Goal: Communication & Community: Answer question/provide support

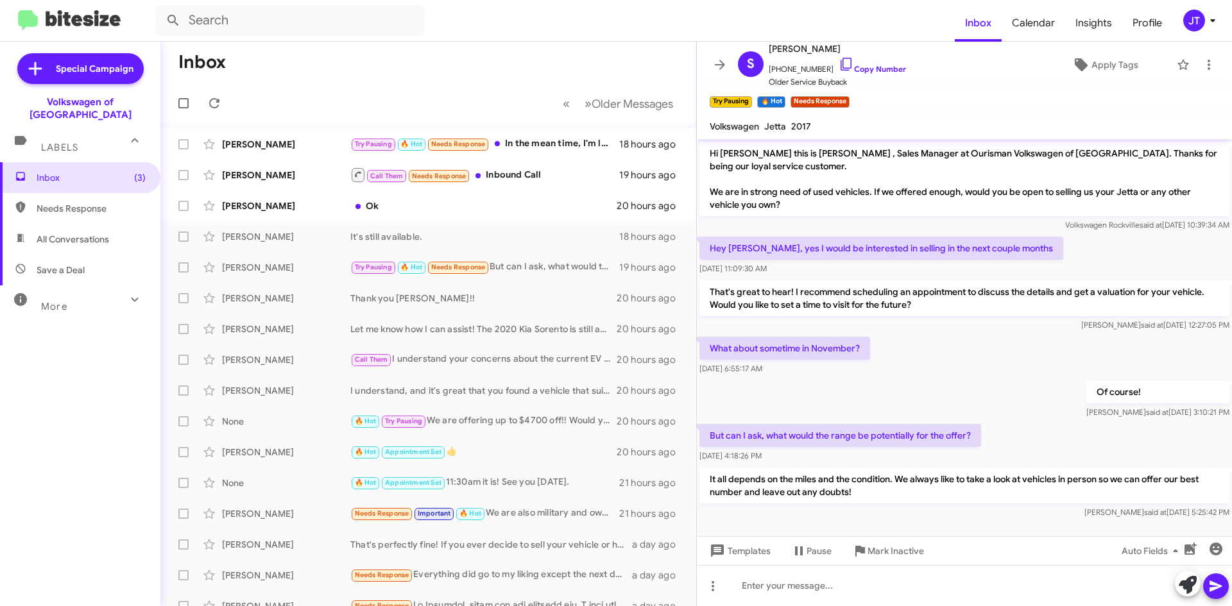
scroll to position [8, 0]
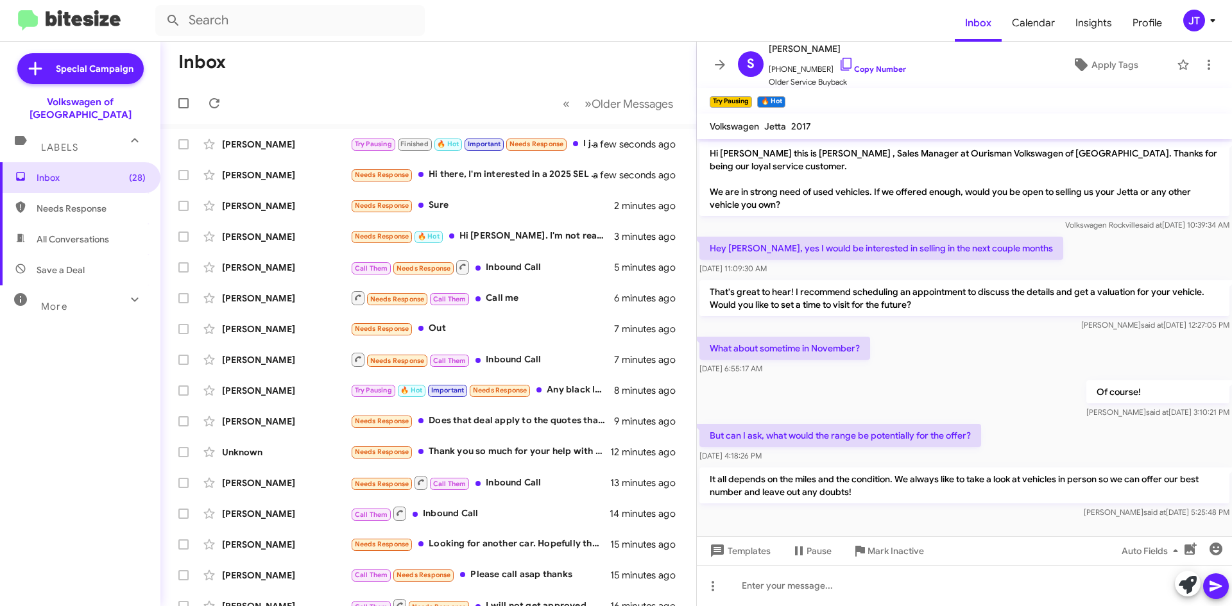
click at [1202, 22] on div "JT" at bounding box center [1194, 21] width 22 height 22
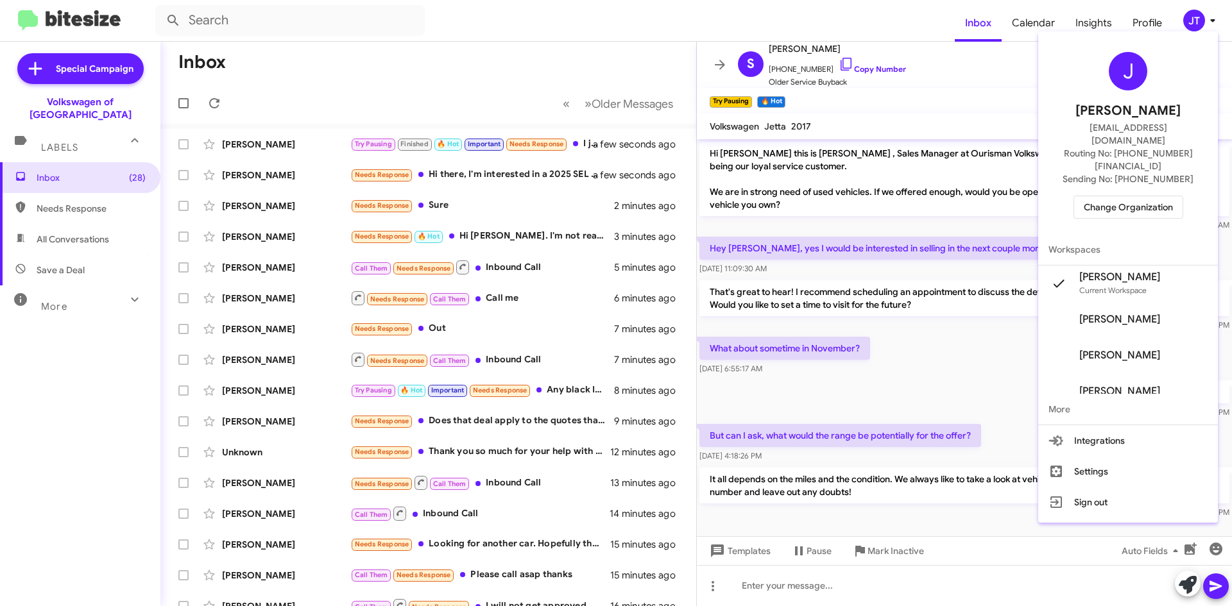
click at [1123, 196] on span "Change Organization" at bounding box center [1128, 207] width 89 height 22
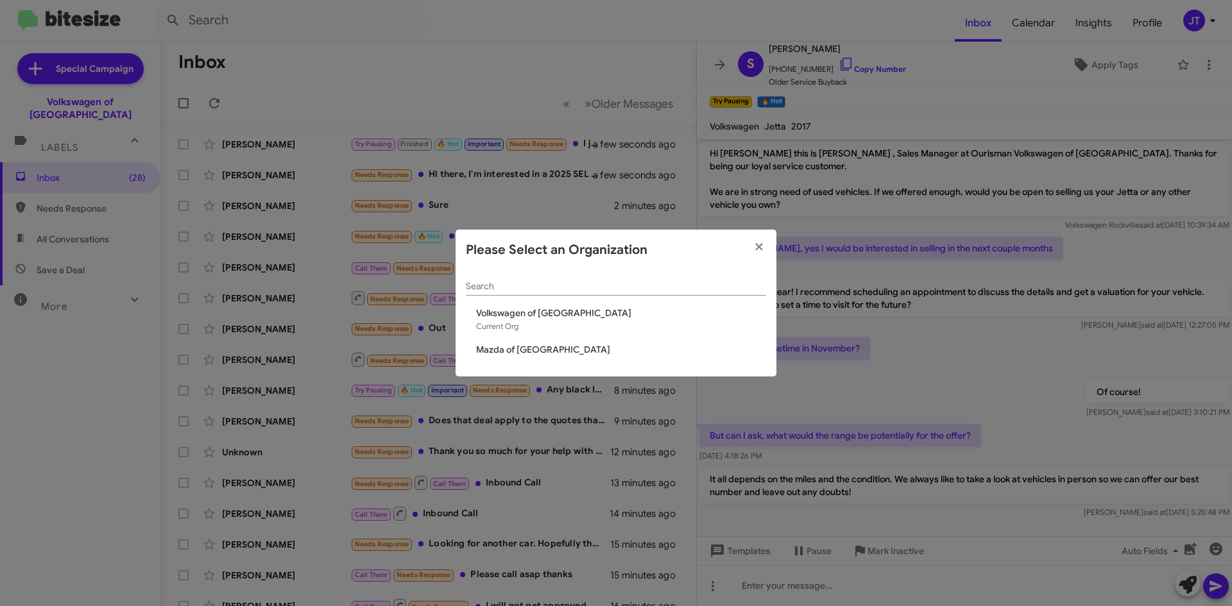
click at [531, 346] on span "Mazda of Rockville" at bounding box center [621, 349] width 290 height 13
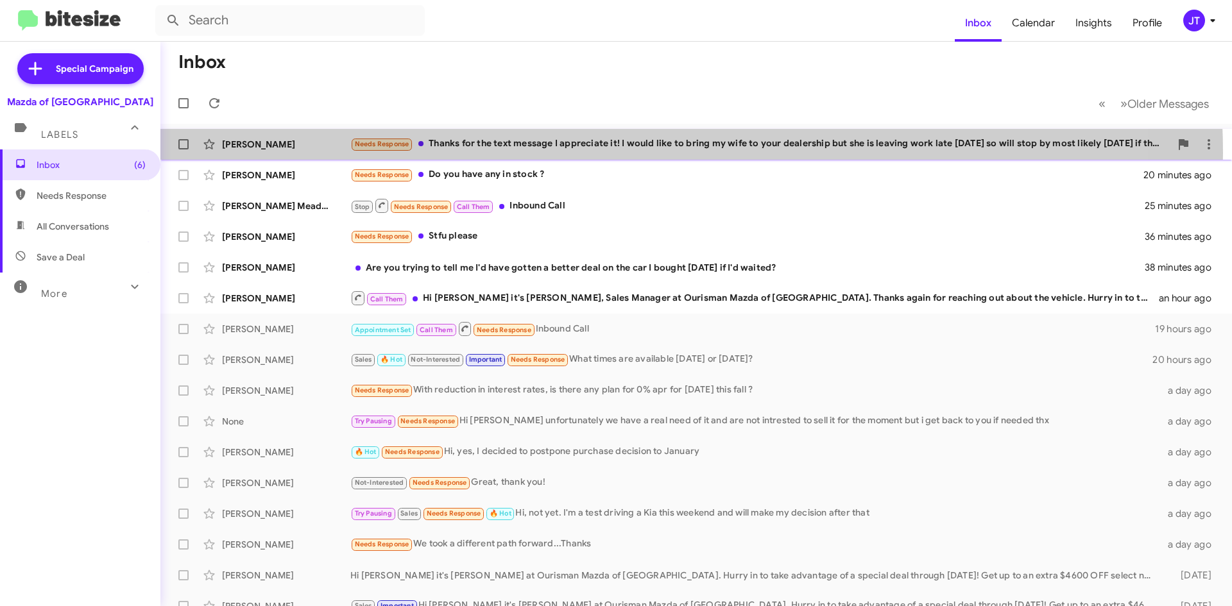
click at [615, 153] on div "Fitsum Yimer Needs Response Thanks for the text message I appreciate it! I woul…" at bounding box center [696, 145] width 1051 height 26
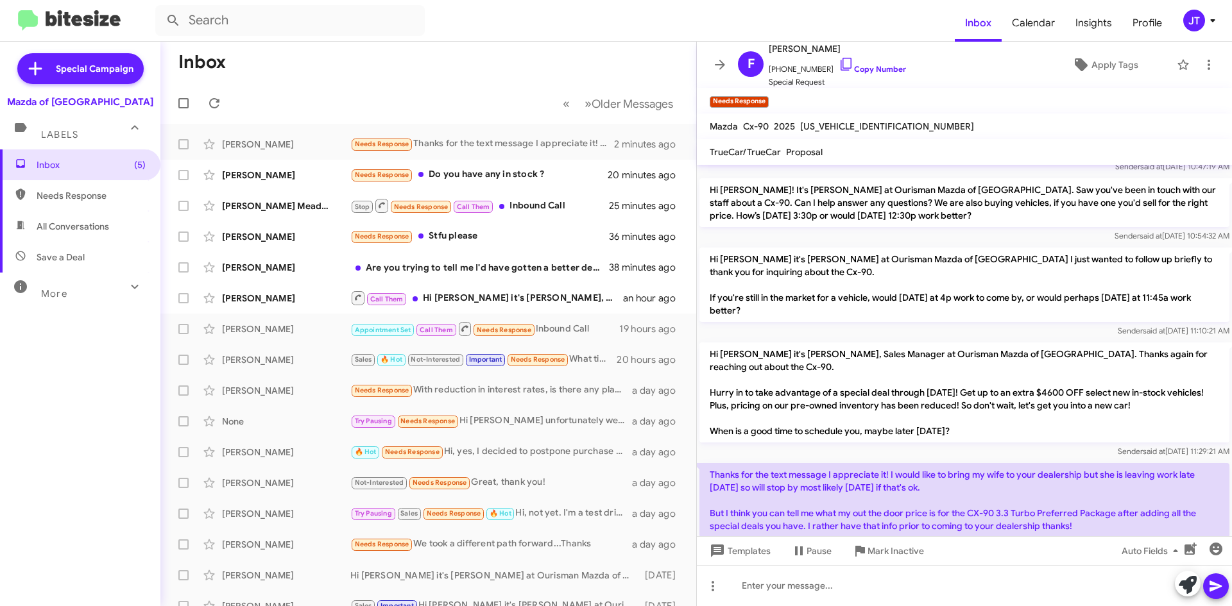
scroll to position [218, 0]
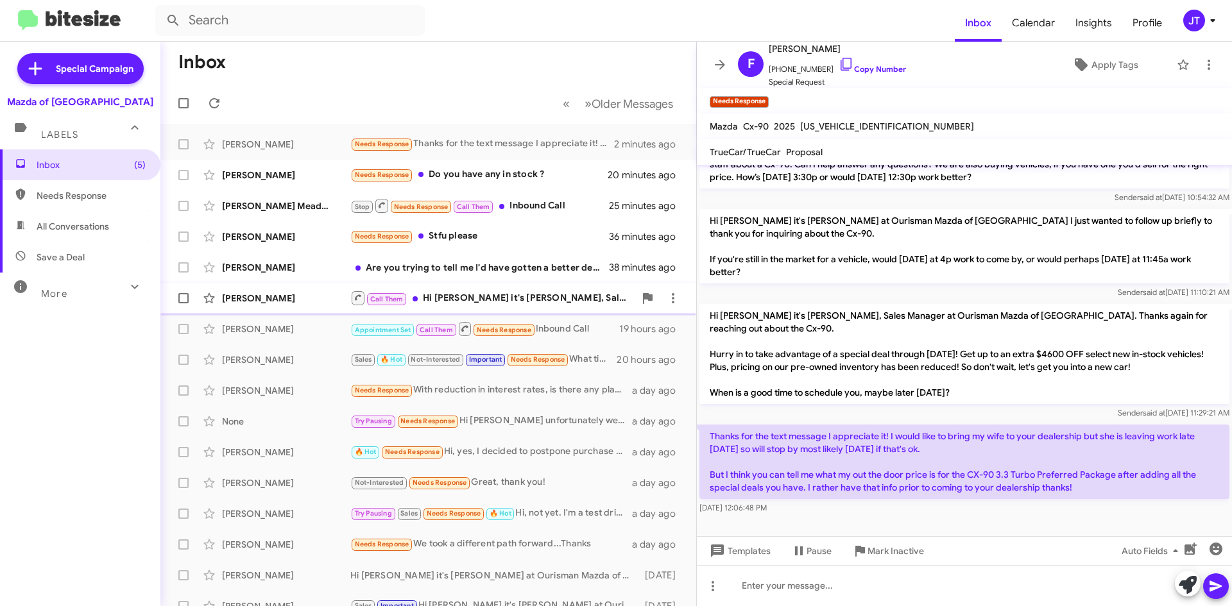
click at [517, 295] on div "Call Them Hi Niraj it's Naim Bryant, Sales Manager at Ourisman Mazda of Rockvil…" at bounding box center [492, 298] width 284 height 16
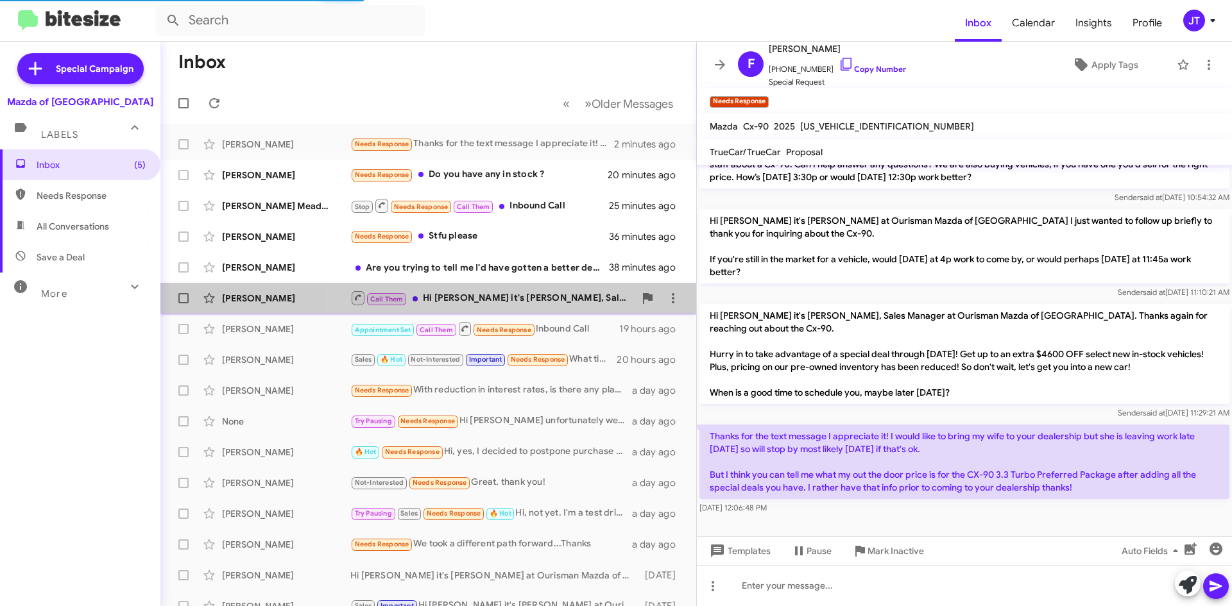
click at [525, 304] on div "Call Them Hi Niraj it's Naim Bryant, Sales Manager at Ourisman Mazda of Rockvil…" at bounding box center [492, 298] width 284 height 16
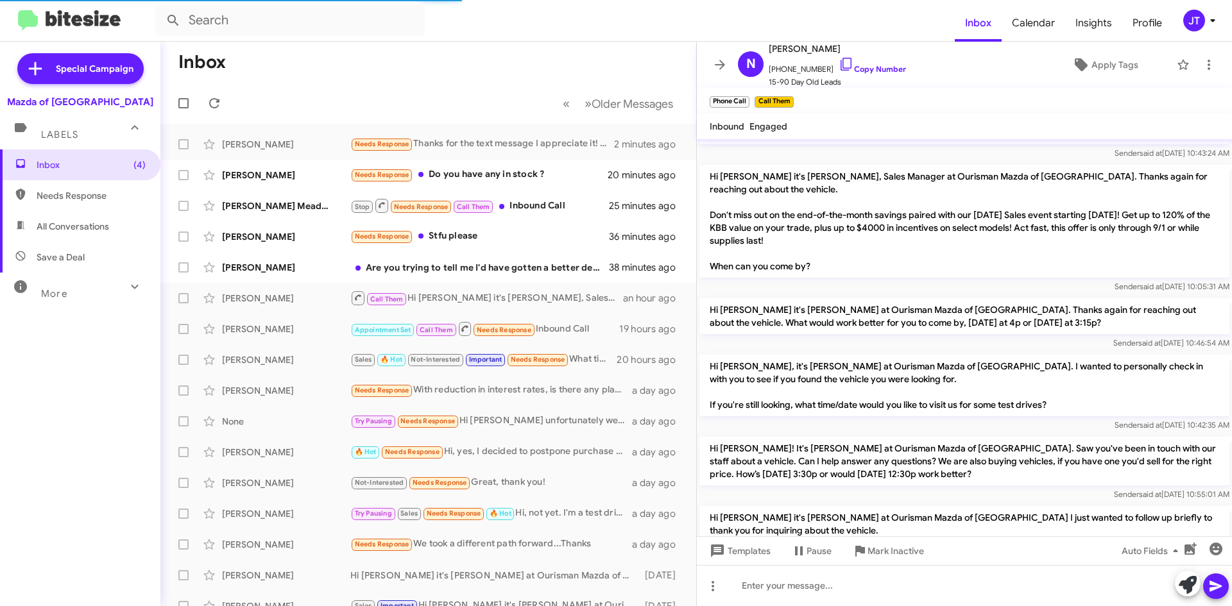
scroll to position [714, 0]
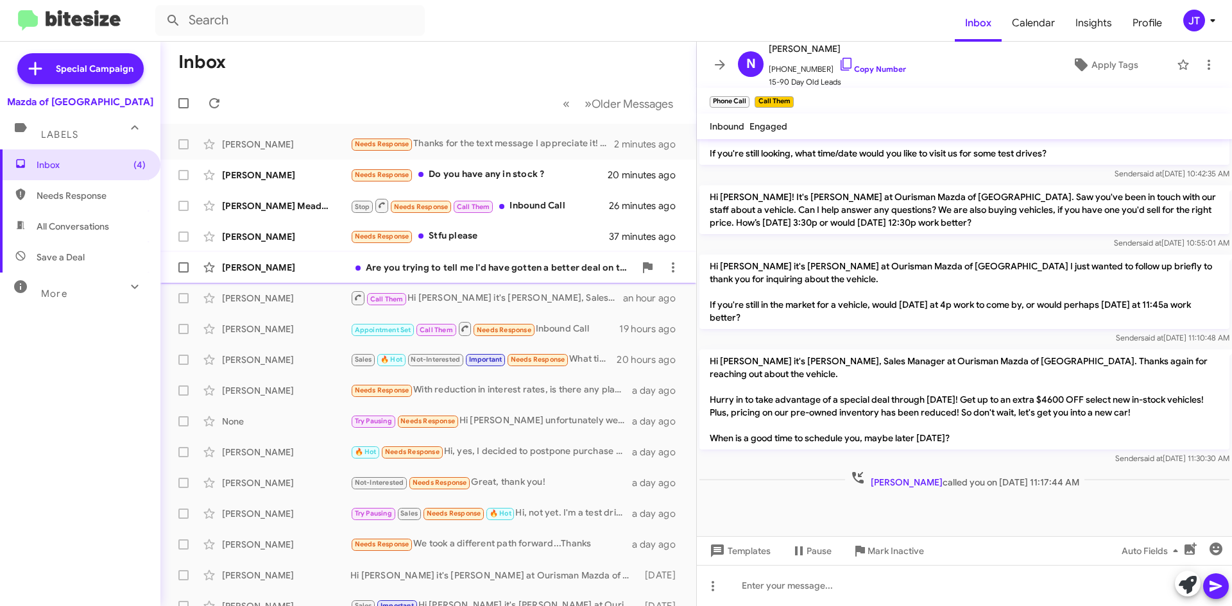
click at [483, 271] on div "Are you trying to tell me I'd have gotten a better deal on the car I bought yes…" at bounding box center [492, 267] width 284 height 13
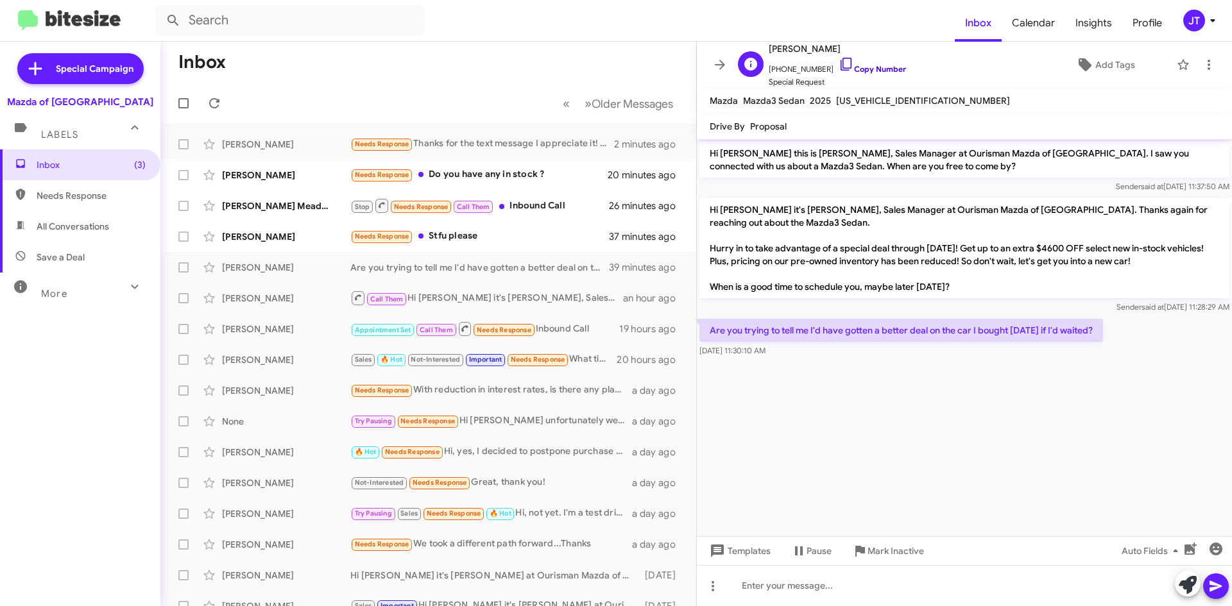
click at [871, 67] on link "Copy Number" at bounding box center [872, 69] width 67 height 10
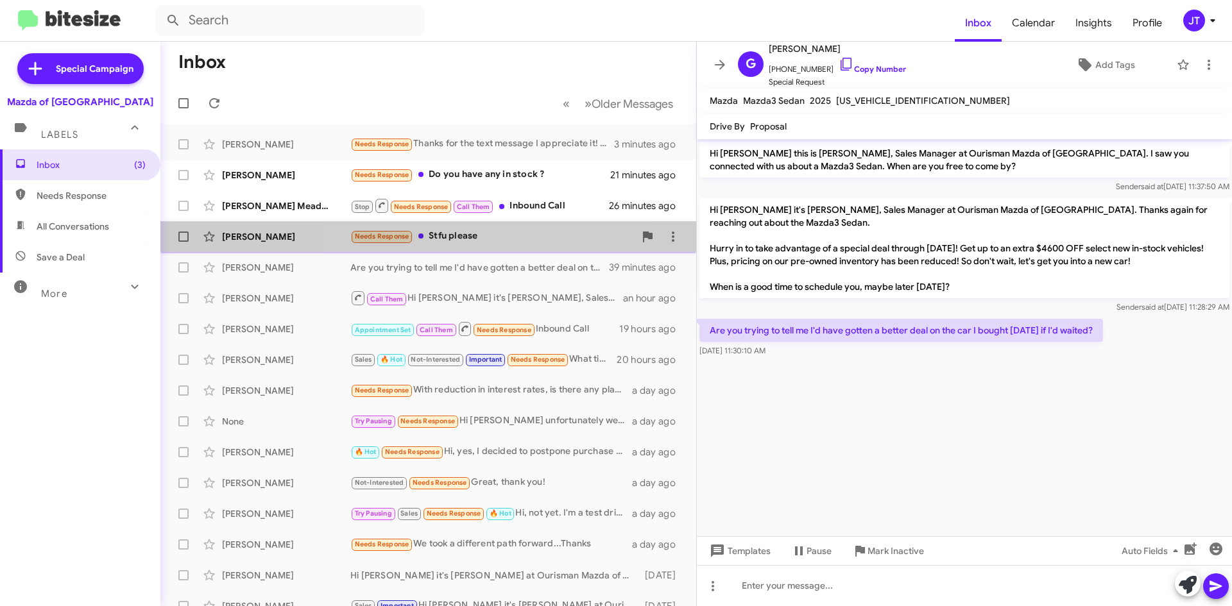
click at [503, 242] on div "Needs Response Stfu please" at bounding box center [492, 236] width 284 height 15
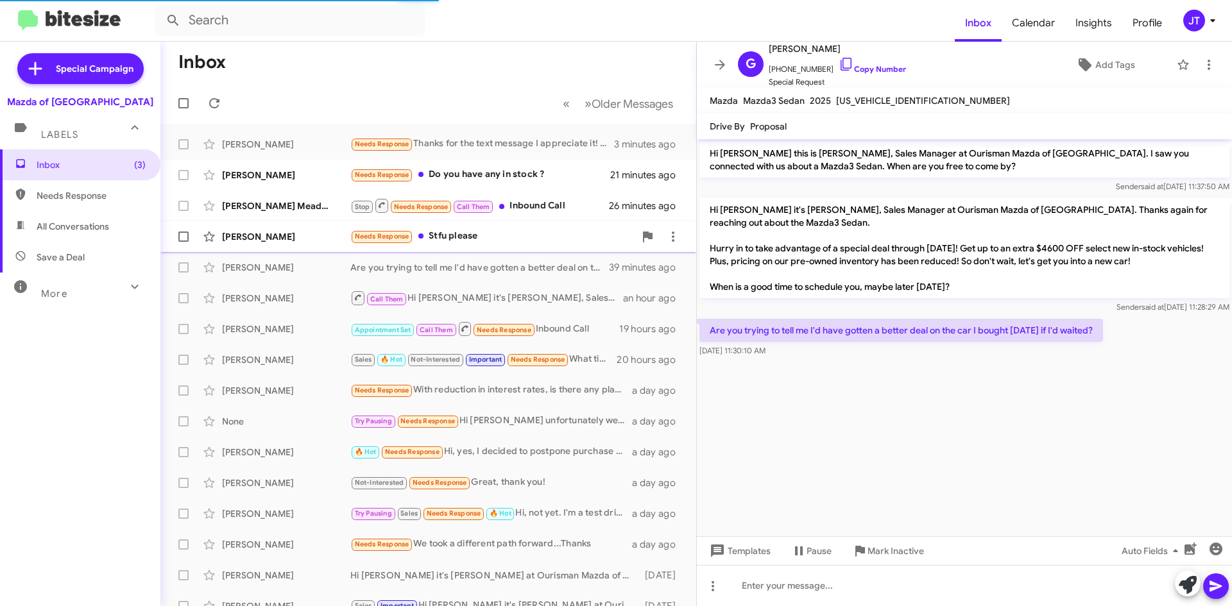
click at [507, 232] on div "Needs Response Stfu please" at bounding box center [492, 236] width 284 height 15
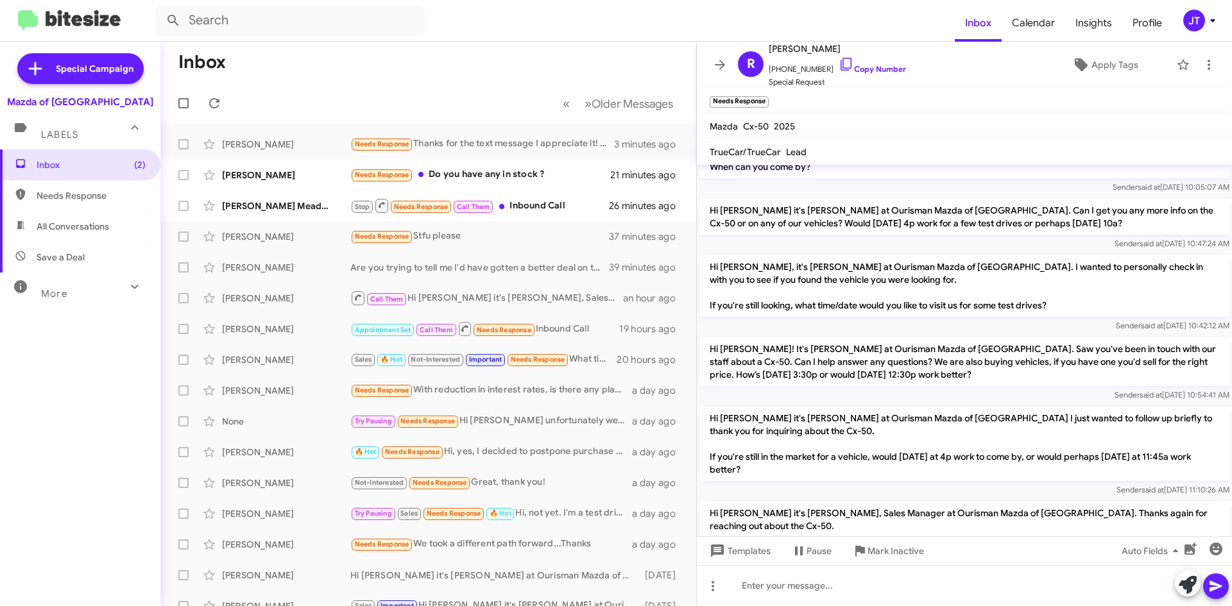
scroll to position [358, 0]
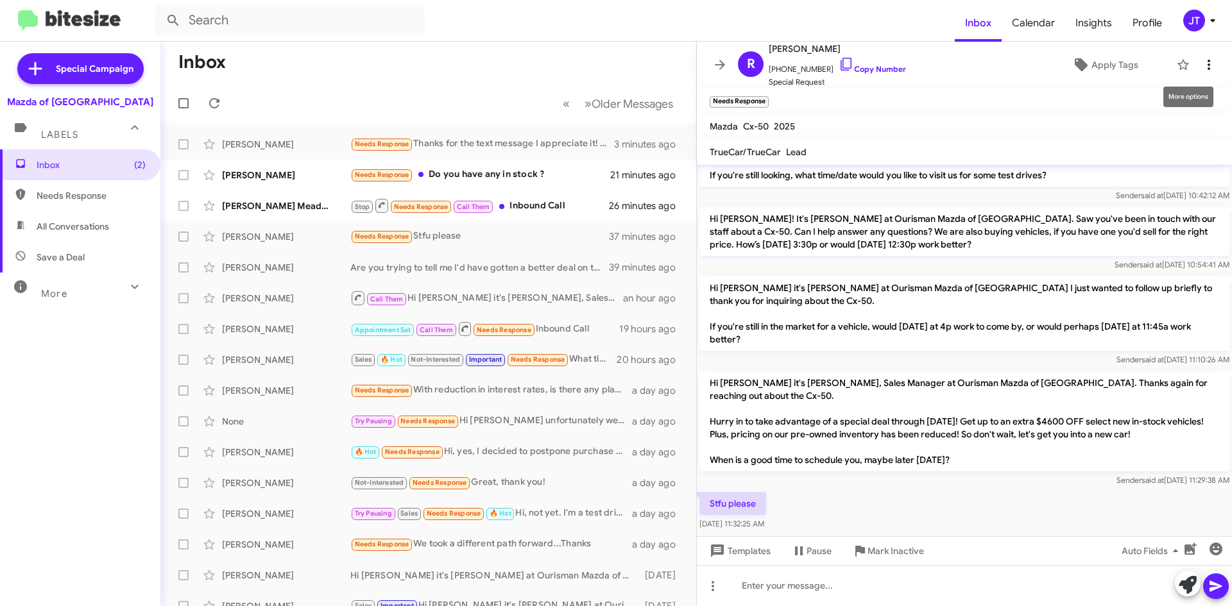
click at [1201, 64] on icon at bounding box center [1208, 64] width 15 height 15
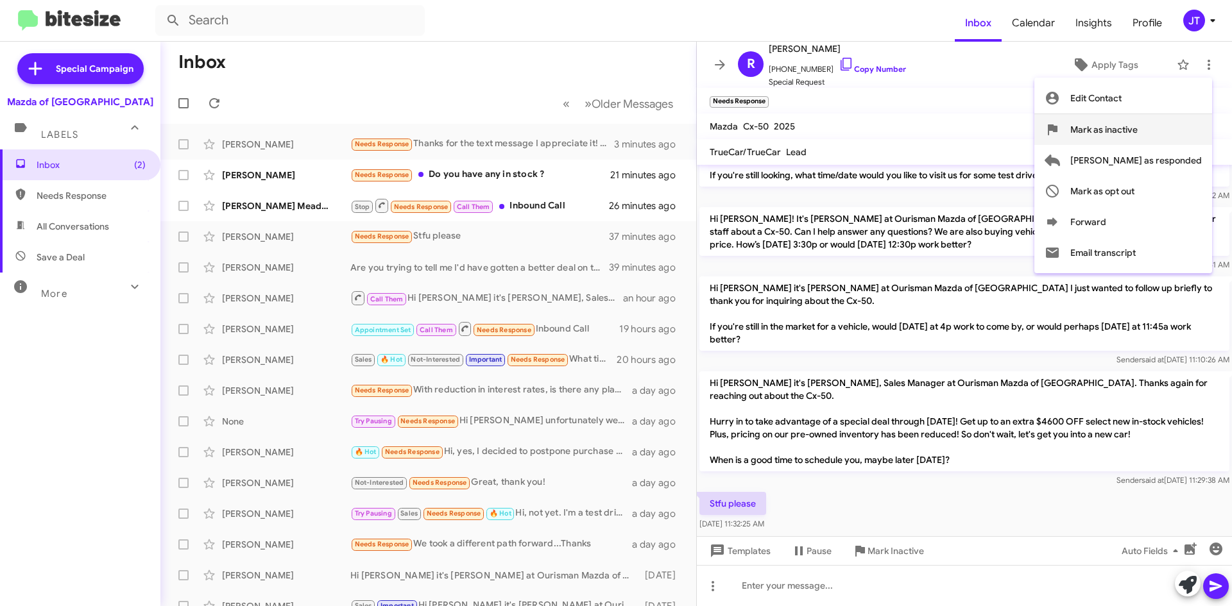
click at [1138, 130] on span "Mark as inactive" at bounding box center [1103, 129] width 67 height 31
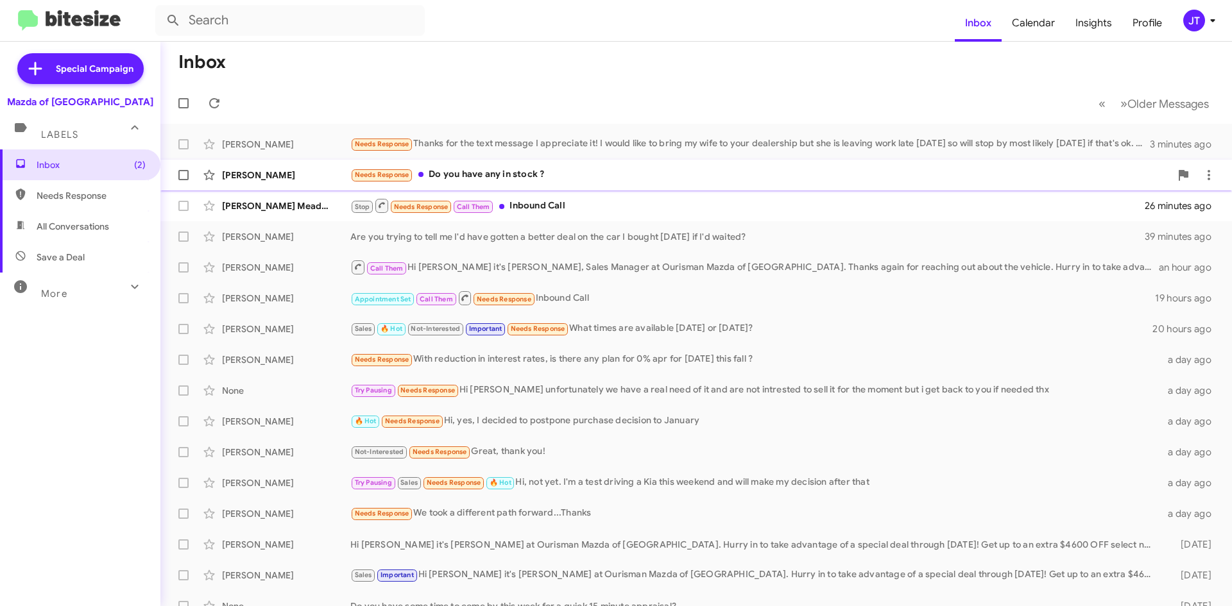
click at [634, 175] on div "Needs Response Do you have any in stock ?" at bounding box center [760, 174] width 820 height 15
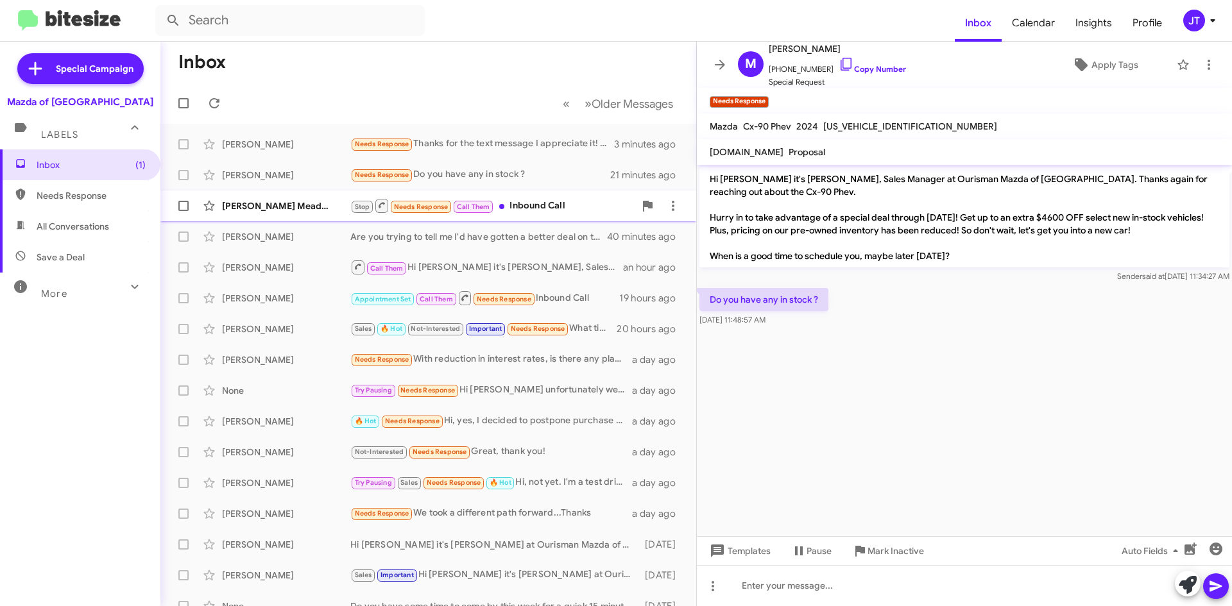
click at [565, 202] on div "Stop Needs Response Call Them Inbound Call" at bounding box center [492, 206] width 284 height 16
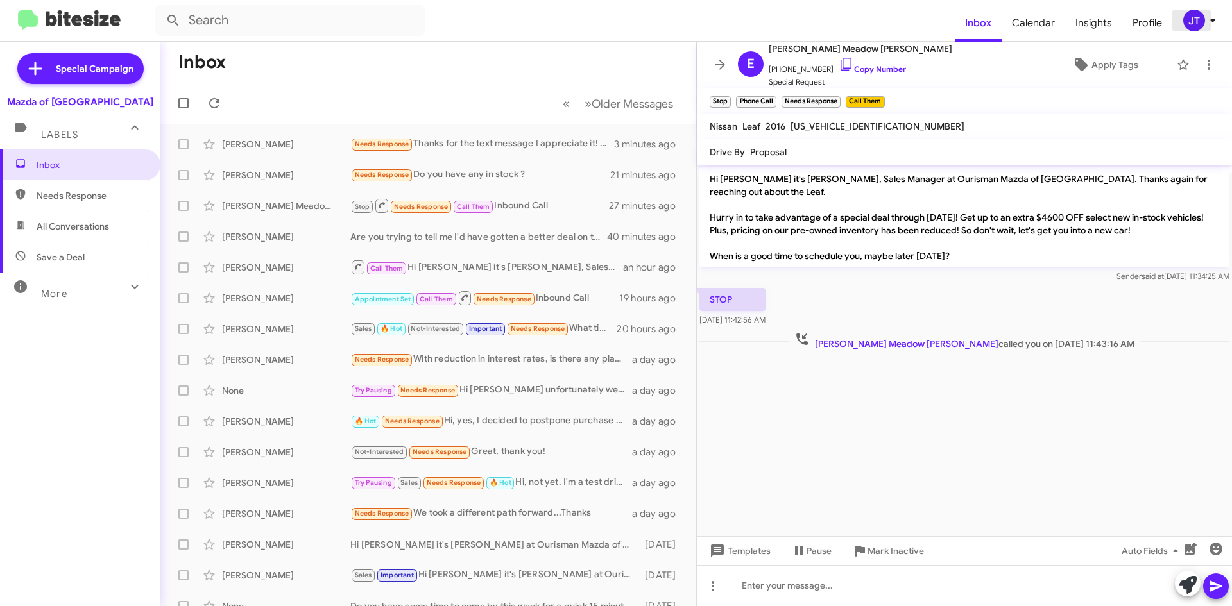
click at [1200, 19] on div "JT" at bounding box center [1194, 21] width 22 height 22
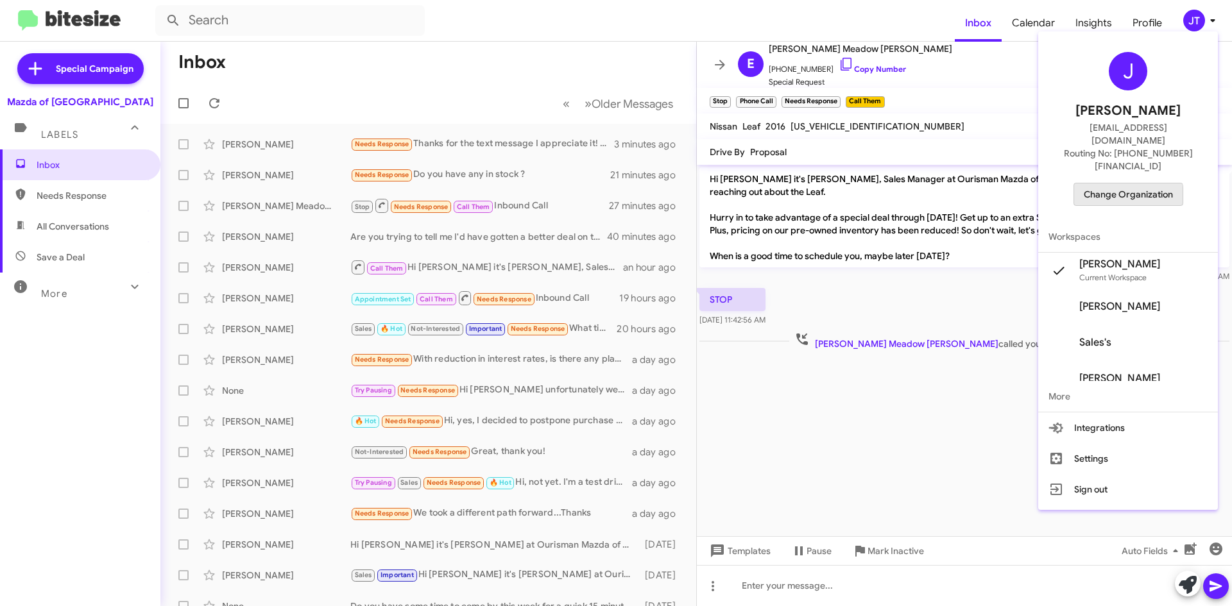
click at [1136, 184] on span "Change Organization" at bounding box center [1128, 195] width 89 height 22
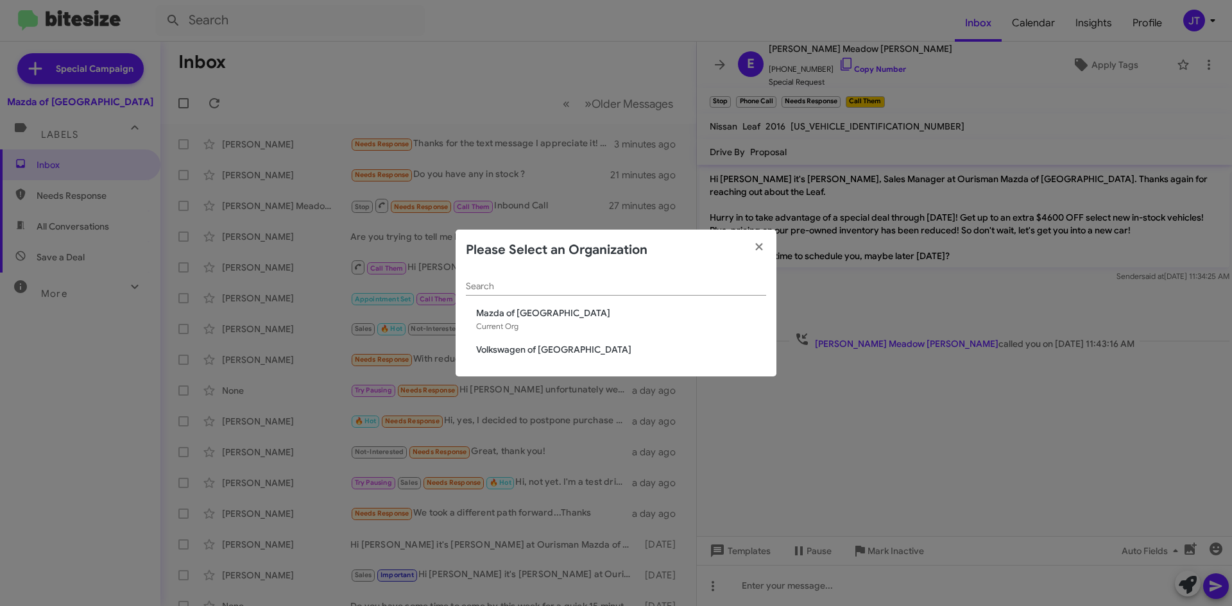
click at [527, 346] on span "Volkswagen of [GEOGRAPHIC_DATA]" at bounding box center [621, 349] width 290 height 13
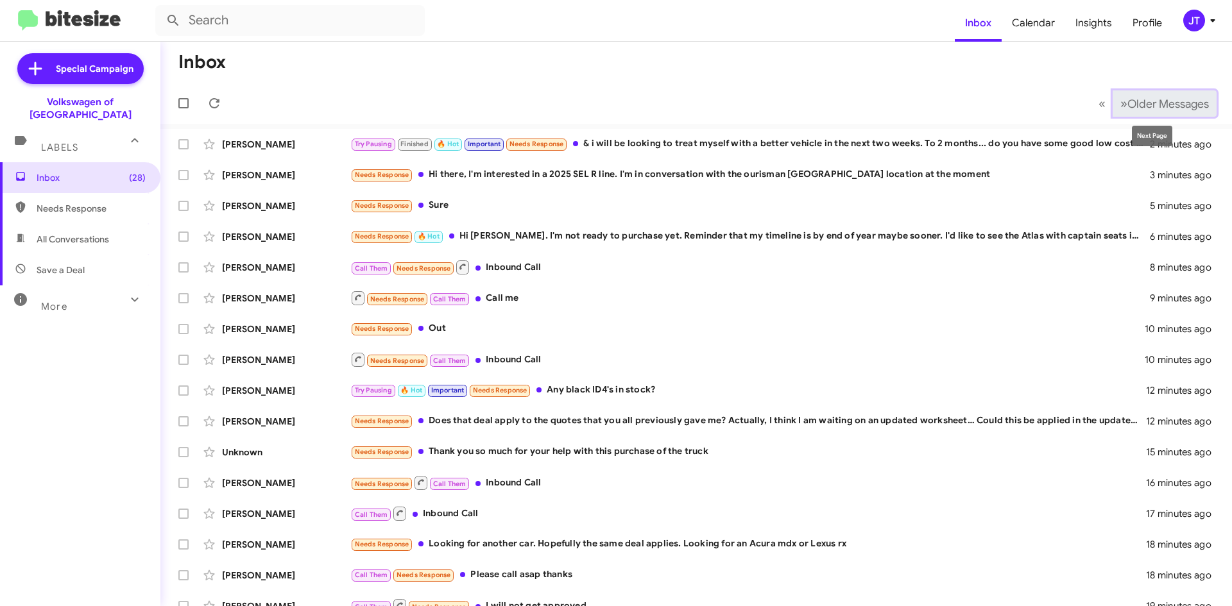
click at [1127, 108] on span "Older Messages" at bounding box center [1167, 104] width 81 height 14
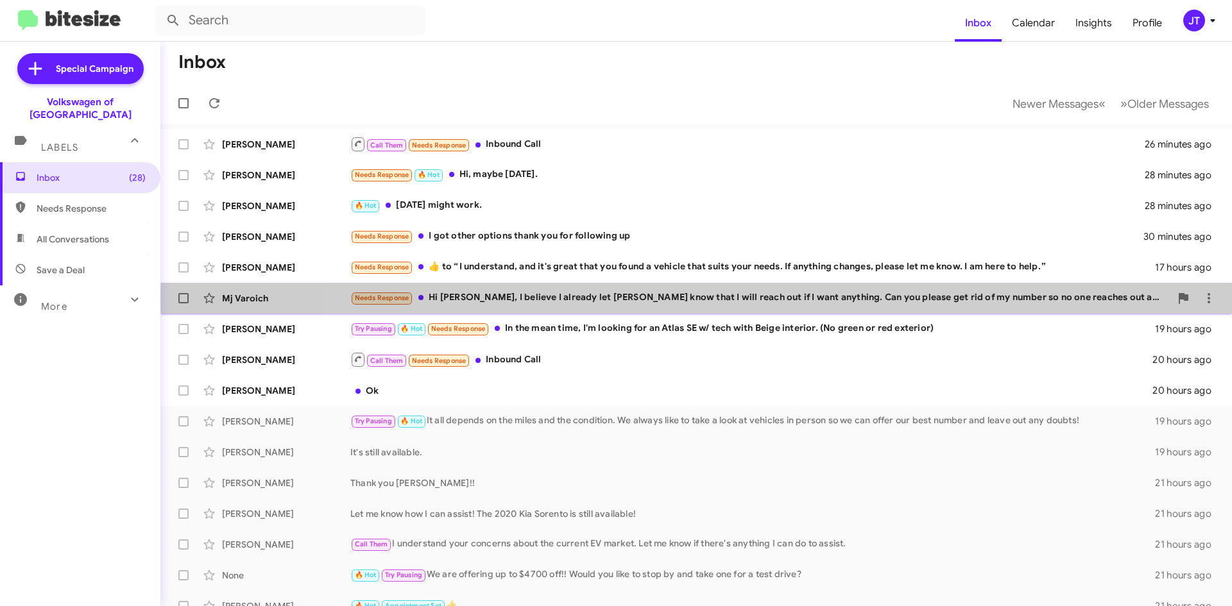
click at [782, 300] on div "Needs Response Hi [PERSON_NAME], I believe I already let [PERSON_NAME] know tha…" at bounding box center [760, 298] width 820 height 15
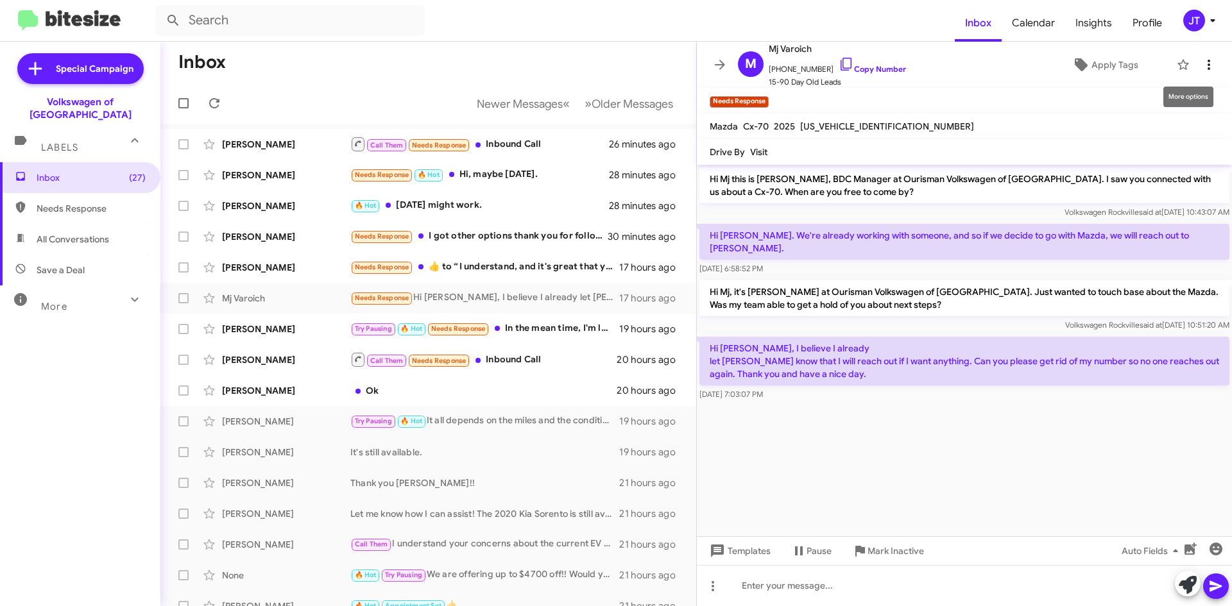
click at [1201, 76] on button at bounding box center [1209, 65] width 26 height 26
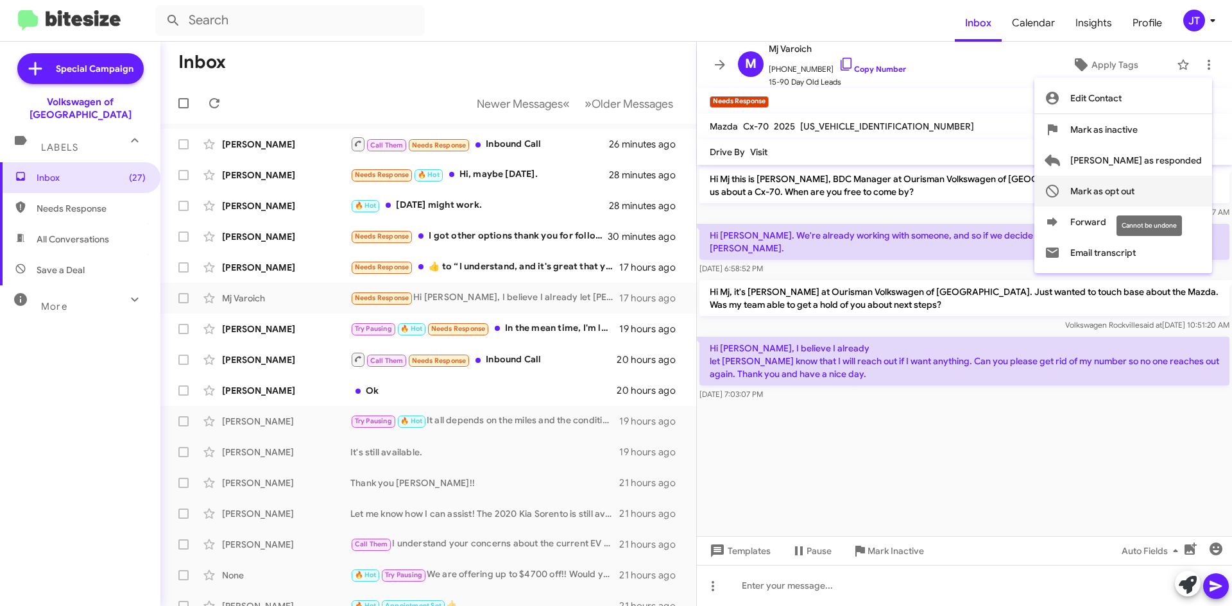
click at [1134, 193] on span "Mark as opt out" at bounding box center [1102, 191] width 64 height 31
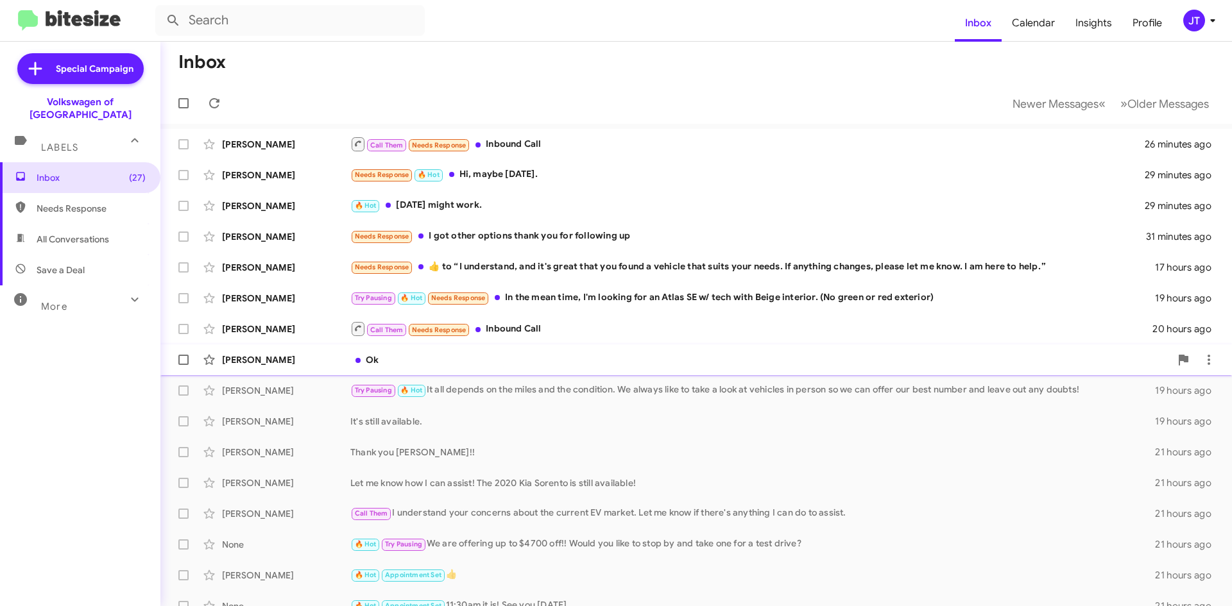
click at [534, 361] on div "Ok" at bounding box center [760, 360] width 820 height 13
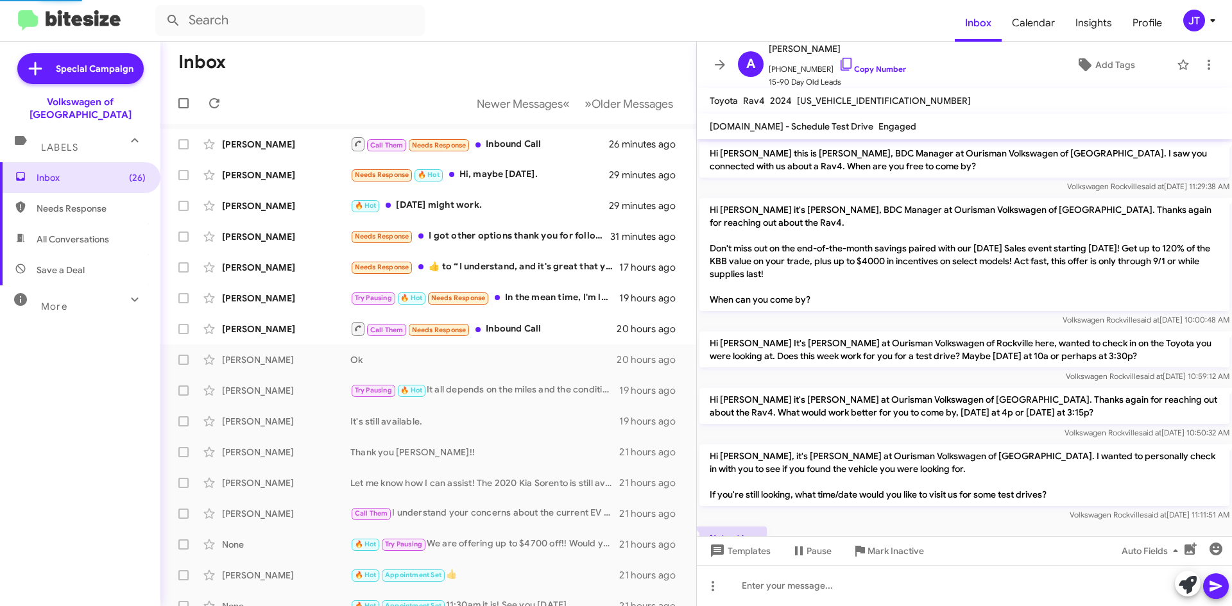
scroll to position [191, 0]
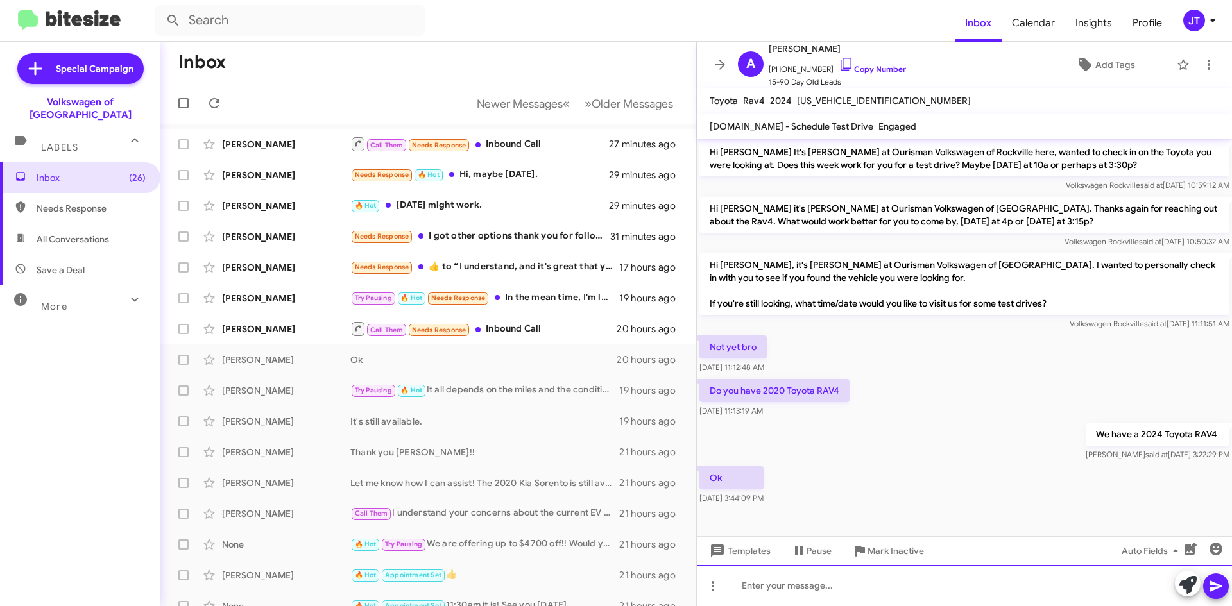
click at [801, 588] on div at bounding box center [964, 585] width 535 height 41
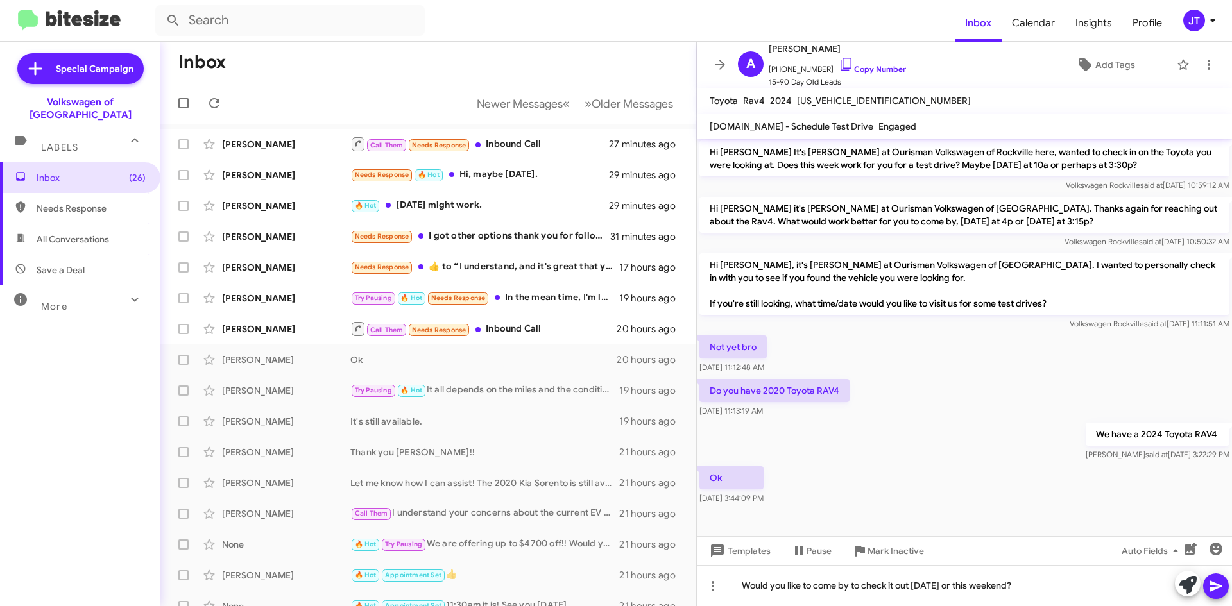
click at [1226, 591] on button at bounding box center [1216, 587] width 26 height 26
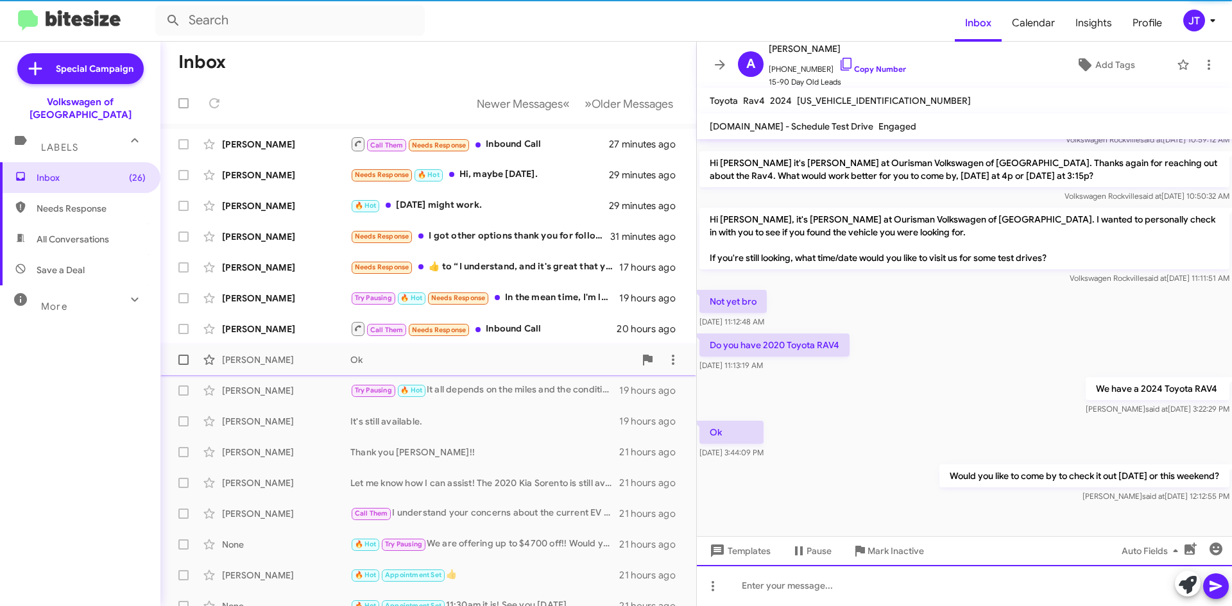
scroll to position [238, 0]
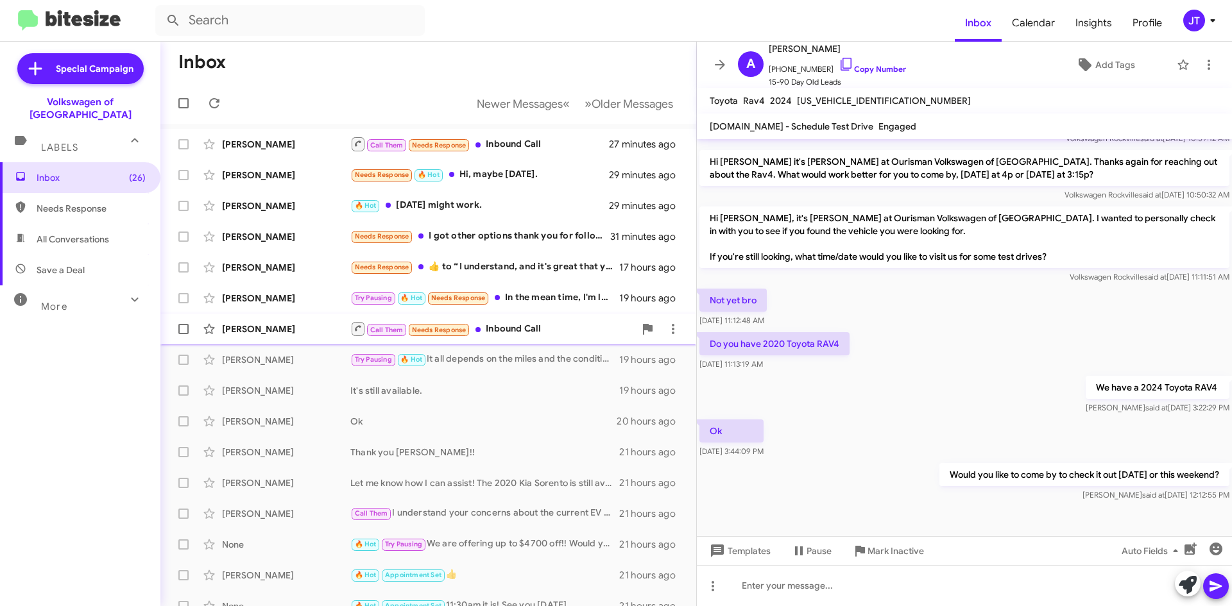
click at [552, 336] on div "Call Them Needs Response Inbound Call" at bounding box center [492, 329] width 284 height 16
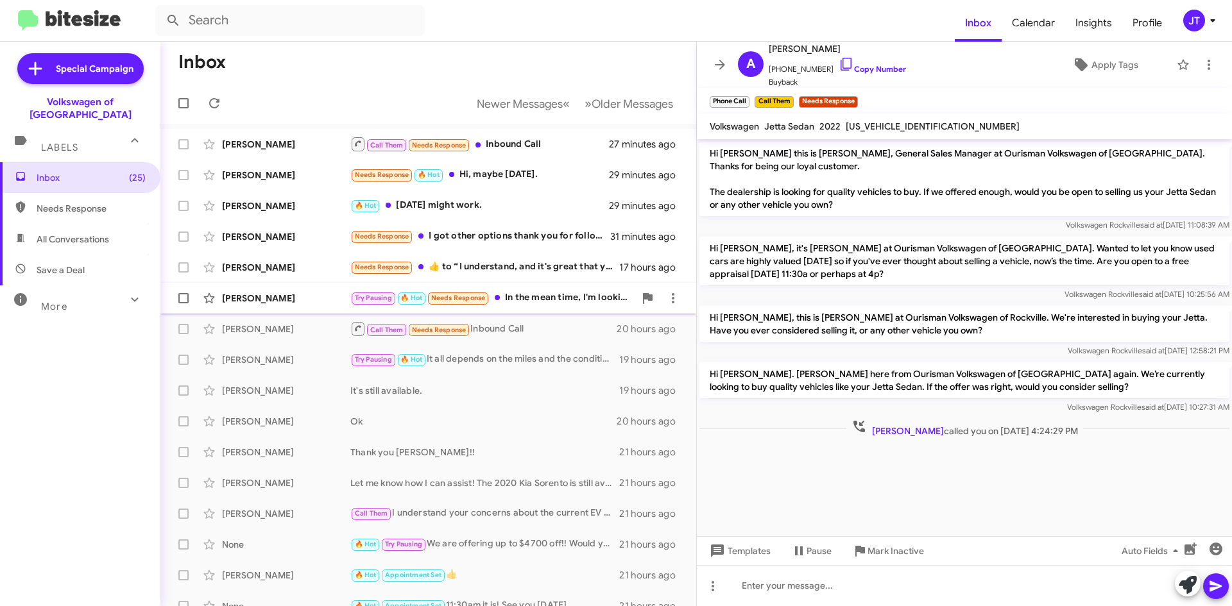
click at [574, 297] on div "Try Pausing 🔥 Hot Needs Response In the mean time, I'm looking for an Atlas SE …" at bounding box center [492, 298] width 284 height 15
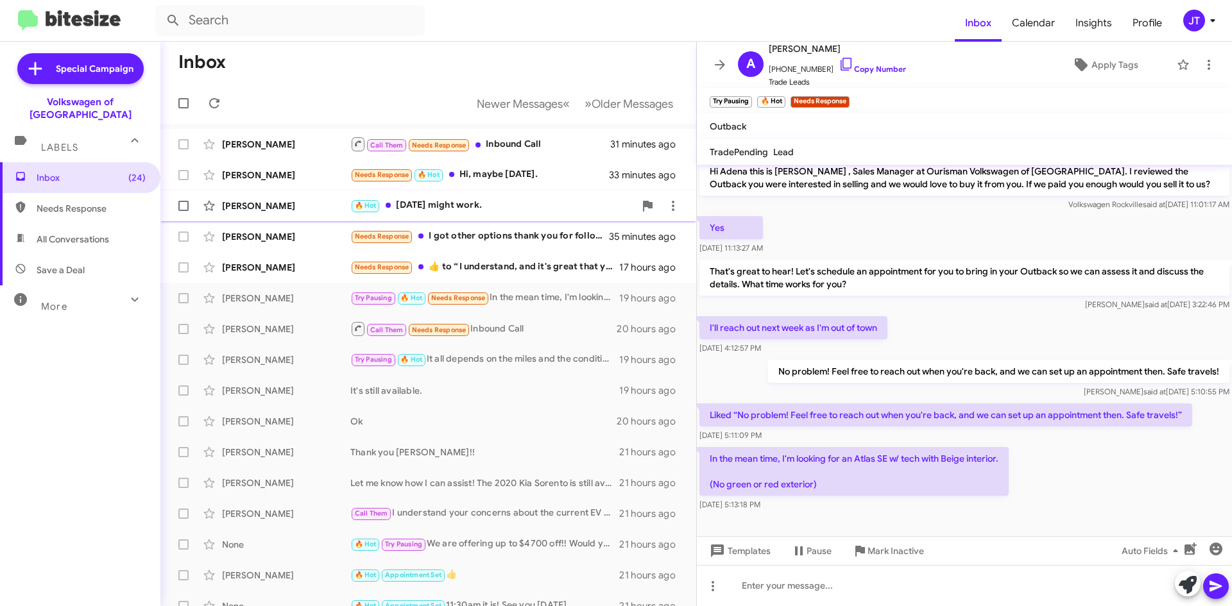
click at [496, 209] on div "🔥 Hot Sunday might work." at bounding box center [492, 205] width 284 height 15
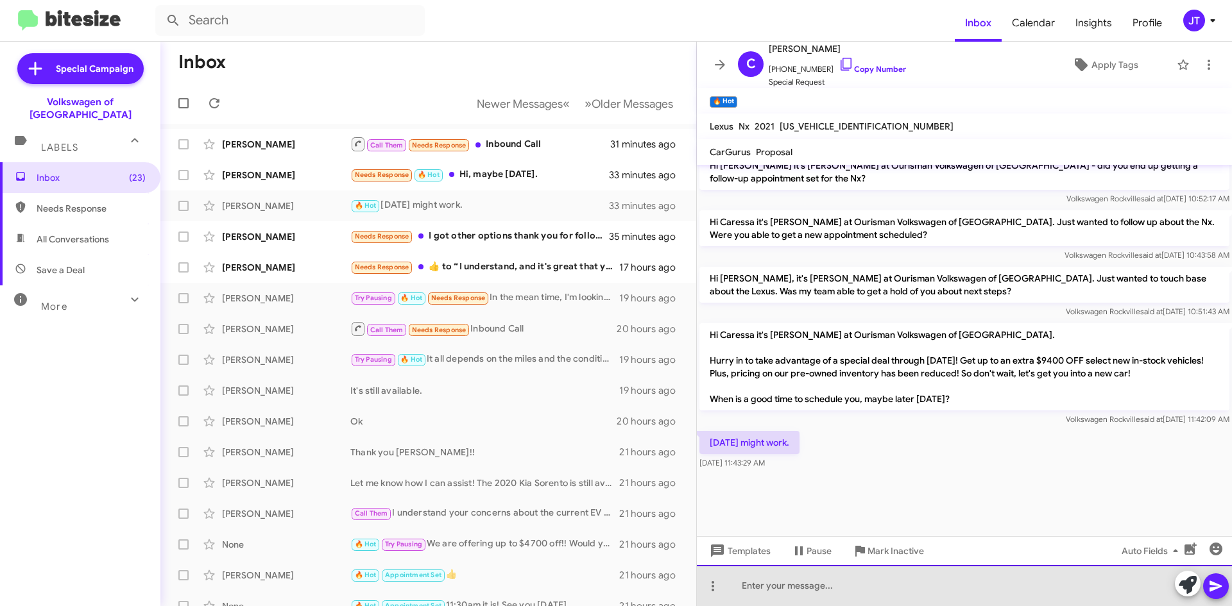
click at [769, 587] on div at bounding box center [964, 585] width 535 height 41
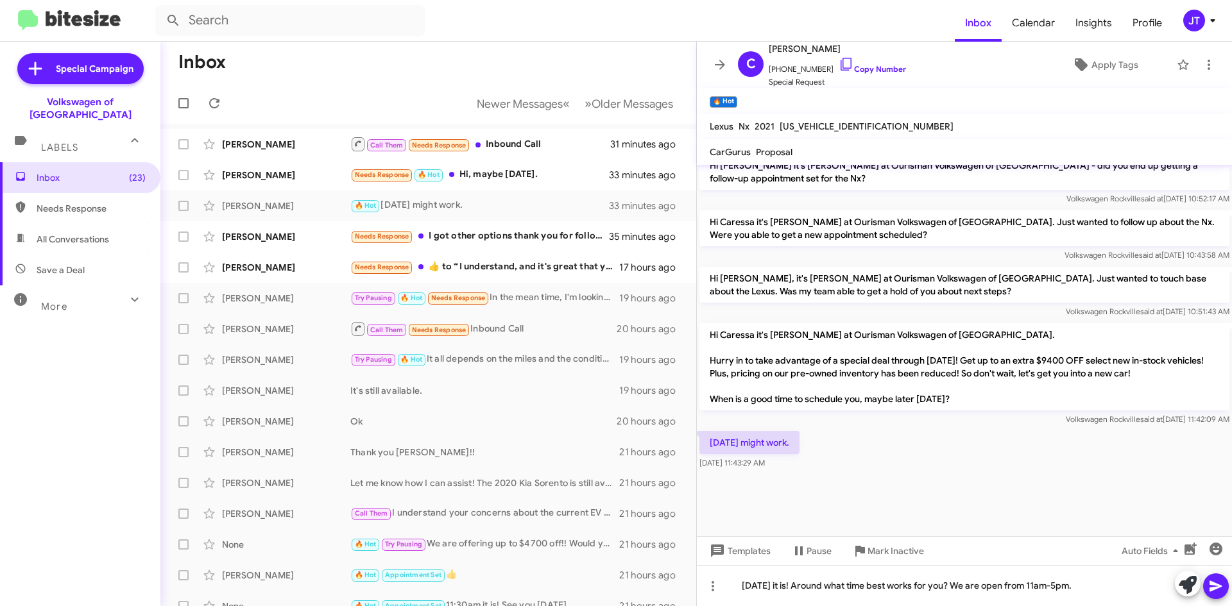
click at [1222, 585] on icon at bounding box center [1215, 586] width 15 height 15
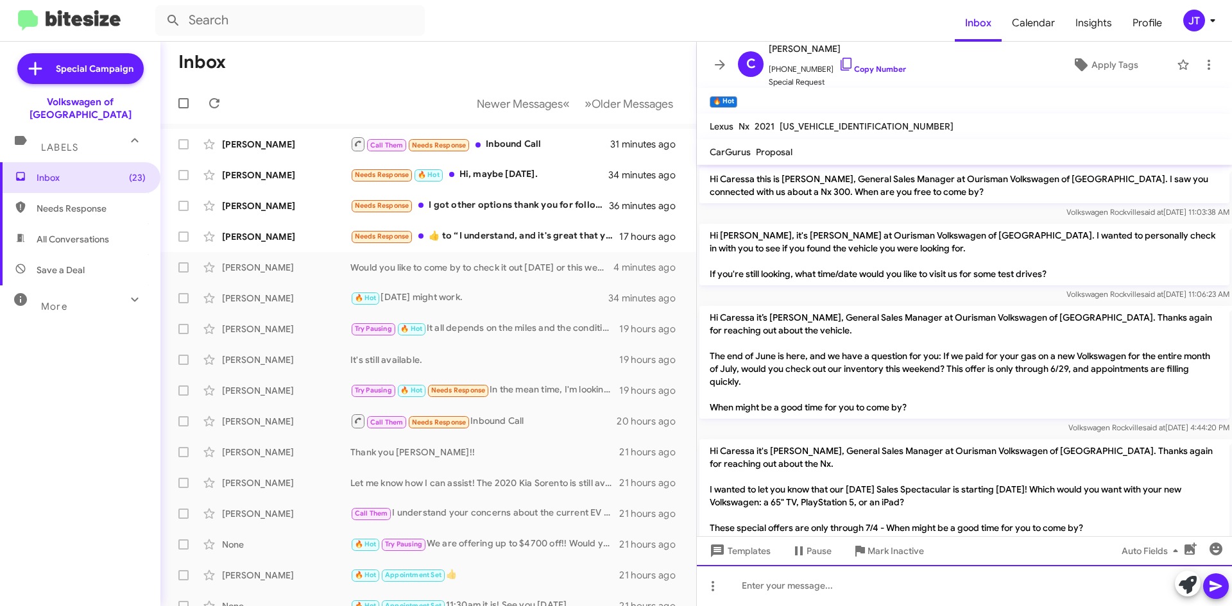
scroll to position [64, 0]
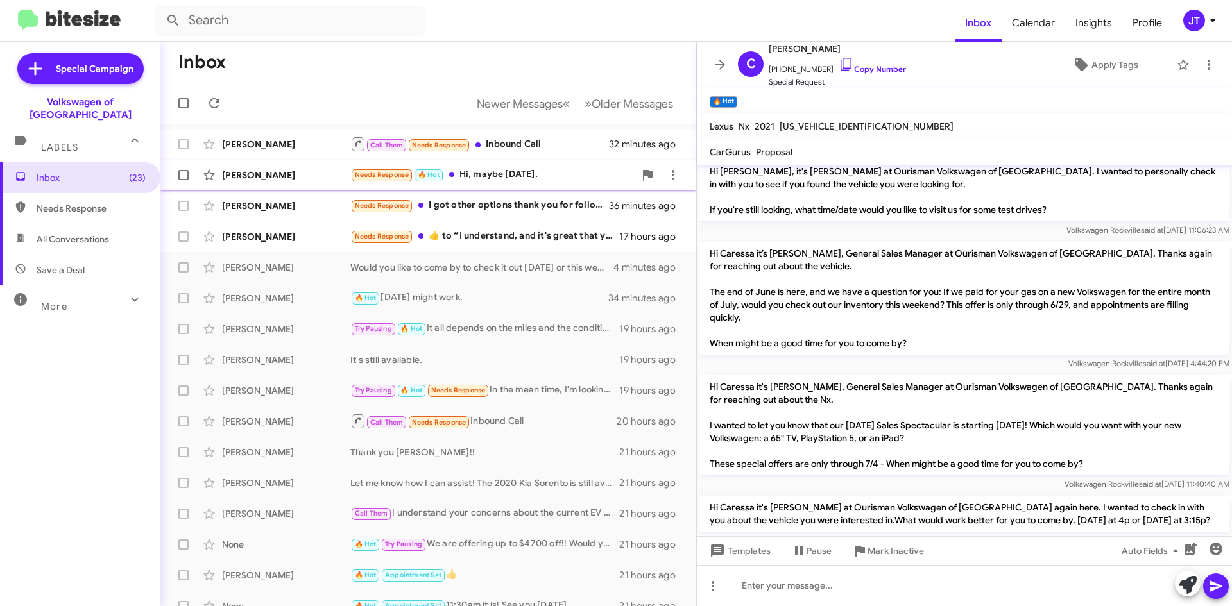
click at [529, 178] on div "Needs Response 🔥 Hot Hi, maybe on Monday." at bounding box center [492, 174] width 284 height 15
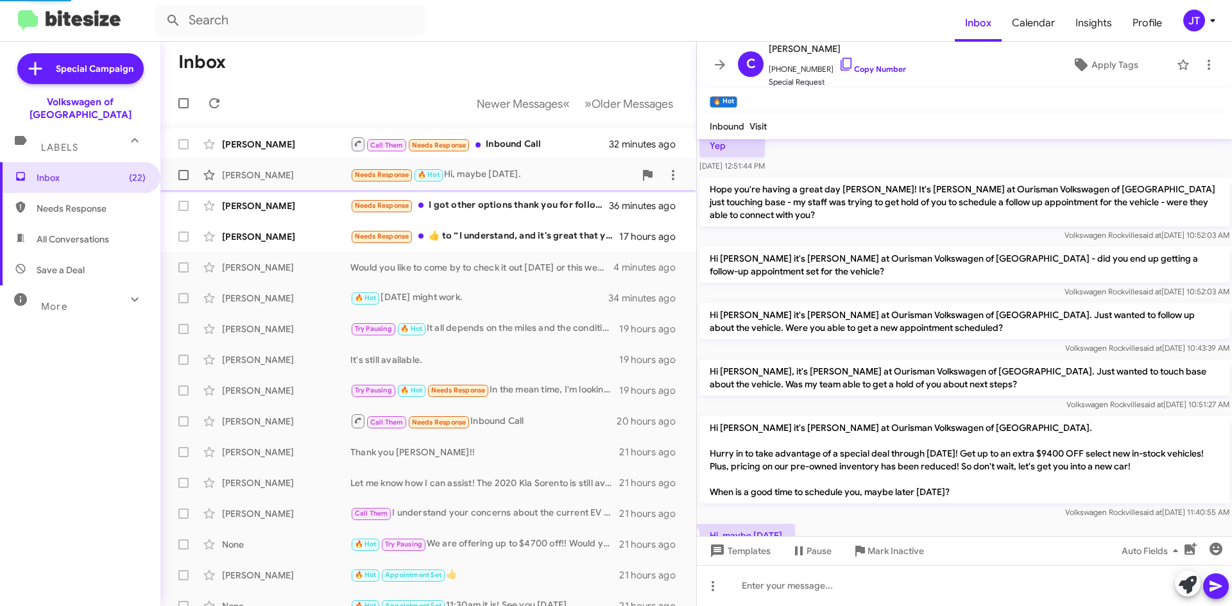
scroll to position [119, 0]
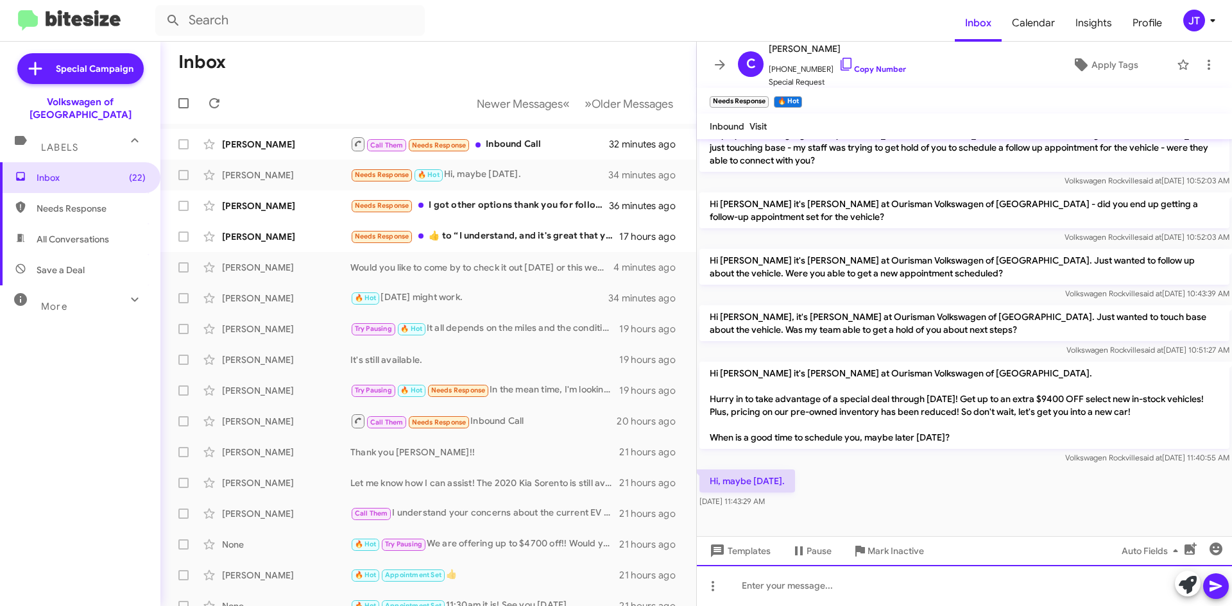
click at [789, 578] on div at bounding box center [964, 585] width 535 height 41
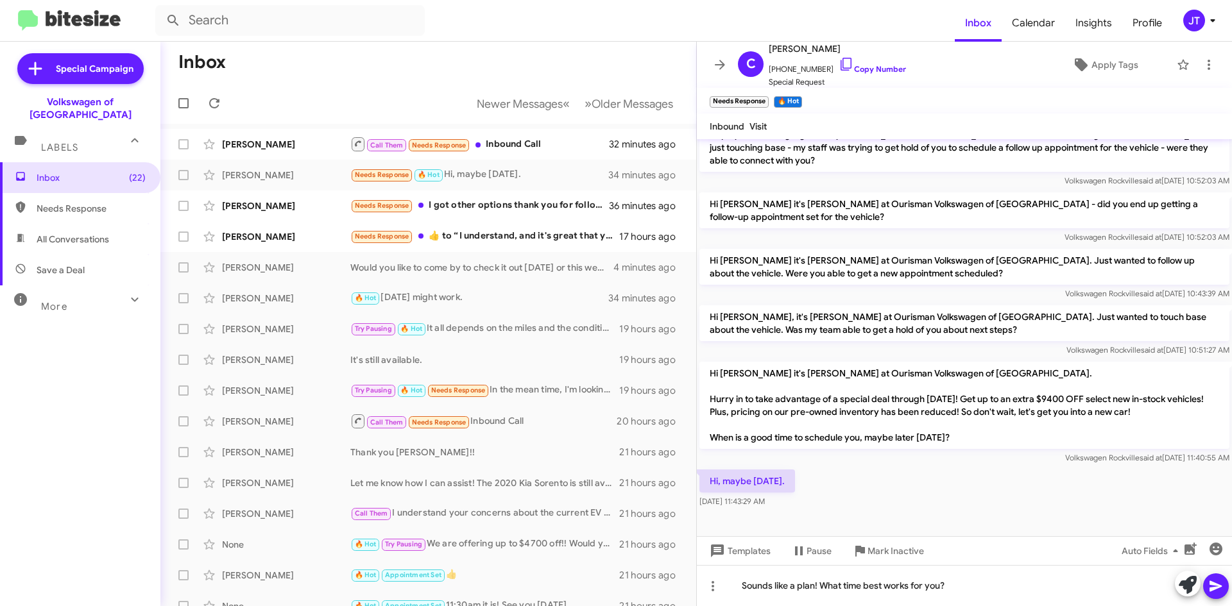
click at [1221, 590] on icon at bounding box center [1215, 586] width 15 height 15
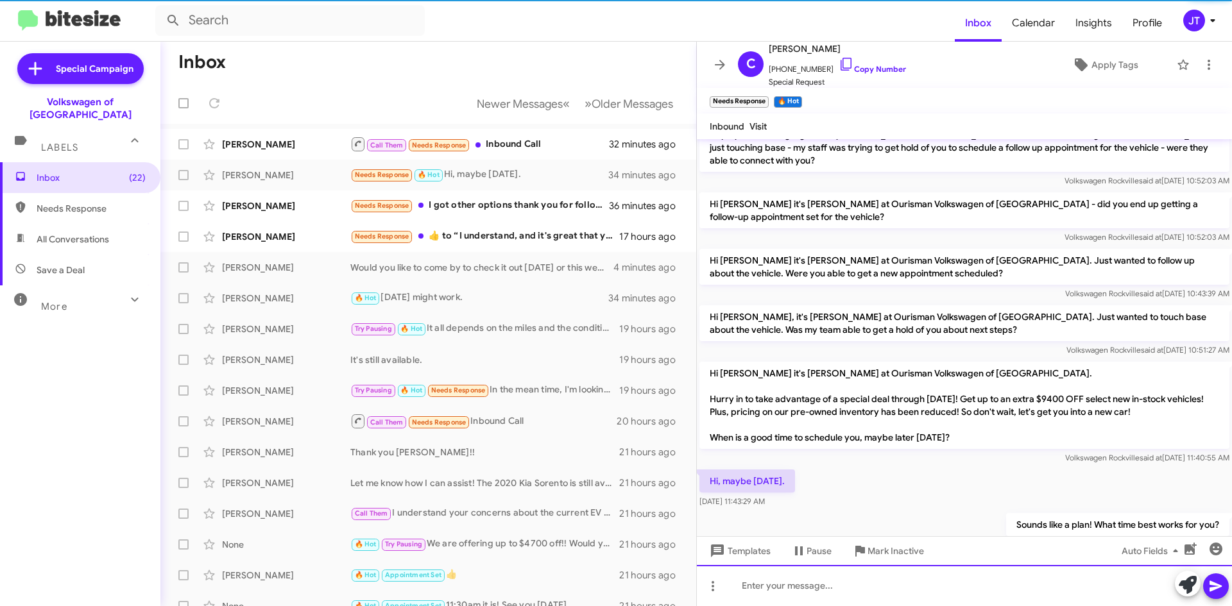
scroll to position [0, 0]
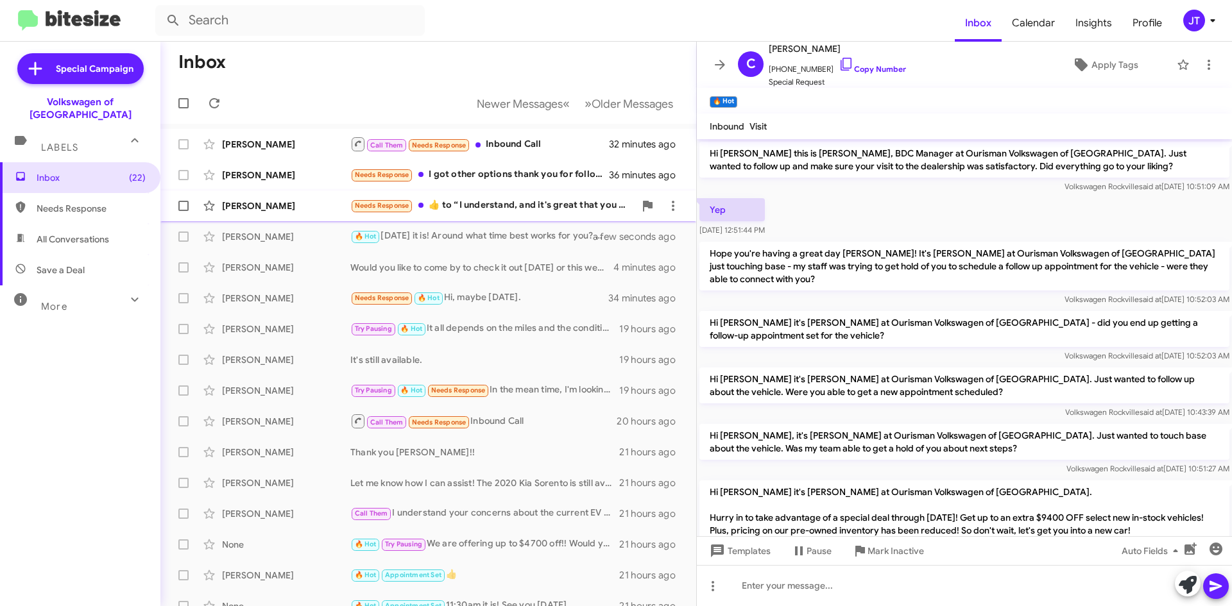
click at [502, 214] on div "John Molyneaux Needs Response ​👍​ to “ I understand, and it's great that you fo…" at bounding box center [428, 206] width 515 height 26
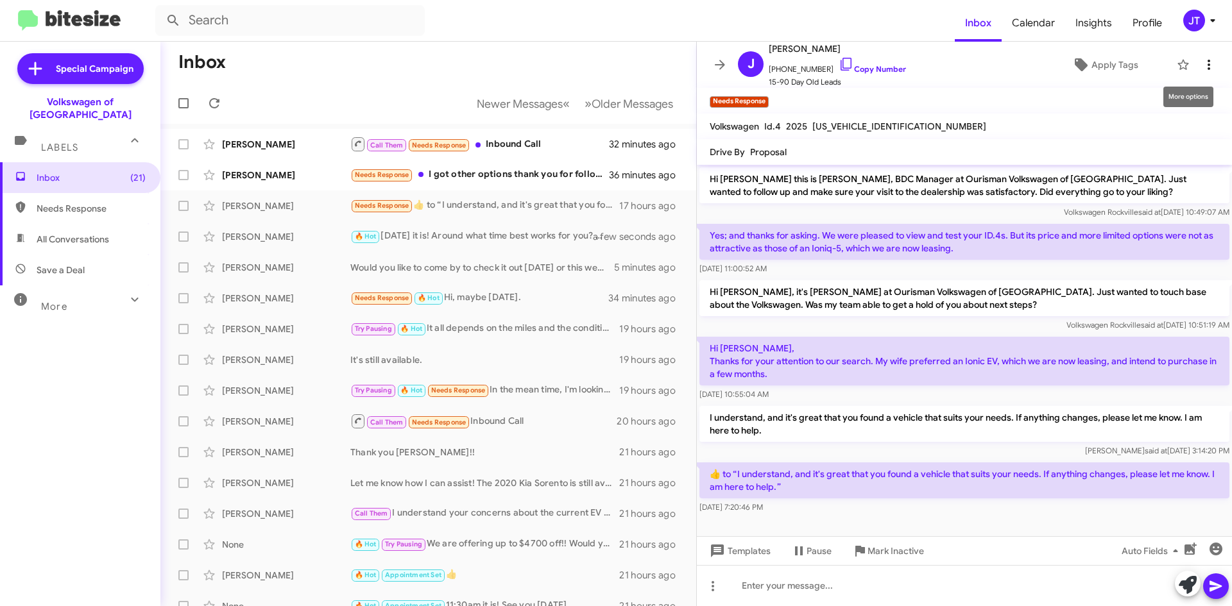
click at [1208, 65] on icon at bounding box center [1209, 65] width 3 height 10
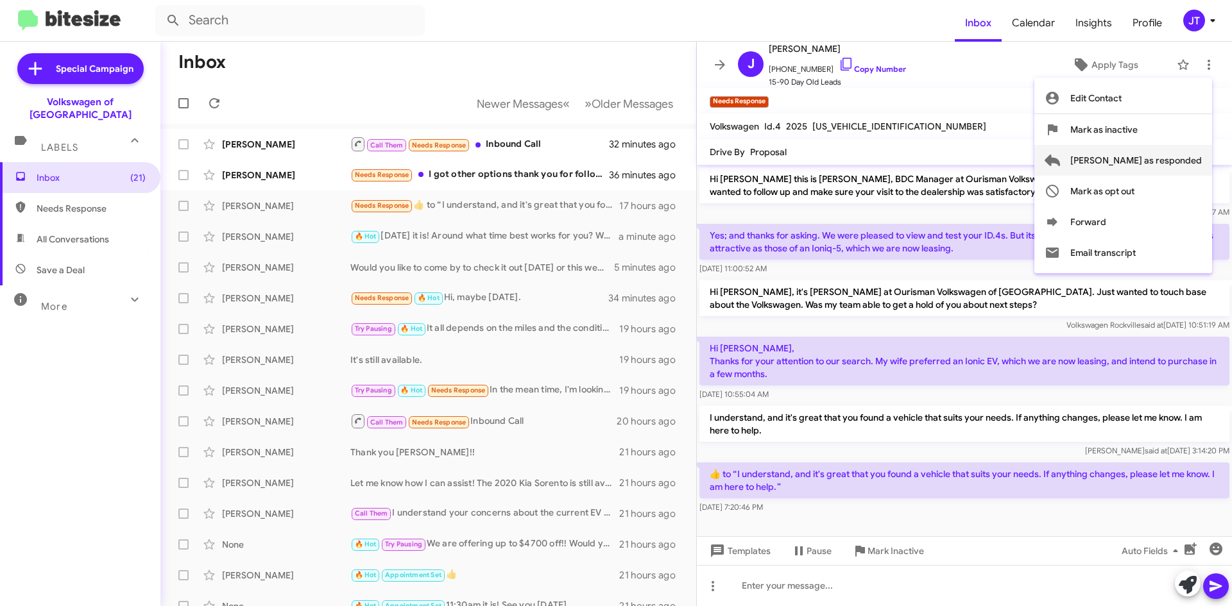
click at [1159, 166] on span "Mark as responded" at bounding box center [1136, 160] width 132 height 31
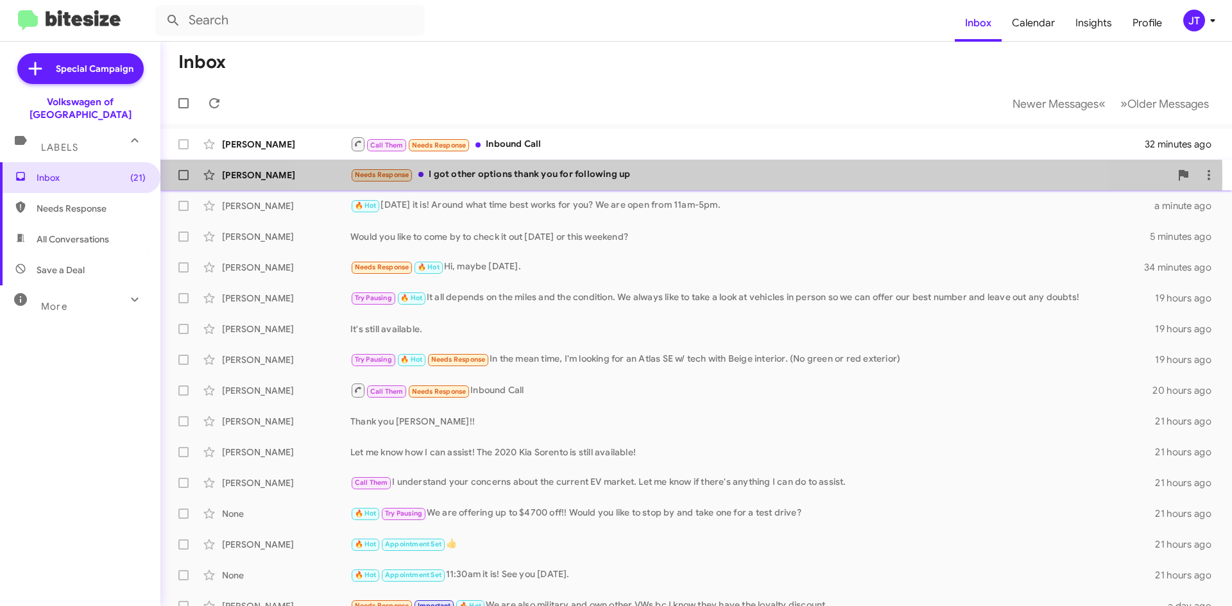
click at [677, 178] on div "Needs Response I got other options thank you for following up" at bounding box center [760, 174] width 820 height 15
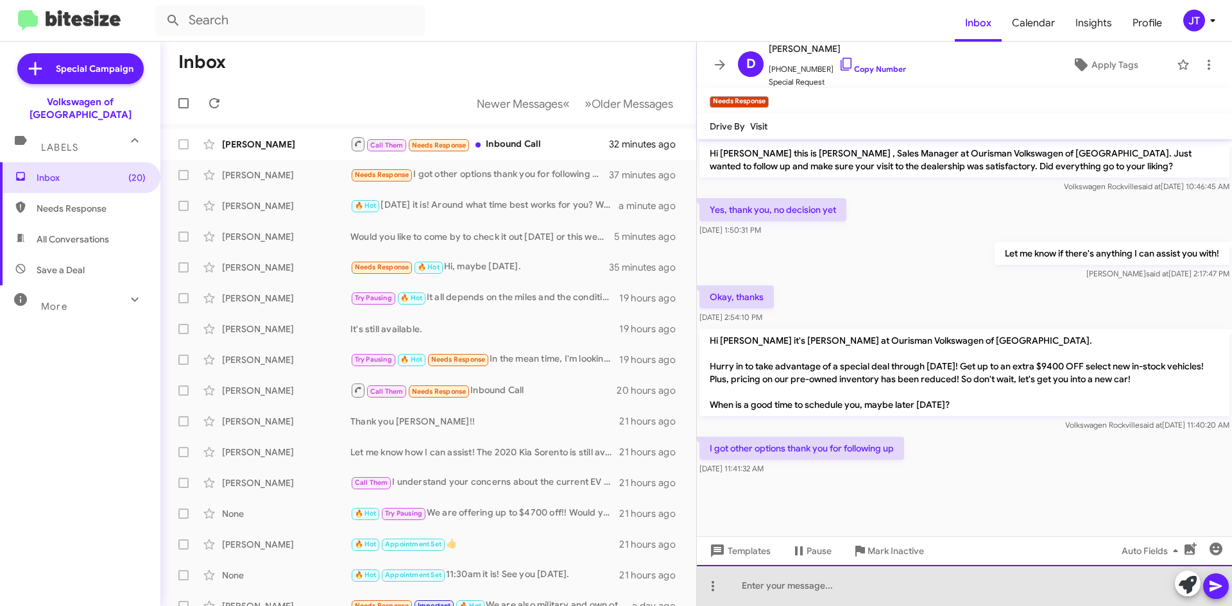
click at [794, 583] on div at bounding box center [964, 585] width 535 height 41
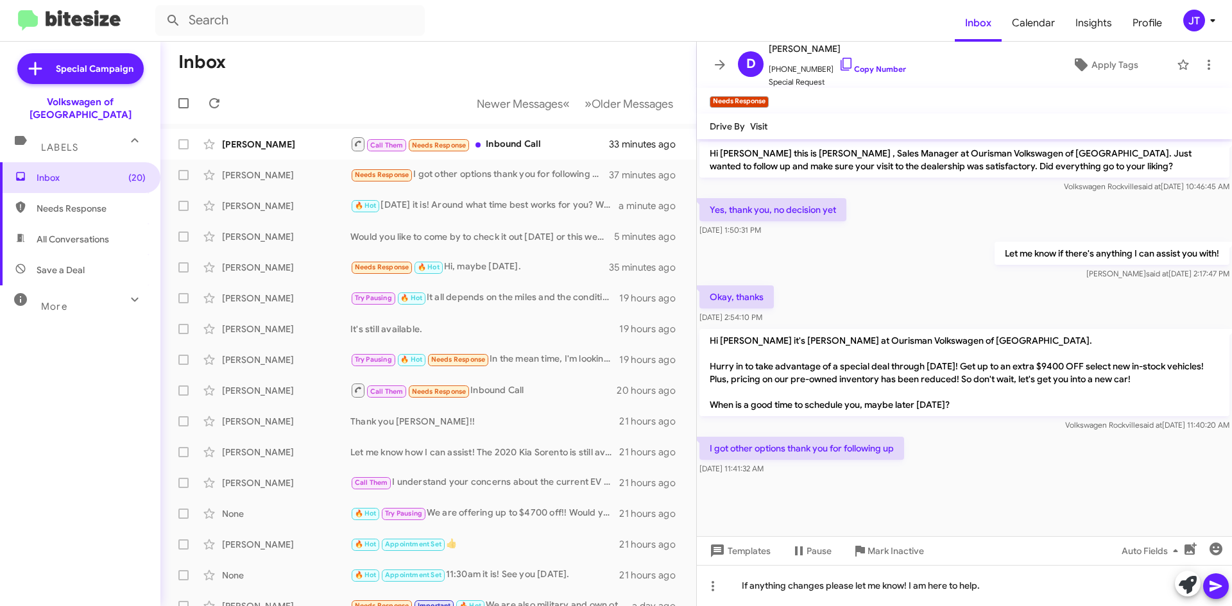
click at [1213, 585] on icon at bounding box center [1216, 586] width 12 height 11
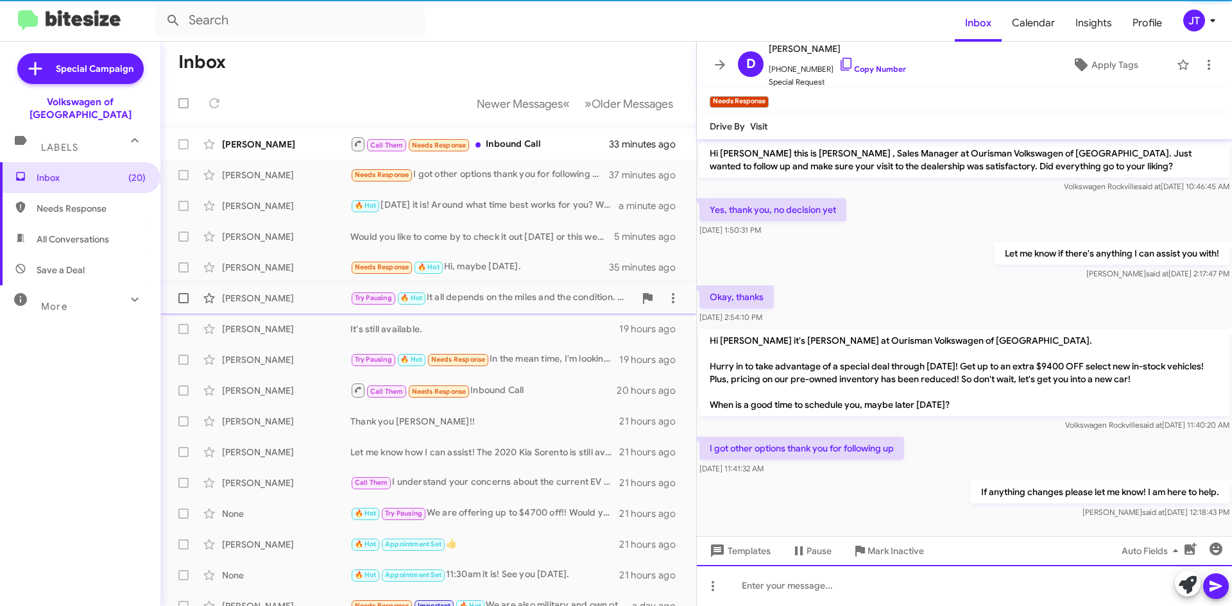
scroll to position [8, 0]
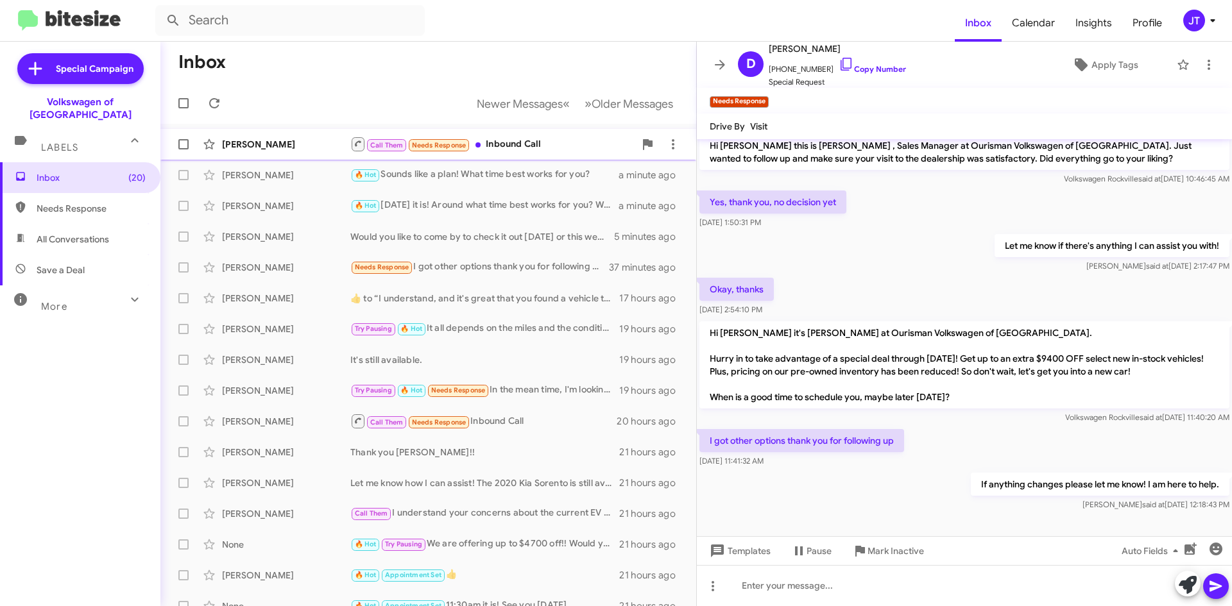
click at [538, 149] on div "Call Them Needs Response Inbound Call" at bounding box center [492, 144] width 284 height 16
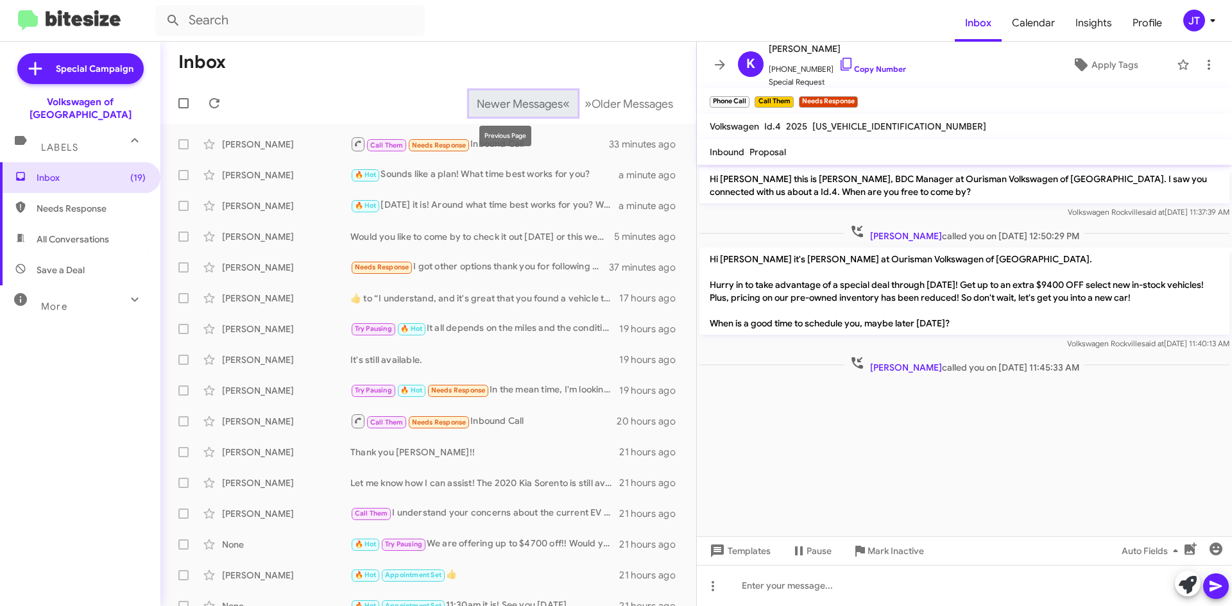
click at [533, 101] on span "Newer Messages" at bounding box center [520, 104] width 86 height 14
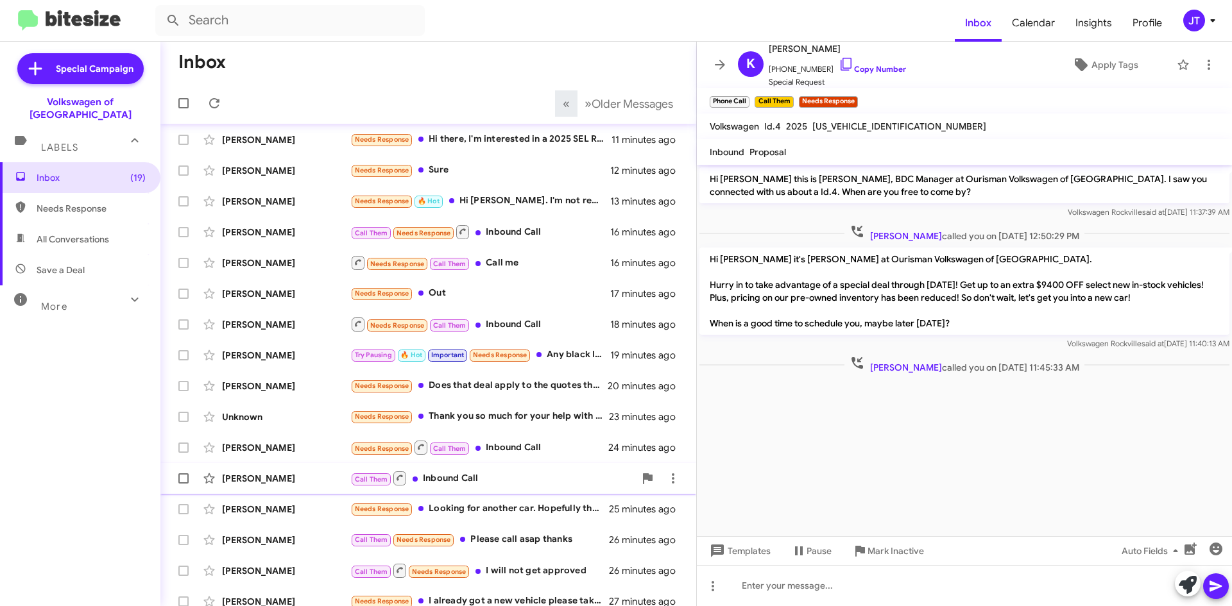
scroll to position [139, 0]
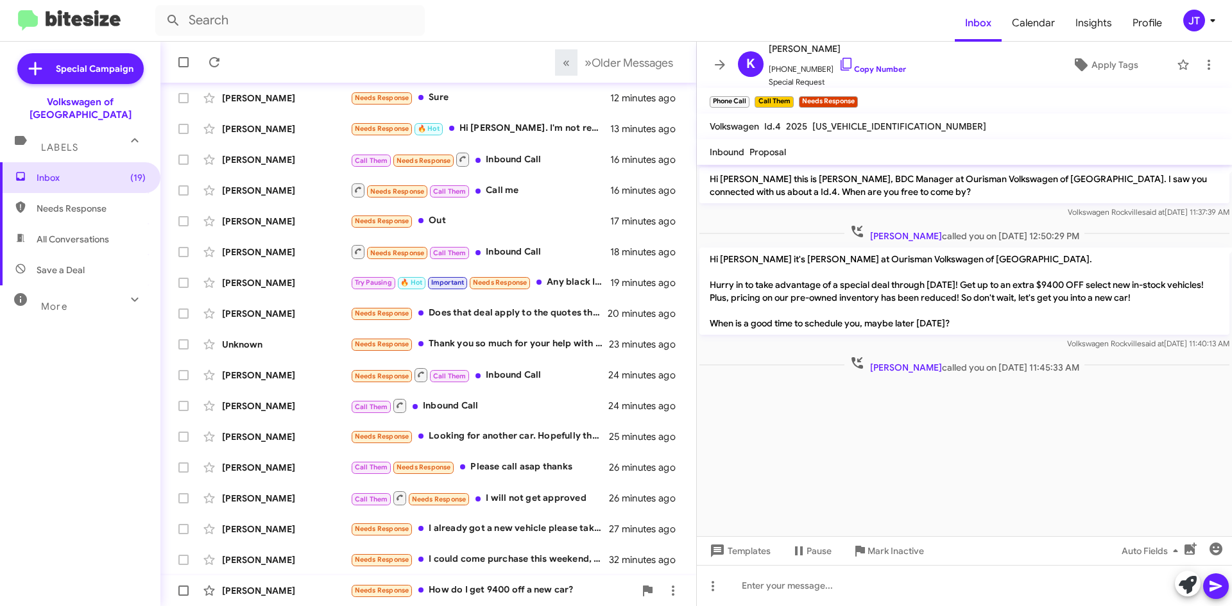
click at [488, 594] on div "Needs Response How do I get 9400 off a new car?" at bounding box center [492, 590] width 284 height 15
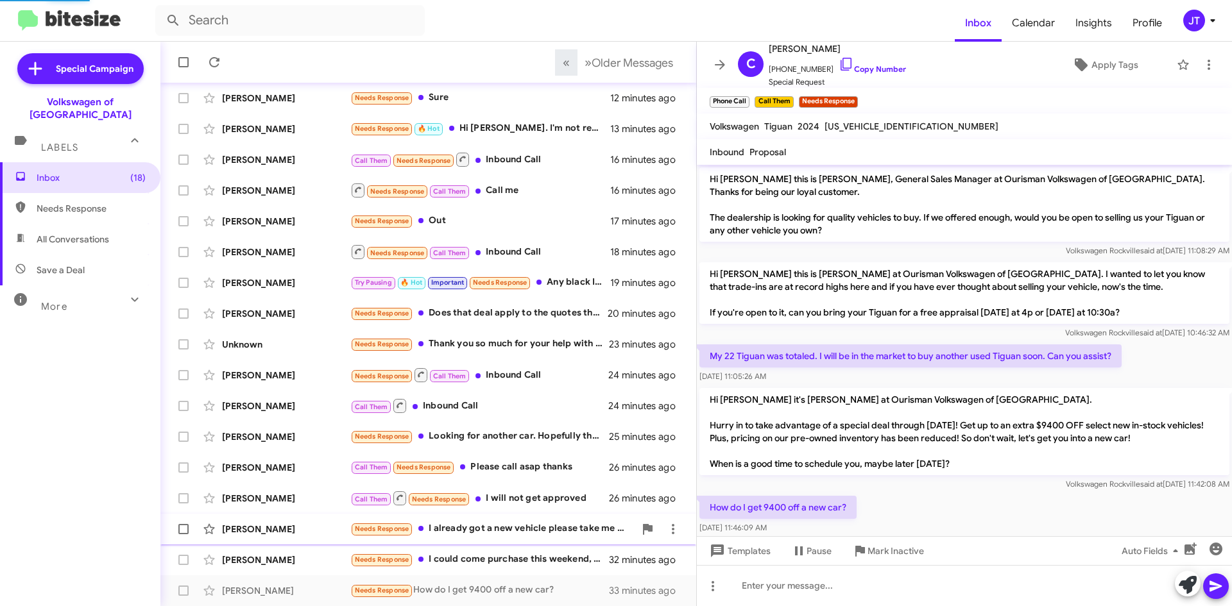
scroll to position [17, 0]
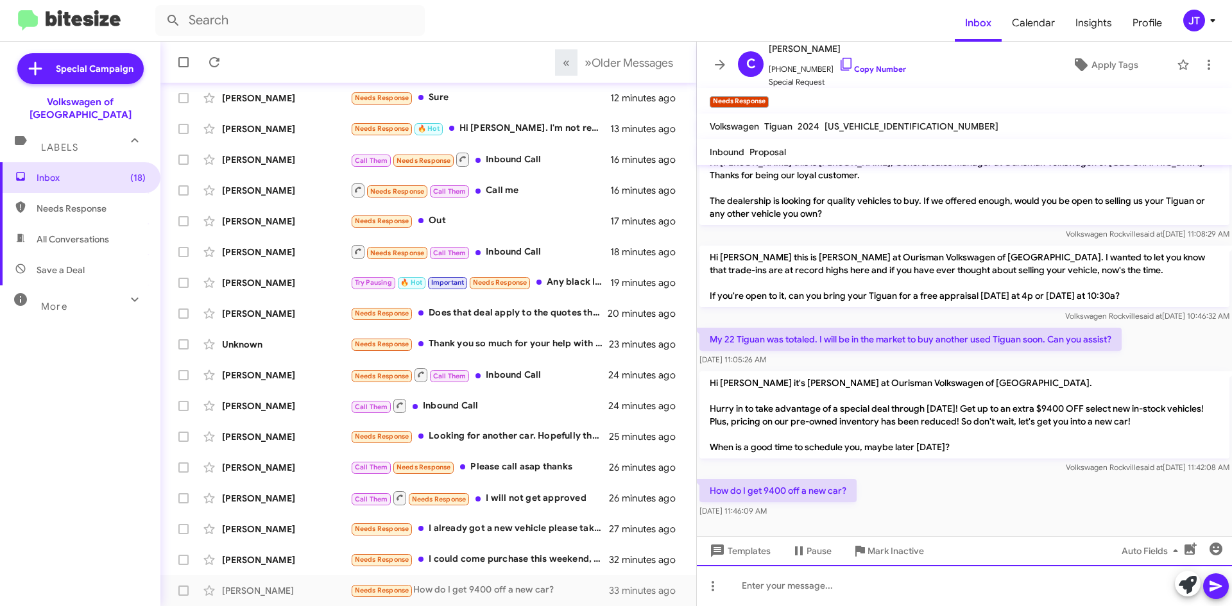
click at [822, 589] on div at bounding box center [964, 585] width 535 height 41
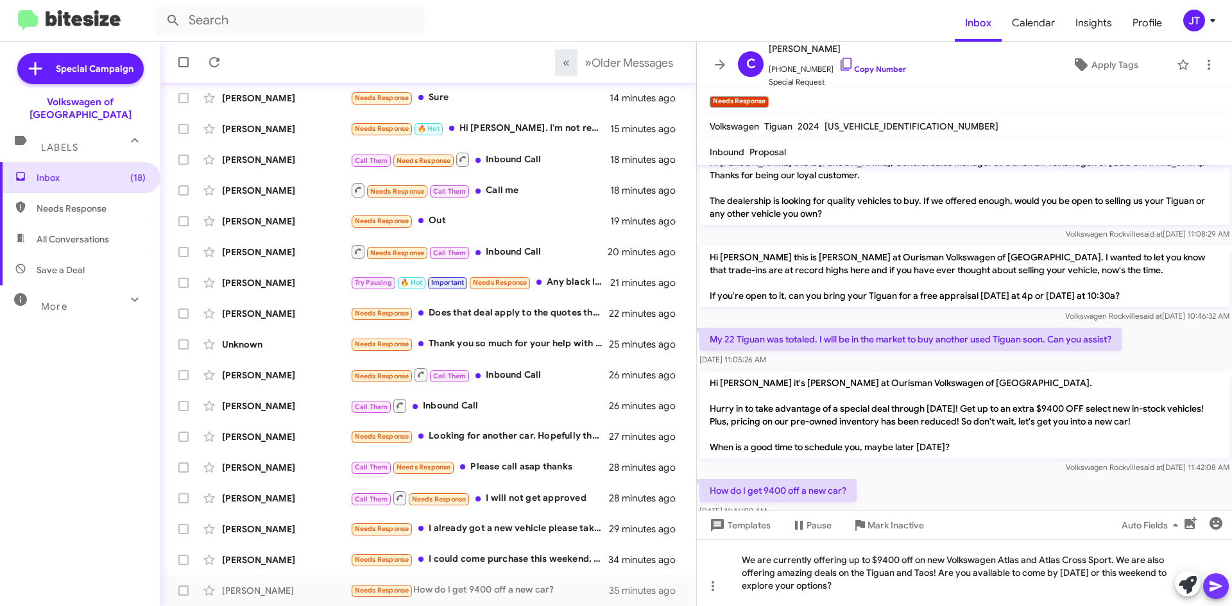
click at [1212, 580] on icon at bounding box center [1215, 586] width 15 height 15
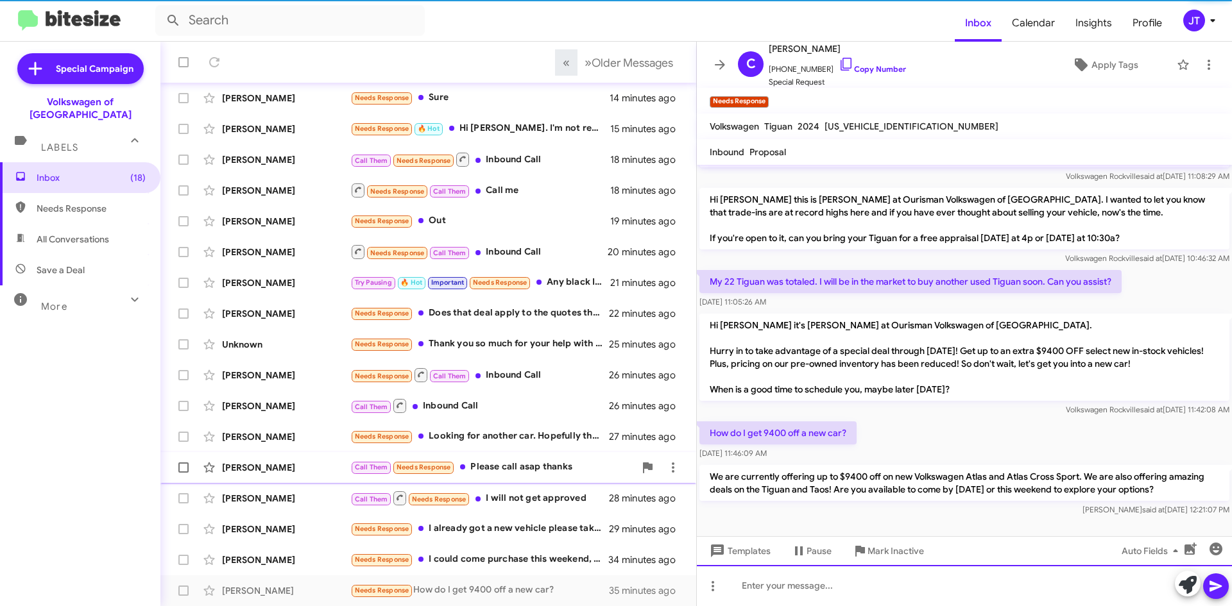
scroll to position [76, 0]
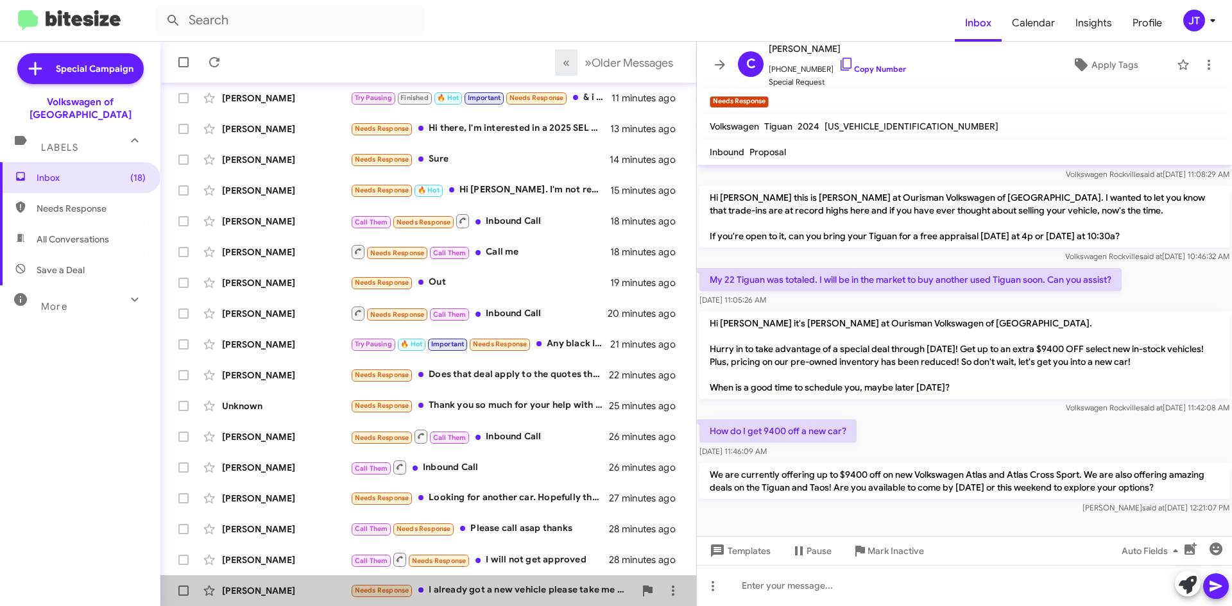
click at [523, 598] on div "Needs Response I already got a new vehicle please take me off this list thank y…" at bounding box center [492, 590] width 284 height 15
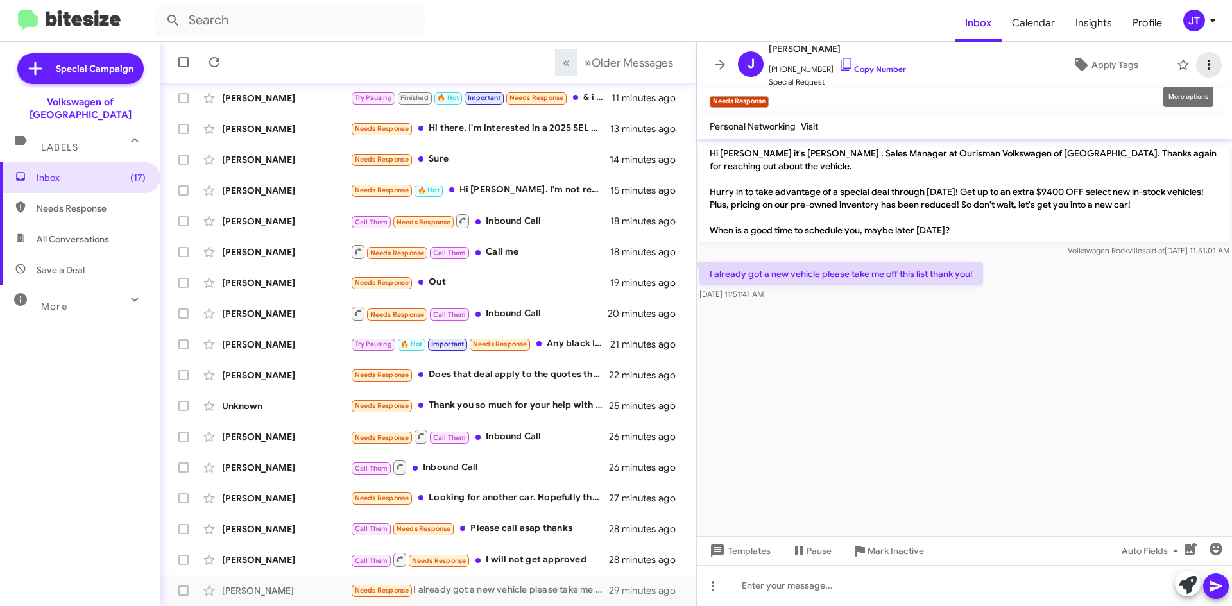
click at [1201, 58] on icon at bounding box center [1208, 64] width 15 height 15
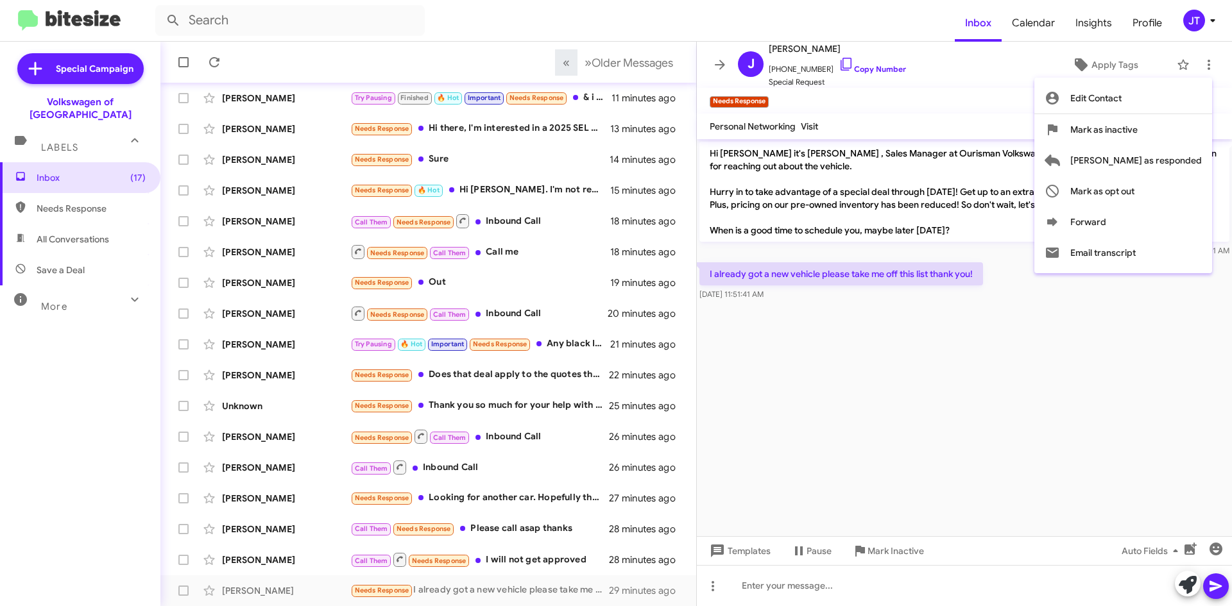
click at [1103, 58] on div at bounding box center [616, 303] width 1232 height 606
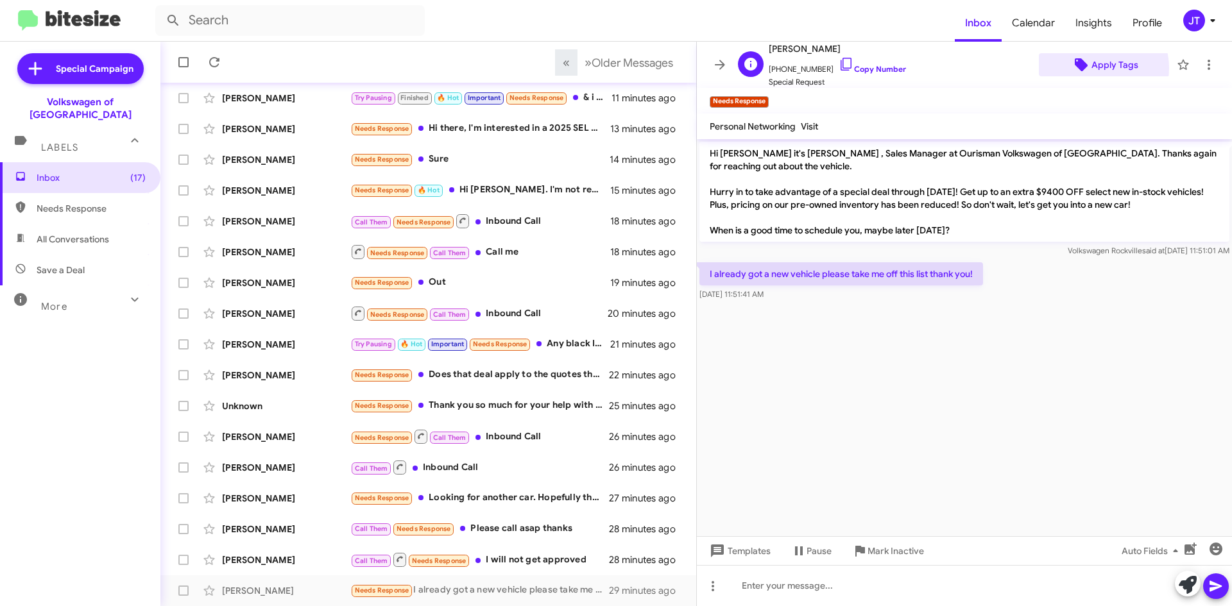
click at [1091, 68] on span "Apply Tags" at bounding box center [1114, 64] width 47 height 23
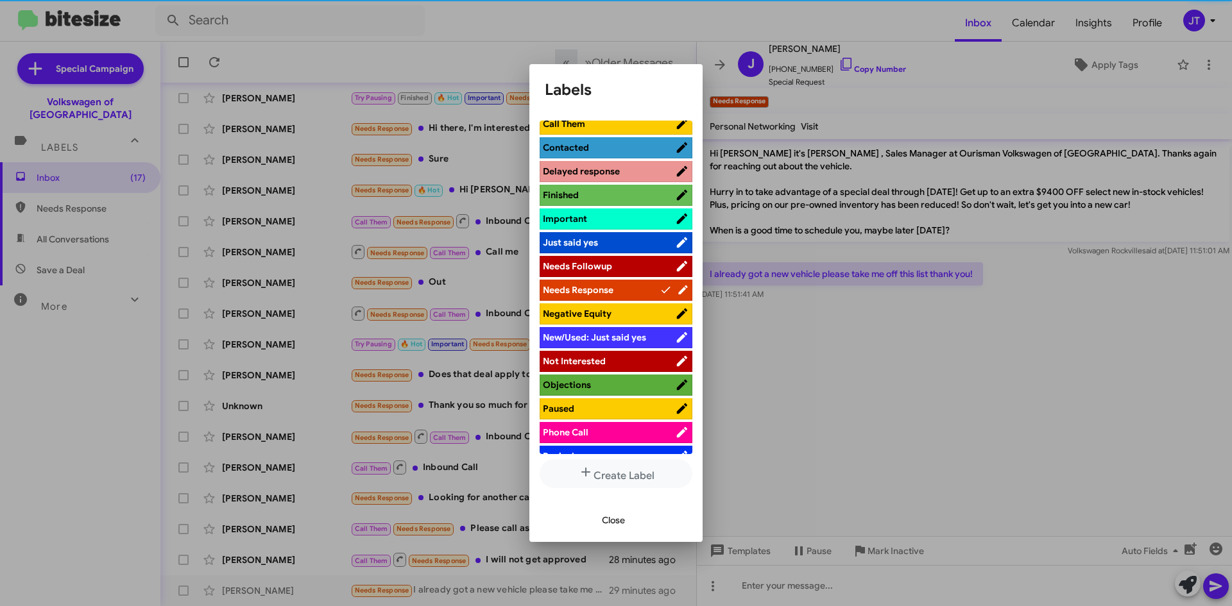
scroll to position [321, 0]
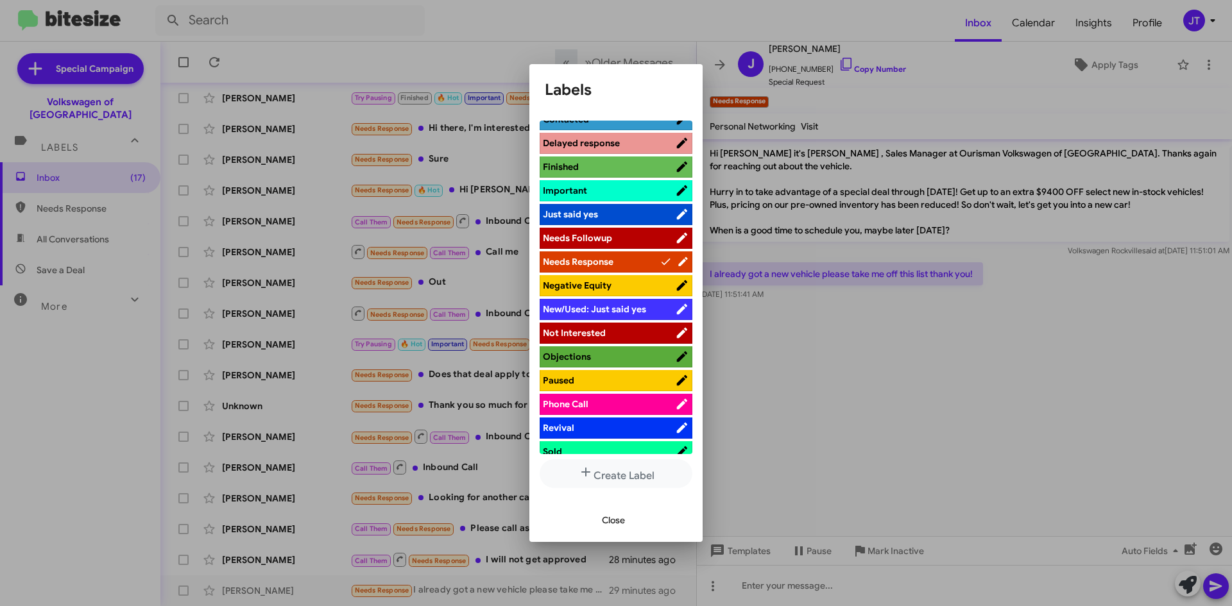
click at [606, 335] on span "Not Interested" at bounding box center [609, 333] width 132 height 13
click at [612, 517] on span "Close" at bounding box center [613, 520] width 23 height 23
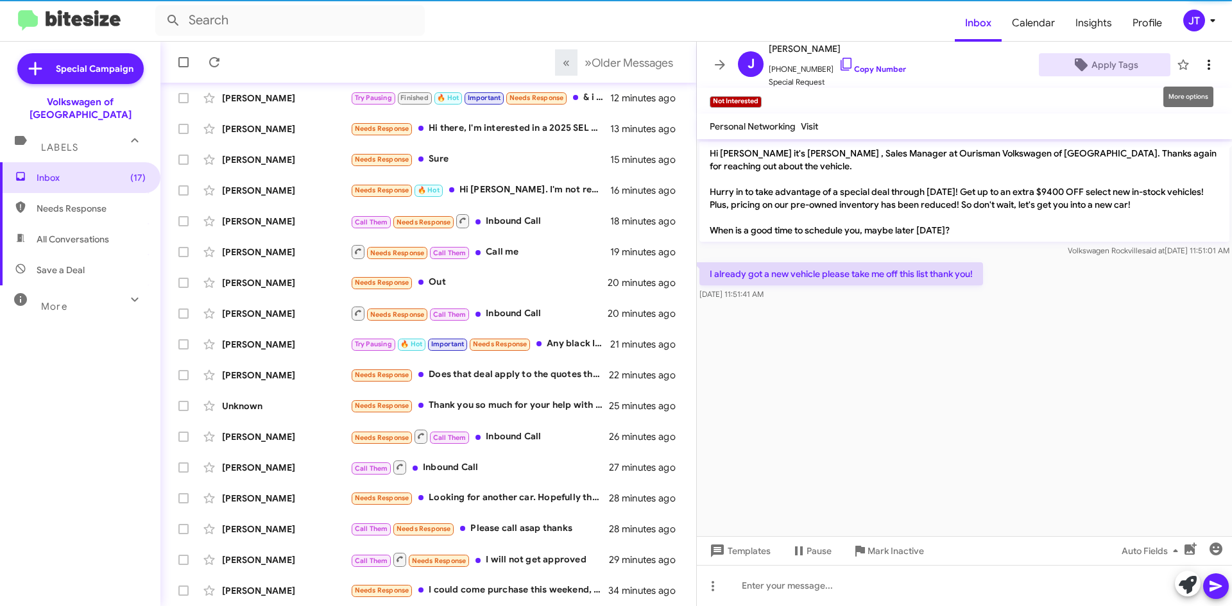
click at [1202, 65] on icon at bounding box center [1208, 64] width 15 height 15
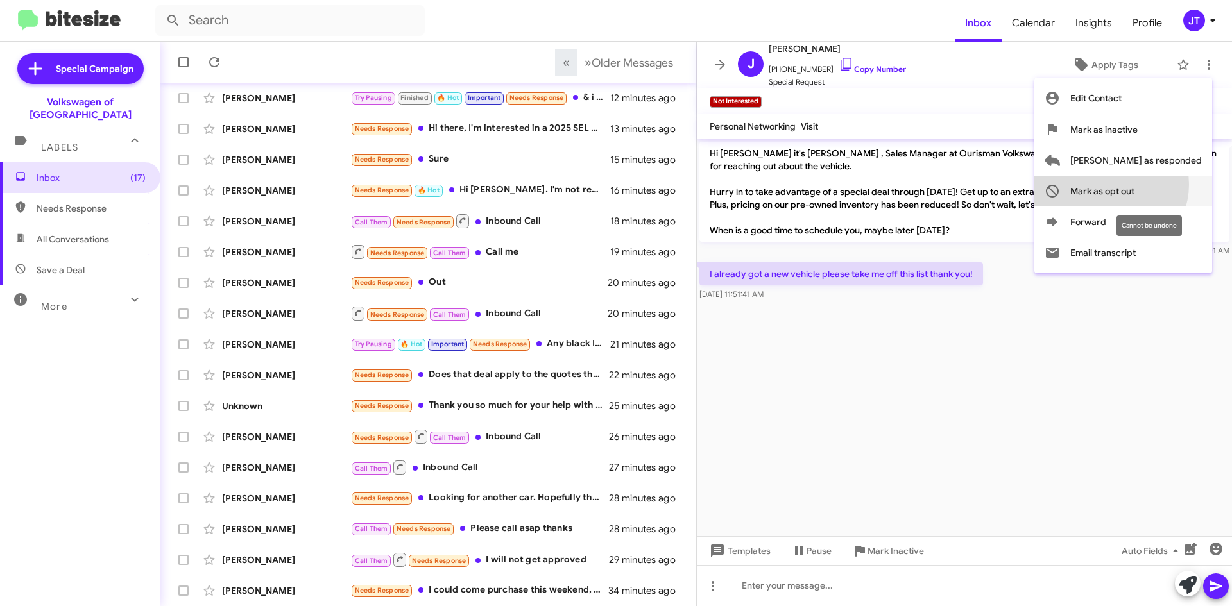
click at [1134, 185] on span "Mark as opt out" at bounding box center [1102, 191] width 64 height 31
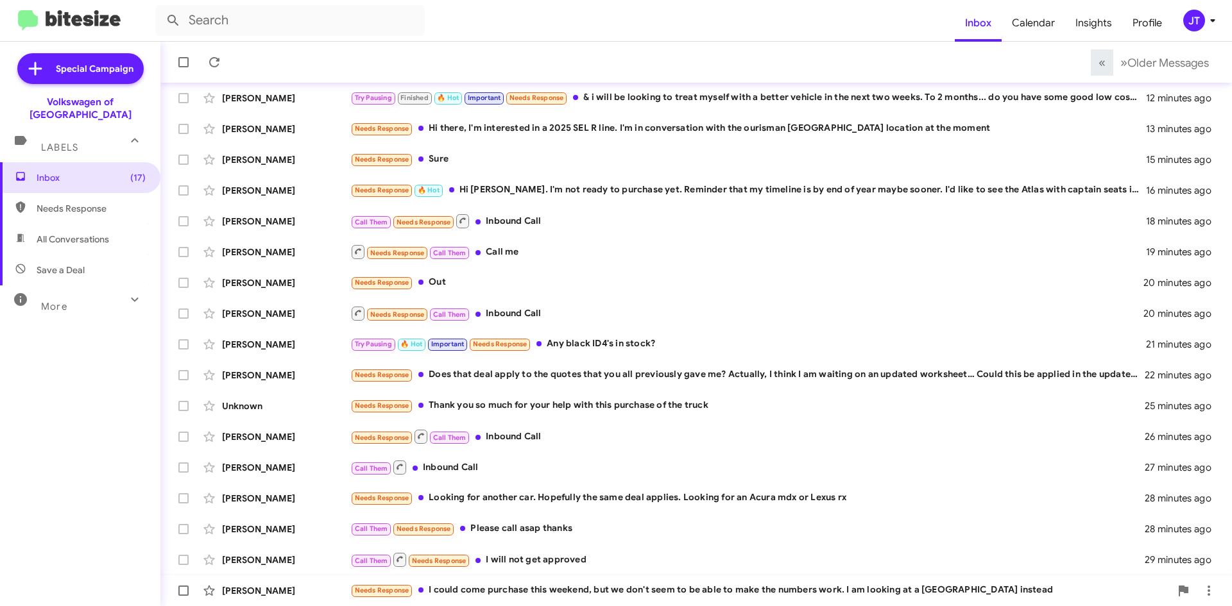
click at [528, 592] on div "Needs Response I could come purchase this weekend, but we don't seem to be able…" at bounding box center [760, 590] width 820 height 15
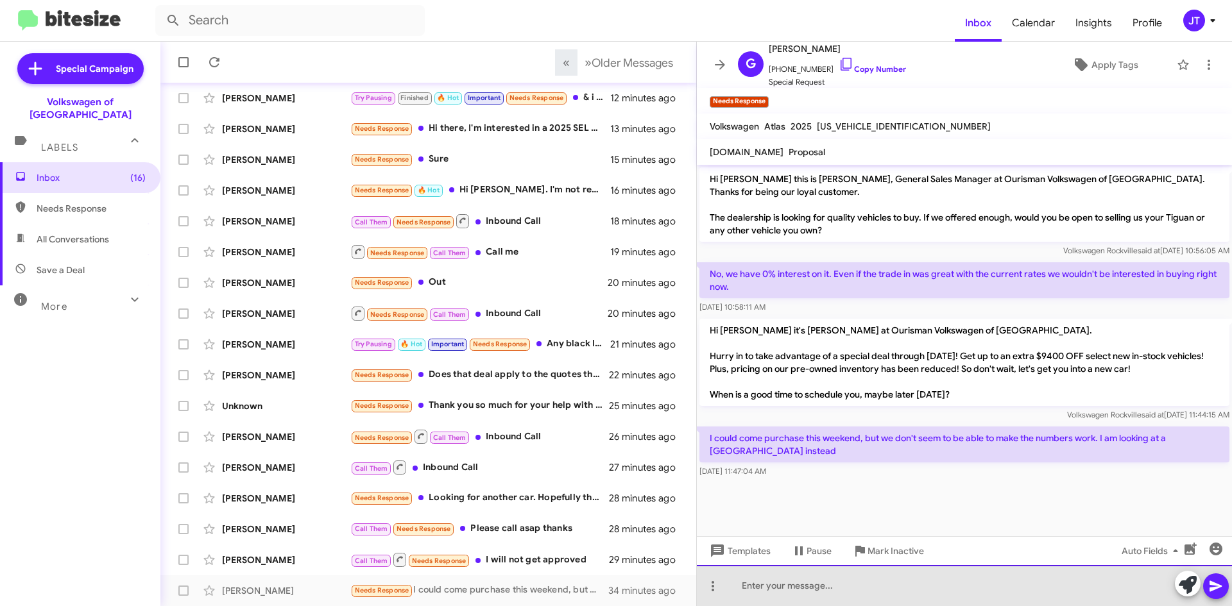
click at [850, 593] on div at bounding box center [964, 585] width 535 height 41
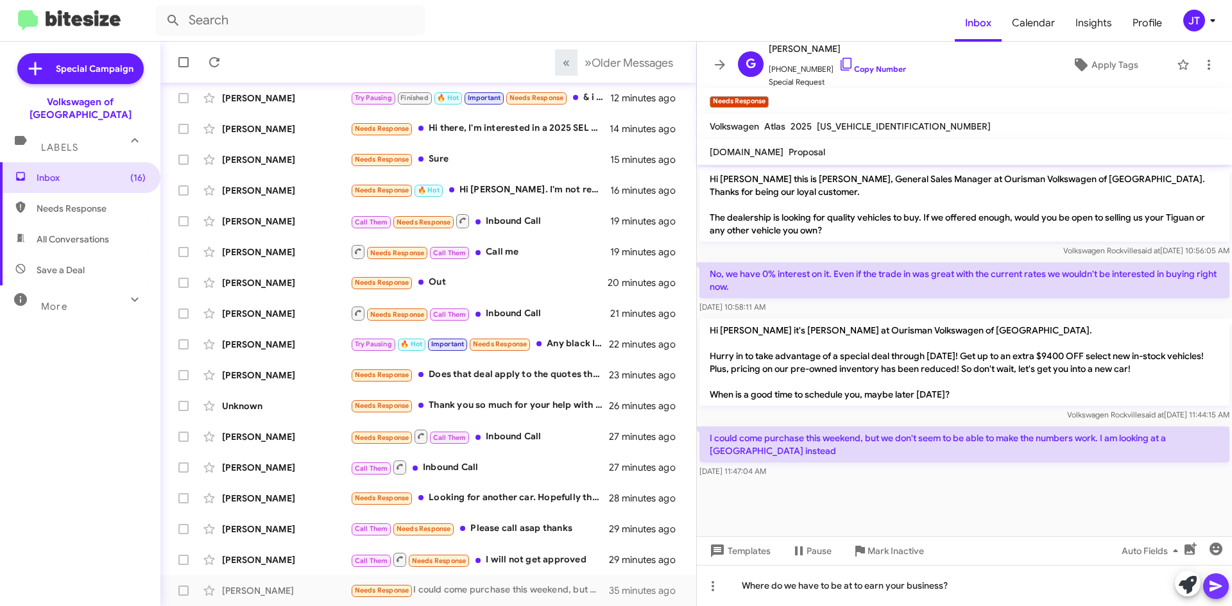
click at [1215, 581] on icon at bounding box center [1215, 586] width 15 height 15
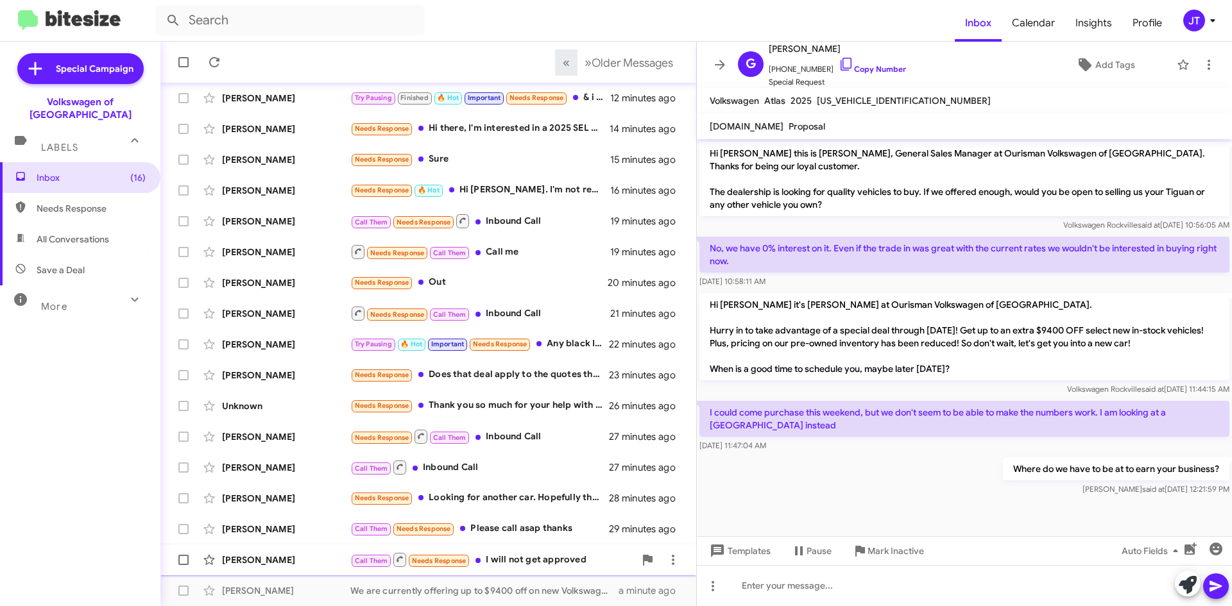
click at [536, 566] on div "Call Them Needs Response I will not get approved" at bounding box center [492, 560] width 284 height 16
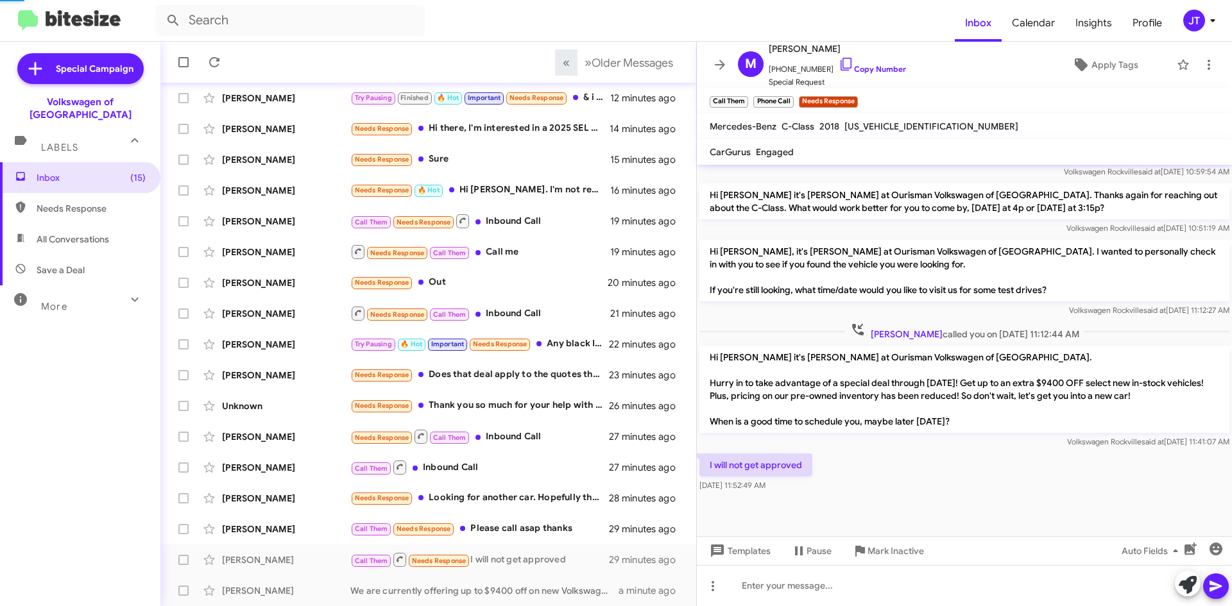
scroll to position [744, 0]
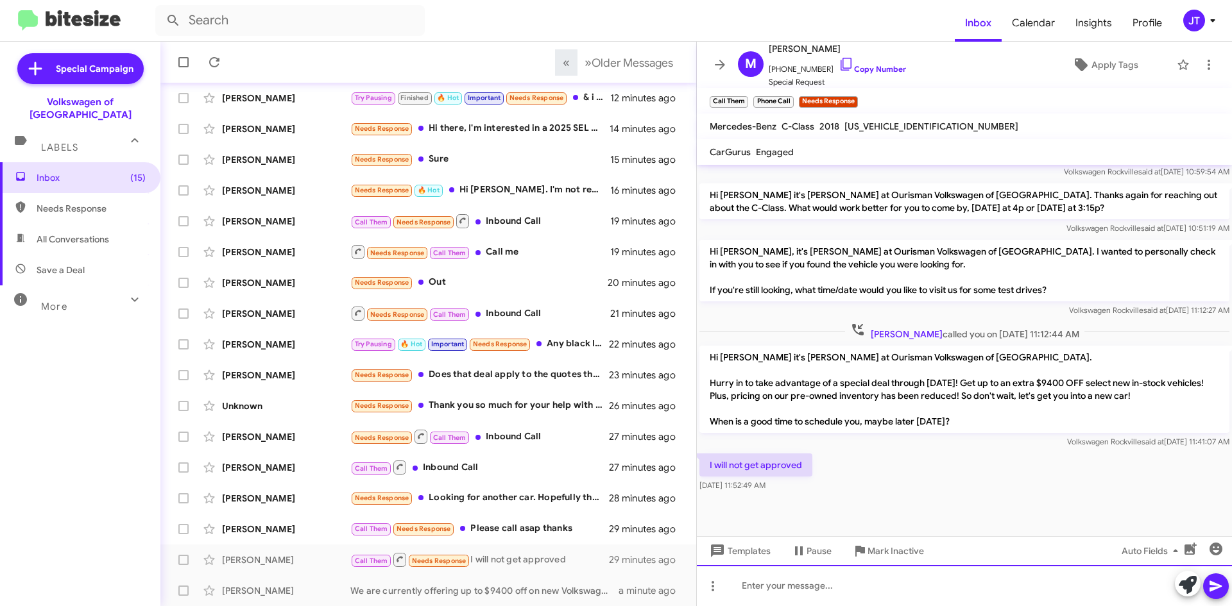
click at [814, 594] on div at bounding box center [964, 585] width 535 height 41
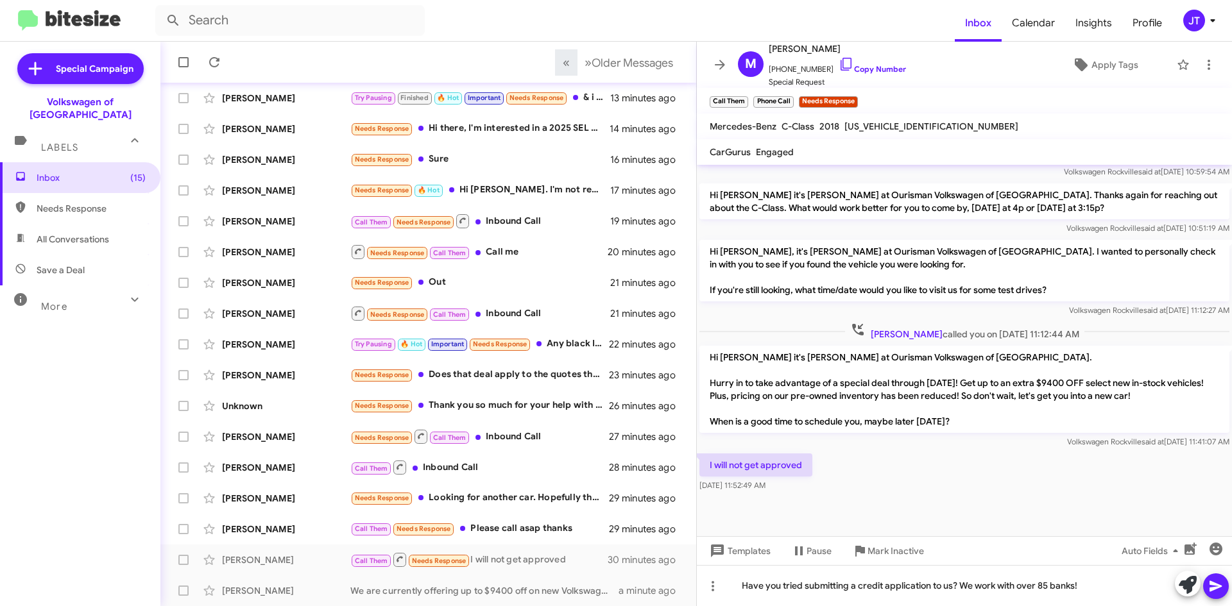
click at [1220, 588] on icon at bounding box center [1216, 586] width 12 height 11
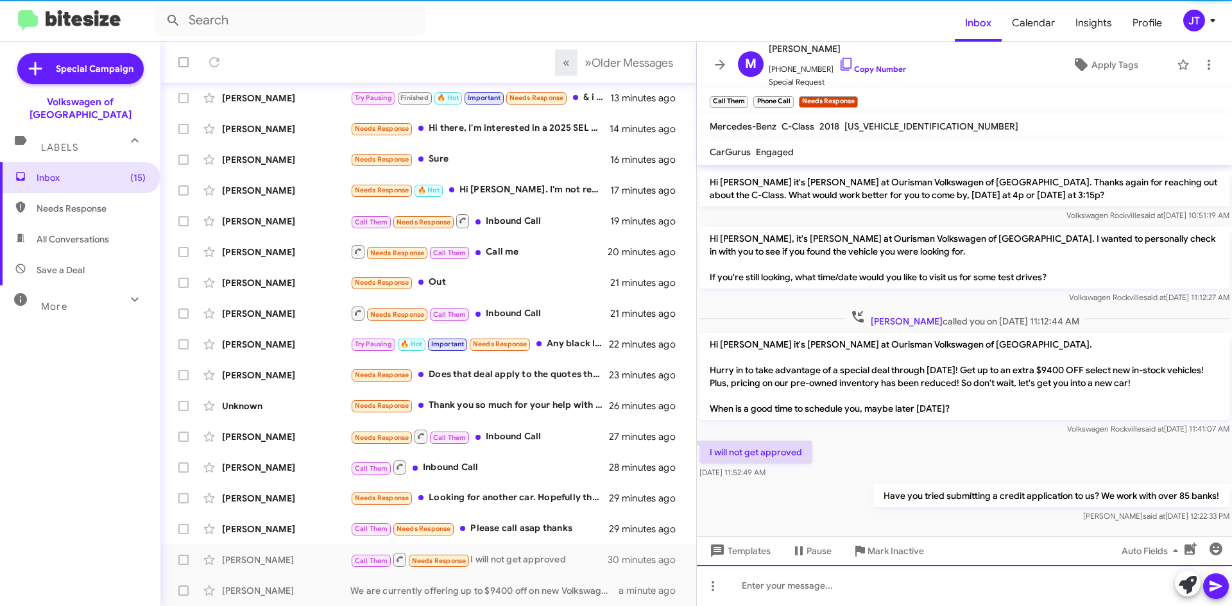
scroll to position [0, 0]
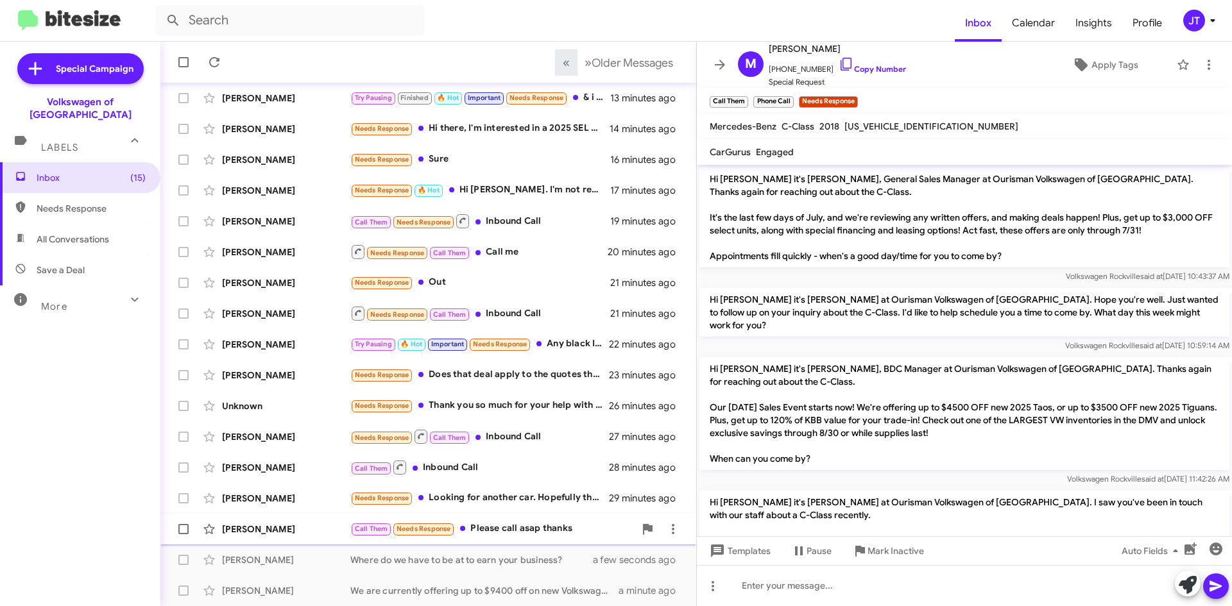
click at [511, 534] on div "Call Them Needs Response Please call asap thanks" at bounding box center [492, 529] width 284 height 15
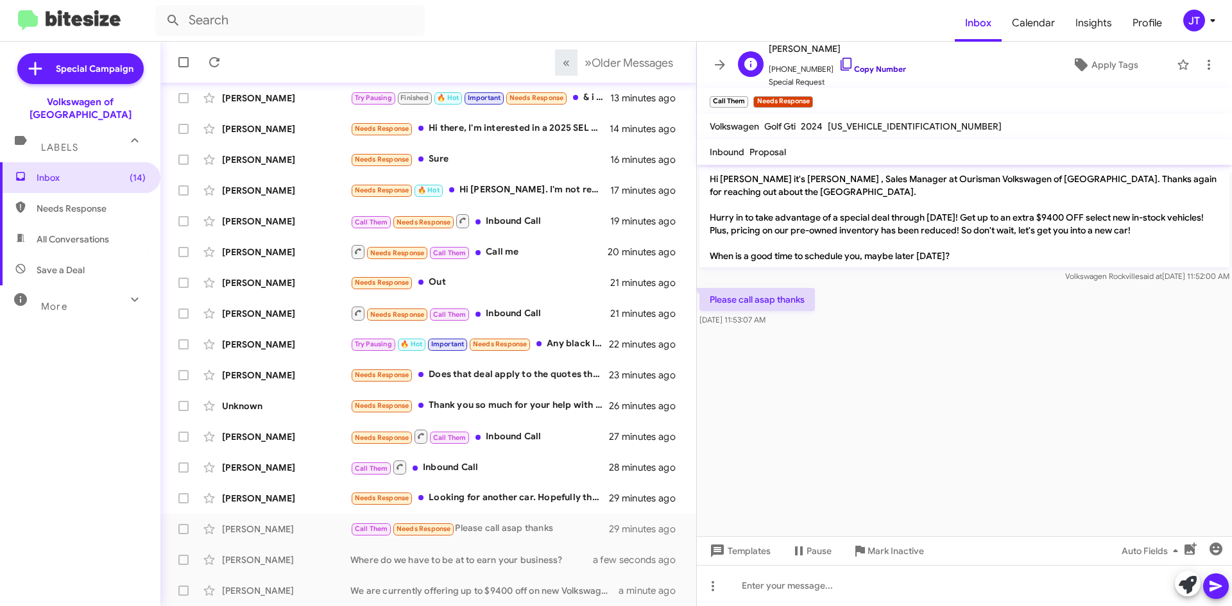
click at [853, 69] on link "Copy Number" at bounding box center [872, 69] width 67 height 10
click at [865, 68] on link "Copy Number" at bounding box center [872, 69] width 67 height 10
click at [483, 499] on div "Needs Response Looking for another car. Hopefully the same deal applies. Lookin…" at bounding box center [492, 498] width 284 height 15
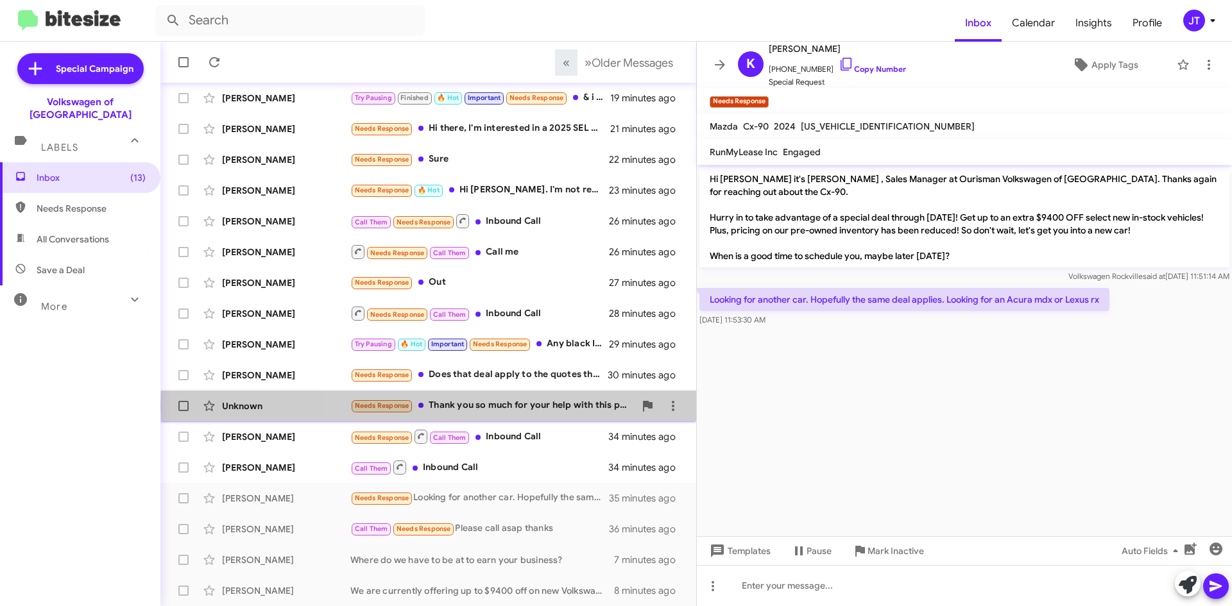
click at [527, 406] on div "Needs Response Thank you so much for your help with this purchase of the truck" at bounding box center [492, 405] width 284 height 15
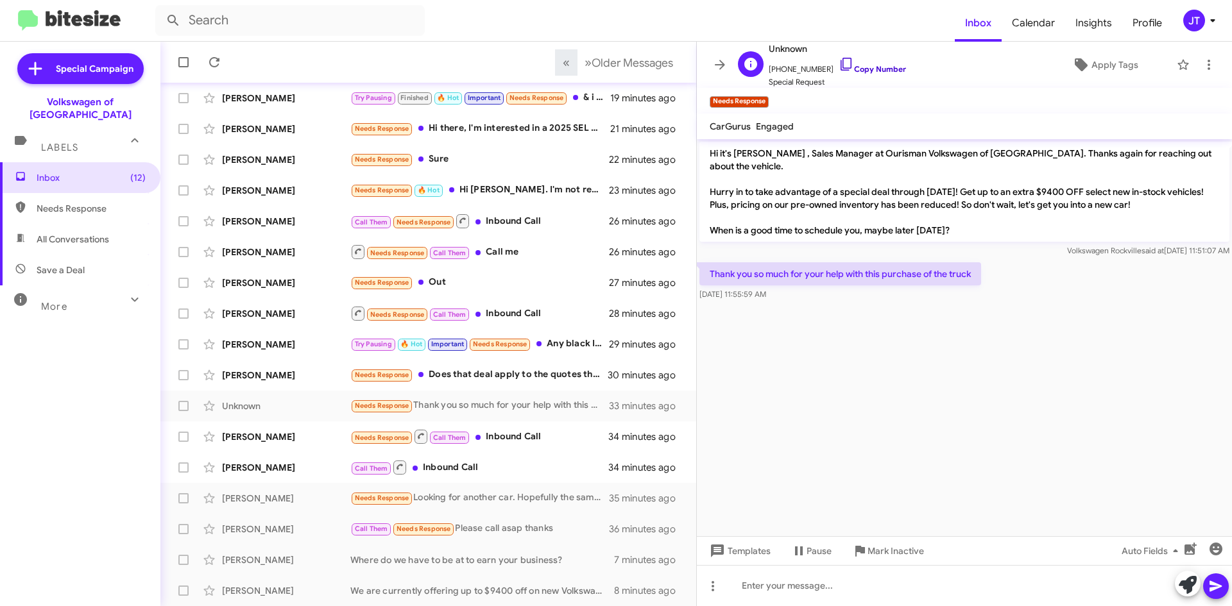
click at [879, 66] on link "Copy Number" at bounding box center [872, 69] width 67 height 10
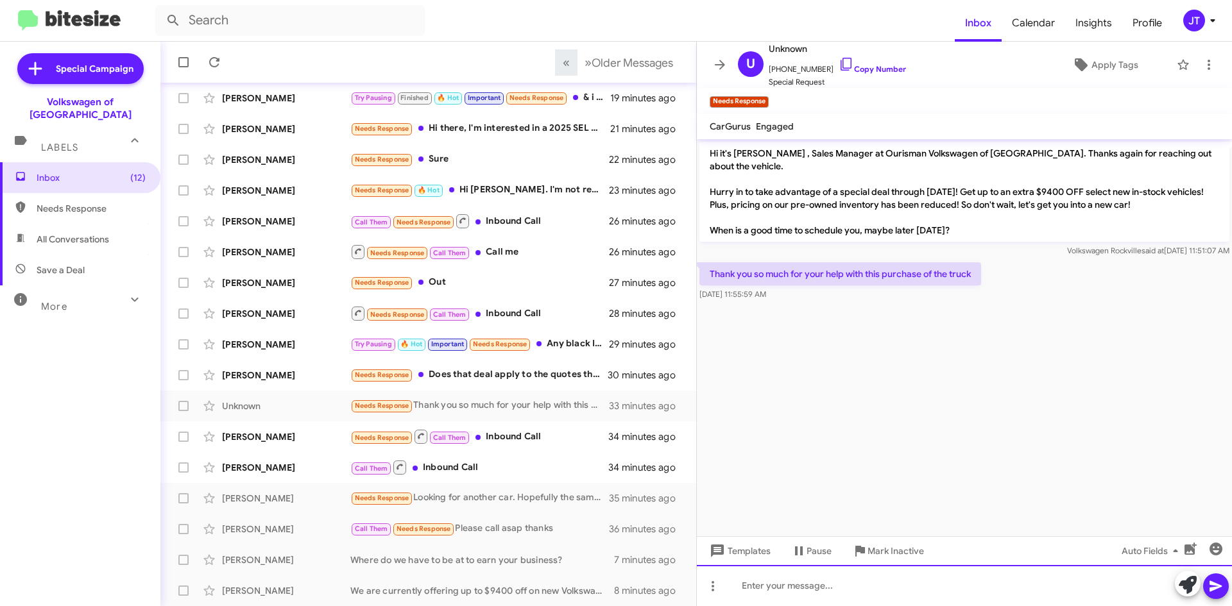
click at [797, 594] on div at bounding box center [964, 585] width 535 height 41
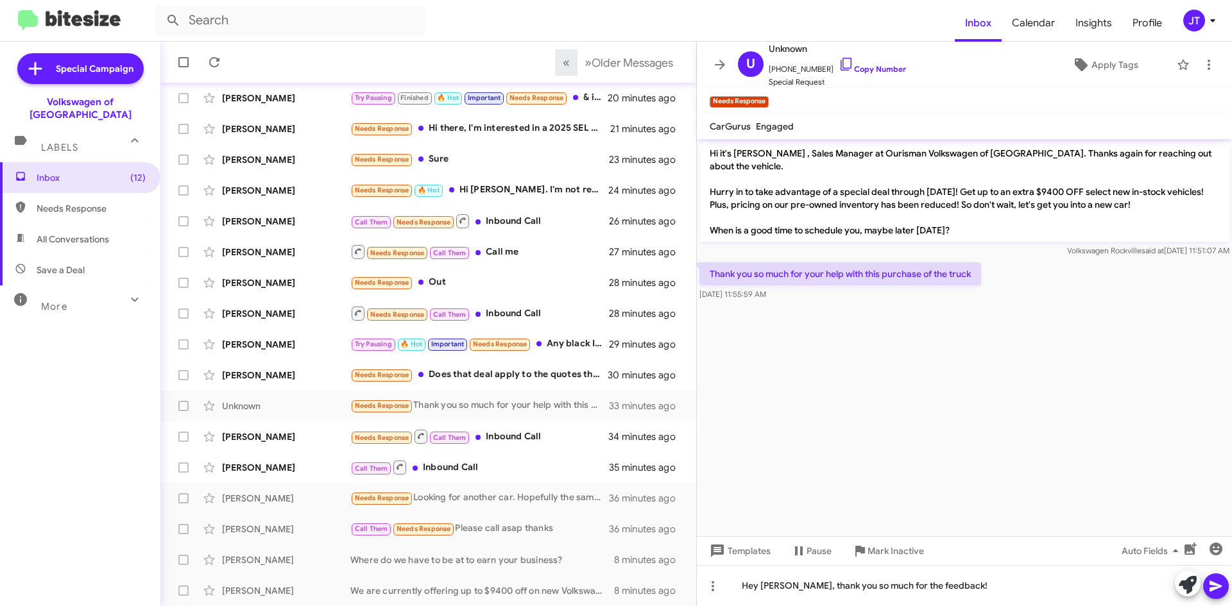
click at [1215, 586] on icon at bounding box center [1216, 586] width 12 height 11
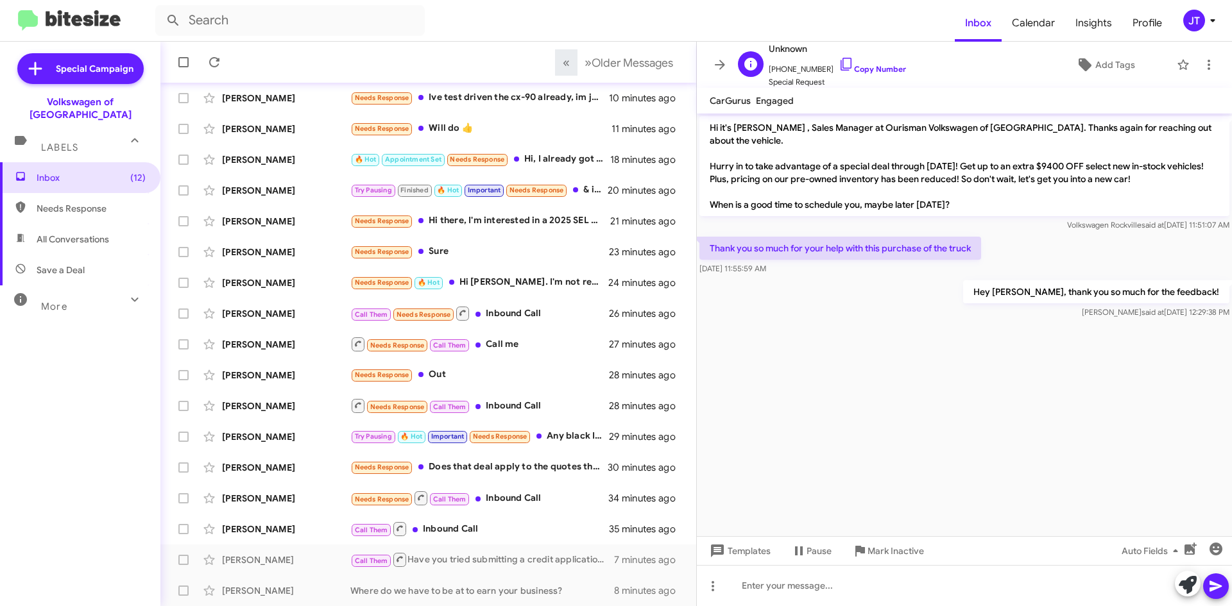
click at [1118, 52] on div "U Unknown +13025010209 Copy Number Special Request Add Tags" at bounding box center [952, 64] width 438 height 47
click at [1111, 57] on span "Add Tags" at bounding box center [1115, 64] width 40 height 23
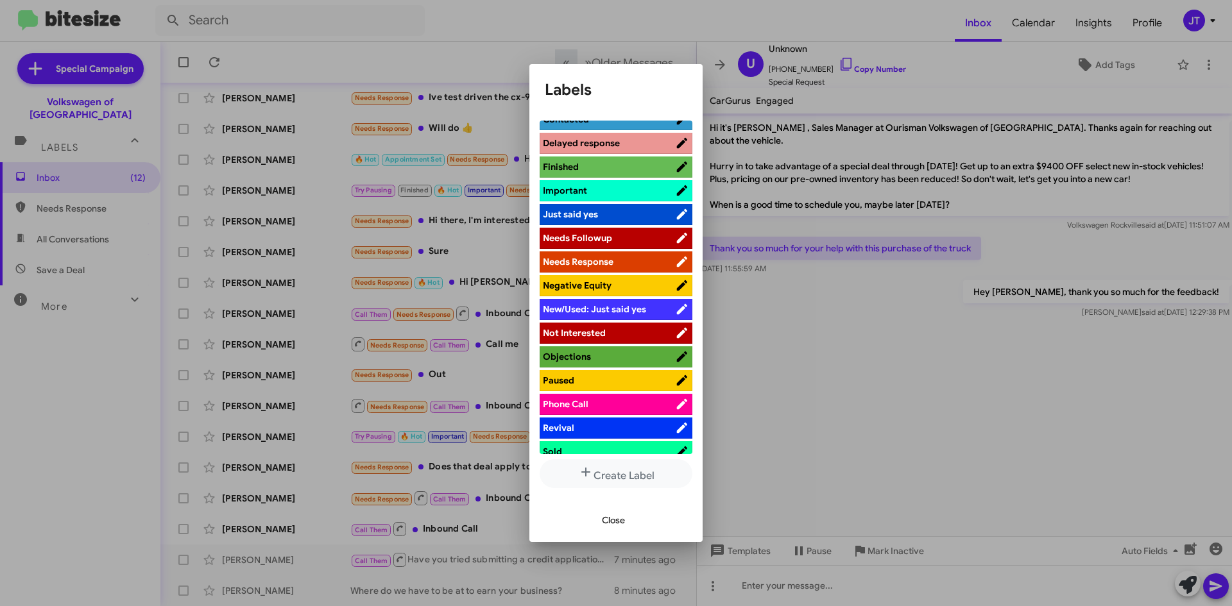
scroll to position [385, 0]
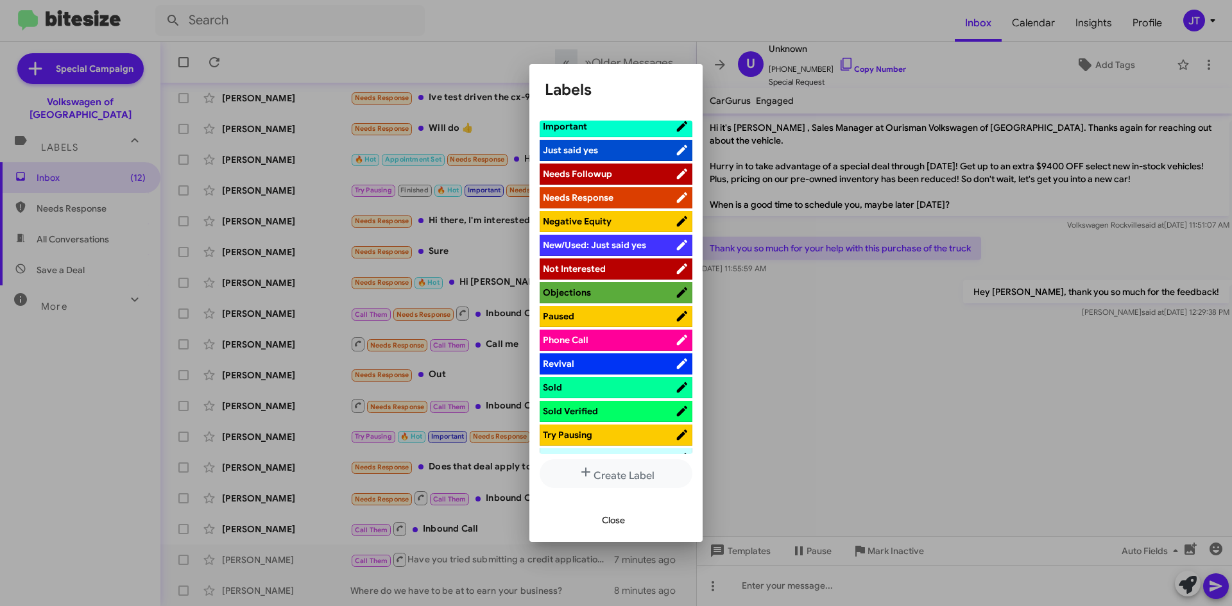
click at [587, 388] on span "Sold" at bounding box center [609, 387] width 132 height 13
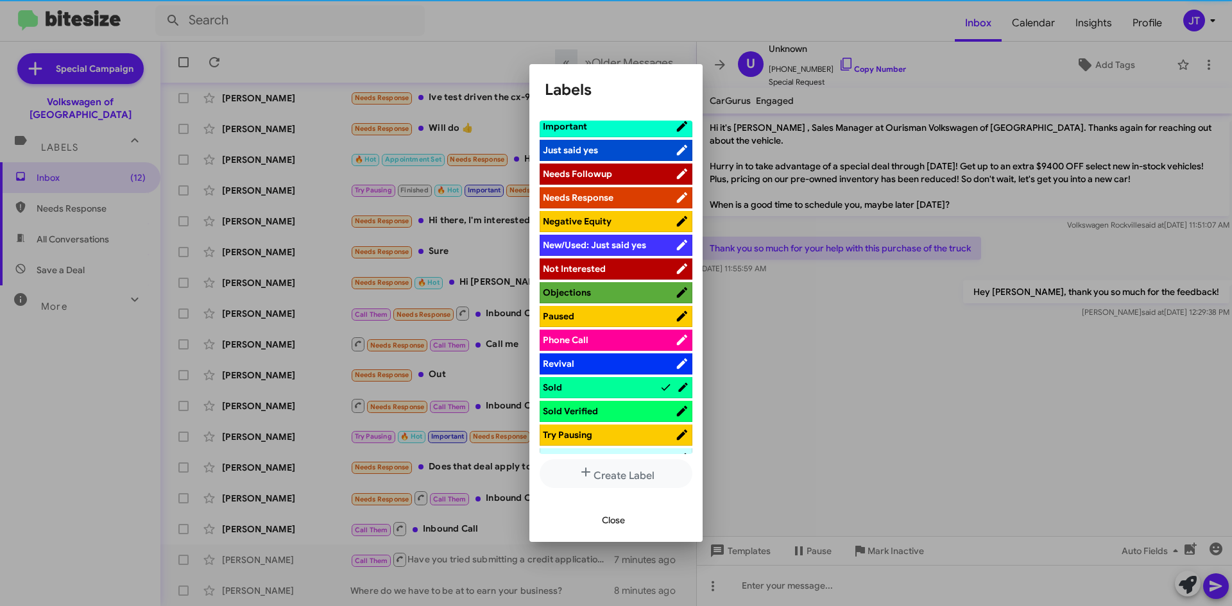
click at [854, 343] on div at bounding box center [616, 303] width 1232 height 606
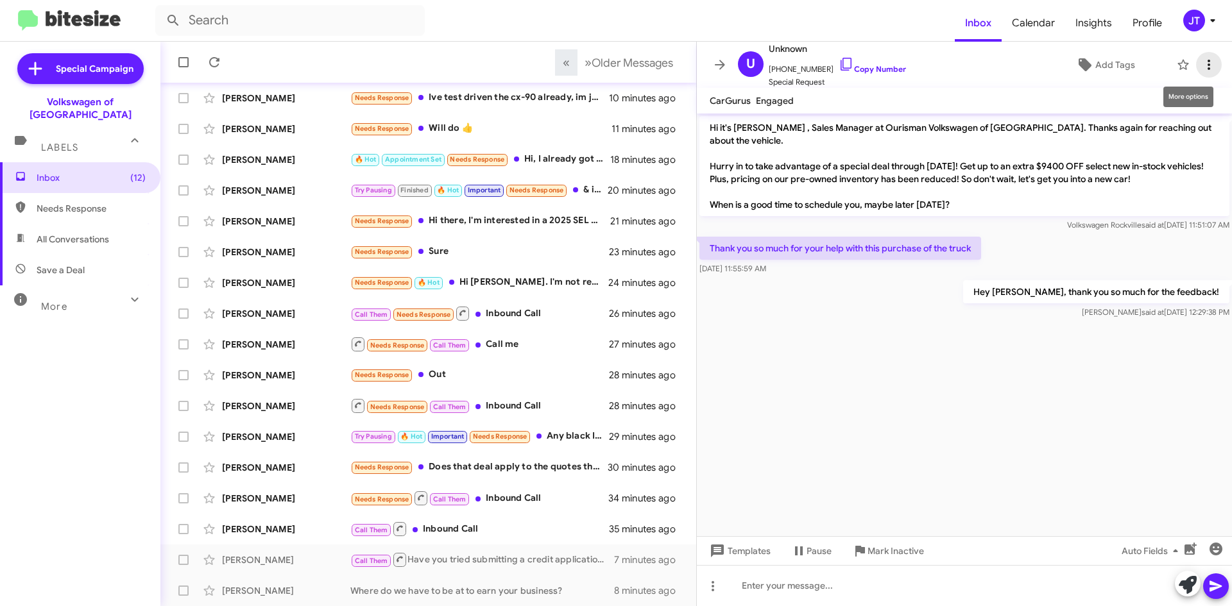
click at [1201, 66] on icon at bounding box center [1208, 64] width 15 height 15
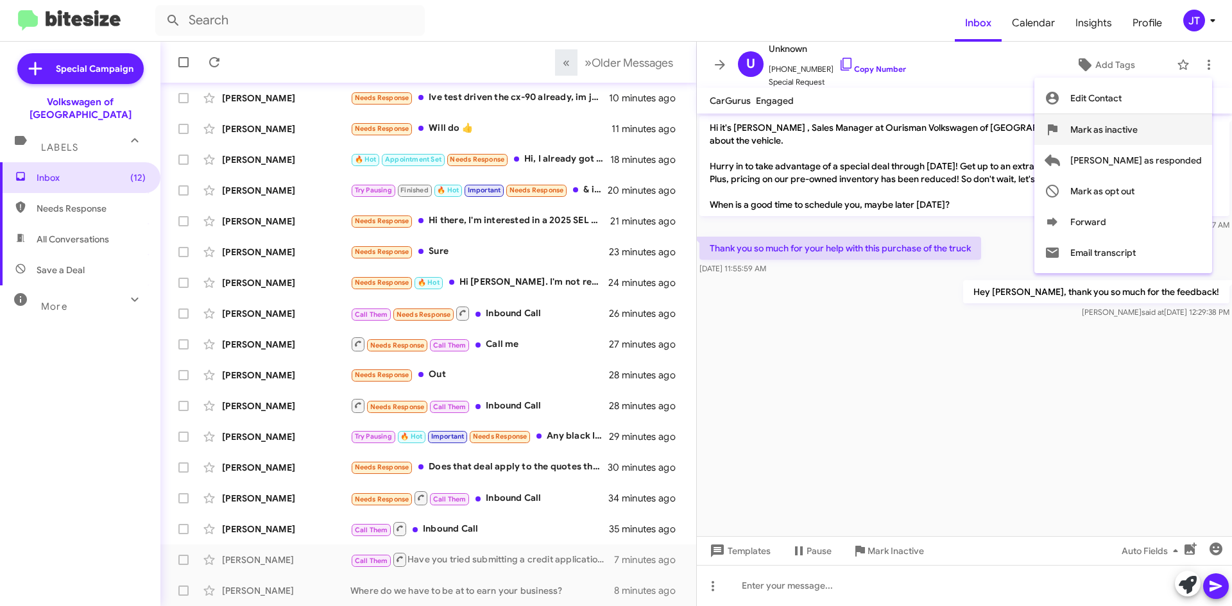
click at [1138, 130] on span "Mark as inactive" at bounding box center [1103, 129] width 67 height 31
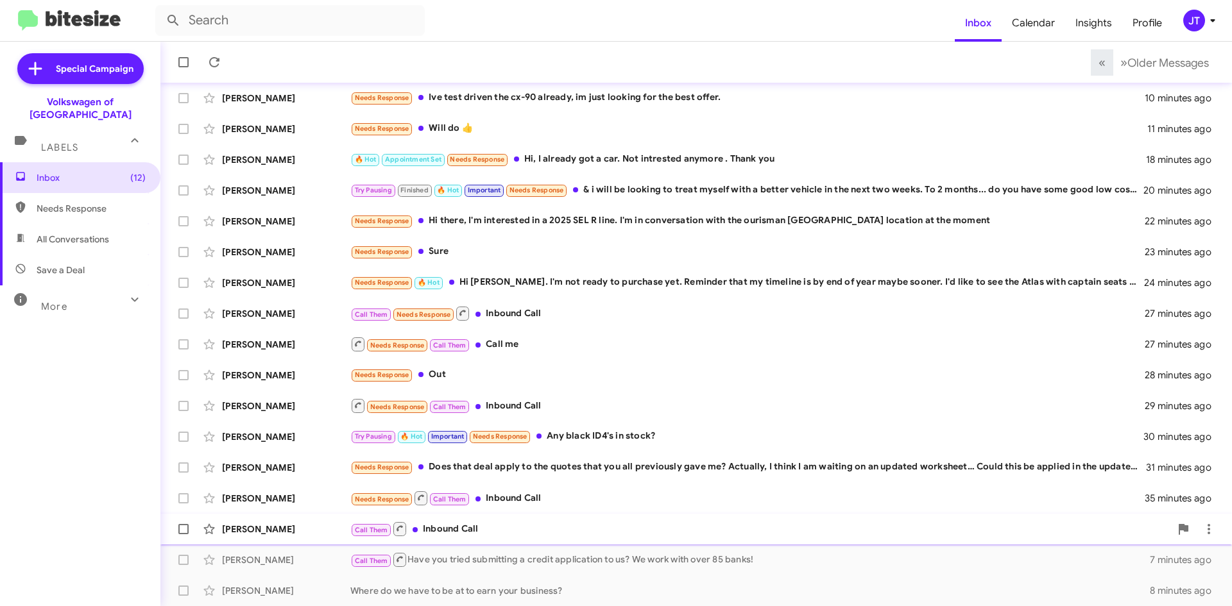
click at [569, 522] on div "Call Them Inbound Call" at bounding box center [760, 529] width 820 height 16
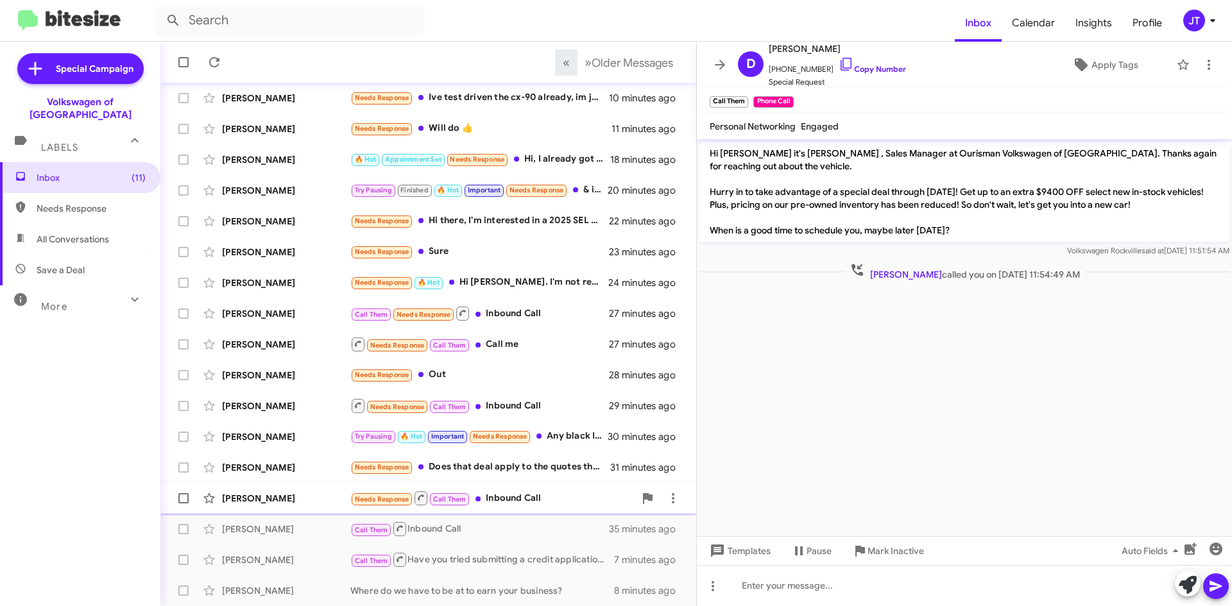
click at [542, 495] on div "Needs Response Call Them Inbound Call" at bounding box center [492, 498] width 284 height 16
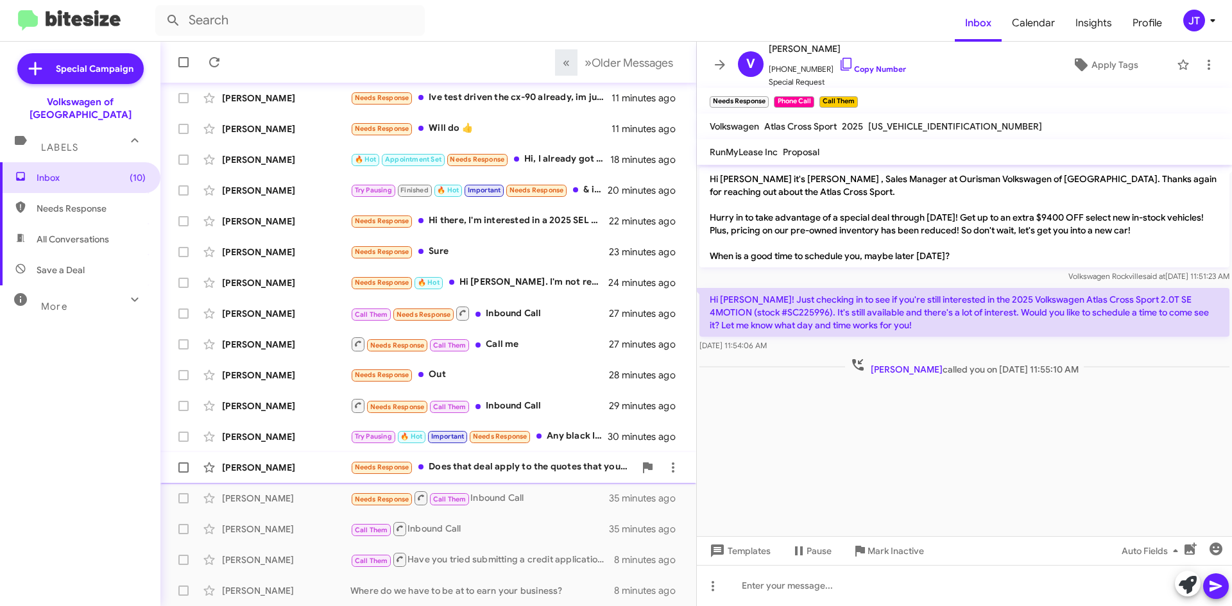
click at [531, 466] on div "Needs Response Does that deal apply to the quotes that you all previously gave …" at bounding box center [492, 467] width 284 height 15
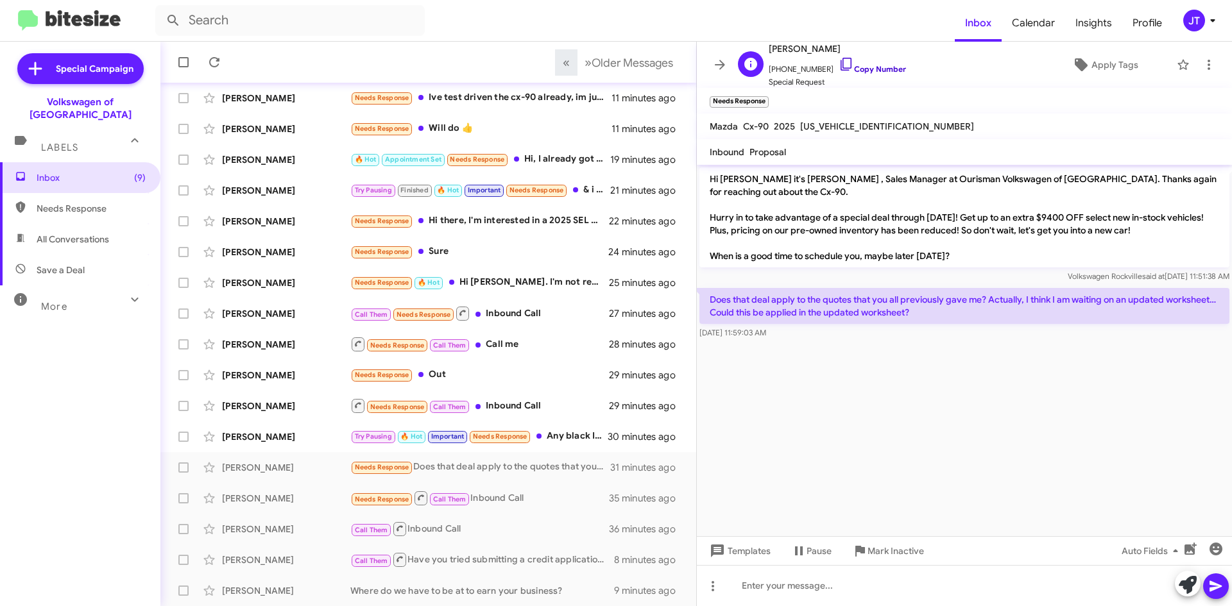
click at [858, 69] on link "Copy Number" at bounding box center [872, 69] width 67 height 10
click at [569, 442] on div "Try Pausing 🔥 Hot Important Needs Response Any black ID4's in stock?" at bounding box center [492, 436] width 284 height 15
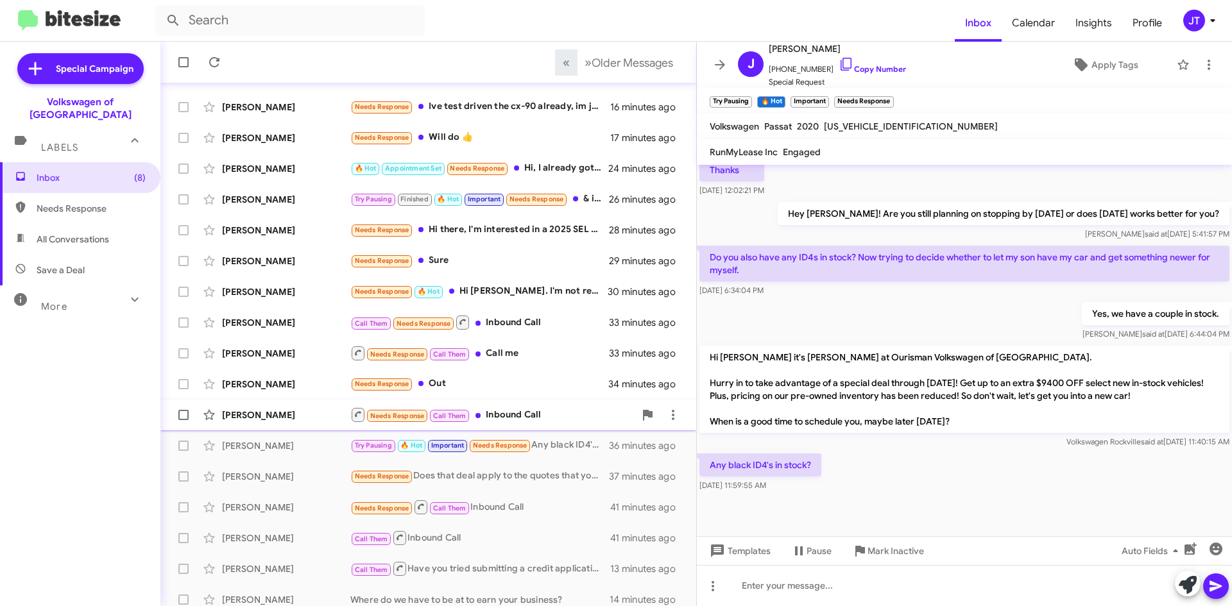
scroll to position [139, 0]
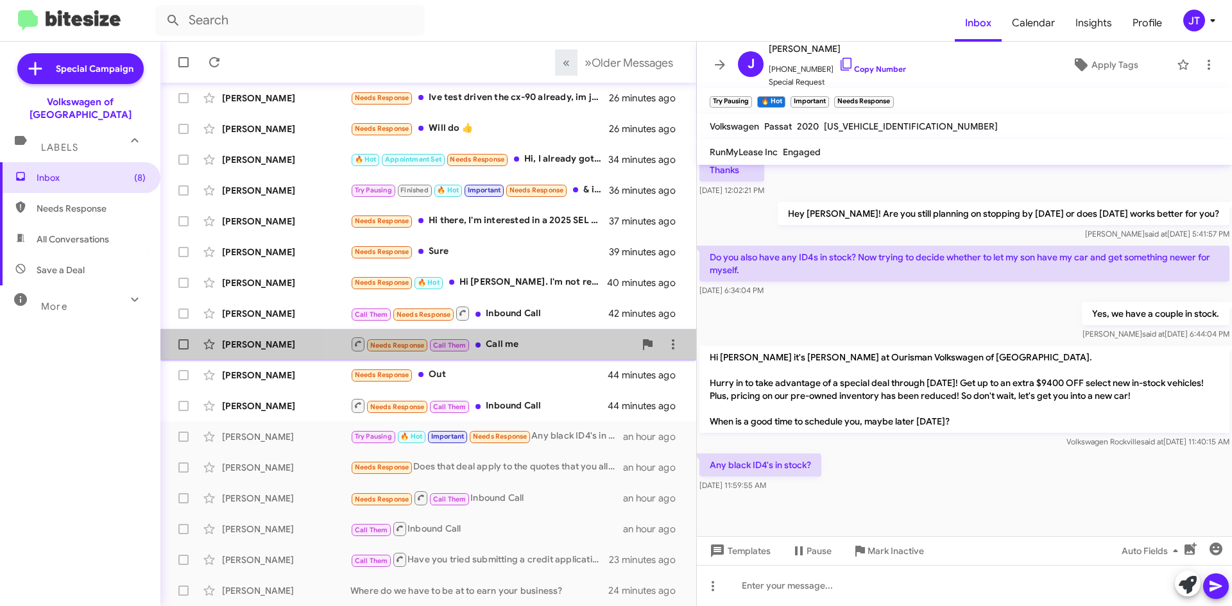
click at [520, 347] on div "Needs Response Call Them Call me" at bounding box center [492, 344] width 284 height 16
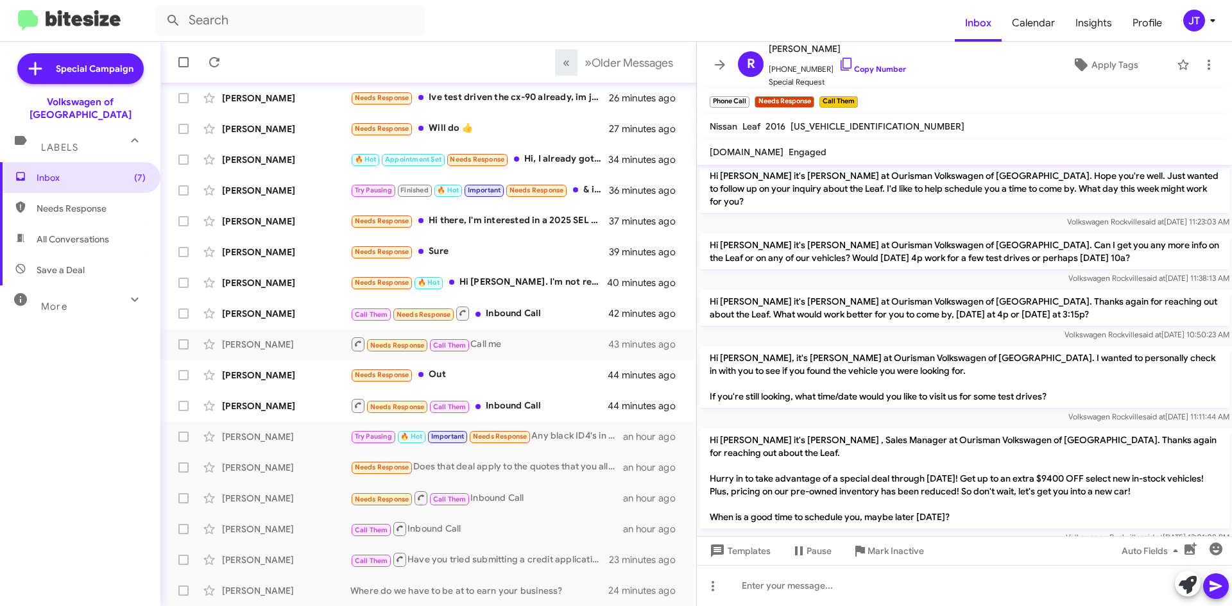
scroll to position [227, 0]
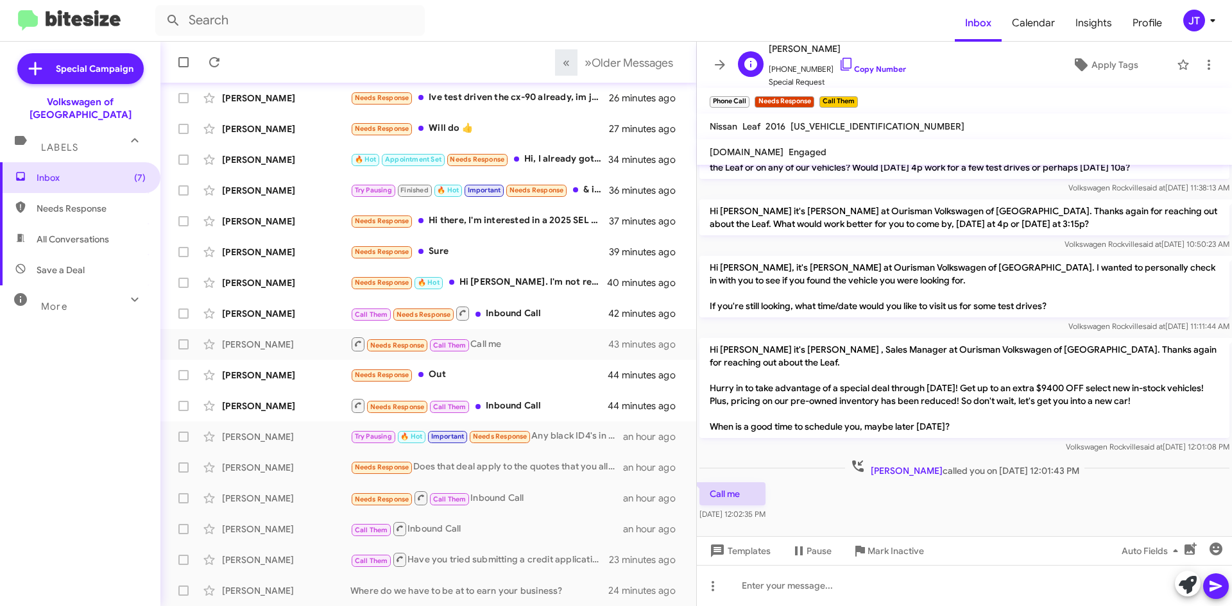
click at [862, 62] on span "+16673908333 Copy Number" at bounding box center [837, 65] width 137 height 19
click at [870, 70] on link "Copy Number" at bounding box center [872, 69] width 67 height 10
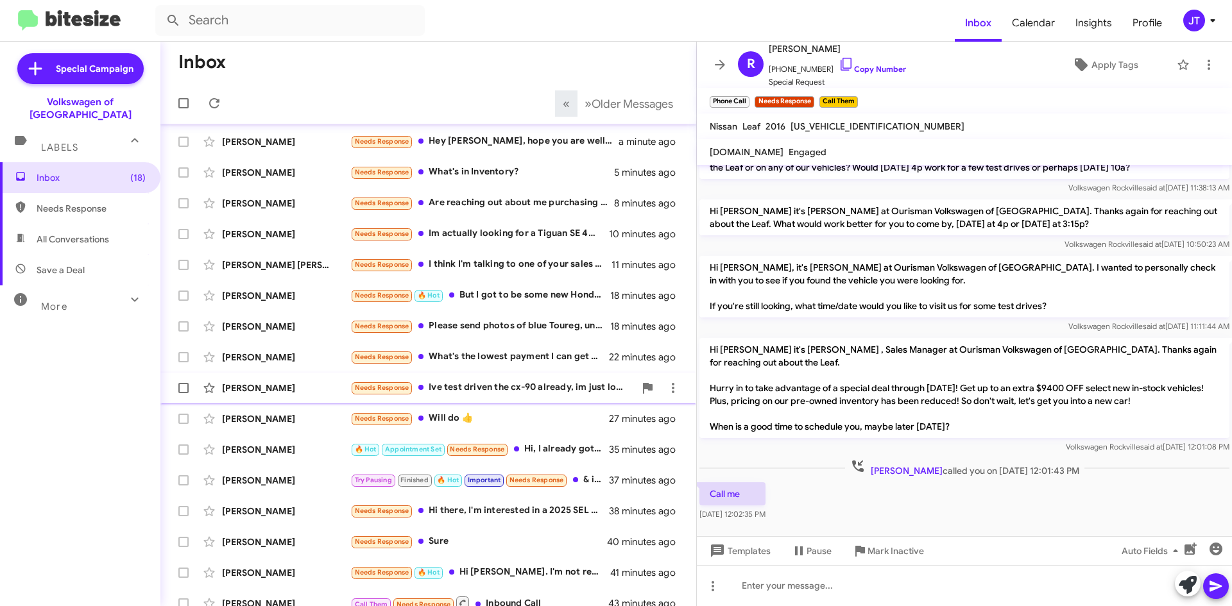
scroll to position [0, 0]
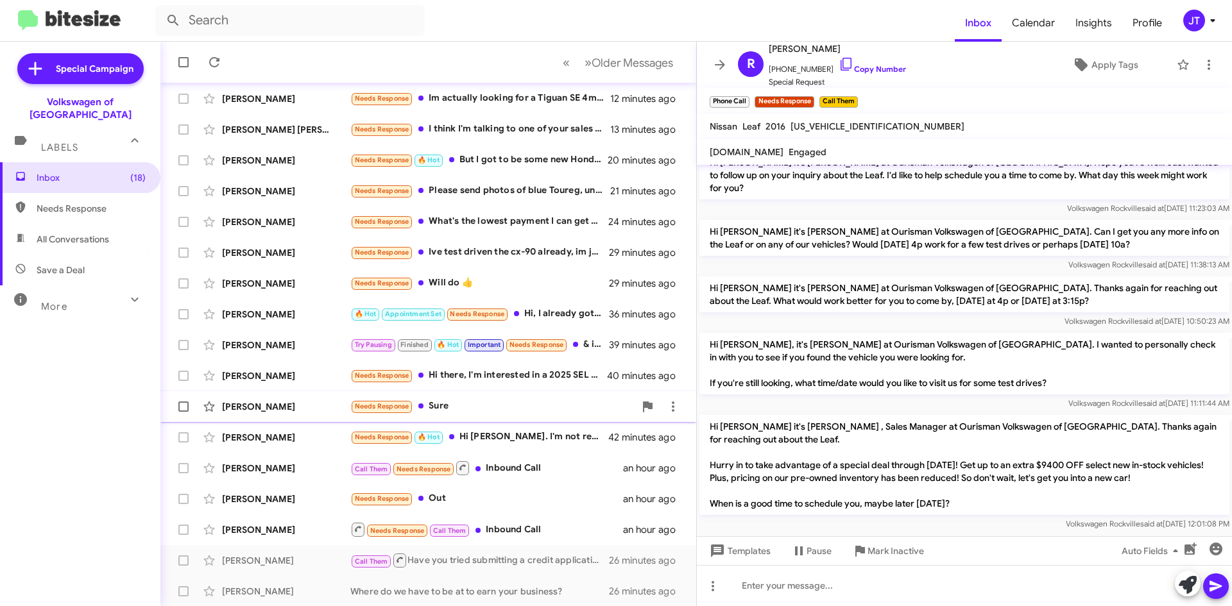
scroll to position [139, 0]
click at [583, 524] on div "Needs Response Call Them Inbound Call" at bounding box center [492, 529] width 284 height 16
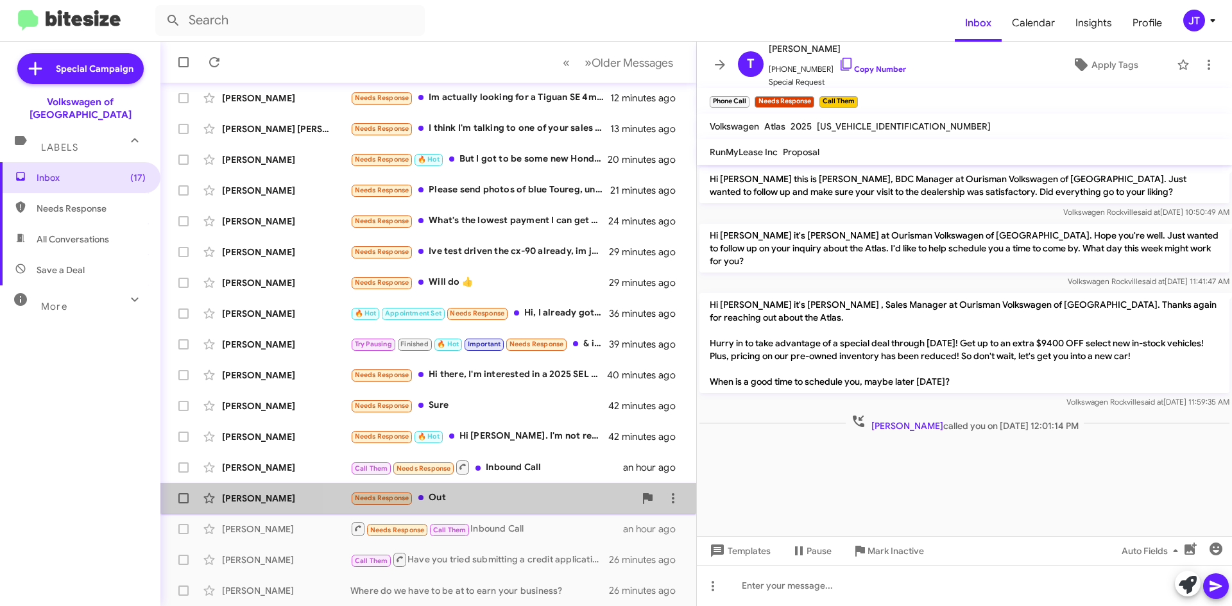
click at [520, 499] on div "Needs Response Out" at bounding box center [492, 498] width 284 height 15
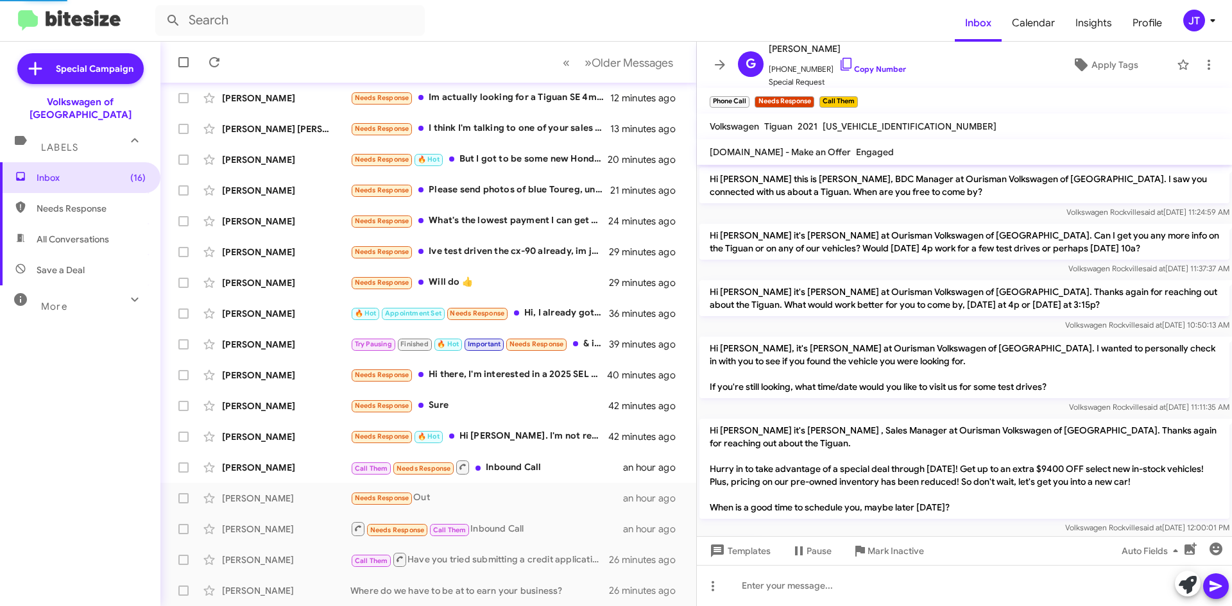
scroll to position [64, 0]
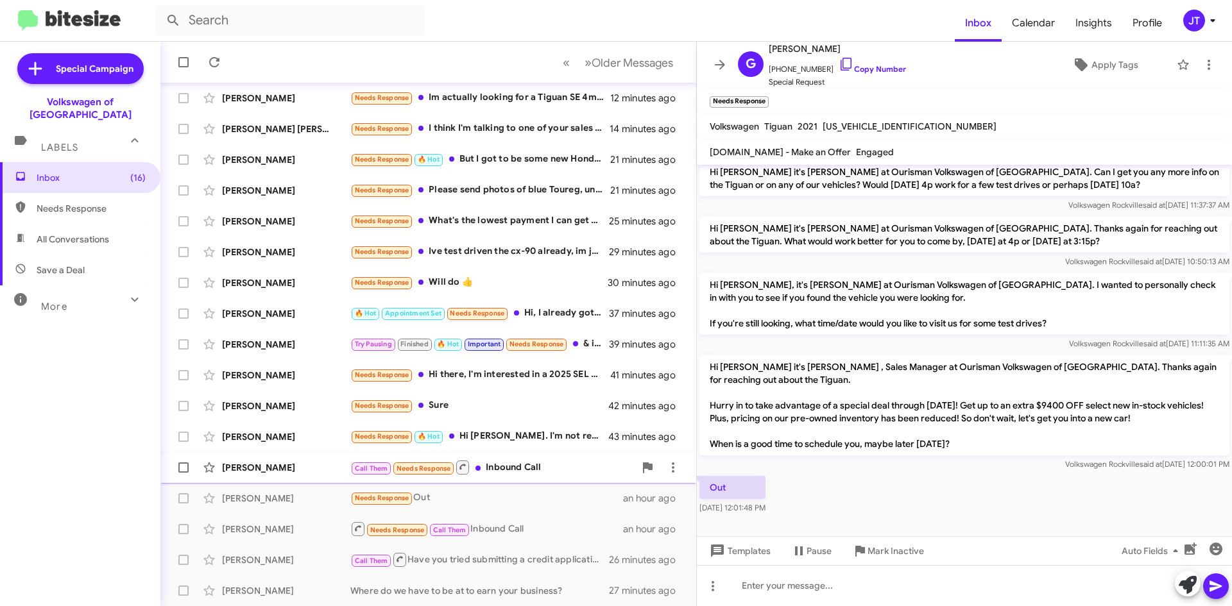
click at [542, 472] on div "Call Them Needs Response Inbound Call" at bounding box center [492, 467] width 284 height 16
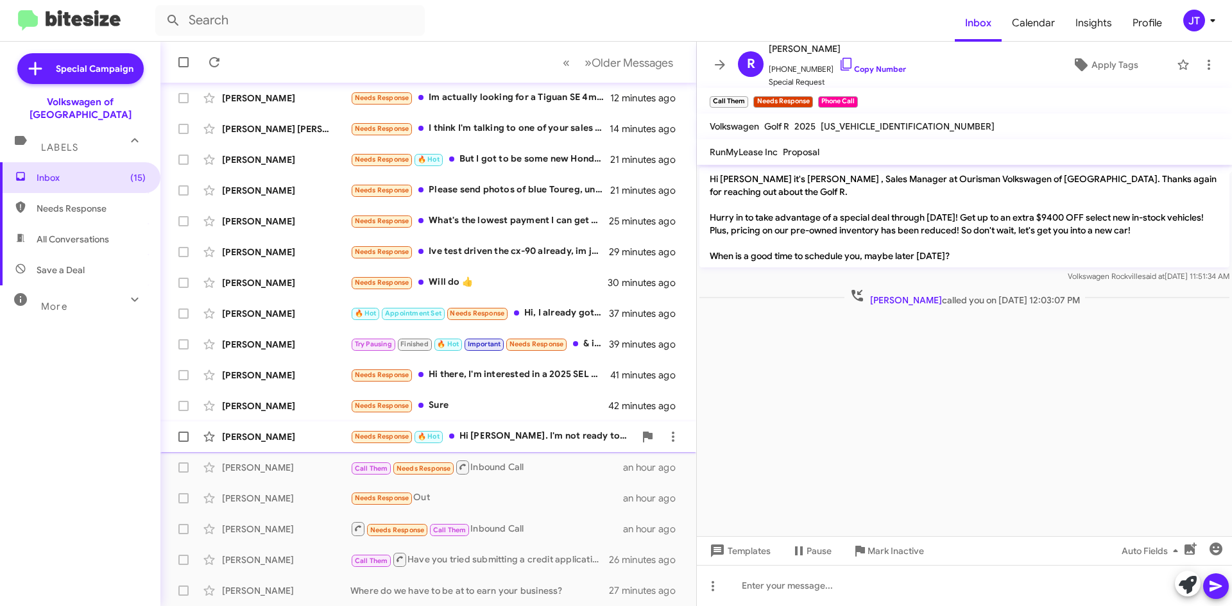
click at [552, 439] on div "Needs Response 🔥 Hot Hi Mohammed. I'm not ready to purchase yet. Reminder that …" at bounding box center [492, 436] width 284 height 15
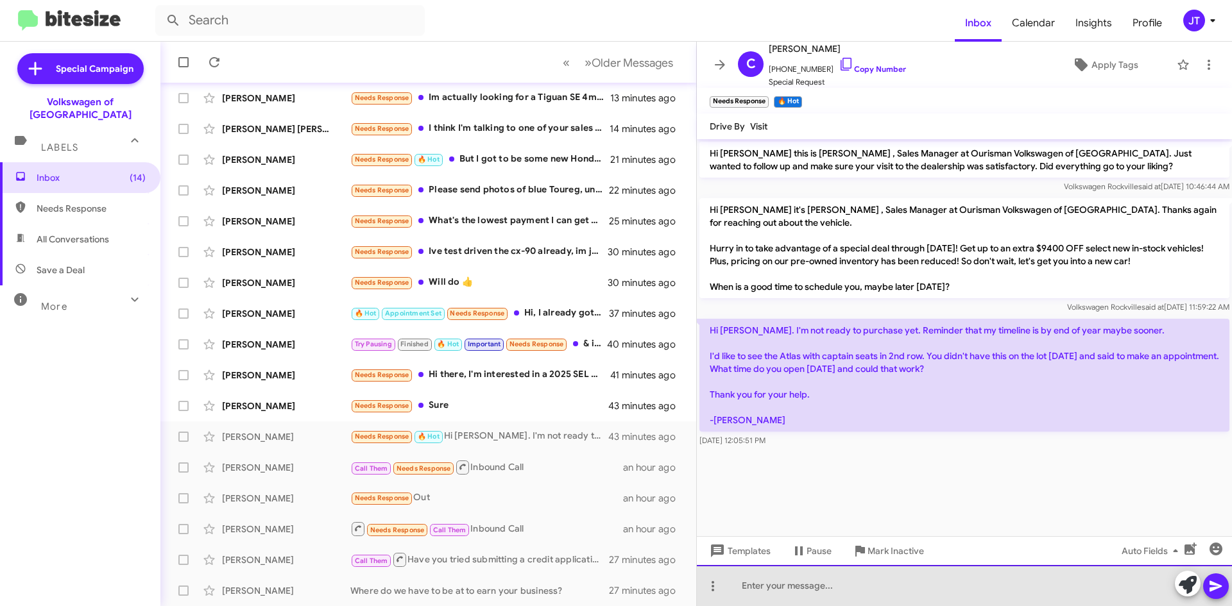
click at [784, 586] on div at bounding box center [964, 585] width 535 height 41
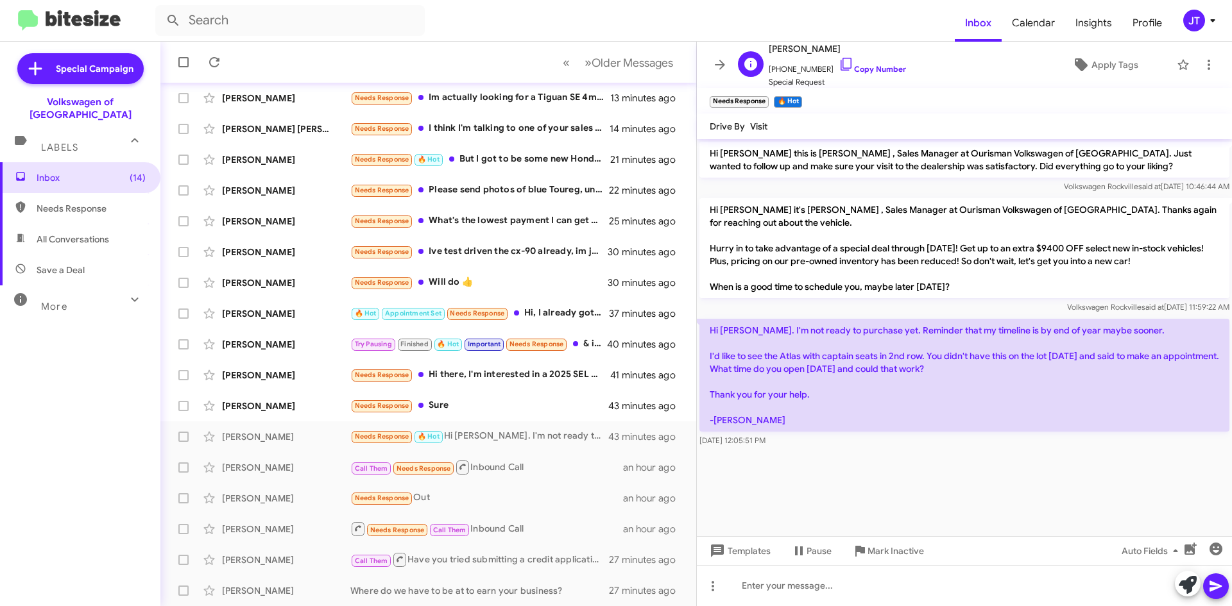
click at [774, 46] on span "[PERSON_NAME]" at bounding box center [837, 48] width 137 height 15
drag, startPoint x: 770, startPoint y: 46, endPoint x: 805, endPoint y: 53, distance: 35.2
click at [805, 53] on span "[PERSON_NAME]" at bounding box center [837, 48] width 137 height 15
copy span "Christine"
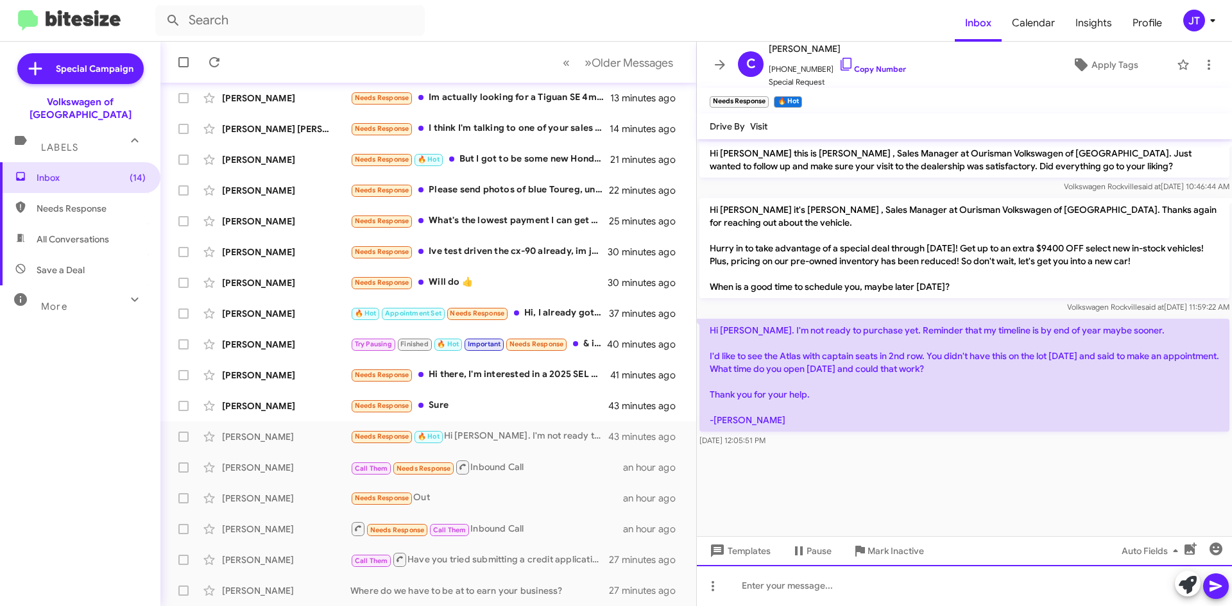
click at [764, 589] on div at bounding box center [964, 585] width 535 height 41
paste div
click at [743, 583] on div "Christine" at bounding box center [964, 585] width 535 height 41
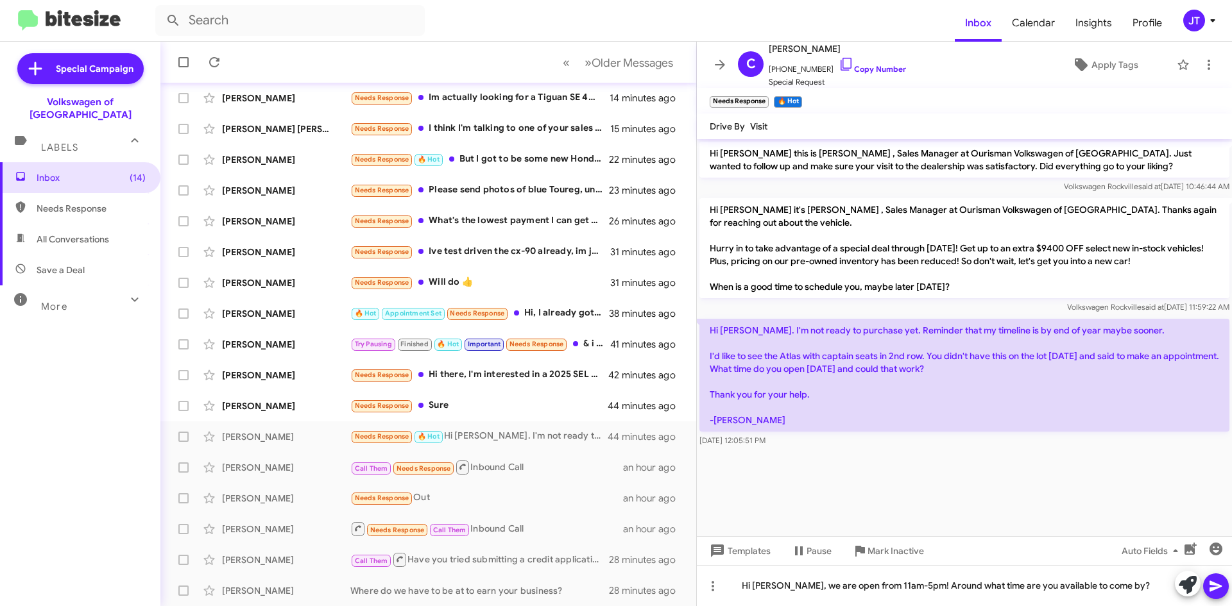
click at [1213, 576] on span at bounding box center [1215, 587] width 15 height 26
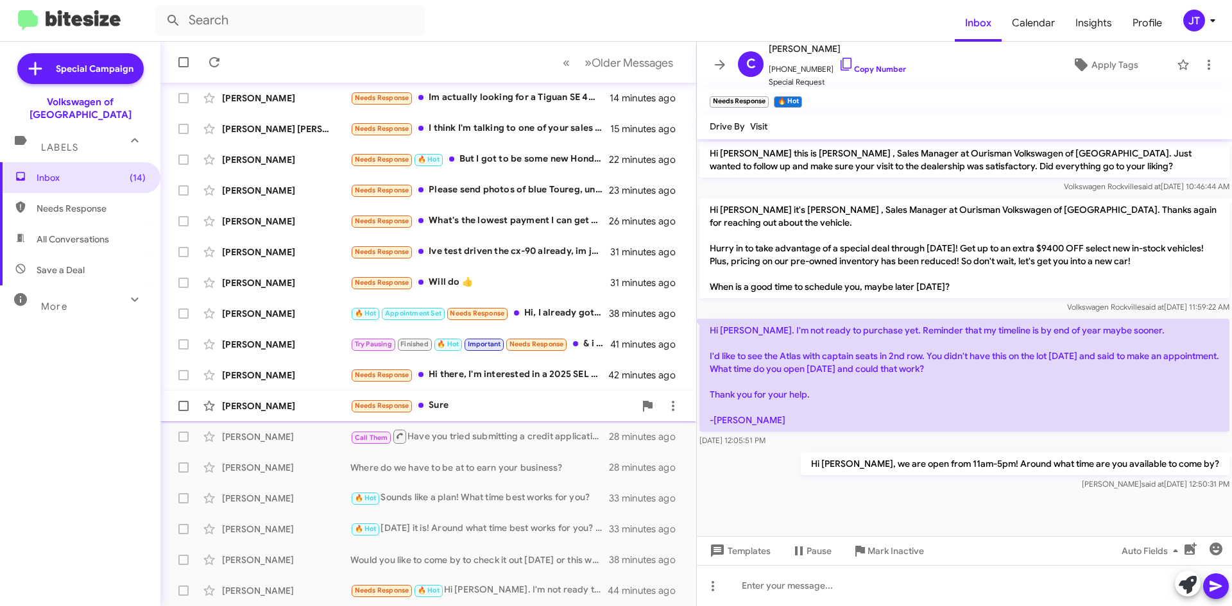
click at [492, 407] on div "Needs Response Sure" at bounding box center [492, 405] width 284 height 15
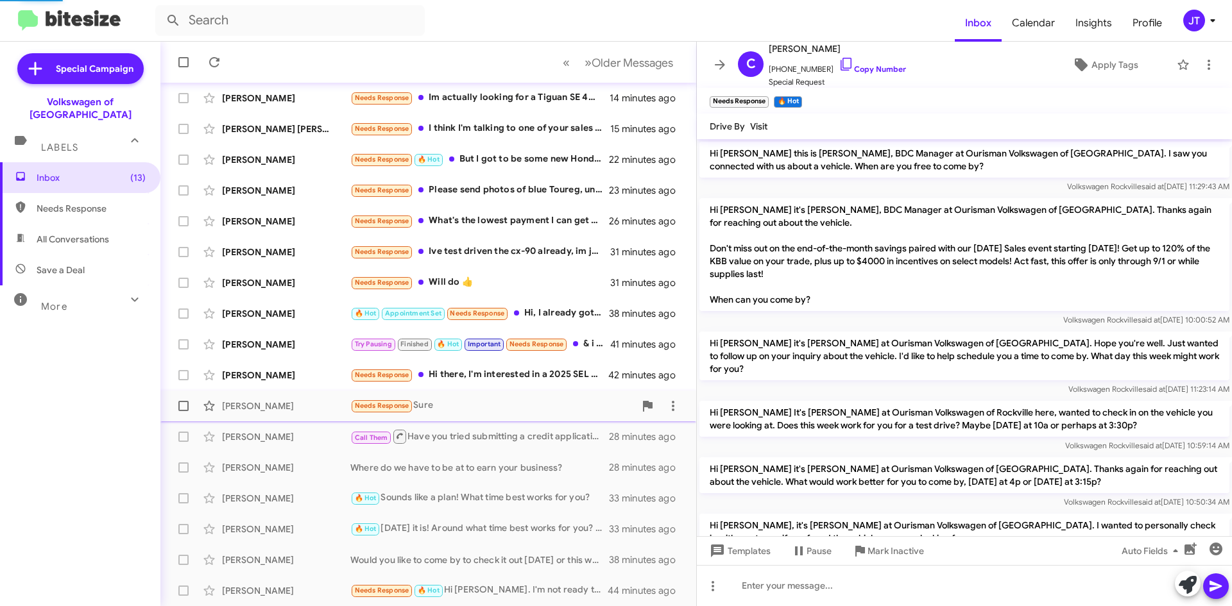
scroll to position [234, 0]
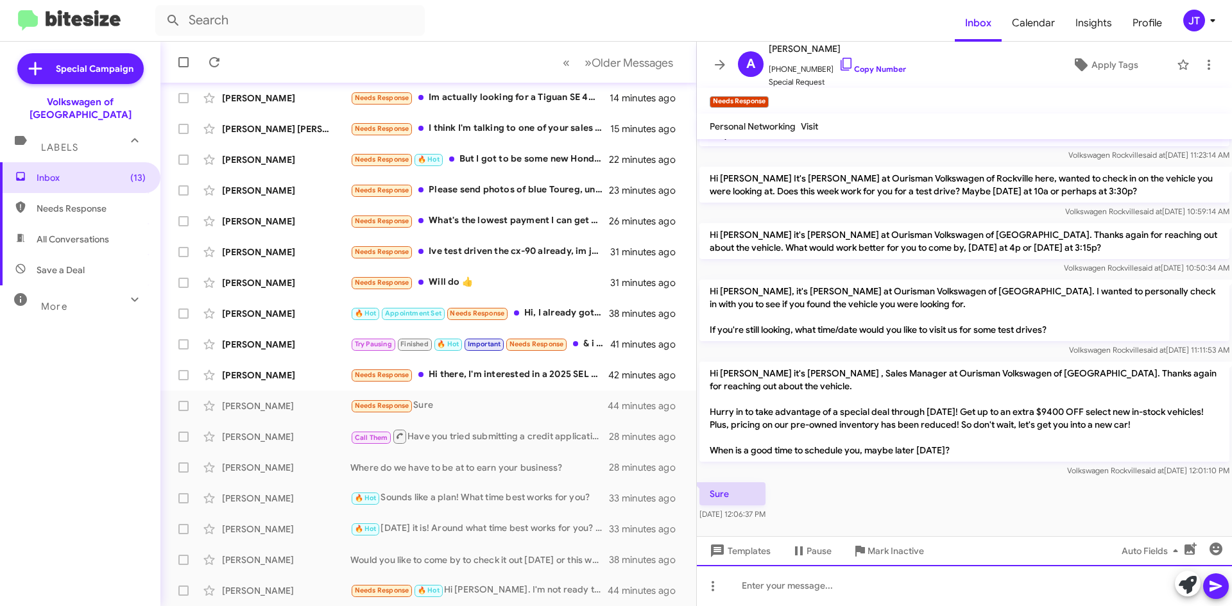
click at [765, 586] on div at bounding box center [964, 585] width 535 height 41
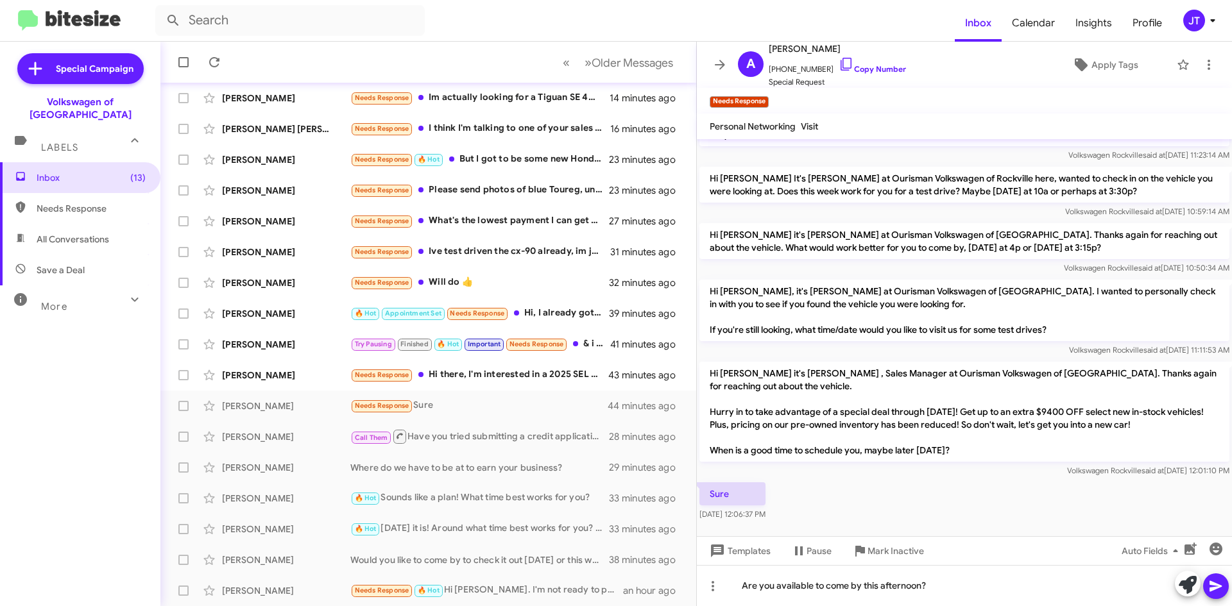
click at [1221, 586] on icon at bounding box center [1216, 586] width 12 height 11
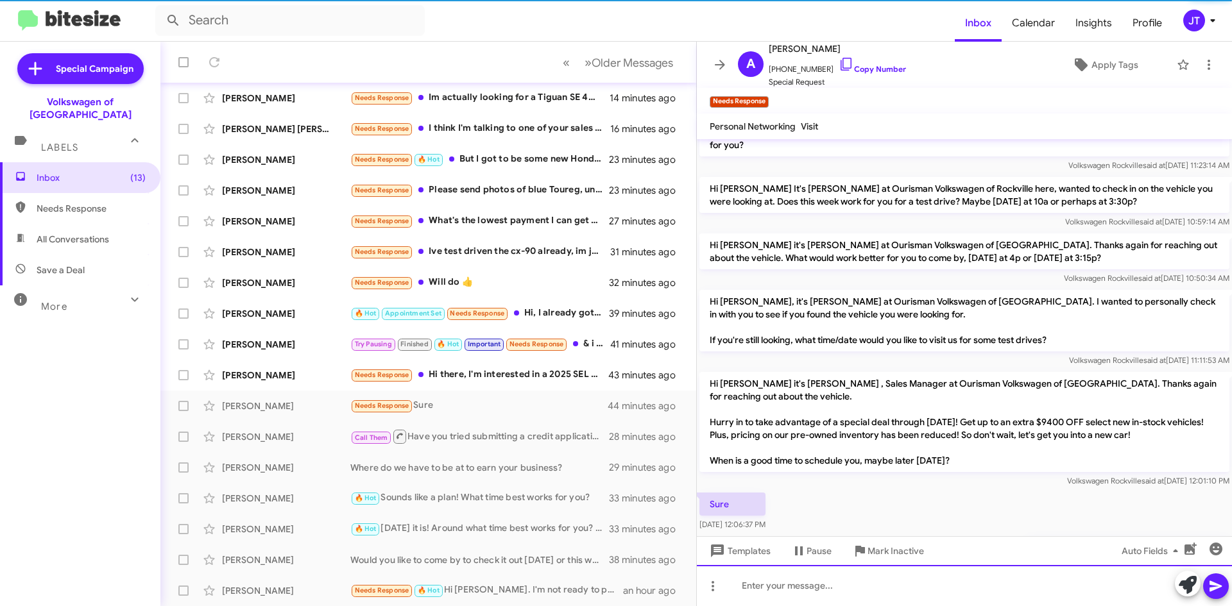
scroll to position [255, 0]
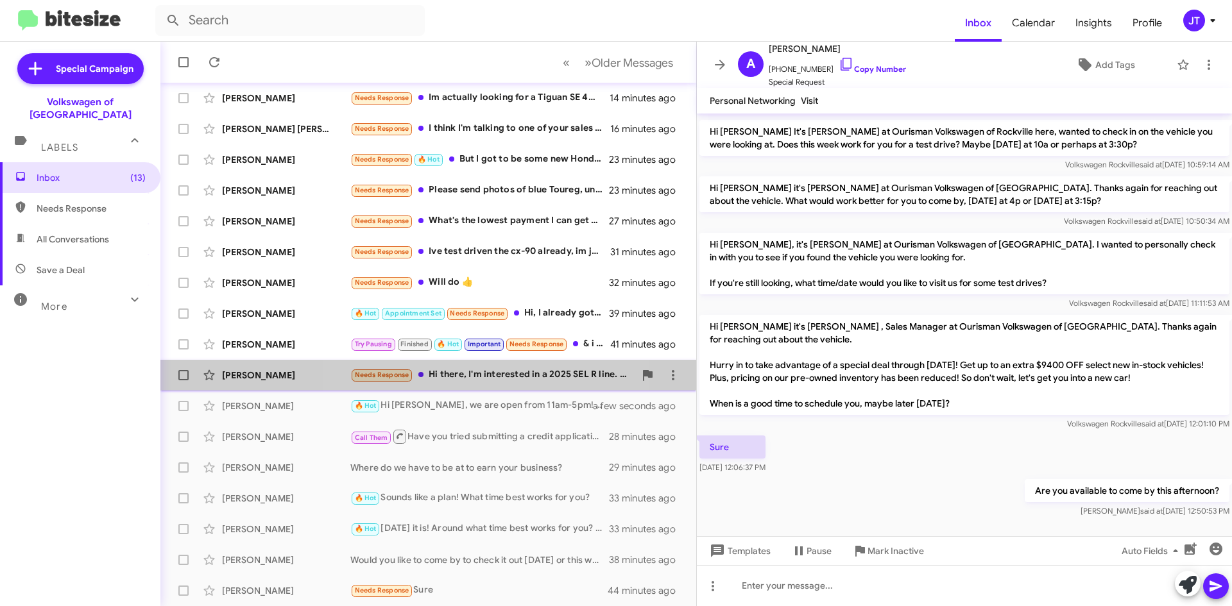
click at [497, 377] on div "Needs Response Hi there, I'm interested in a 2025 SEL R line. I'm in conversati…" at bounding box center [492, 375] width 284 height 15
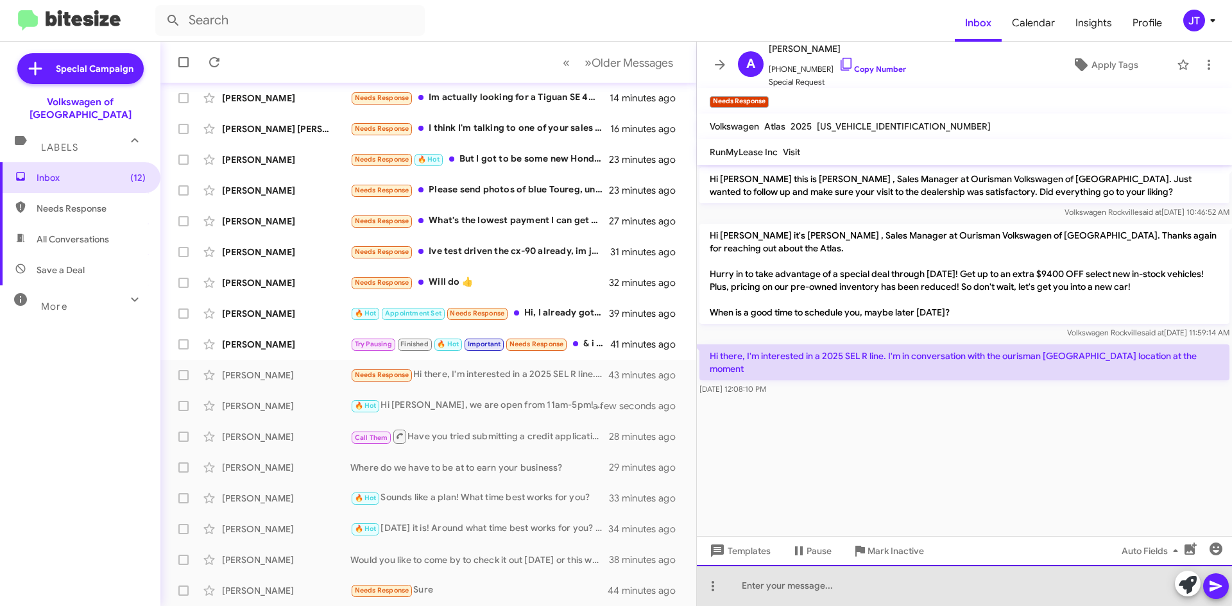
click at [789, 580] on div at bounding box center [964, 585] width 535 height 41
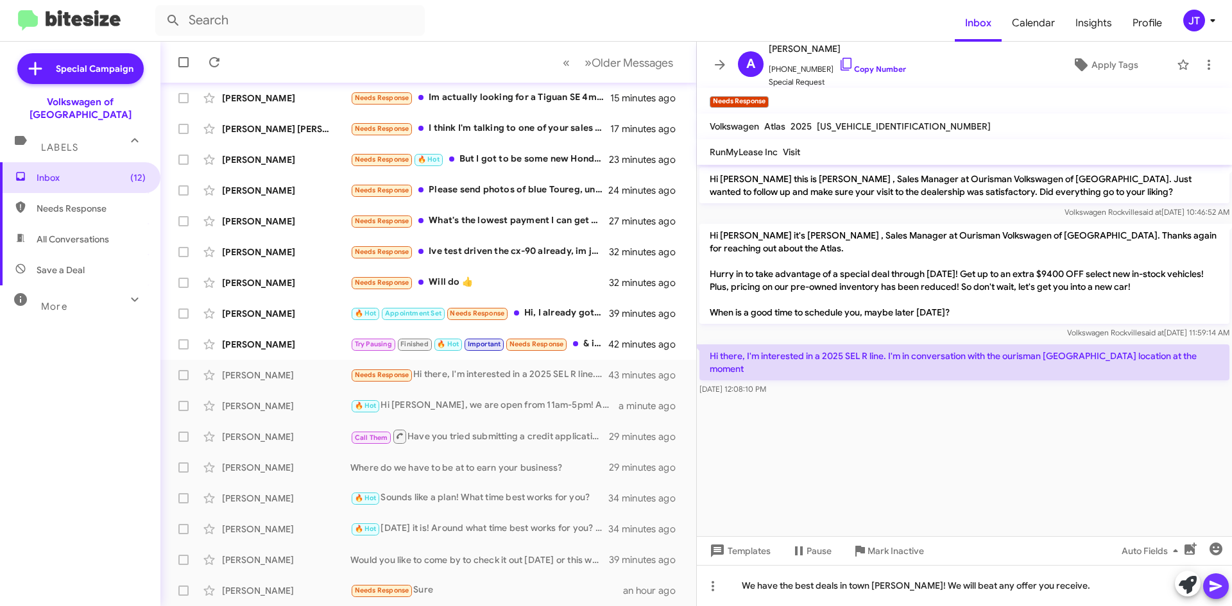
click at [1220, 589] on icon at bounding box center [1215, 586] width 15 height 15
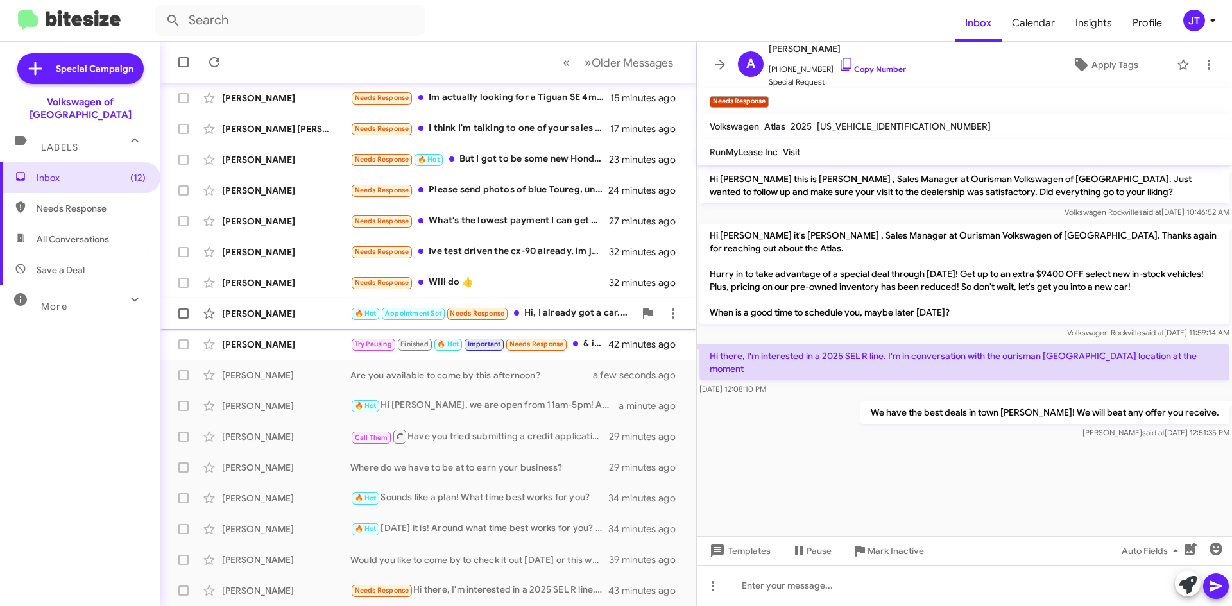
click at [570, 320] on div "🔥 Hot Appointment Set Needs Response Hi, I already got a car. Not intrested any…" at bounding box center [492, 313] width 284 height 15
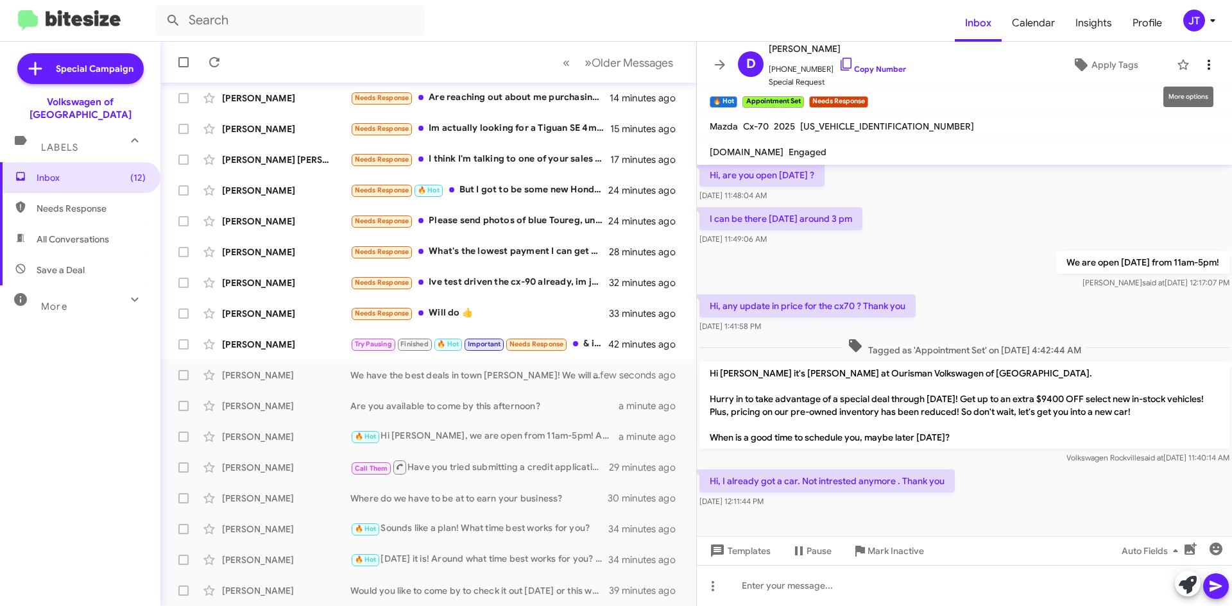
click at [1201, 60] on icon at bounding box center [1208, 64] width 15 height 15
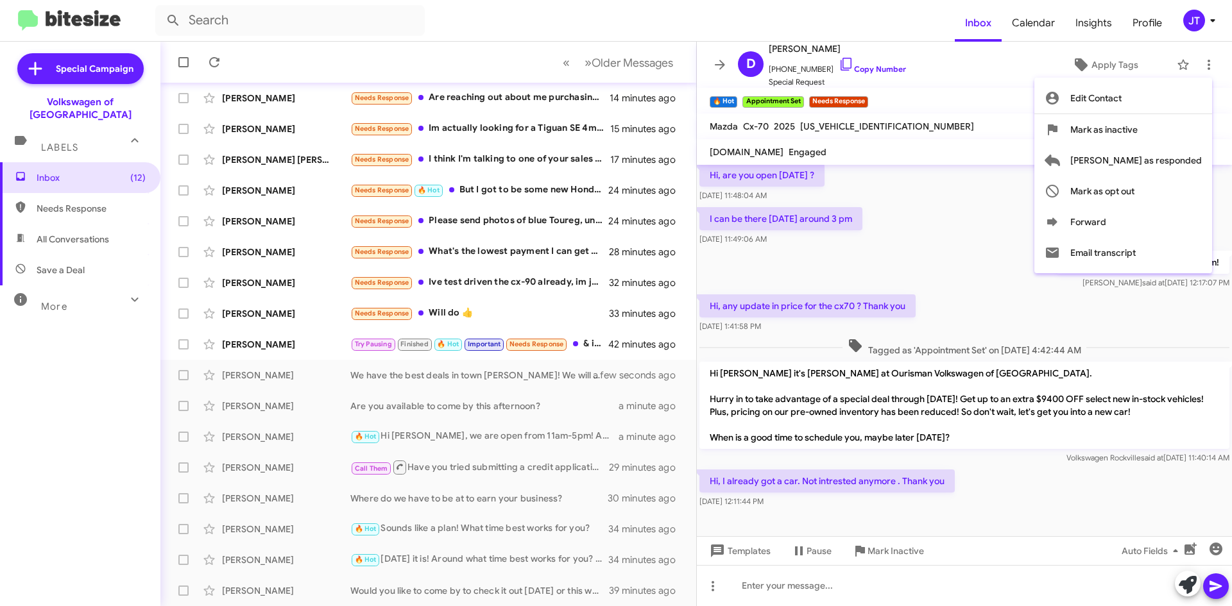
click at [905, 308] on div at bounding box center [616, 303] width 1232 height 606
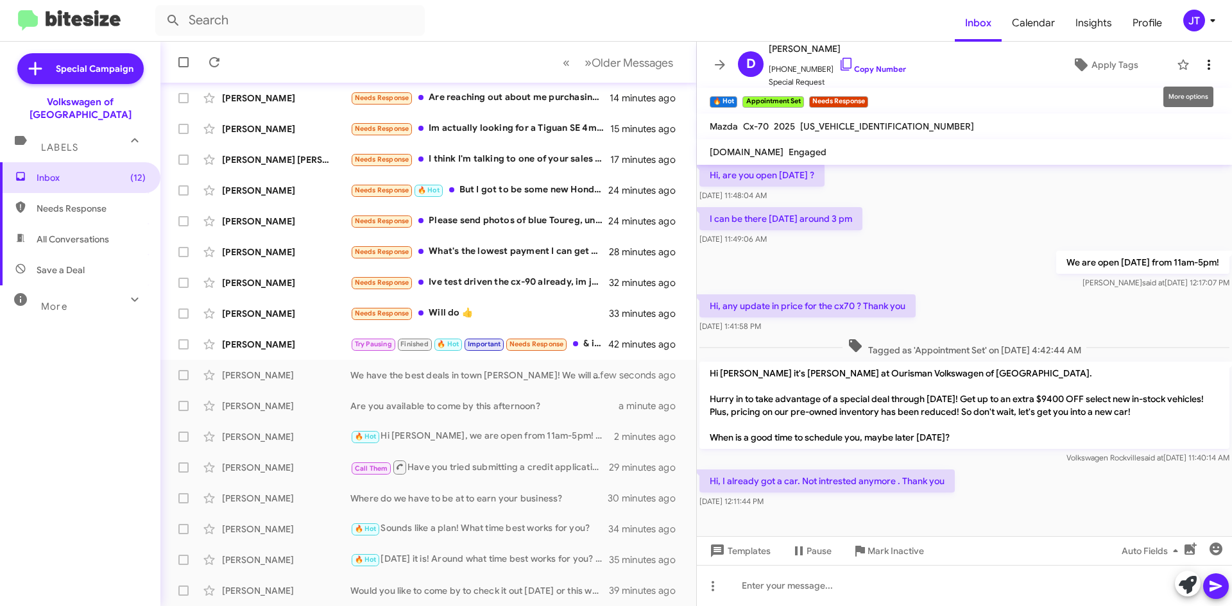
click at [1196, 54] on button at bounding box center [1209, 65] width 26 height 26
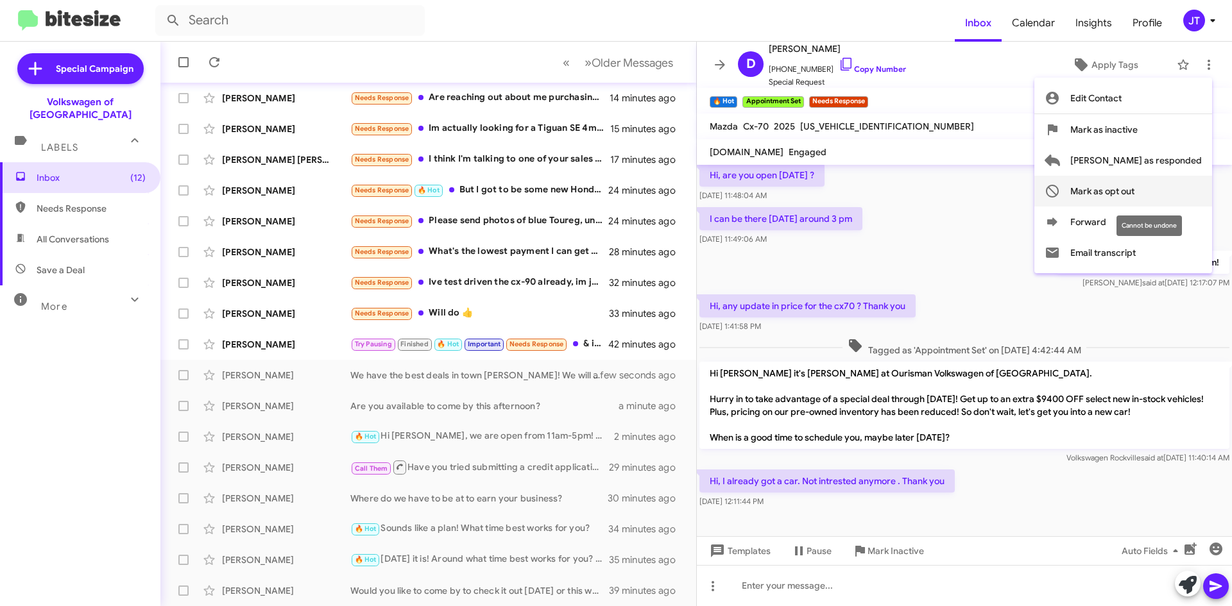
click at [1134, 184] on span "Mark as opt out" at bounding box center [1102, 191] width 64 height 31
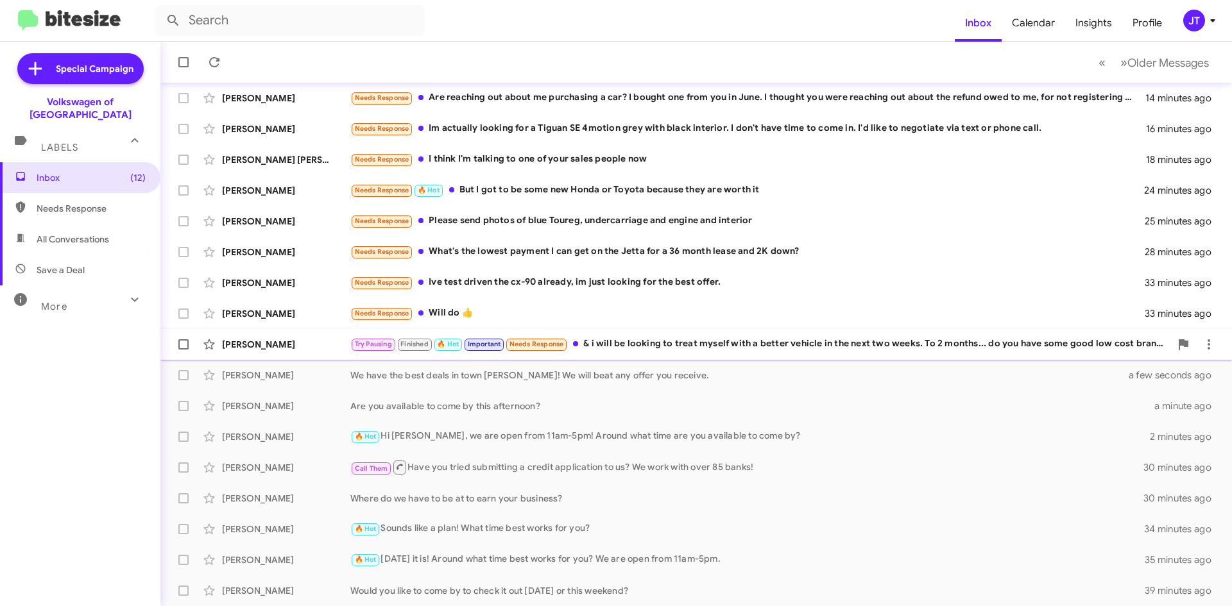
click at [662, 352] on div "Try Pausing Finished 🔥 Hot Important Needs Response & i will be looking to trea…" at bounding box center [760, 344] width 820 height 15
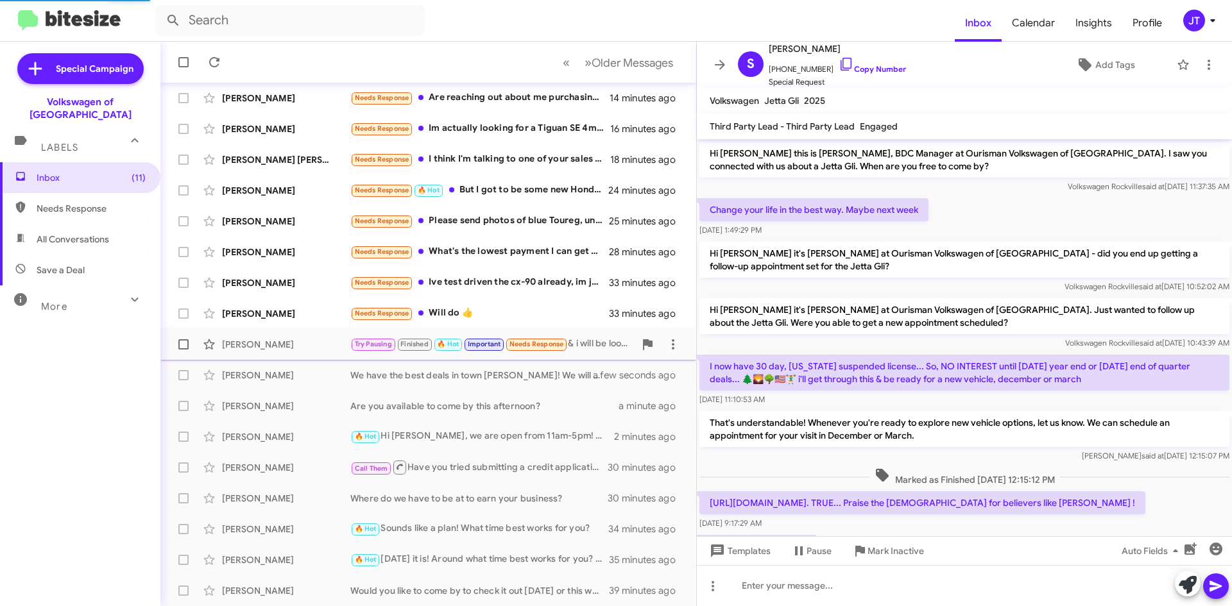
scroll to position [560, 0]
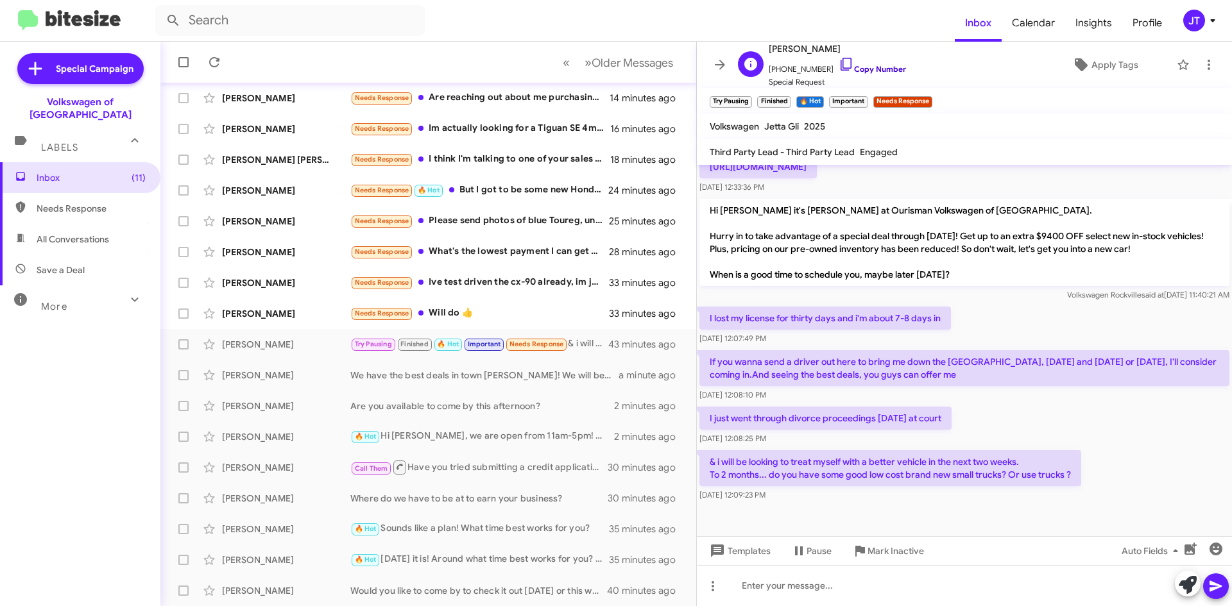
click at [880, 65] on link "Copy Number" at bounding box center [872, 69] width 67 height 10
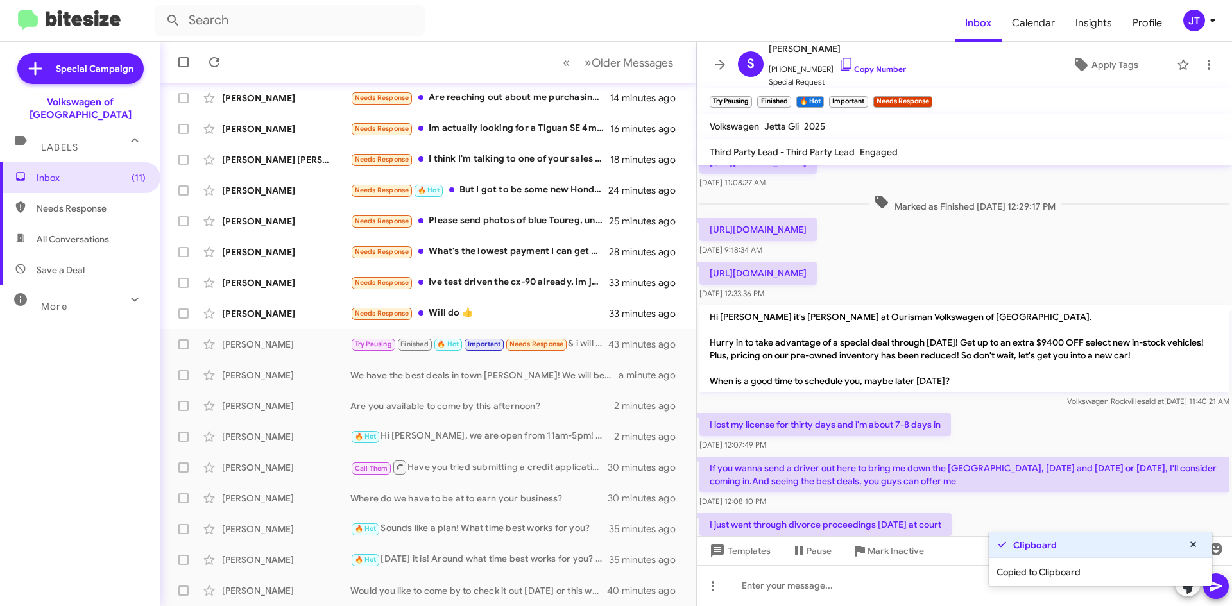
scroll to position [586, 0]
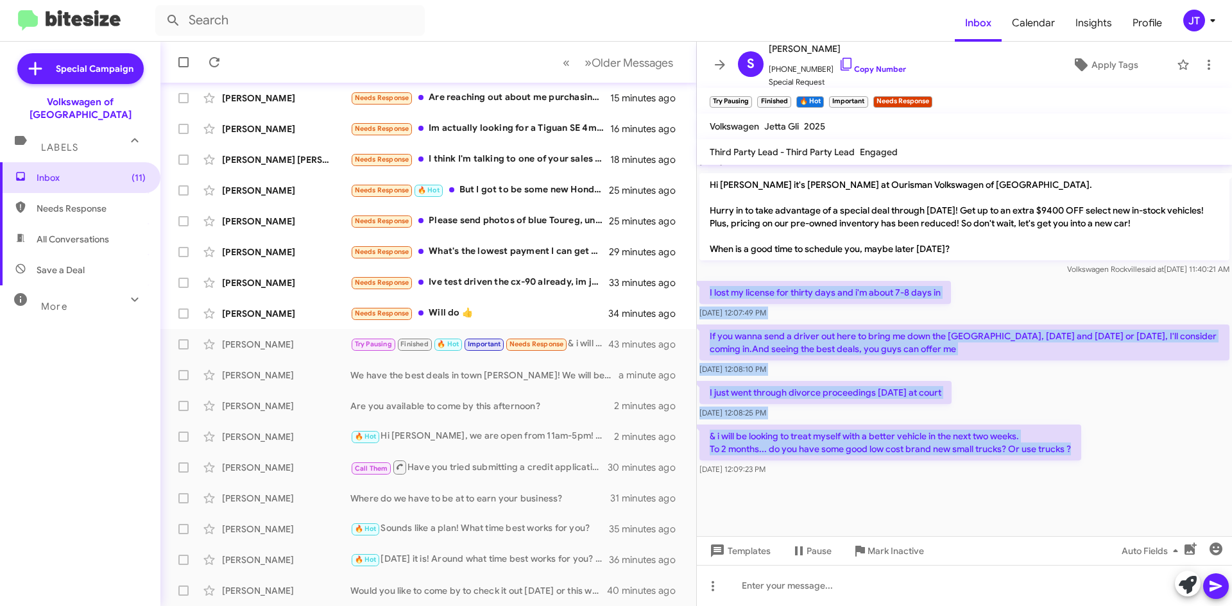
drag, startPoint x: 708, startPoint y: 296, endPoint x: 1084, endPoint y: 452, distance: 406.8
click at [1084, 452] on div "Hi Scott this is Jamisha Coachman, BDC Manager at Ourisman Volkswagen of Rockvi…" at bounding box center [964, 29] width 535 height 900
copy div "I lost my license for thirty days and i'm about 7-8 days in Sep 19, 2025, 12:07…"
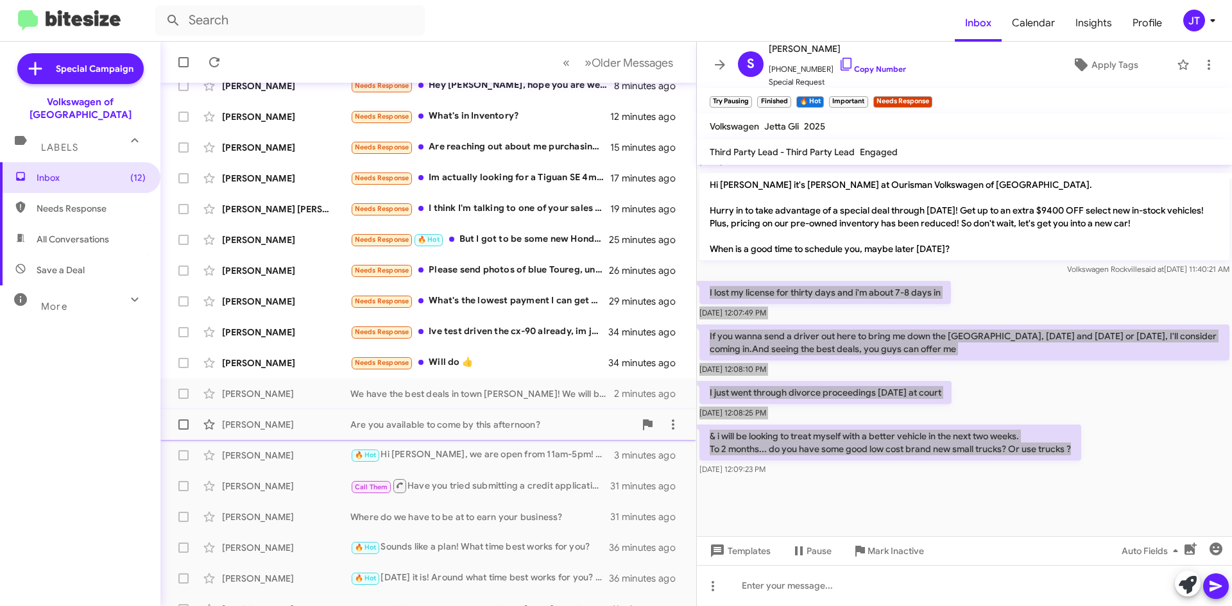
scroll to position [128, 0]
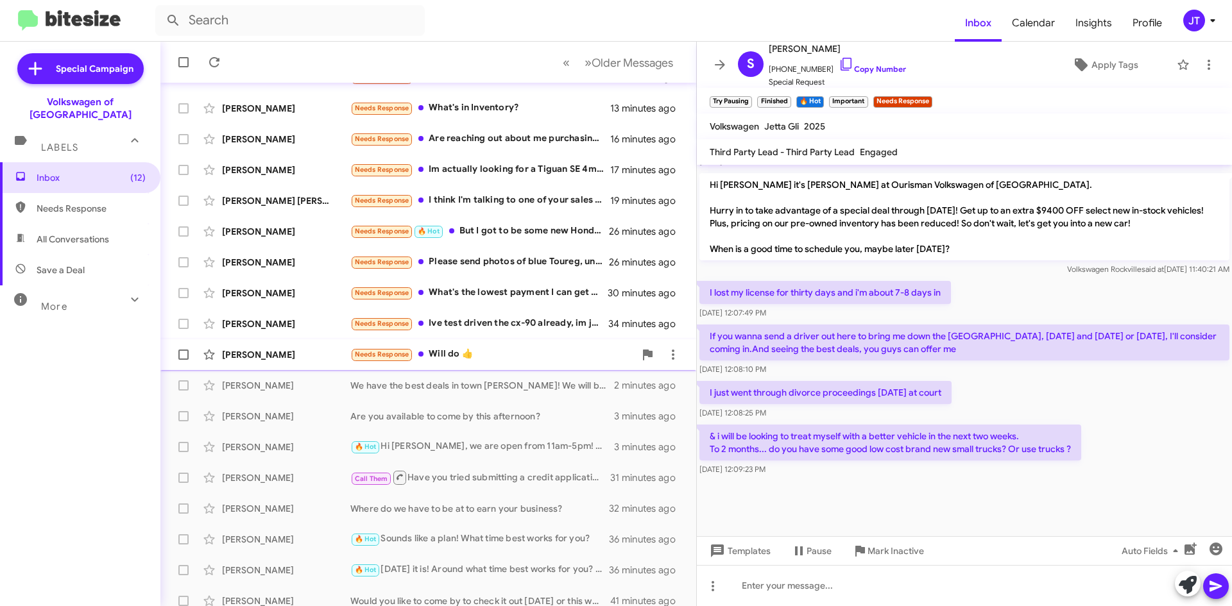
click at [551, 359] on div "Needs Response Will do 👍" at bounding box center [492, 354] width 284 height 15
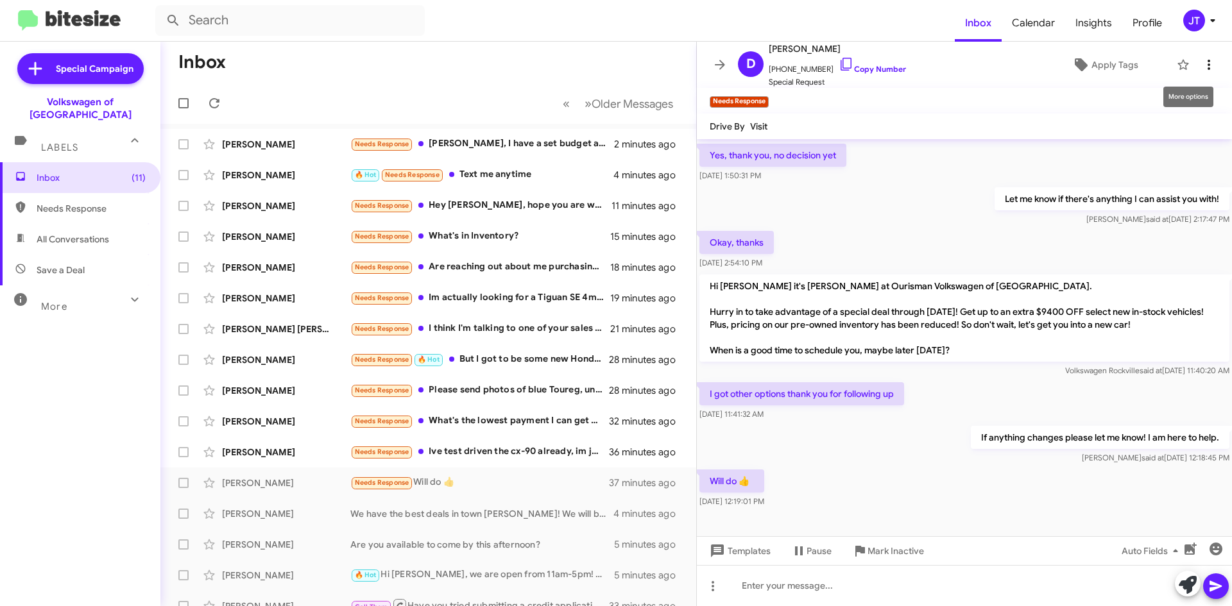
click at [1201, 64] on icon at bounding box center [1208, 64] width 15 height 15
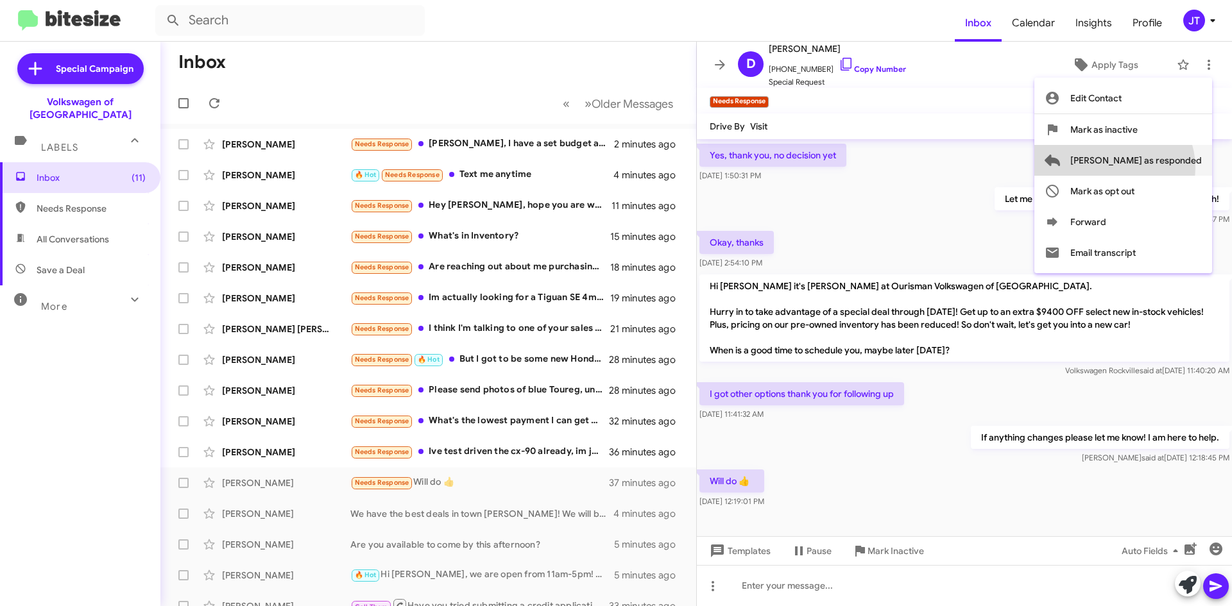
click at [1165, 167] on span "Mark as responded" at bounding box center [1136, 160] width 132 height 31
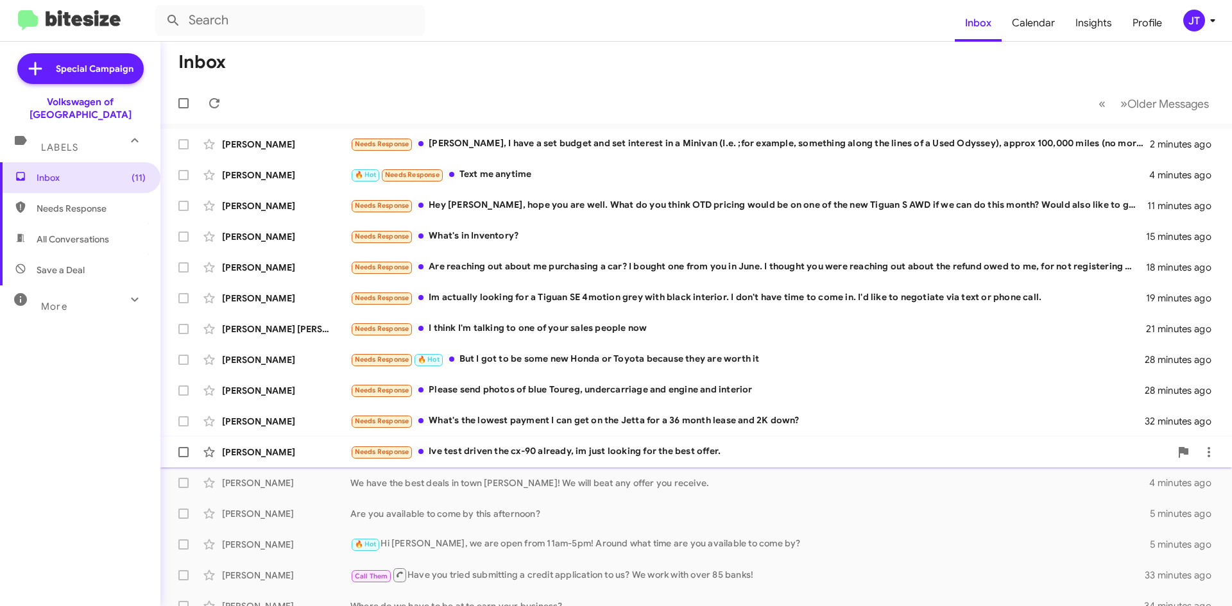
click at [574, 460] on div "Tim Kuehn Needs Response Ive test driven the cx-90 already, im just looking for…" at bounding box center [696, 453] width 1051 height 26
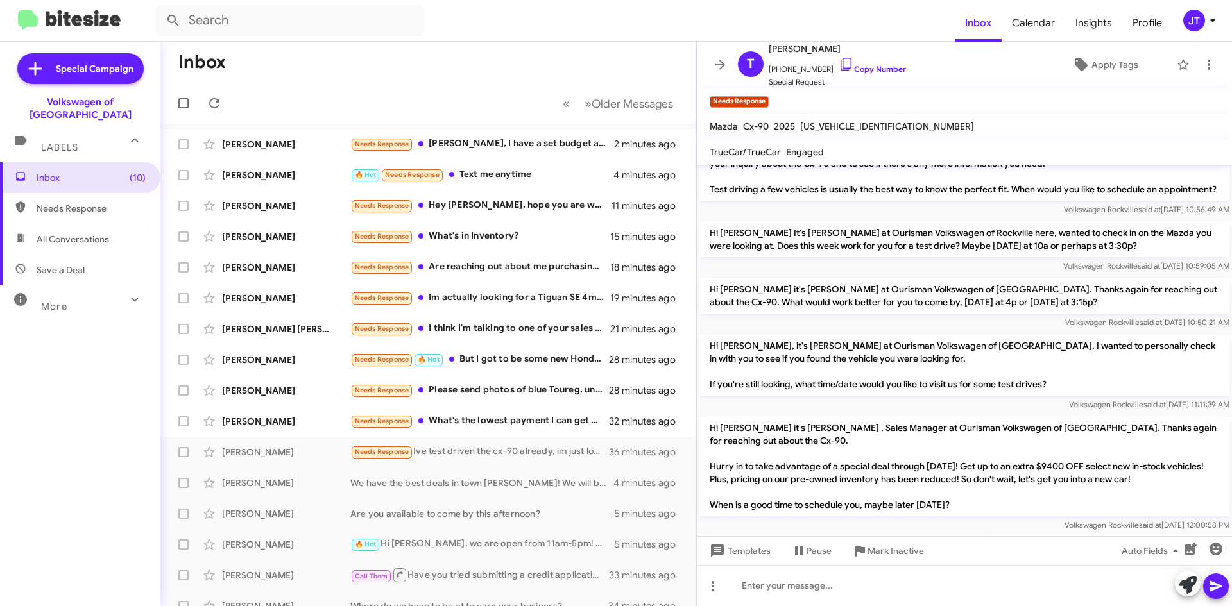
scroll to position [239, 0]
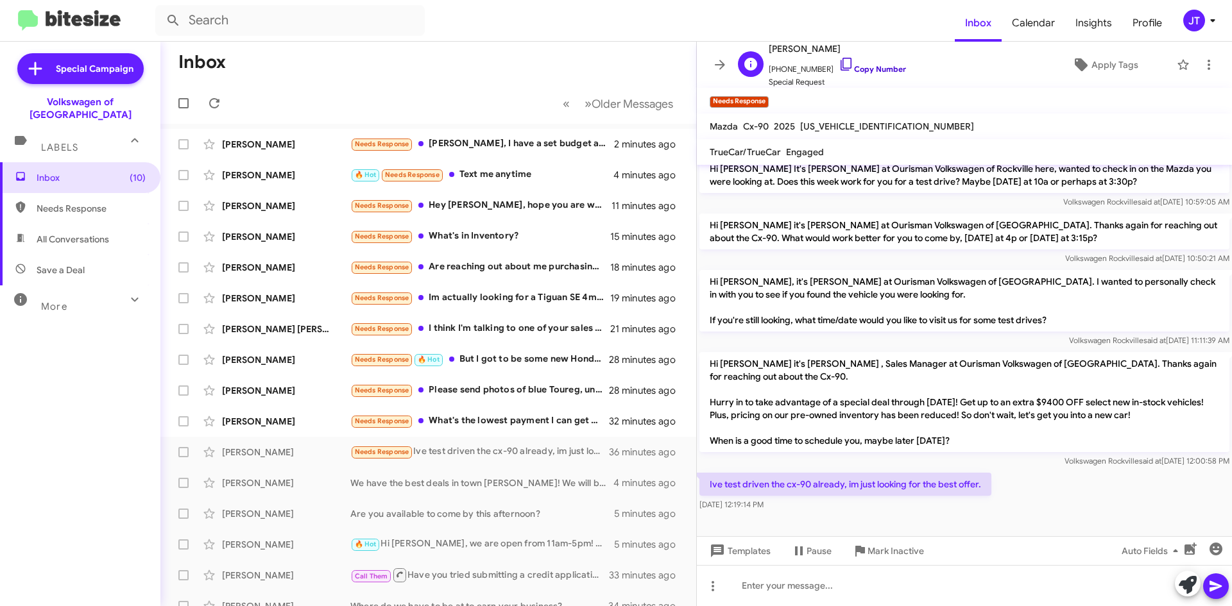
click at [862, 65] on link "Copy Number" at bounding box center [872, 69] width 67 height 10
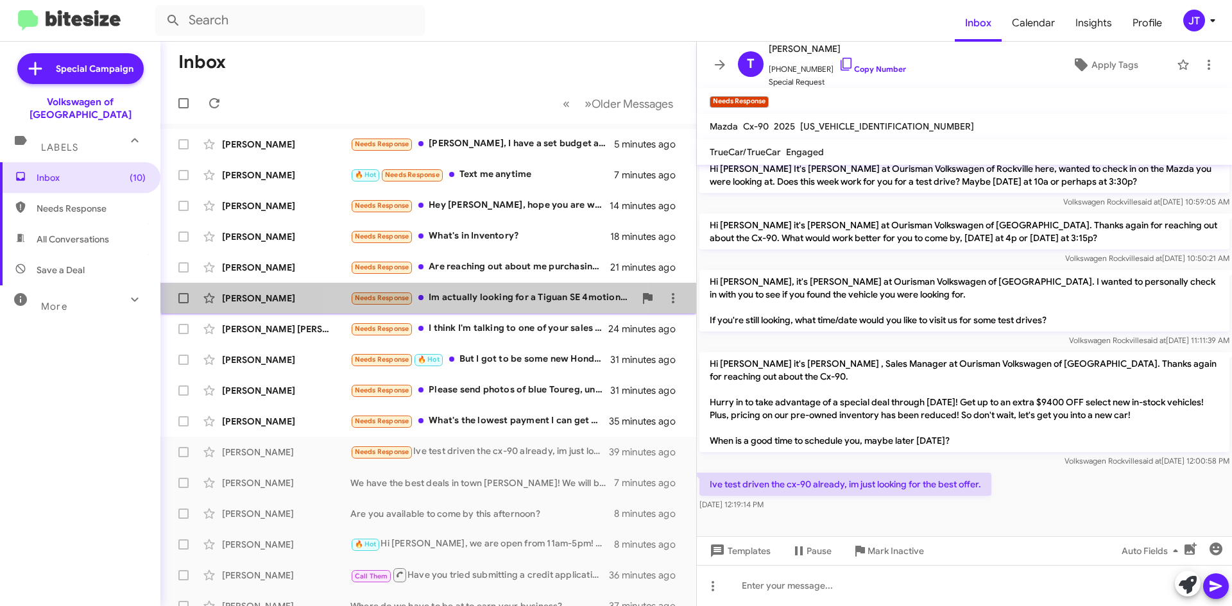
click at [467, 291] on div "Needs Response Im actually looking for a Tiguan SE 4motion grey with black inte…" at bounding box center [492, 298] width 284 height 15
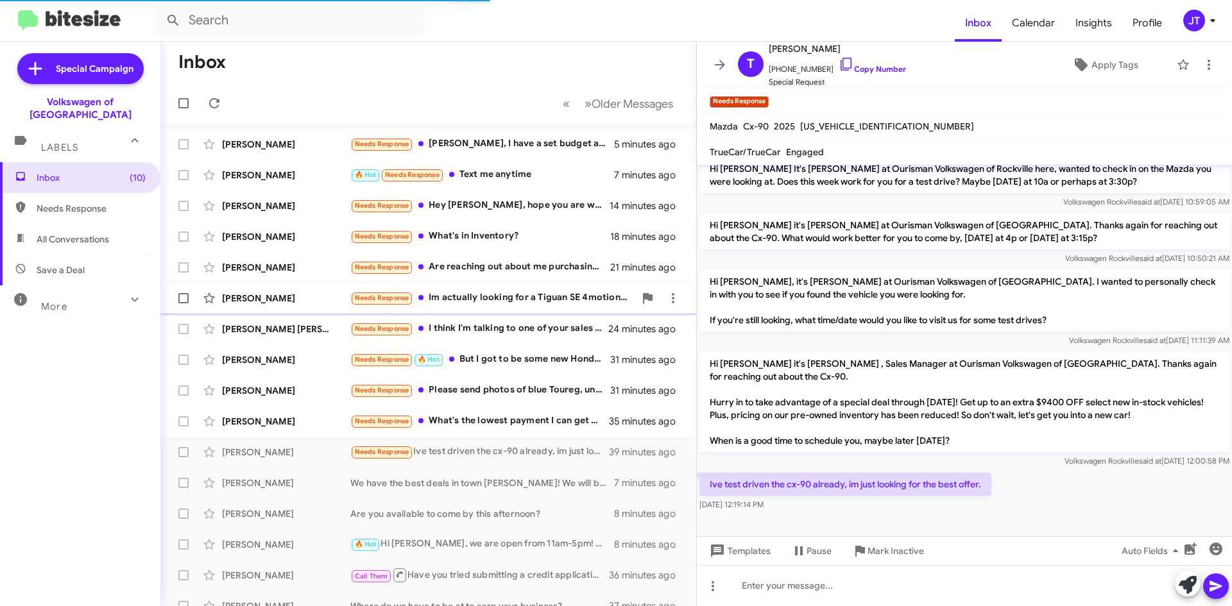
click at [503, 298] on div "Needs Response Im actually looking for a Tiguan SE 4motion grey with black inte…" at bounding box center [492, 298] width 284 height 15
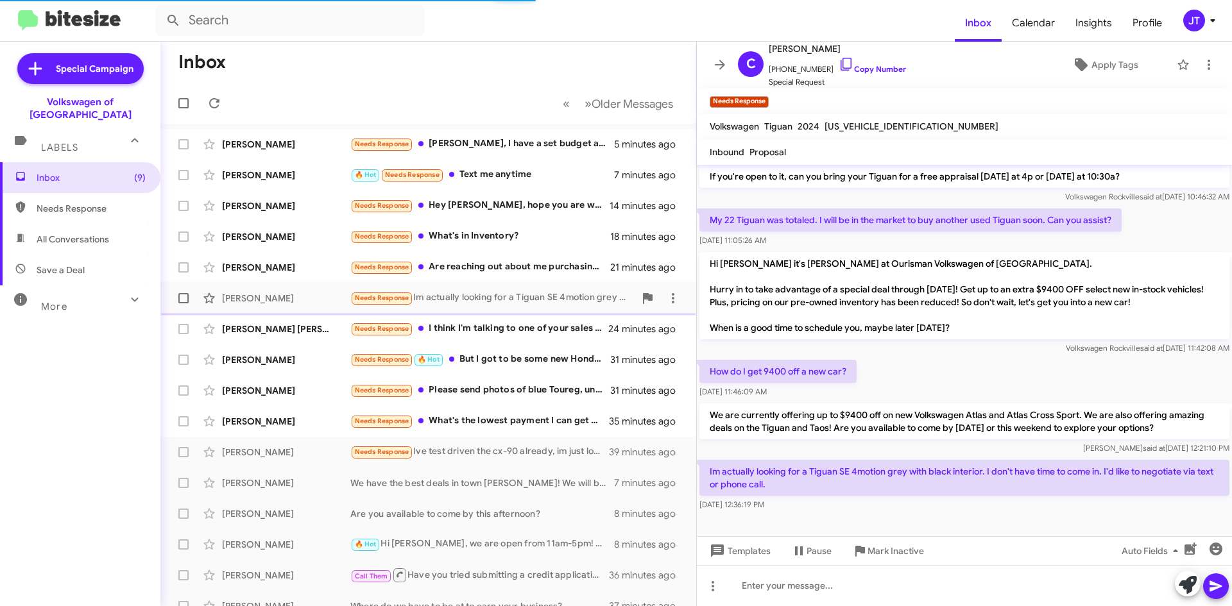
scroll to position [136, 0]
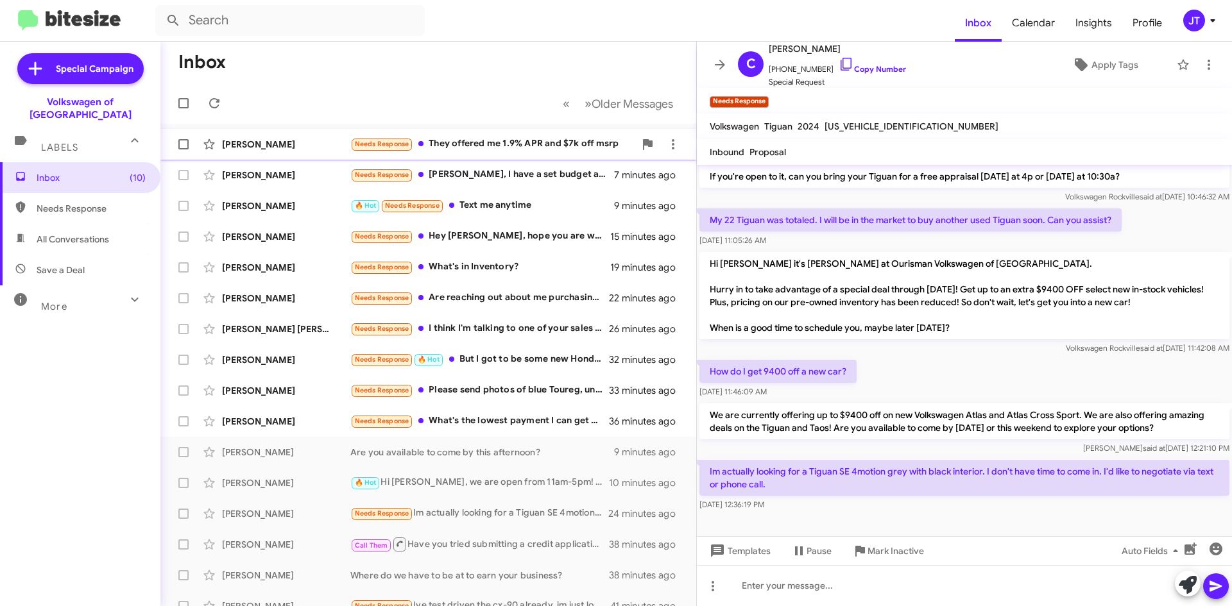
click at [502, 147] on div "Needs Response They offered me 1.9% APR and $7k off msrp" at bounding box center [492, 144] width 284 height 15
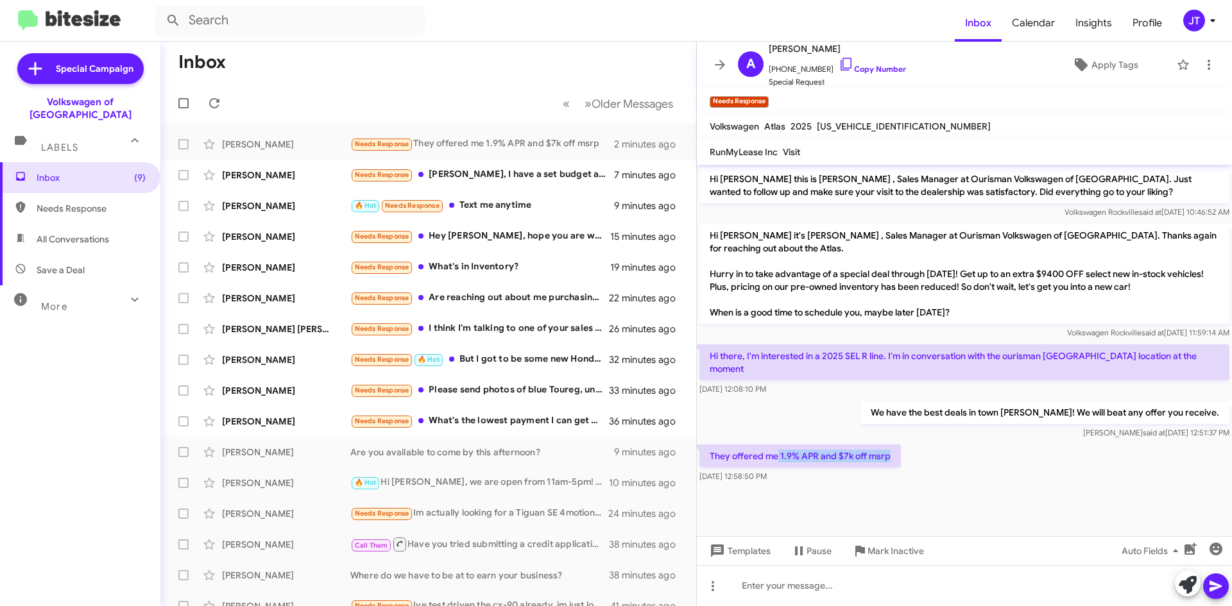
drag, startPoint x: 778, startPoint y: 445, endPoint x: 910, endPoint y: 451, distance: 132.3
click at [910, 451] on div "They offered me 1.9% APR and $7k off msrp Sep 19, 2025, 12:58:50 PM" at bounding box center [964, 464] width 535 height 44
click at [943, 442] on div "They offered me 1.9% APR and $7k off msrp Sep 19, 2025, 12:58:50 PM" at bounding box center [964, 464] width 535 height 44
drag, startPoint x: 1045, startPoint y: 356, endPoint x: 1188, endPoint y: 365, distance: 144.0
click at [1188, 365] on p "Hi there, I'm interested in a 2025 SEL R line. I'm in conversation with the our…" at bounding box center [964, 363] width 530 height 36
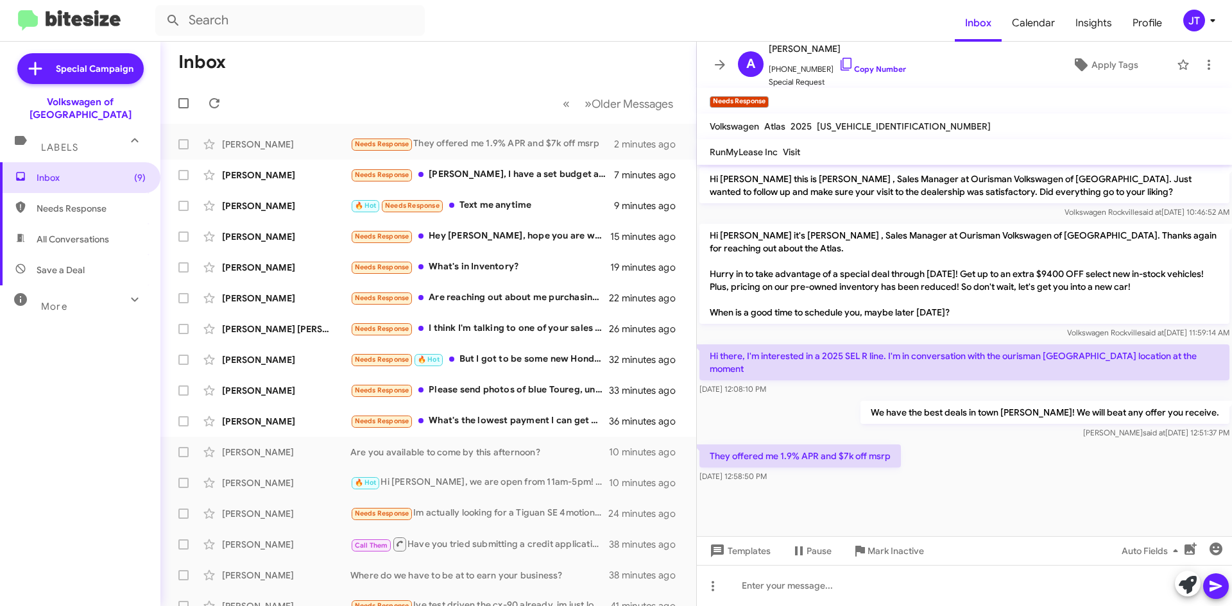
click at [978, 383] on div "Sep 19, 2025, 12:08:10 PM" at bounding box center [964, 389] width 530 height 13
drag, startPoint x: 852, startPoint y: 445, endPoint x: 932, endPoint y: 443, distance: 79.6
click at [932, 443] on div "They offered me 1.9% APR and $7k off msrp Sep 19, 2025, 12:58:50 PM" at bounding box center [964, 464] width 535 height 44
click at [938, 442] on div "They offered me 1.9% APR and $7k off msrp Sep 19, 2025, 12:58:50 PM" at bounding box center [964, 464] width 535 height 44
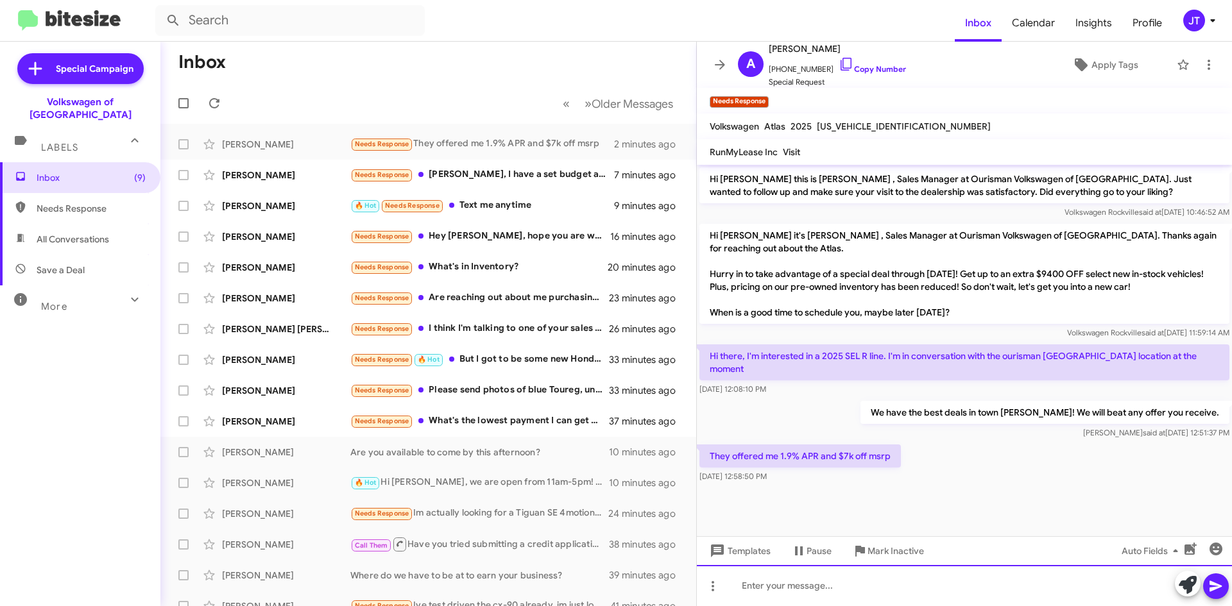
click at [794, 579] on div at bounding box center [964, 585] width 535 height 41
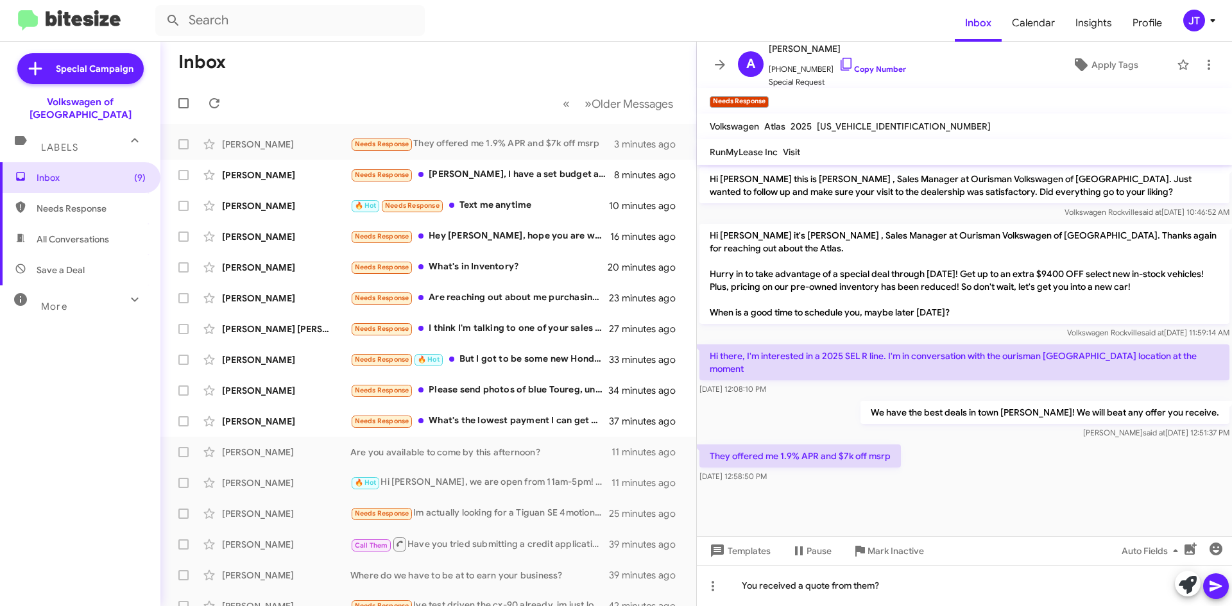
click at [1217, 588] on icon at bounding box center [1216, 586] width 12 height 11
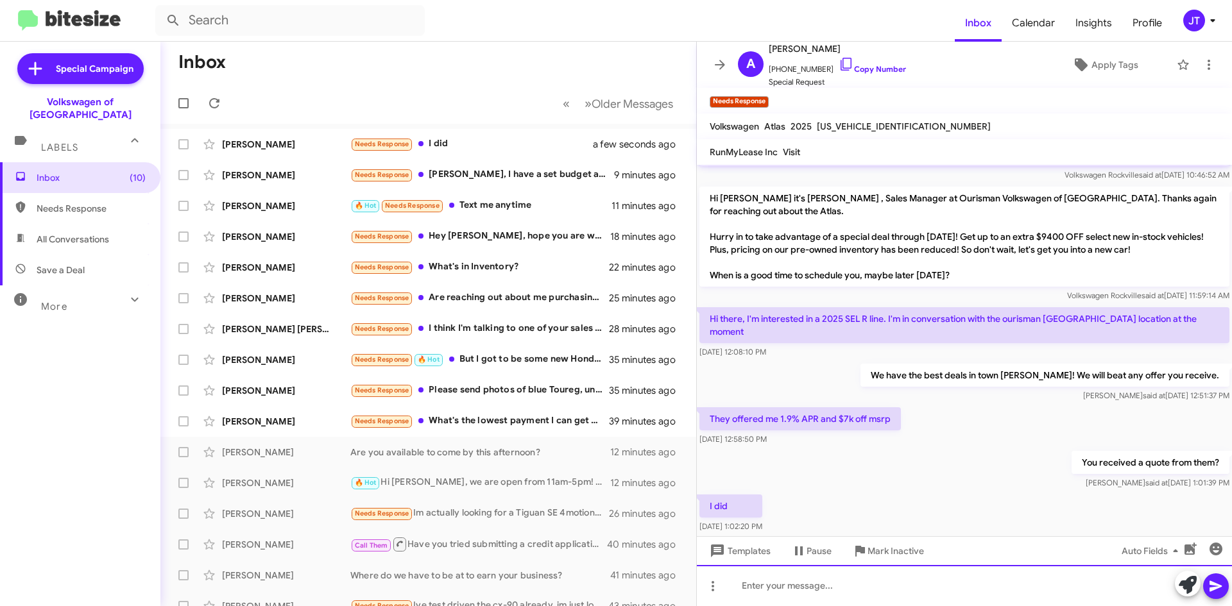
scroll to position [46, 0]
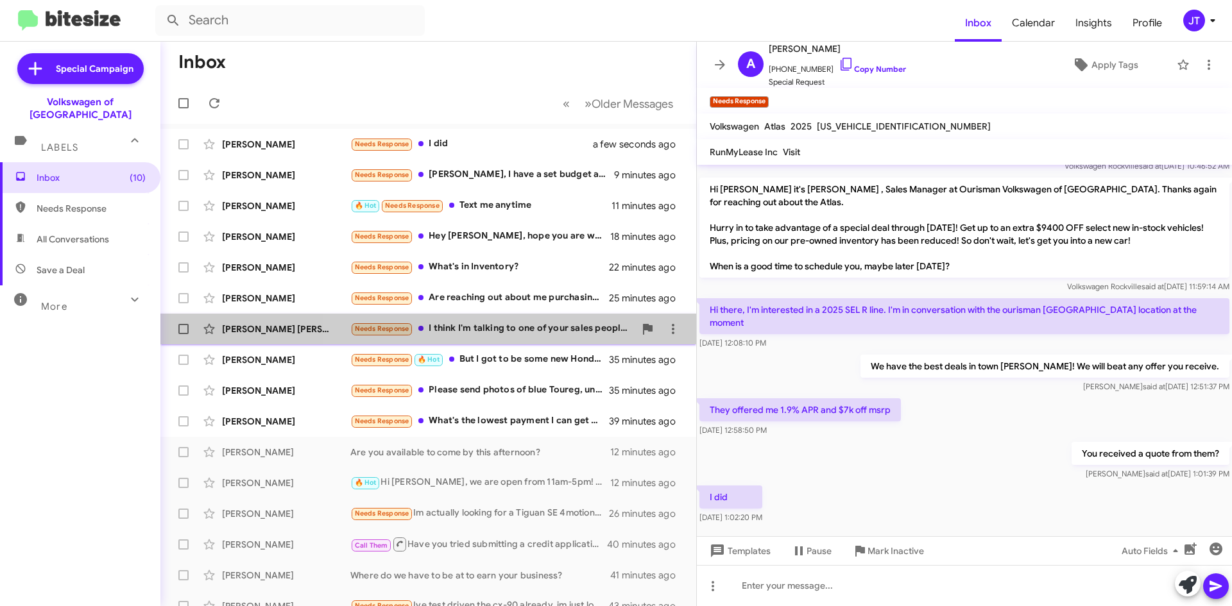
click at [536, 334] on div "Needs Response I think I'm talking to one of your sales people now" at bounding box center [492, 328] width 284 height 15
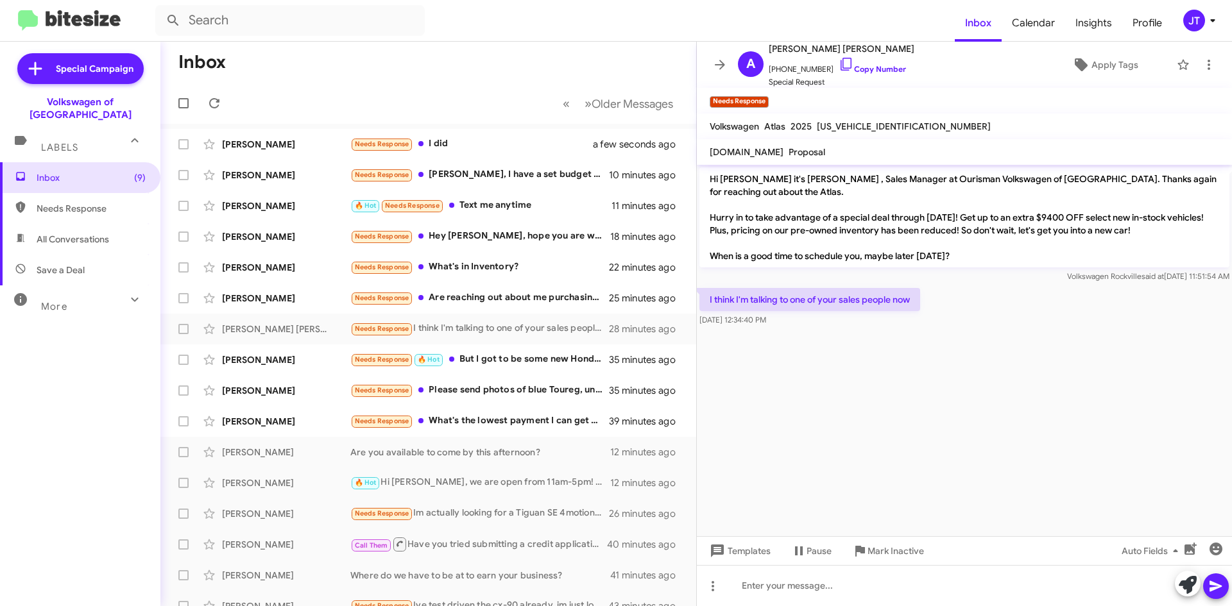
click at [864, 115] on mat-toolbar "Volkswagen Atlas 2025 1V2FR2CAXSC567395" at bounding box center [964, 127] width 535 height 26
copy span "1V2FR2CAXSC567395"
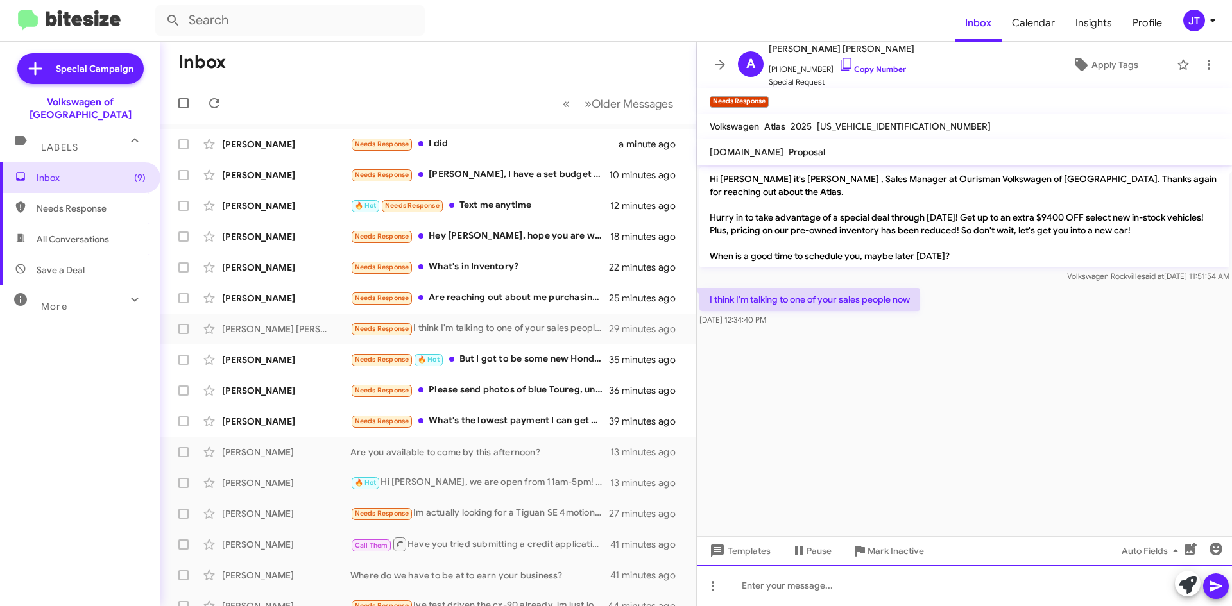
click at [778, 588] on div at bounding box center [964, 585] width 535 height 41
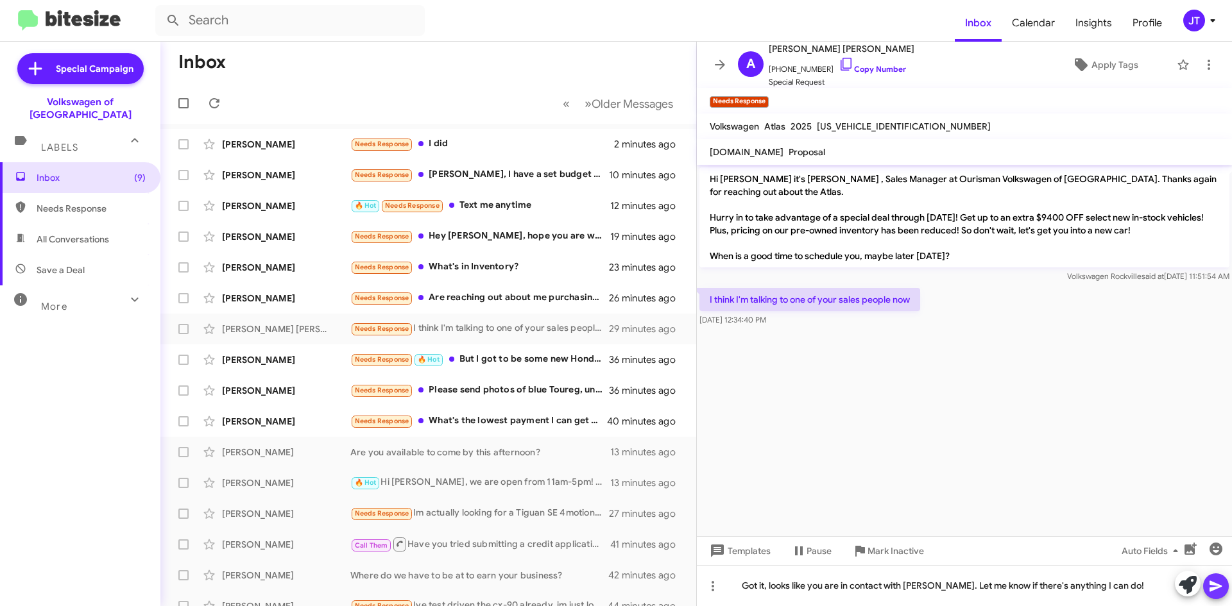
click at [1221, 587] on icon at bounding box center [1216, 586] width 12 height 11
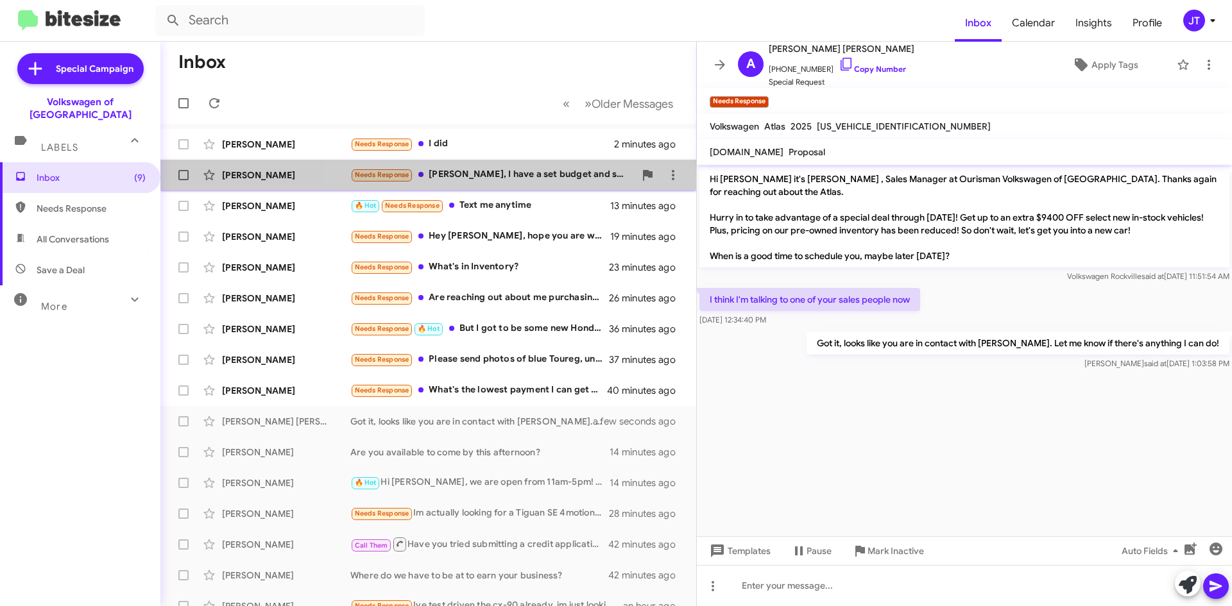
click at [526, 171] on div "Needs Response Mohammed, I have a set budget and set interest in a Minivan (I.e…" at bounding box center [492, 174] width 284 height 15
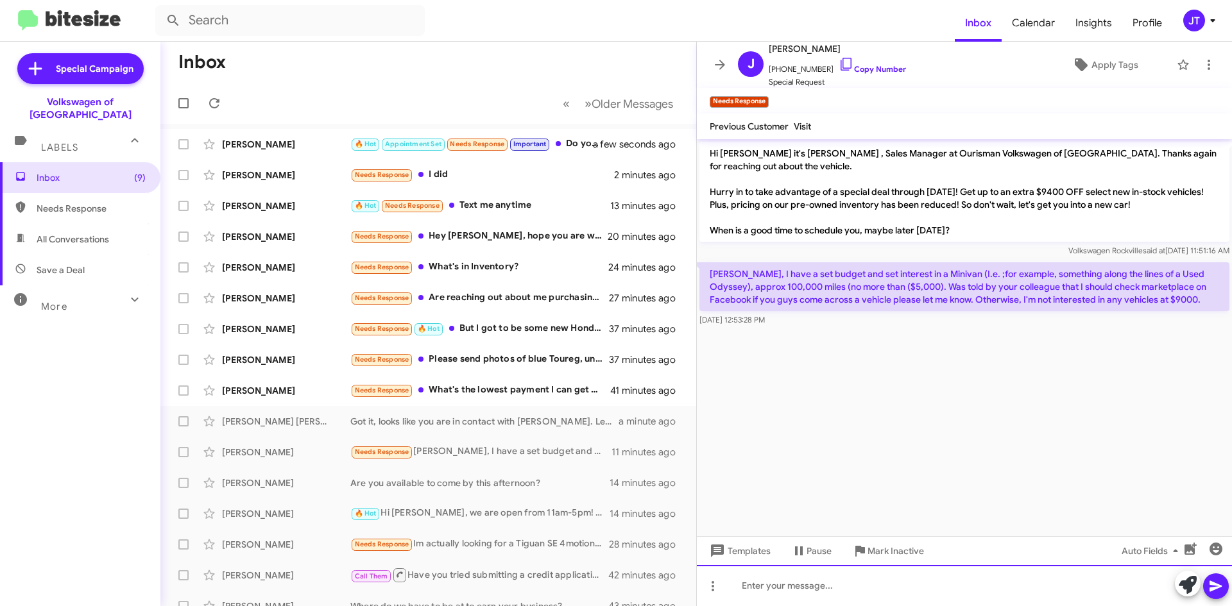
click at [855, 574] on div at bounding box center [964, 585] width 535 height 41
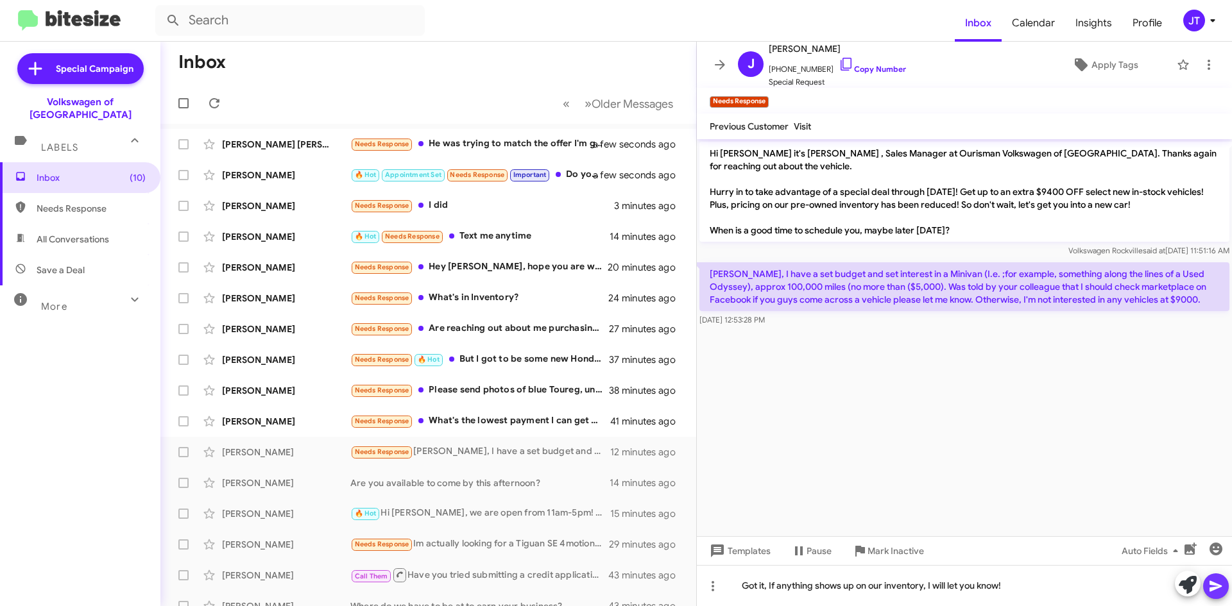
click at [1228, 586] on button at bounding box center [1216, 587] width 26 height 26
click at [532, 138] on div "Needs Response He was trying to match the offer I'm getting from Lindsay. I'm w…" at bounding box center [492, 144] width 284 height 15
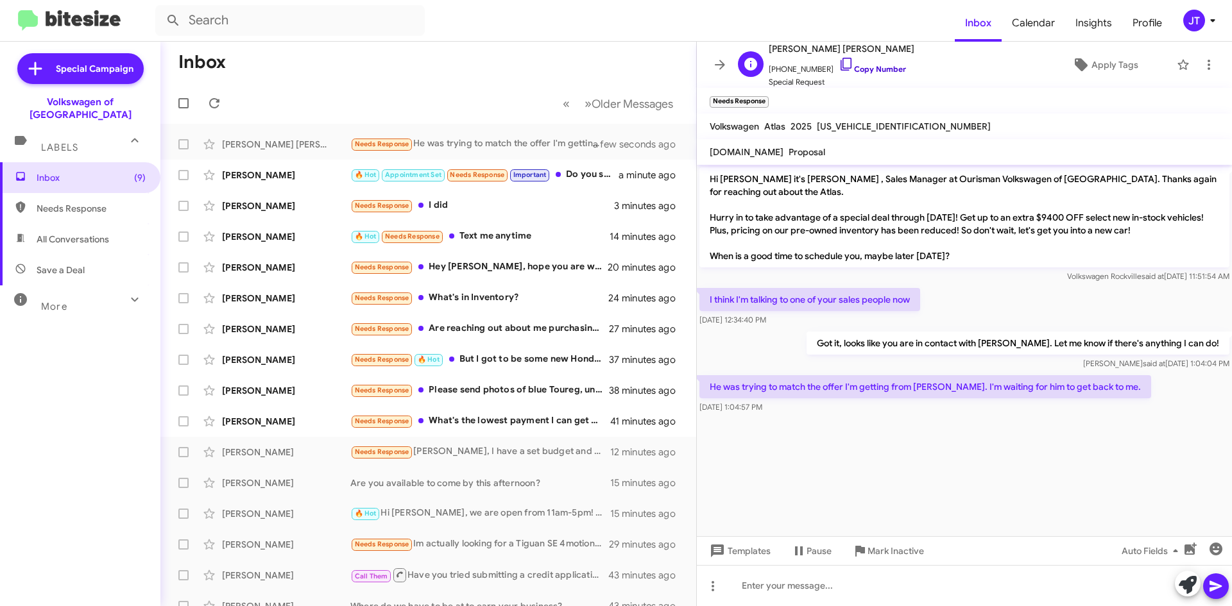
click at [855, 65] on link "Copy Number" at bounding box center [872, 69] width 67 height 10
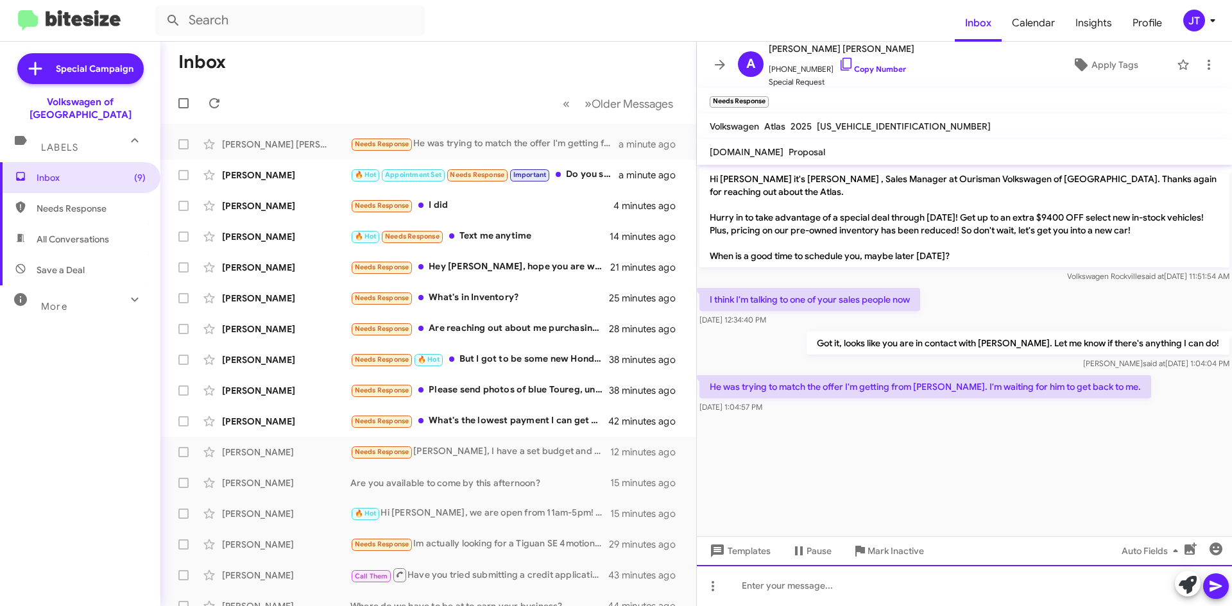
click at [819, 583] on div at bounding box center [964, 585] width 535 height 41
click at [928, 586] on div "What's the offer you received from Lindsay? I certainly want to earn your busin…" at bounding box center [964, 585] width 535 height 41
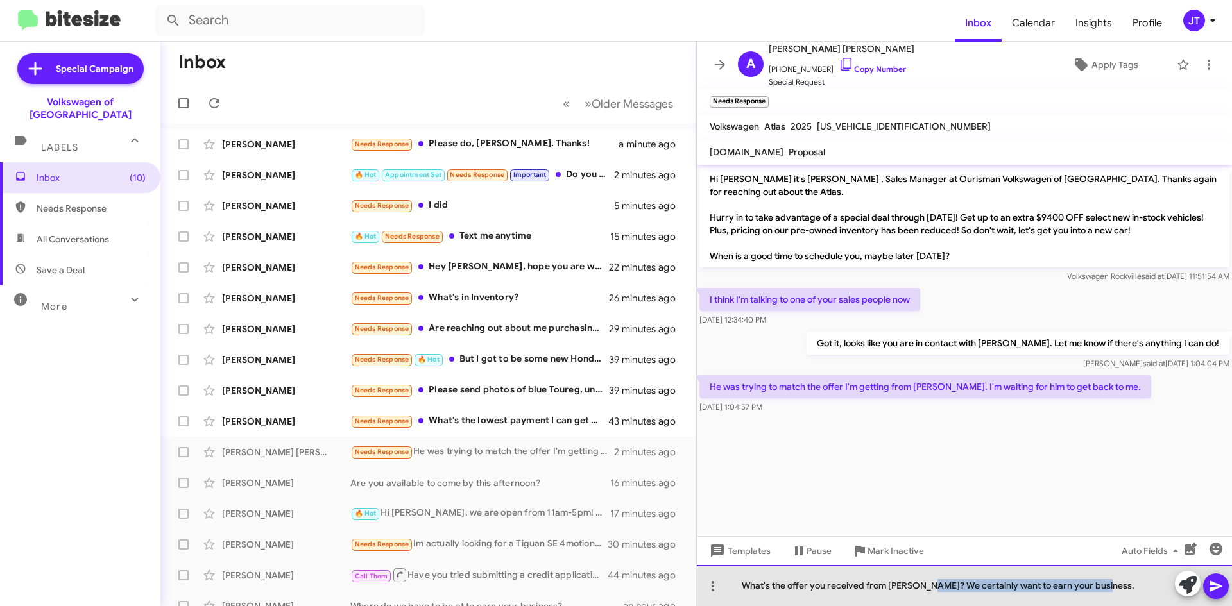
drag, startPoint x: 1108, startPoint y: 594, endPoint x: 928, endPoint y: 594, distance: 179.7
click at [928, 594] on div "What's the offer you received from Lindsay? We certainly want to earn your busi…" at bounding box center [964, 585] width 535 height 41
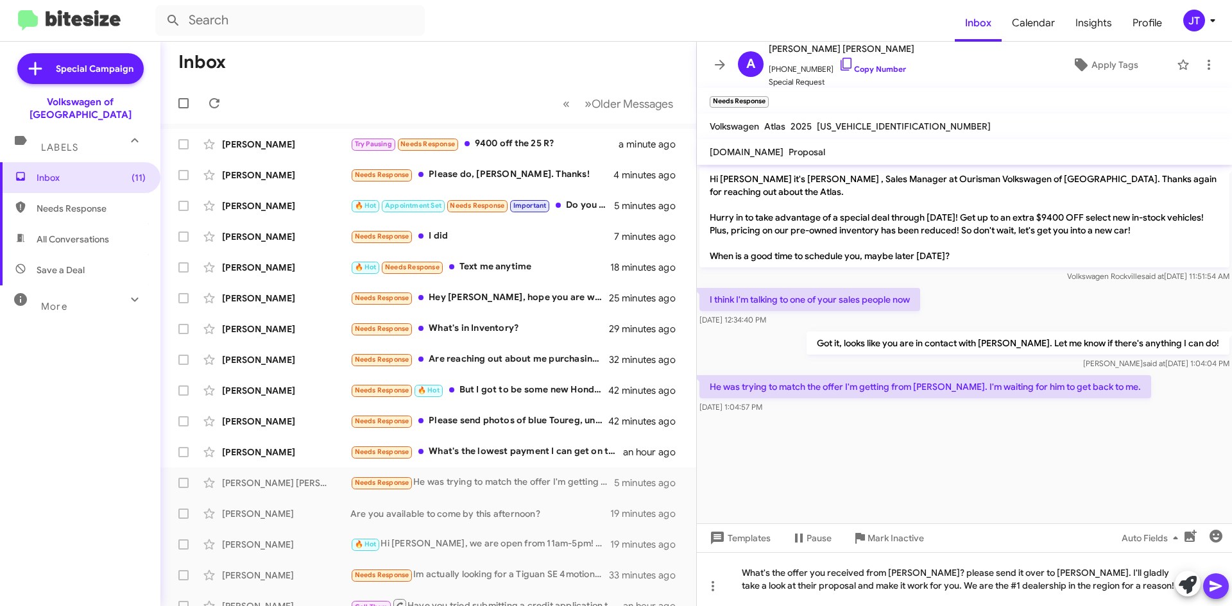
click at [1222, 588] on icon at bounding box center [1215, 586] width 15 height 15
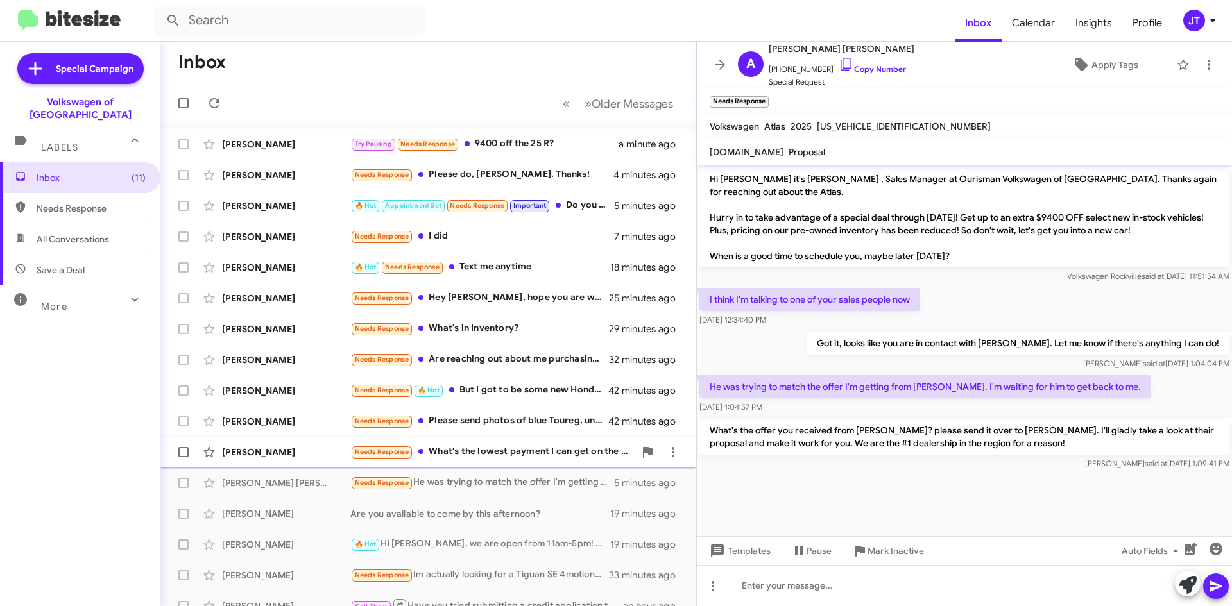
click at [508, 447] on div "Needs Response What's the lowest payment I can get on the Jetta for a 36 month …" at bounding box center [492, 452] width 284 height 15
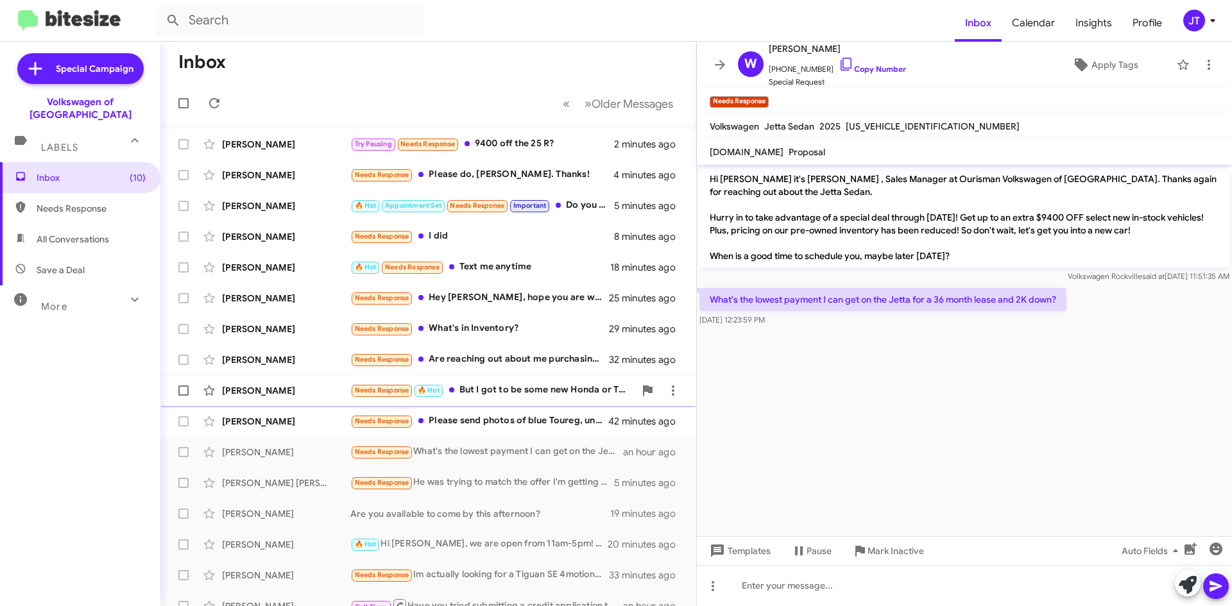
click at [506, 392] on div "Needs Response 🔥 Hot But I got to be some new Honda or Toyota because they are …" at bounding box center [492, 390] width 284 height 15
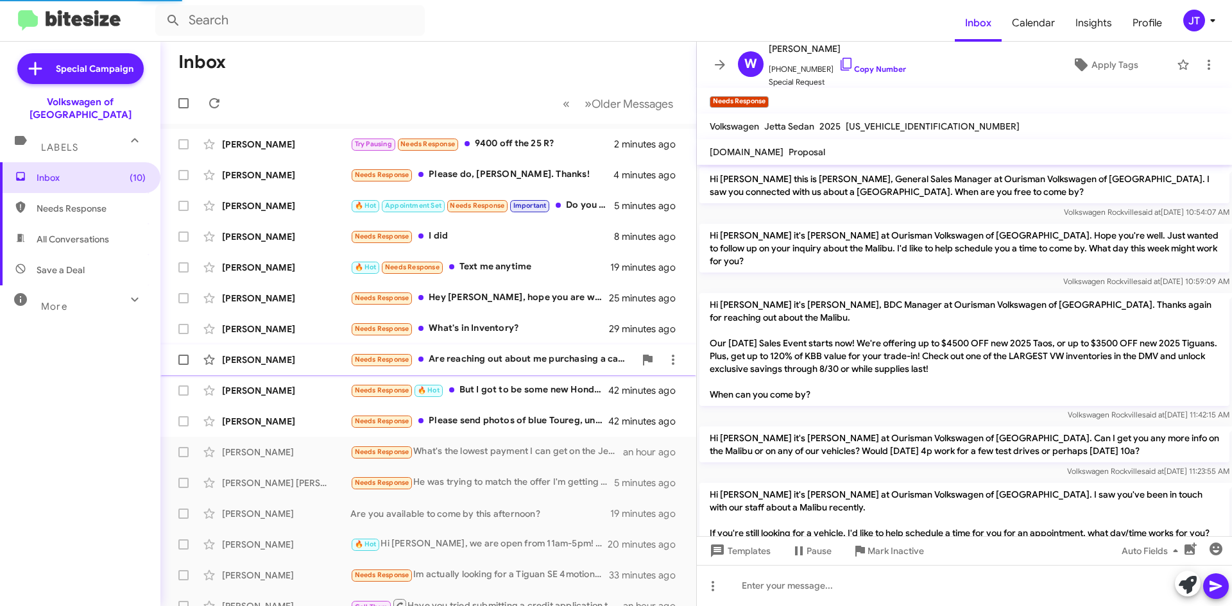
scroll to position [819, 0]
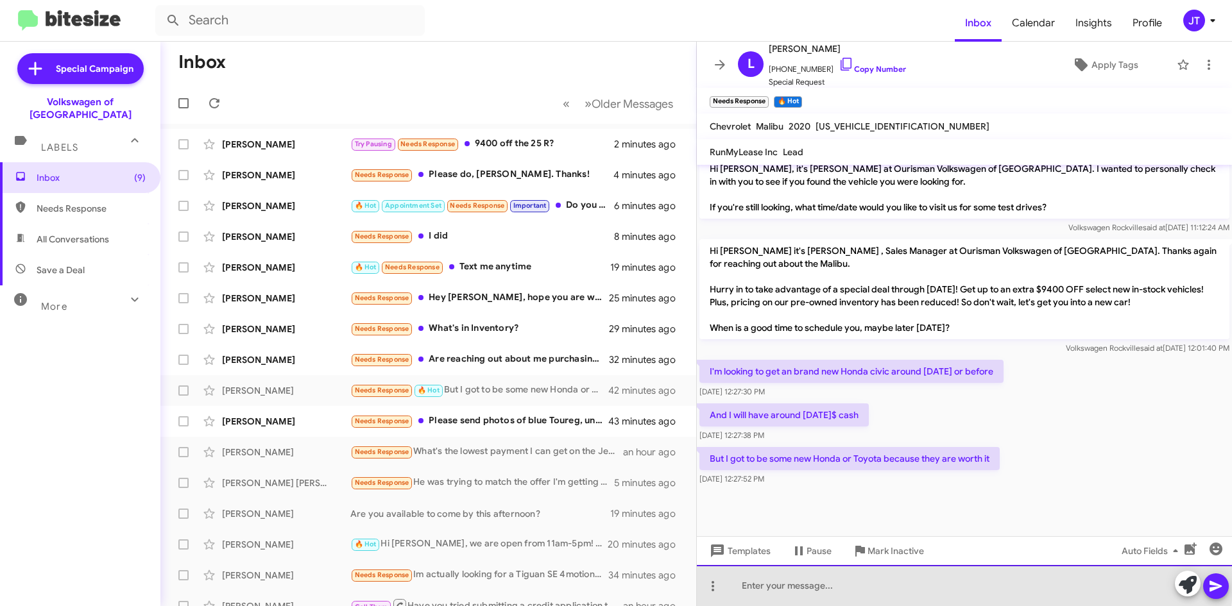
click at [795, 578] on div at bounding box center [964, 585] width 535 height 41
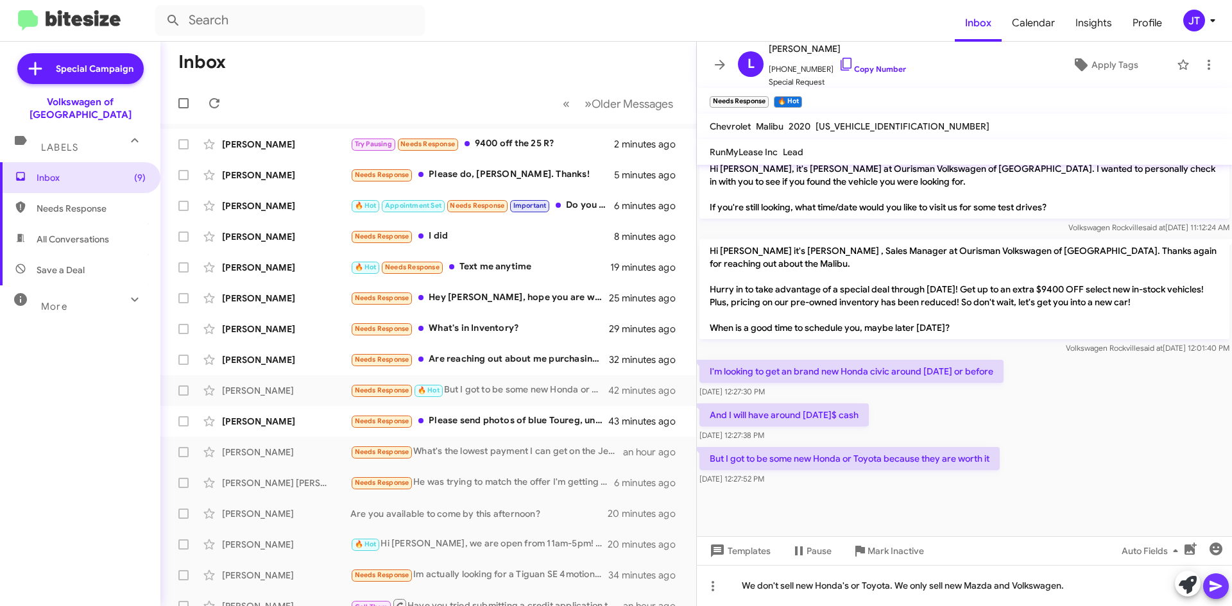
click at [1215, 586] on icon at bounding box center [1216, 586] width 12 height 11
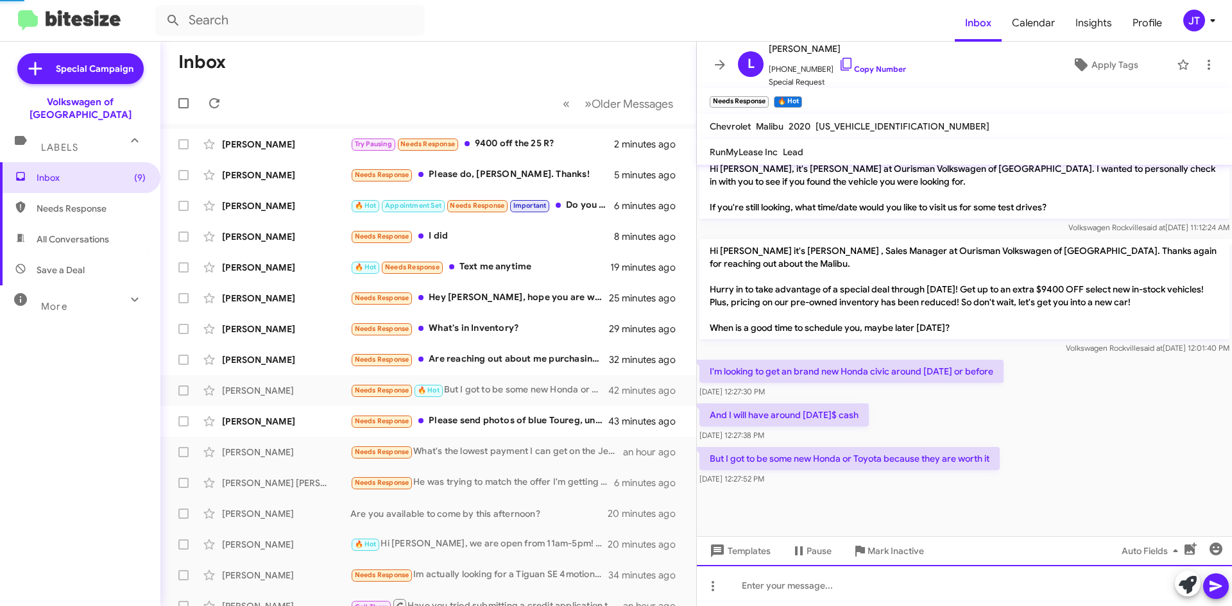
scroll to position [0, 0]
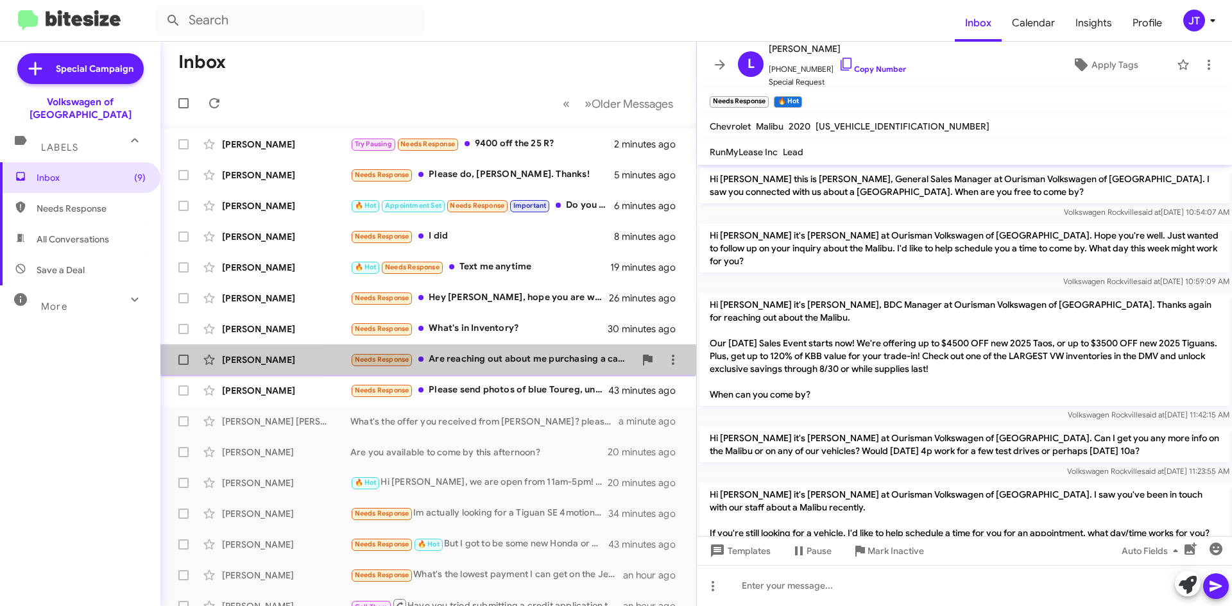
click at [523, 368] on div "Althea Jacques Ireland Needs Response Are reaching out about me purchasing a ca…" at bounding box center [428, 360] width 515 height 26
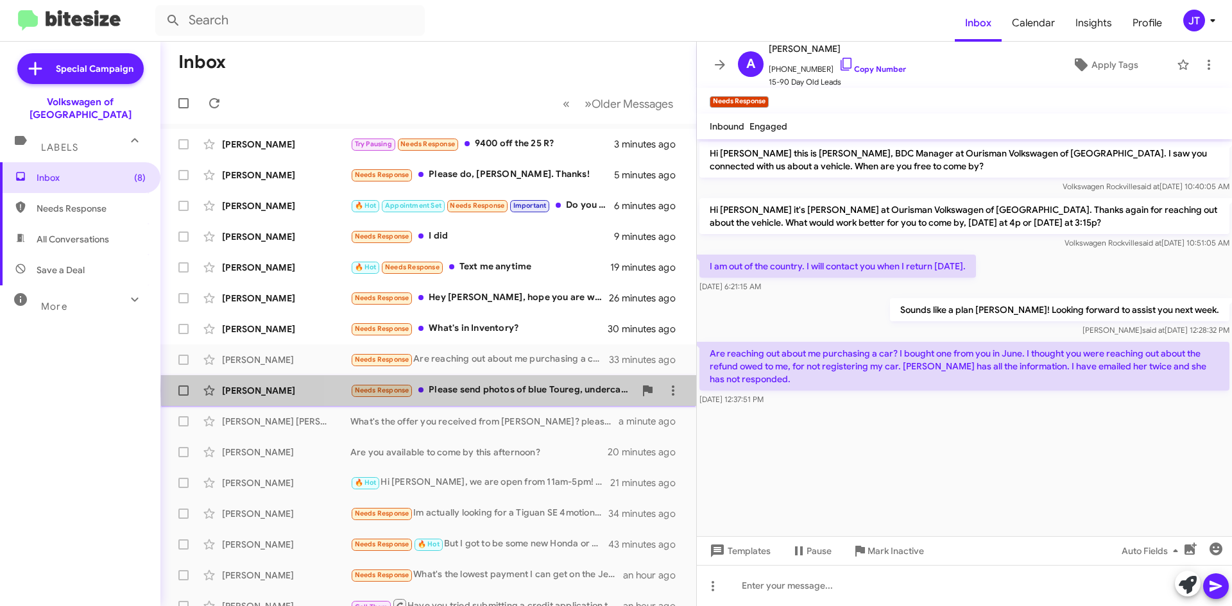
click at [559, 391] on div "Needs Response Please send photos of blue Toureg, undercarriage and engine and …" at bounding box center [492, 390] width 284 height 15
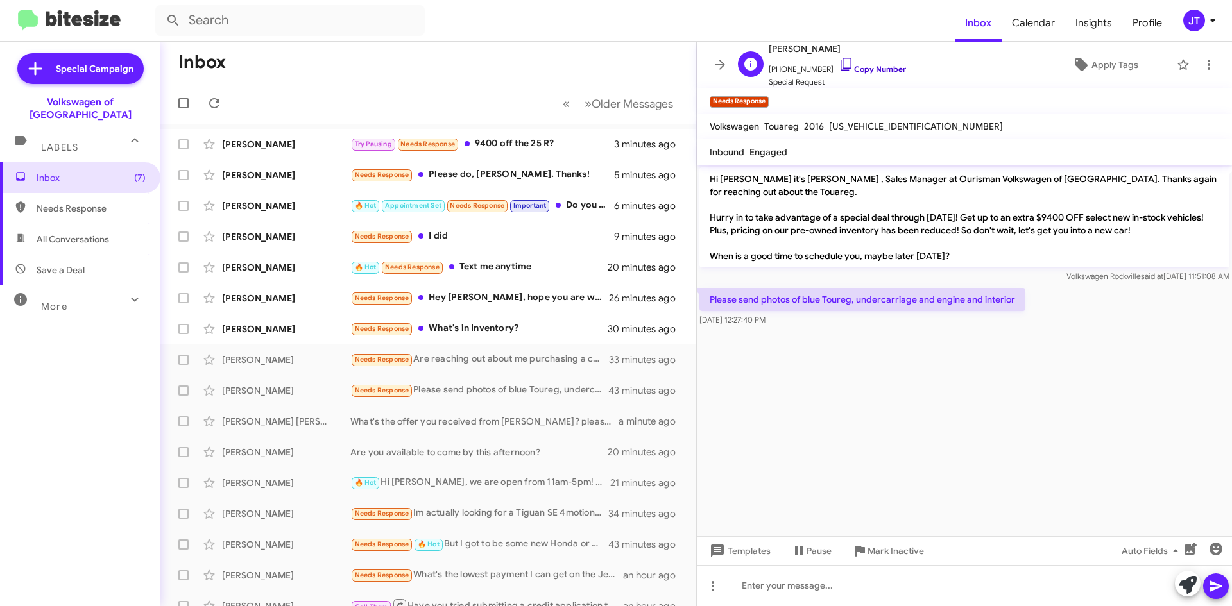
click at [877, 73] on link "Copy Number" at bounding box center [872, 69] width 67 height 10
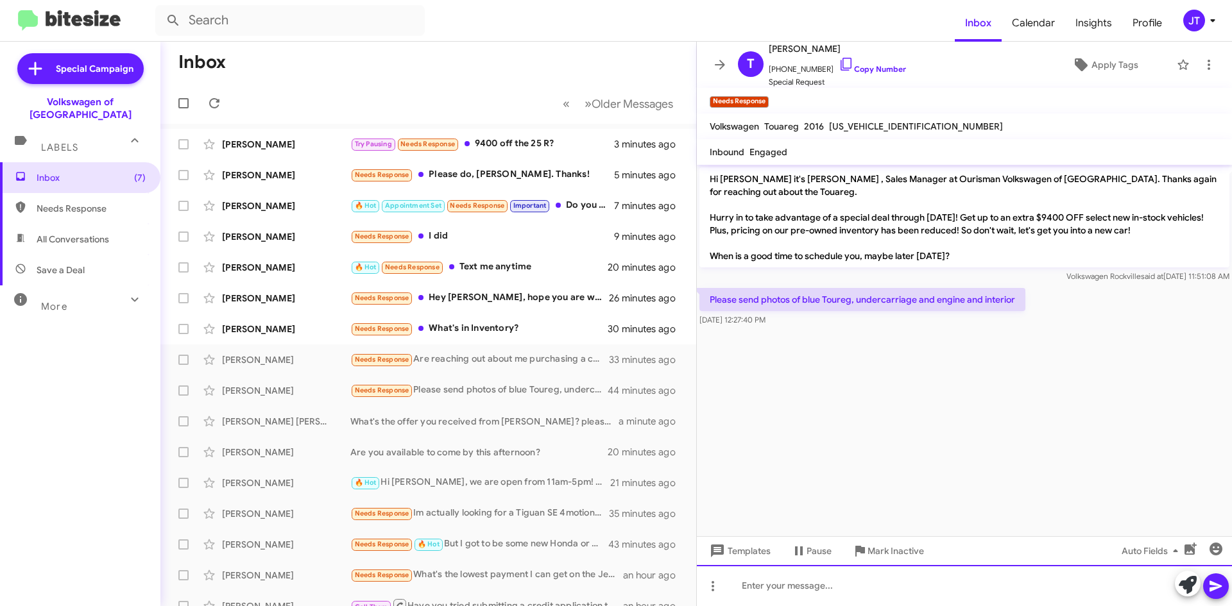
click at [816, 581] on div at bounding box center [964, 585] width 535 height 41
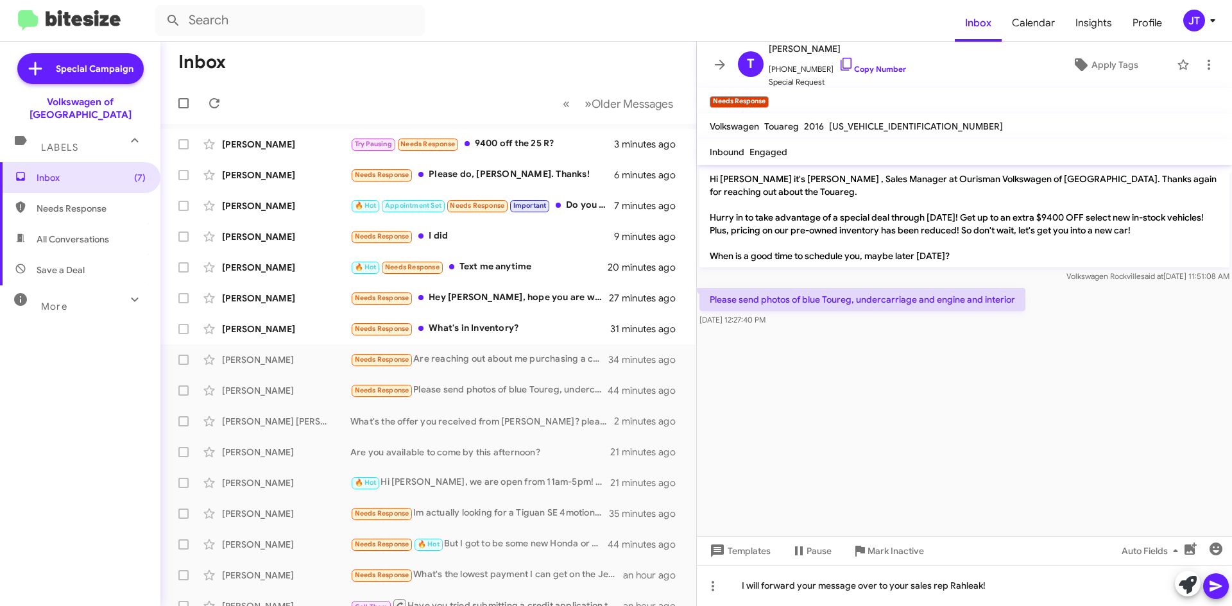
click at [1221, 586] on icon at bounding box center [1216, 586] width 12 height 11
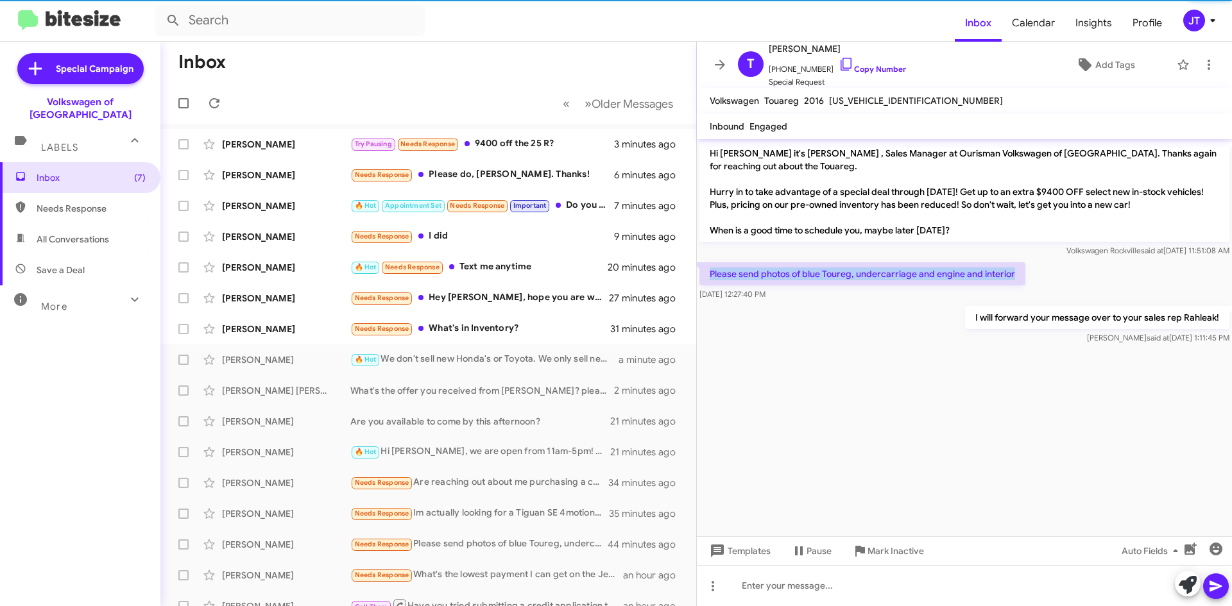
drag, startPoint x: 1017, startPoint y: 273, endPoint x: 706, endPoint y: 275, distance: 310.6
click at [706, 275] on p "Please send photos of blue Toureg, undercarriage and engine and interior" at bounding box center [862, 273] width 326 height 23
copy p "Please send photos of blue Toureg, undercarriage and engine and interior"
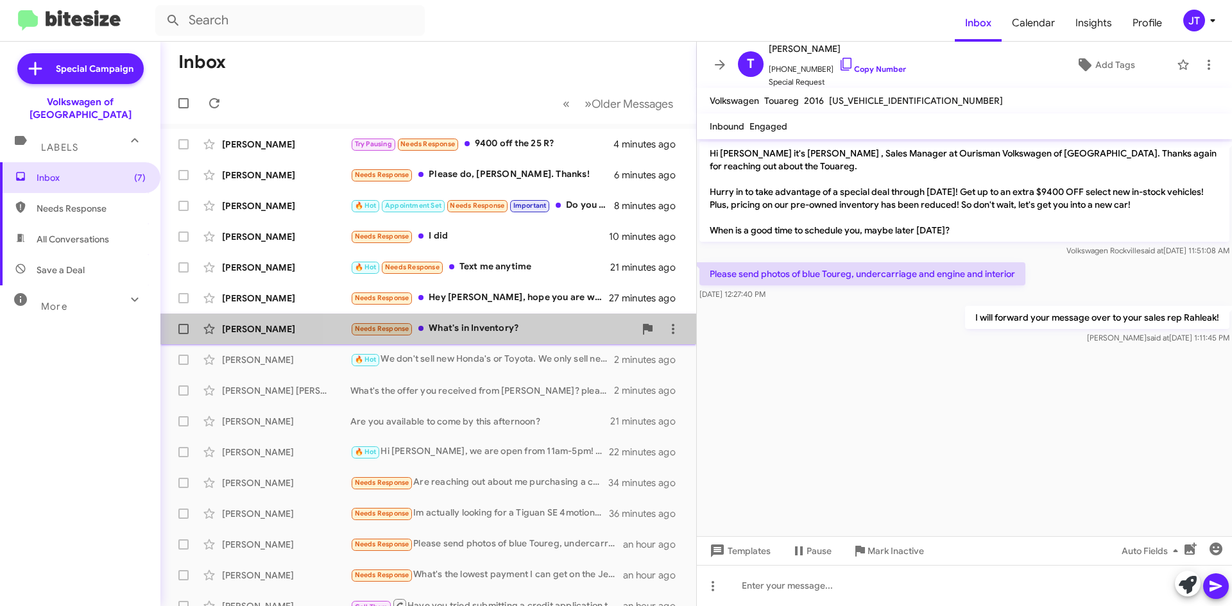
click at [511, 325] on div "Needs Response What's in Inventory?" at bounding box center [492, 328] width 284 height 15
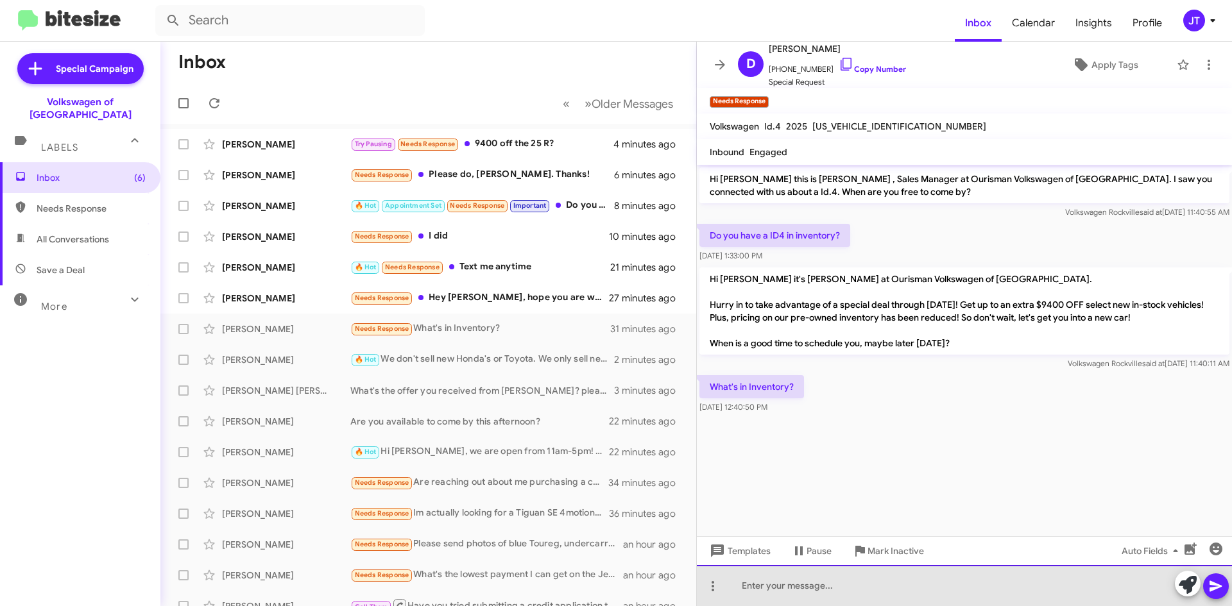
click at [750, 581] on div at bounding box center [964, 585] width 535 height 41
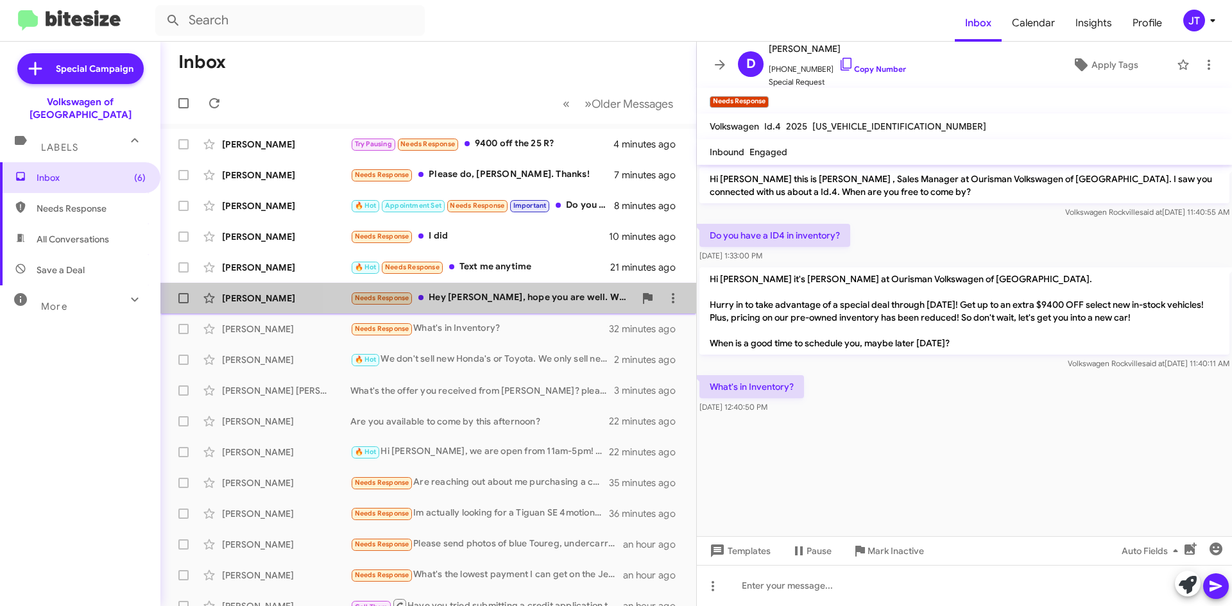
click at [524, 304] on div "Needs Response Hey Mohamed, hope you are well. What do you think OTD pricing wo…" at bounding box center [492, 298] width 284 height 15
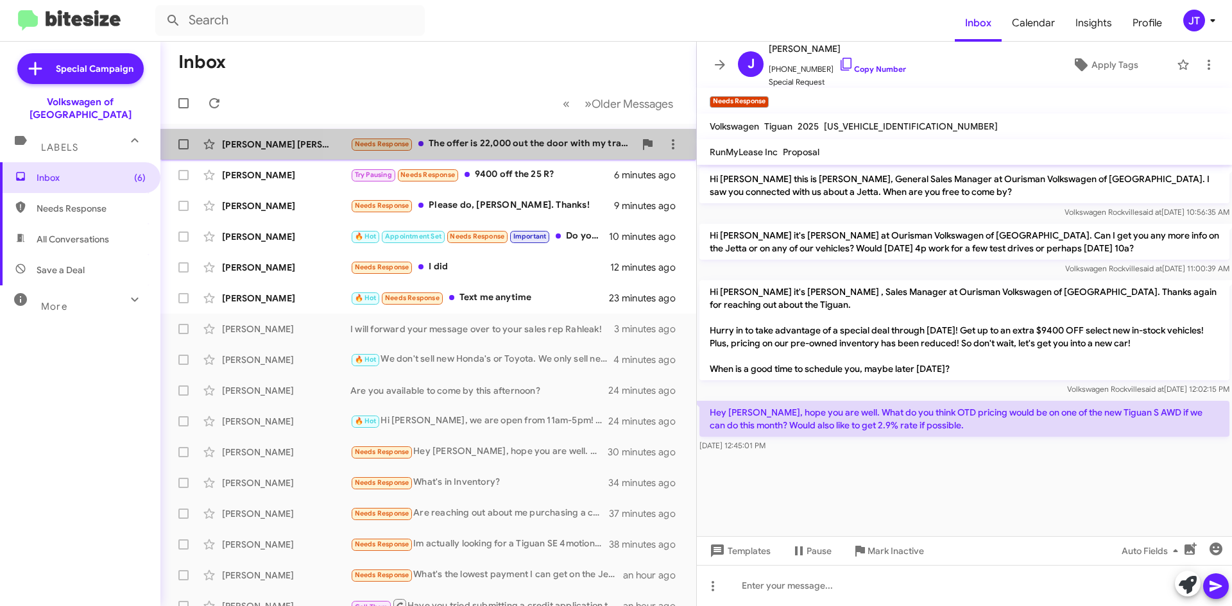
click at [519, 143] on div "Needs Response The offer is 22,000 out the door with my trade. The salesman is …" at bounding box center [492, 144] width 284 height 15
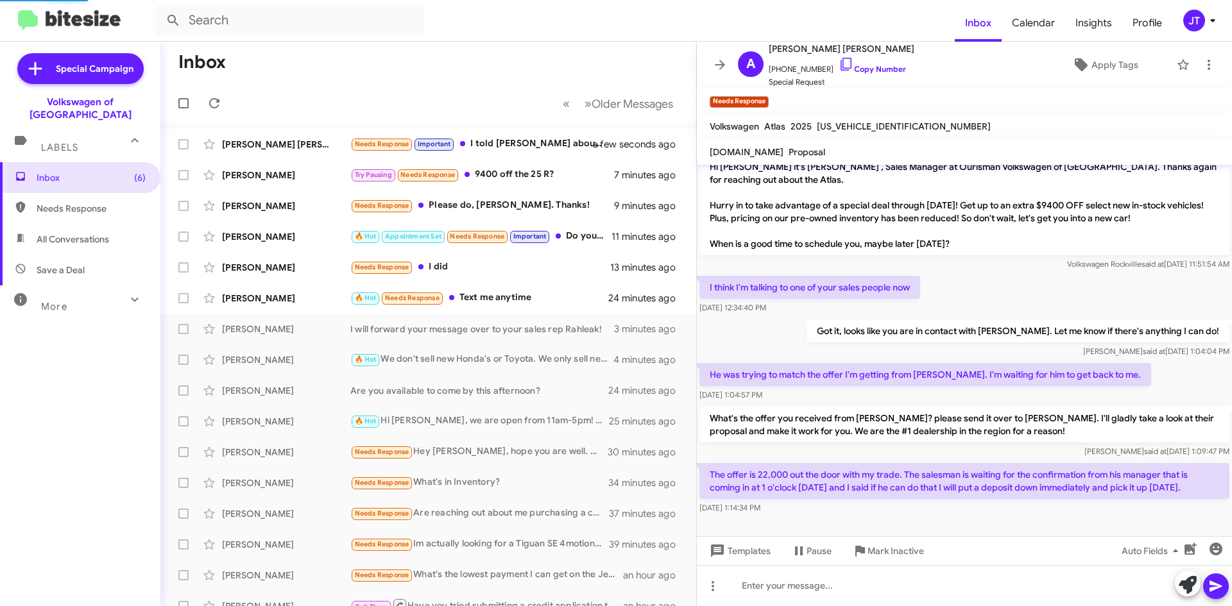
scroll to position [59, 0]
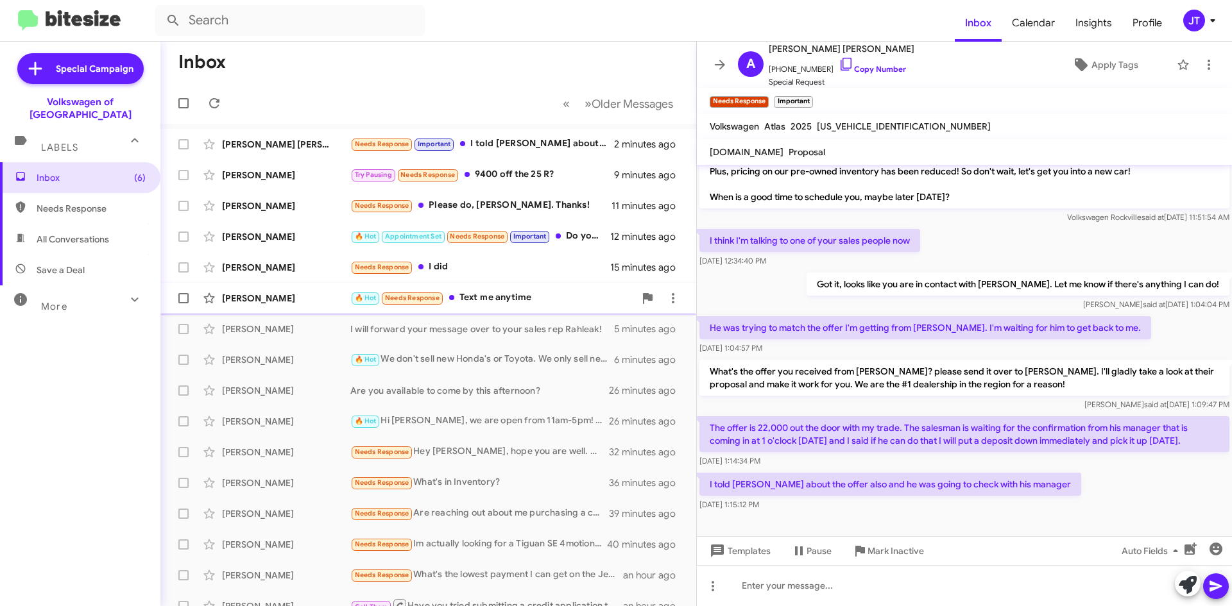
click at [535, 302] on div "🔥 Hot Needs Response Text me anytime" at bounding box center [492, 298] width 284 height 15
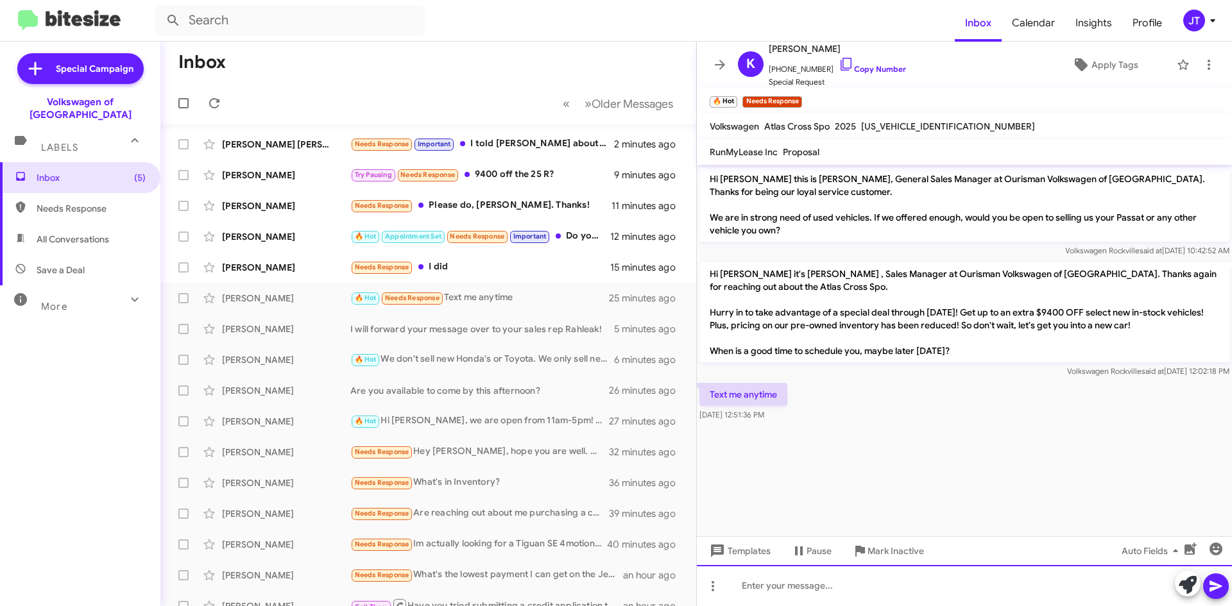
click at [789, 595] on div at bounding box center [964, 585] width 535 height 41
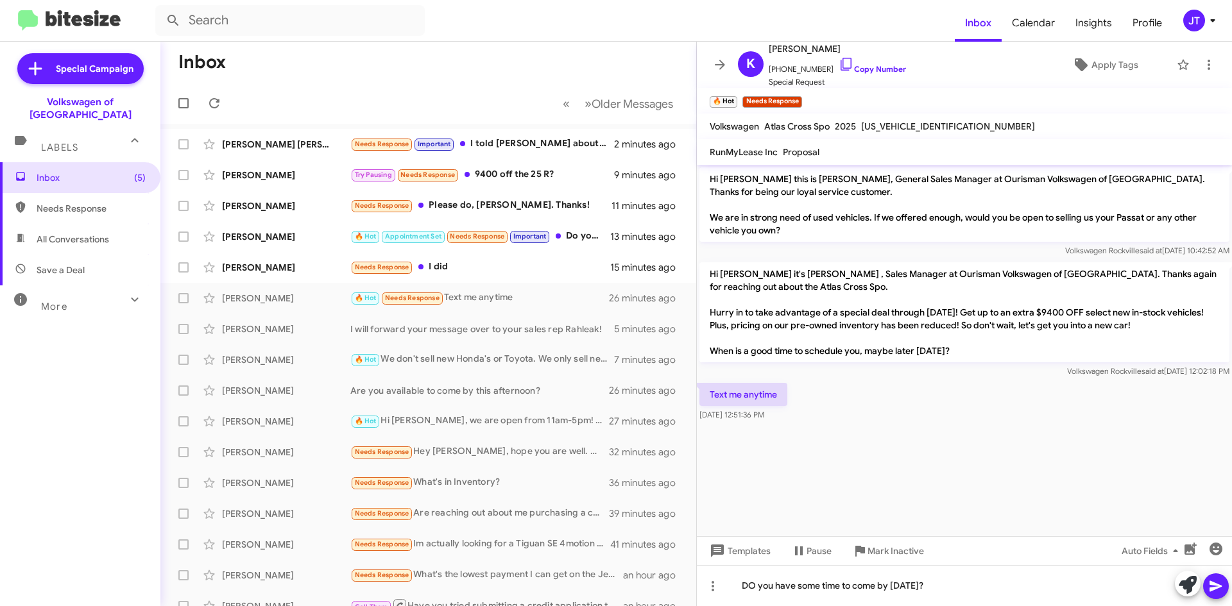
click at [1221, 581] on icon at bounding box center [1215, 586] width 15 height 15
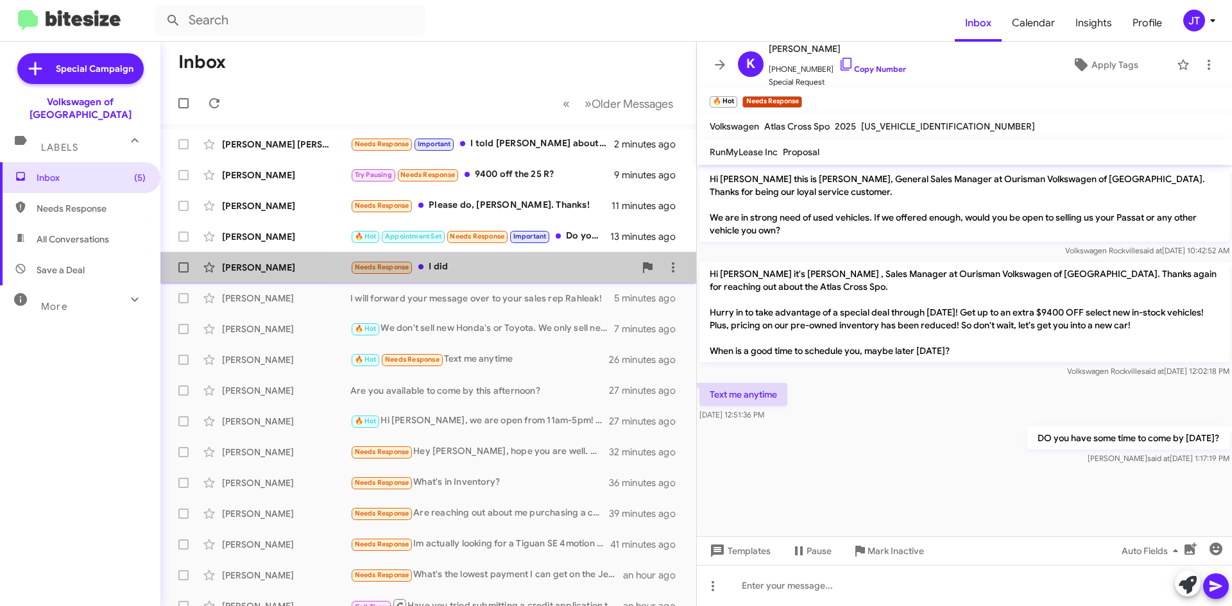
click at [502, 271] on div "Needs Response I did" at bounding box center [492, 267] width 284 height 15
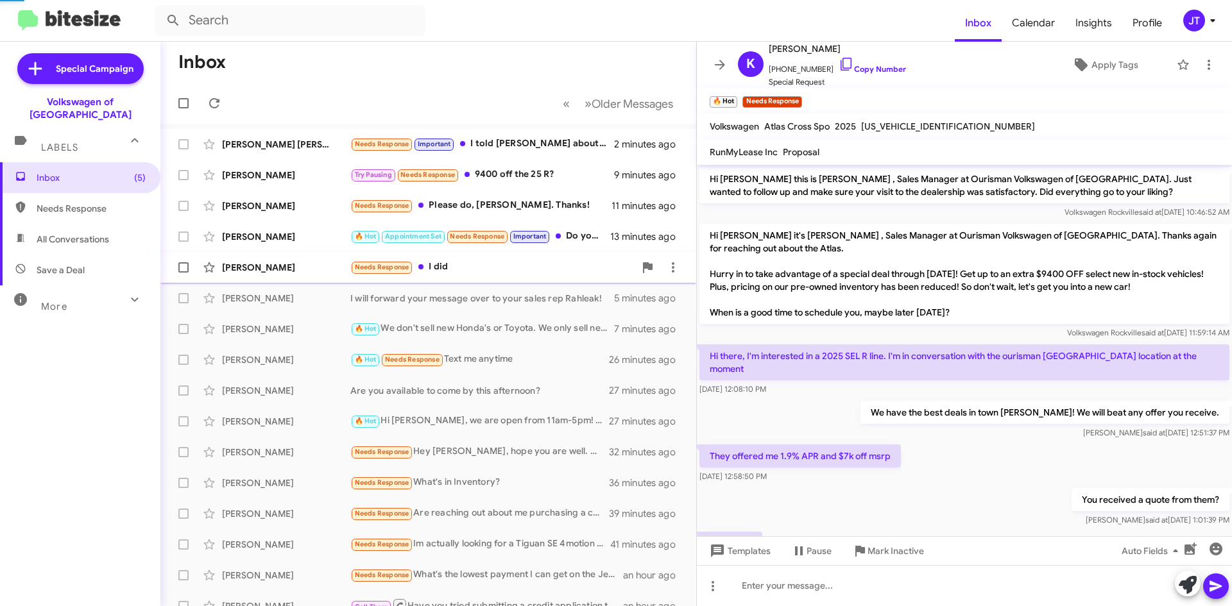
scroll to position [46, 0]
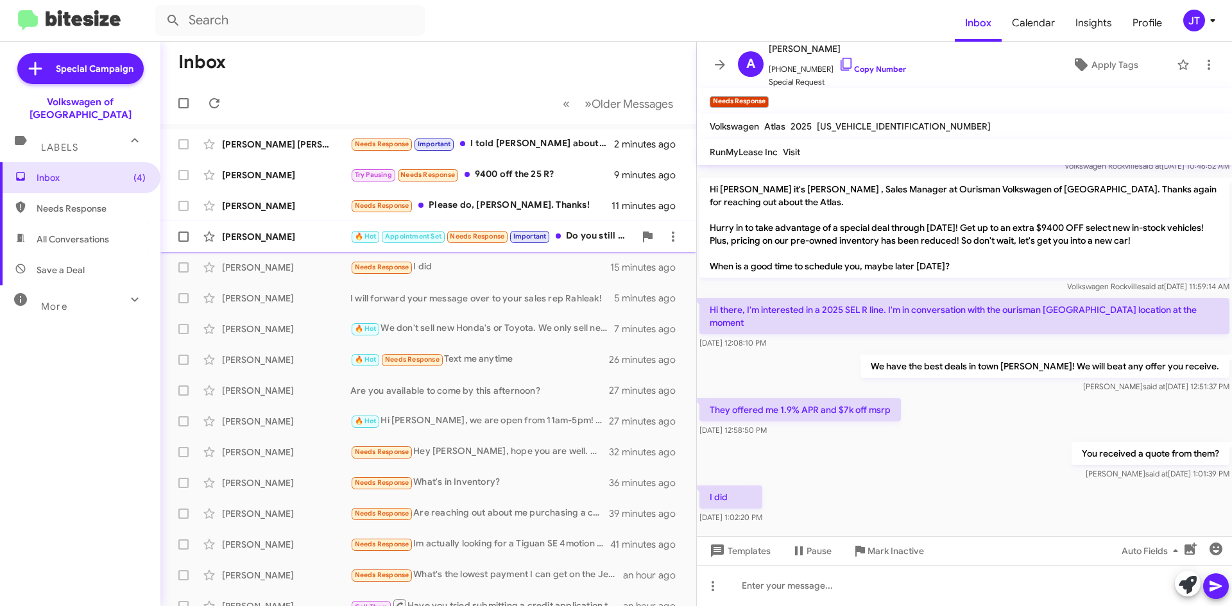
click at [592, 244] on div "🔥 Hot Appointment Set Needs Response Important Do you still have any ID.4s for …" at bounding box center [492, 236] width 284 height 15
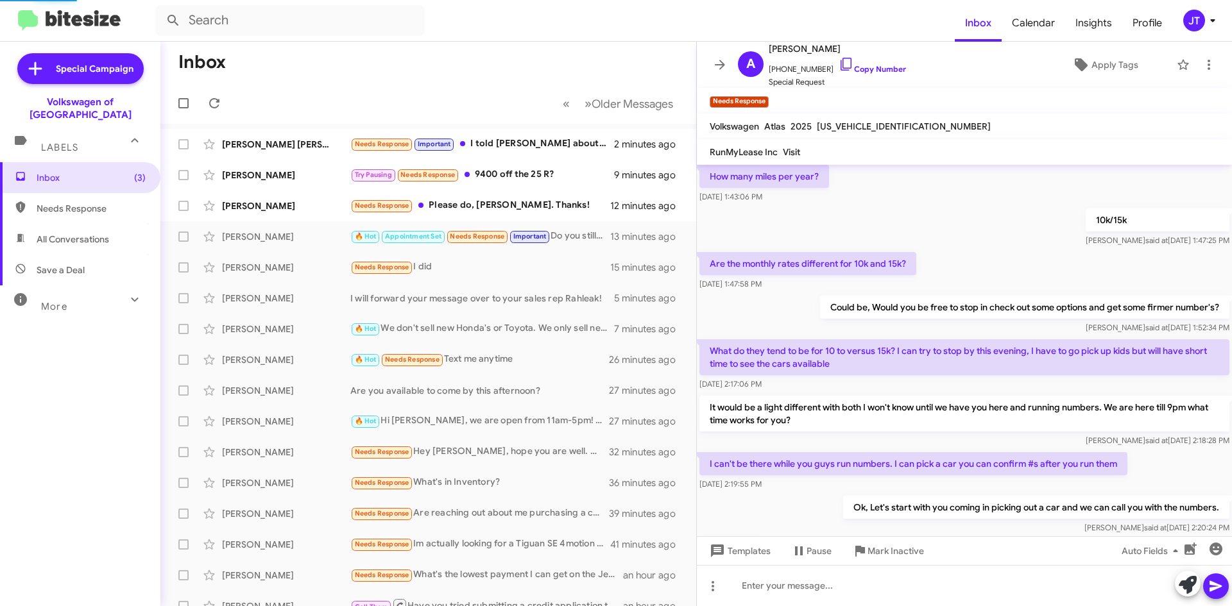
scroll to position [648, 0]
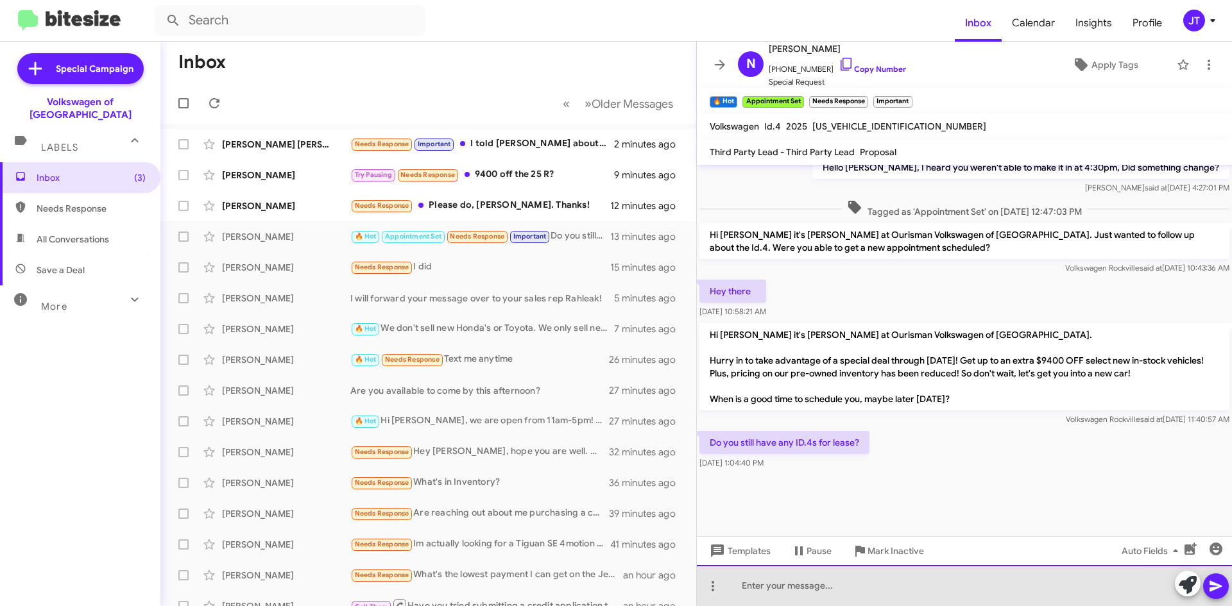
click at [781, 593] on div at bounding box center [964, 585] width 535 height 41
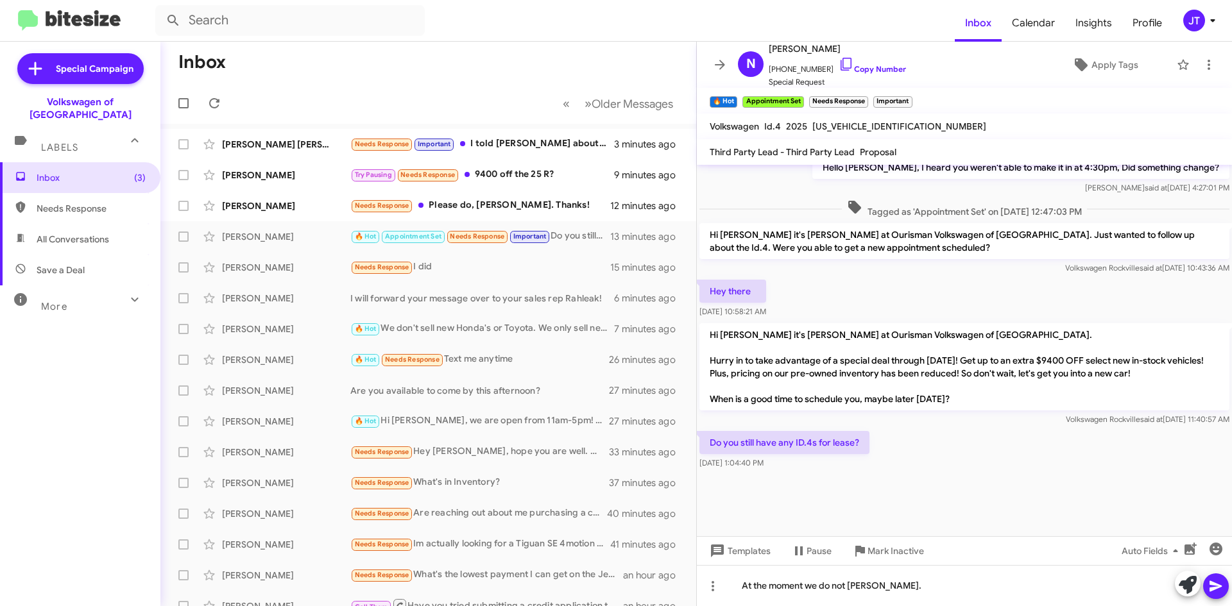
click at [1222, 576] on span at bounding box center [1215, 587] width 15 height 26
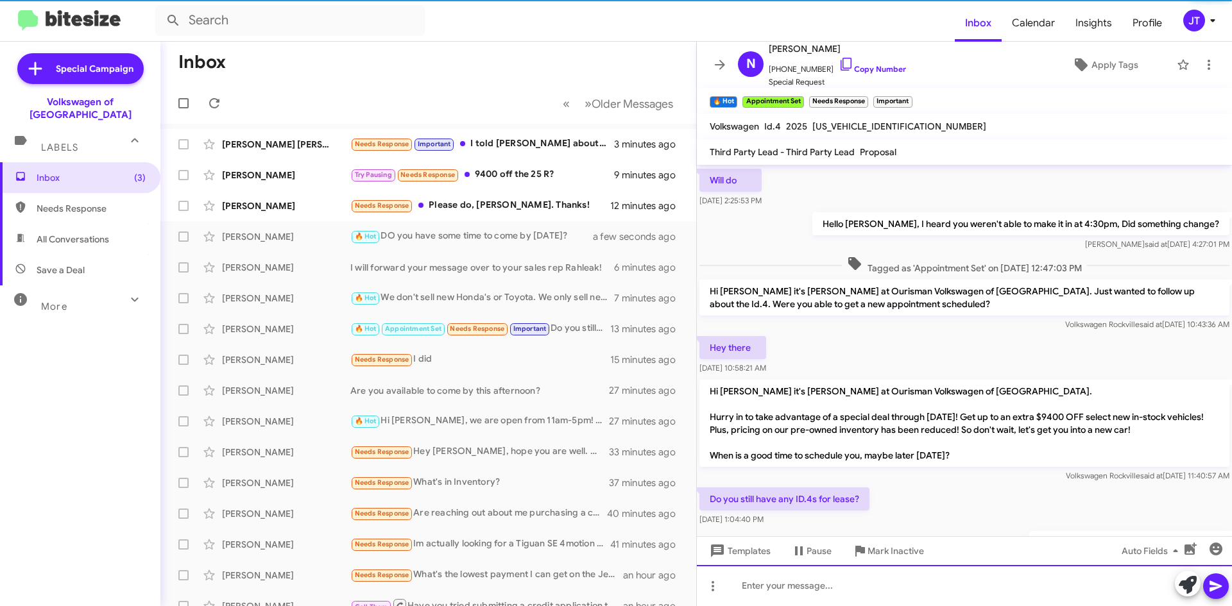
scroll to position [0, 0]
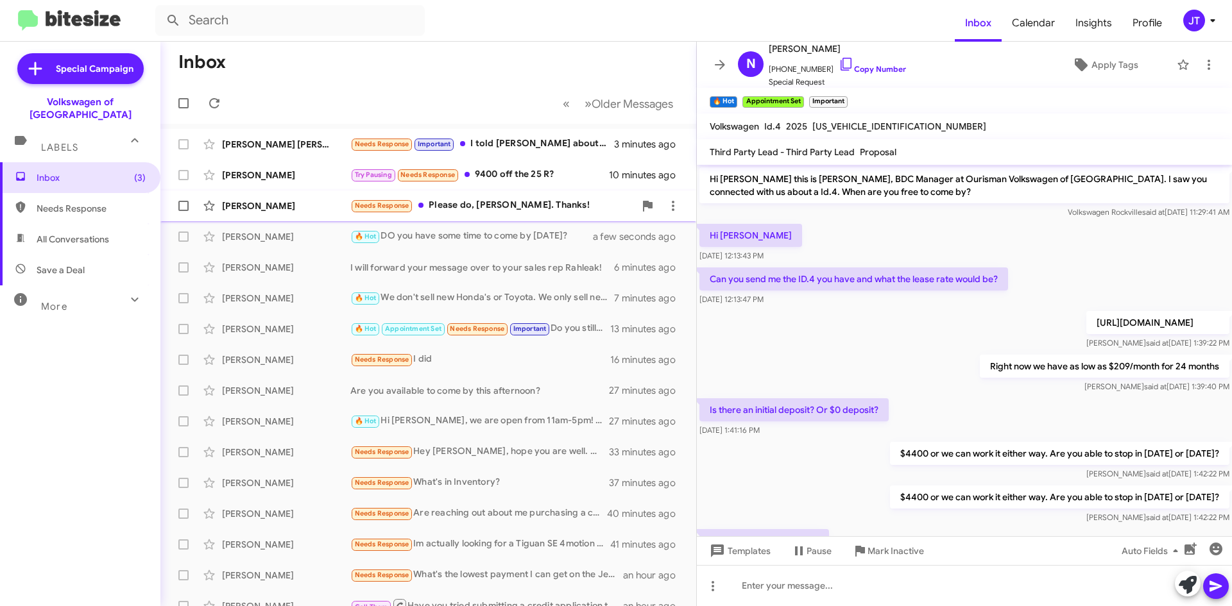
click at [504, 217] on div "Jacquie Morrison Needs Response Please do, Mohammed. Thanks! 12 minutes ago" at bounding box center [428, 206] width 515 height 26
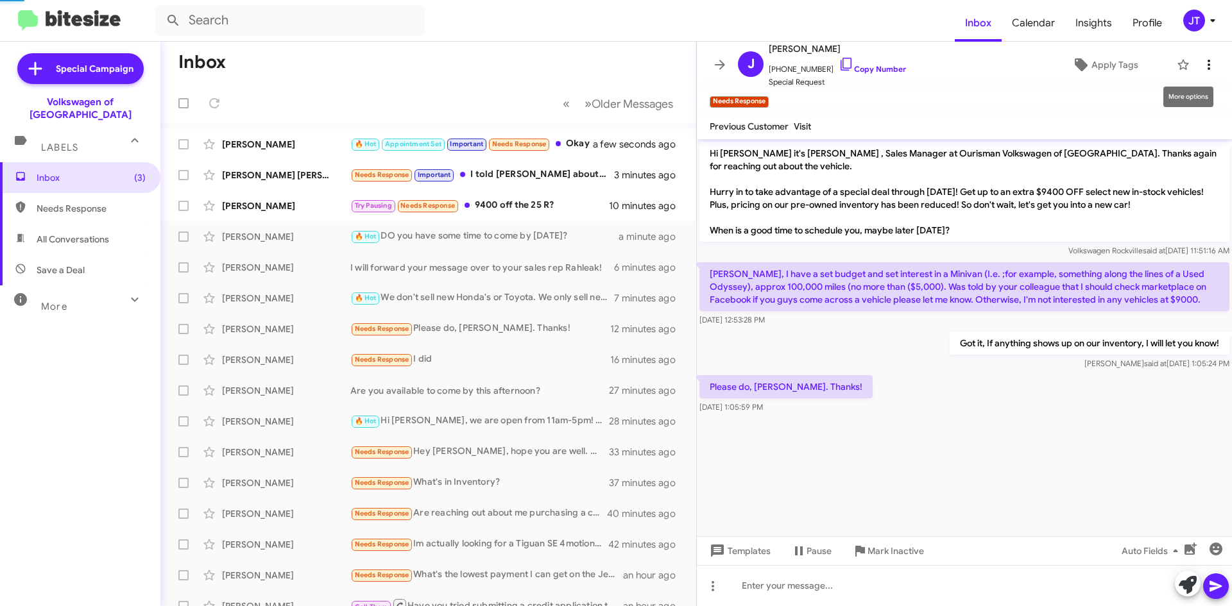
click at [1208, 65] on span at bounding box center [1209, 64] width 26 height 15
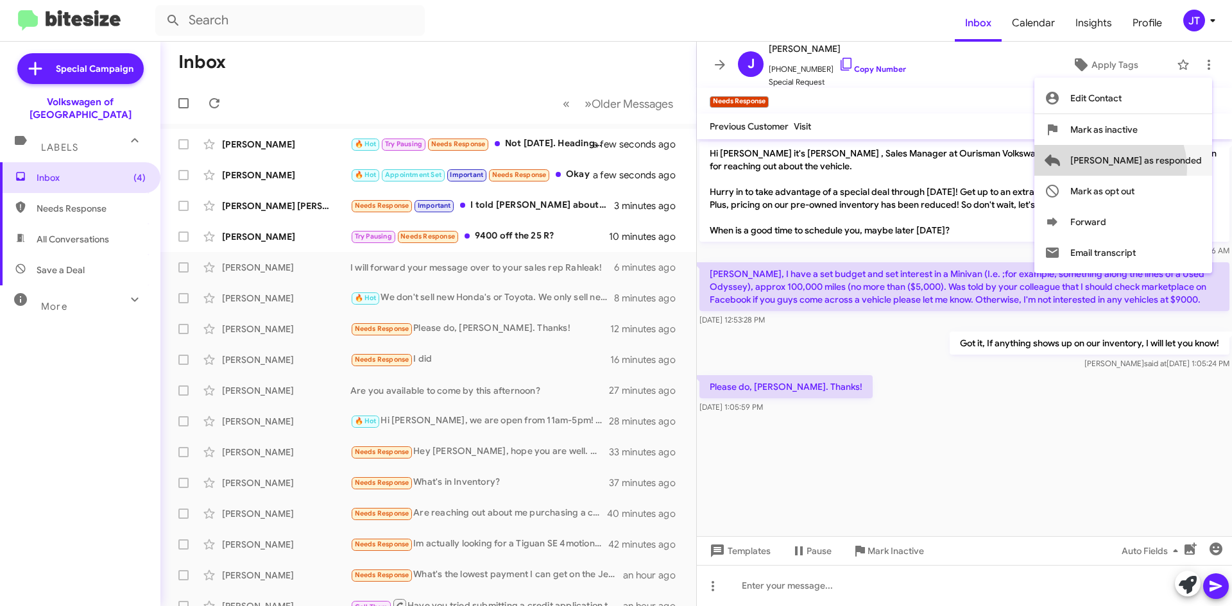
click at [1161, 168] on span "Mark as responded" at bounding box center [1136, 160] width 132 height 31
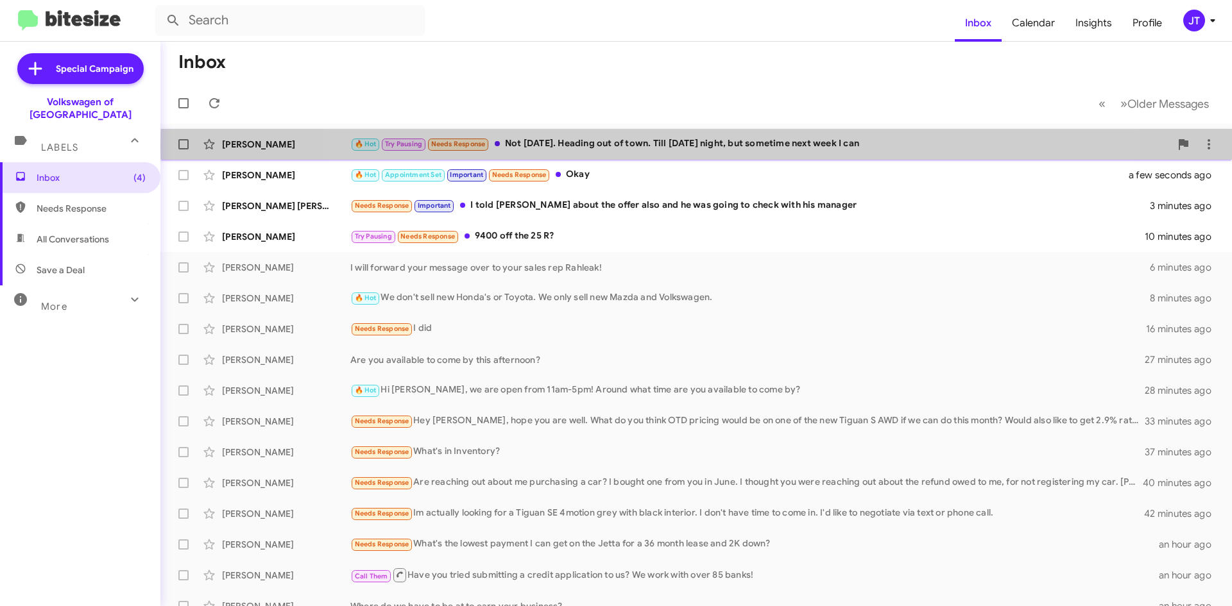
click at [733, 146] on div "🔥 Hot Try Pausing Needs Response Not today. Heading out of town. Till Sunday ni…" at bounding box center [760, 144] width 820 height 15
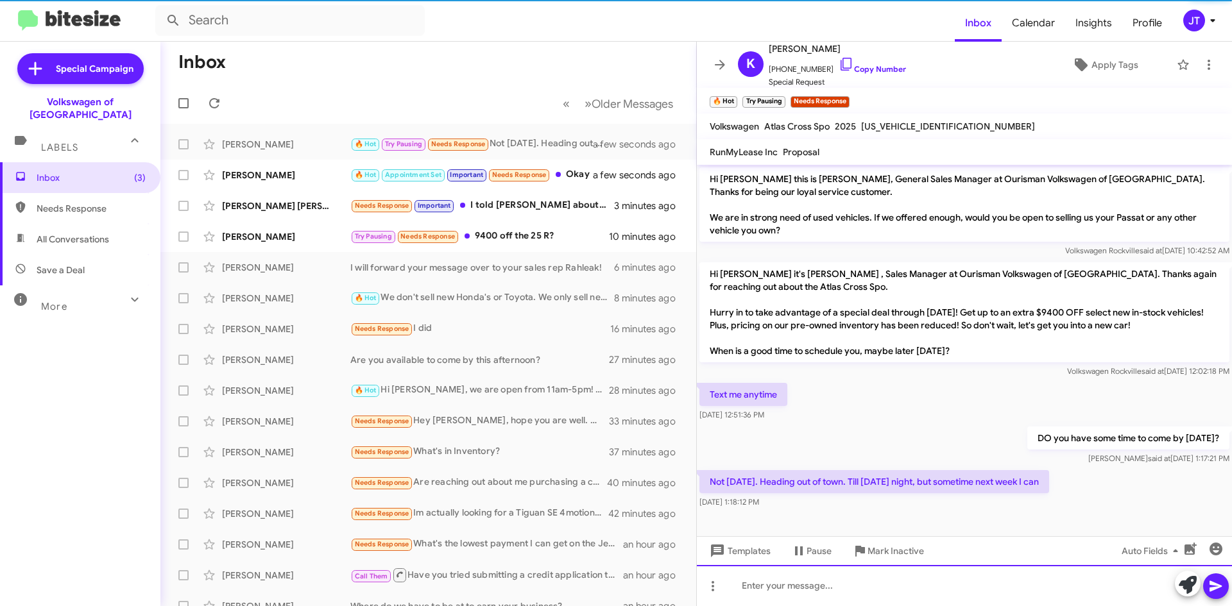
click at [832, 588] on div at bounding box center [964, 585] width 535 height 41
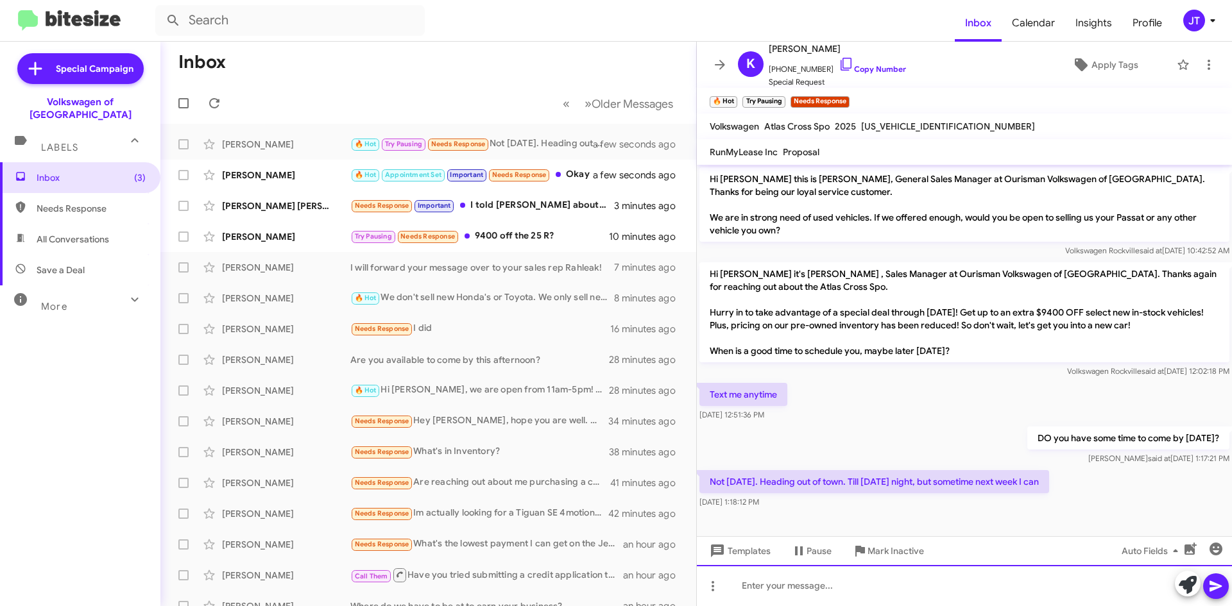
click at [830, 590] on div at bounding box center [964, 585] width 535 height 41
click at [771, 586] on div at bounding box center [964, 585] width 535 height 41
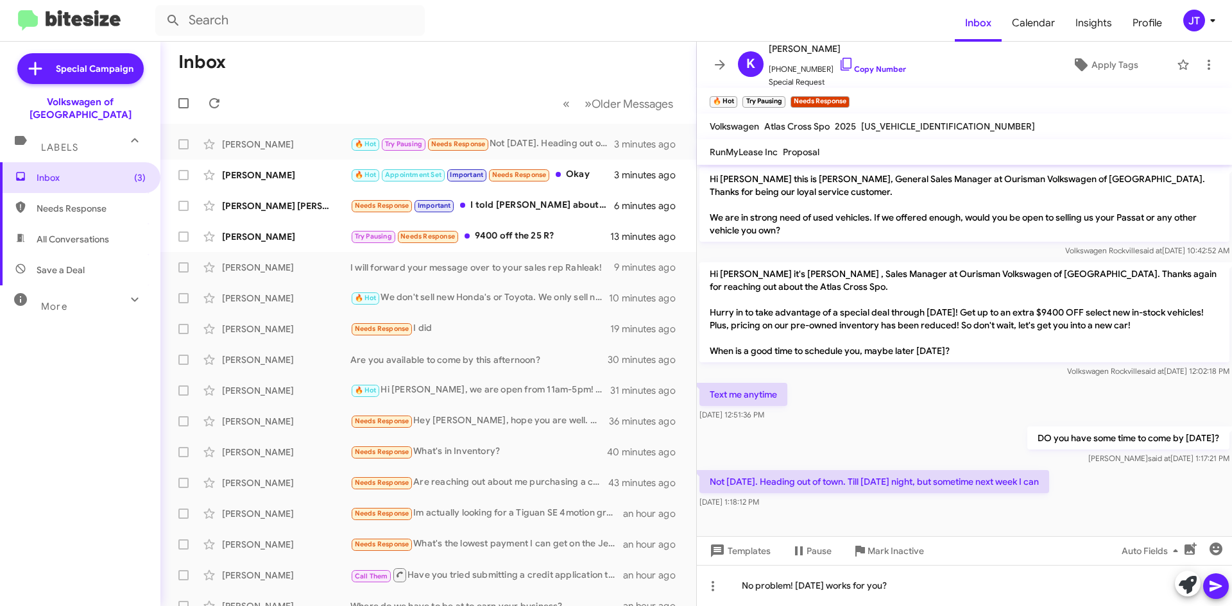
click at [1217, 584] on icon at bounding box center [1215, 586] width 15 height 15
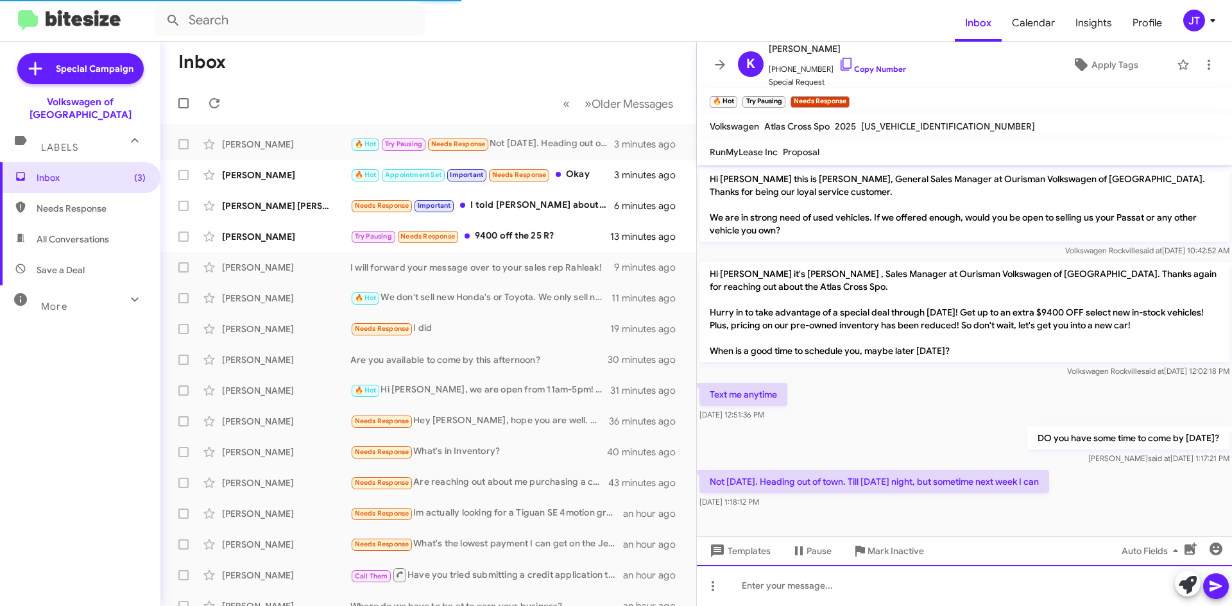
scroll to position [38, 0]
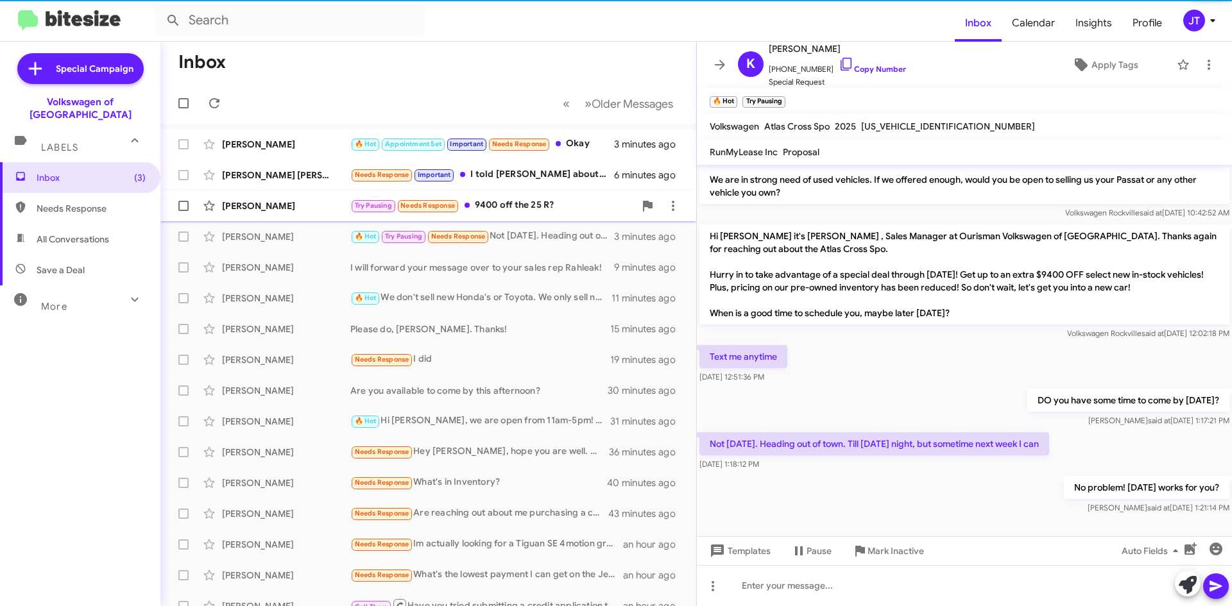
click at [528, 195] on div "Erick Lee Try Pausing Needs Response 9400 off the 25 R? 13 minutes ago" at bounding box center [428, 206] width 515 height 26
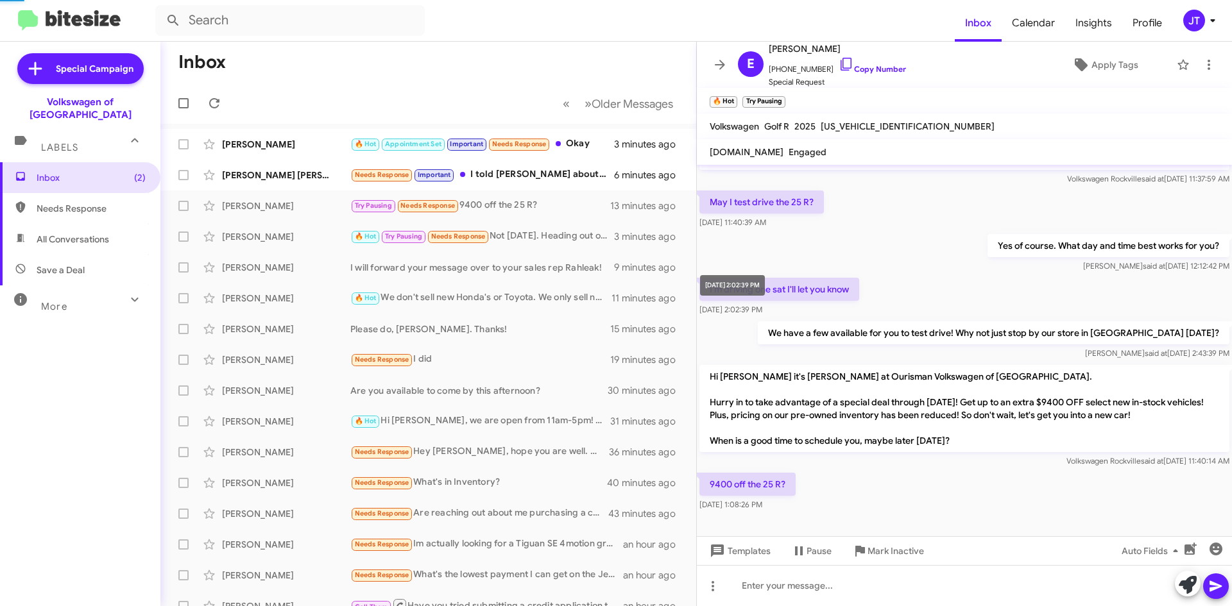
scroll to position [33, 0]
click at [878, 64] on link "Copy Number" at bounding box center [872, 69] width 67 height 10
click at [869, 125] on span "WVWFB7CD7SW221879" at bounding box center [908, 127] width 174 height 12
click at [872, 125] on span "WVWFB7CD7SW221879" at bounding box center [908, 127] width 174 height 12
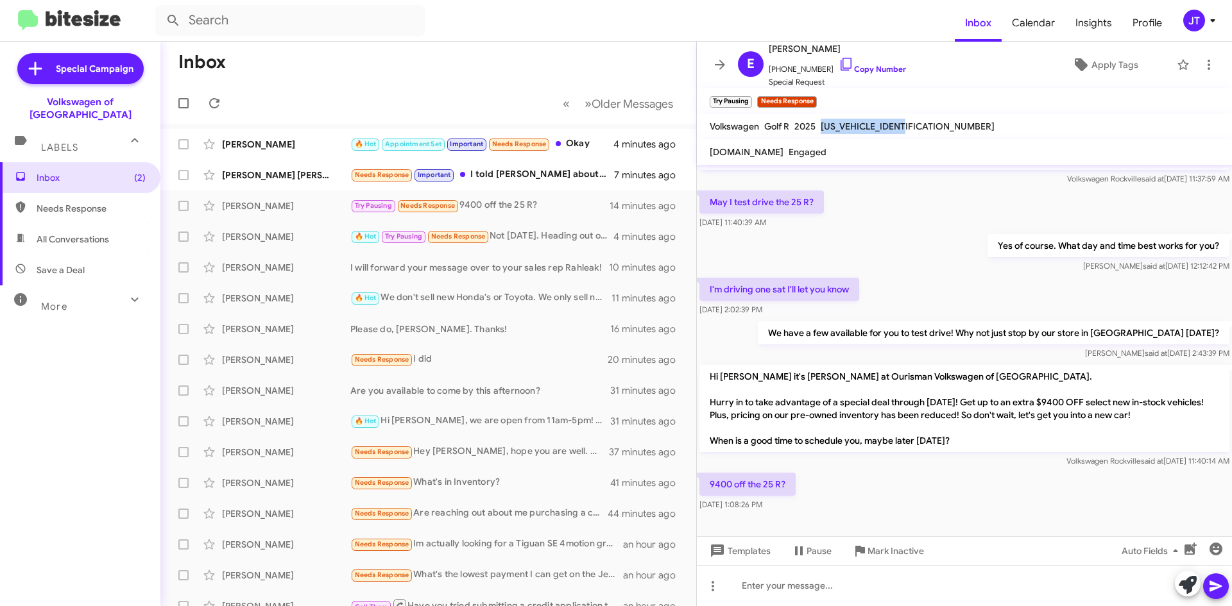
copy span "WVWFB7CD7SW221879"
drag, startPoint x: 518, startPoint y: 179, endPoint x: 532, endPoint y: 180, distance: 14.2
click at [518, 178] on div "Needs Response Important I told Roger about the offer also and he was going to …" at bounding box center [492, 174] width 284 height 15
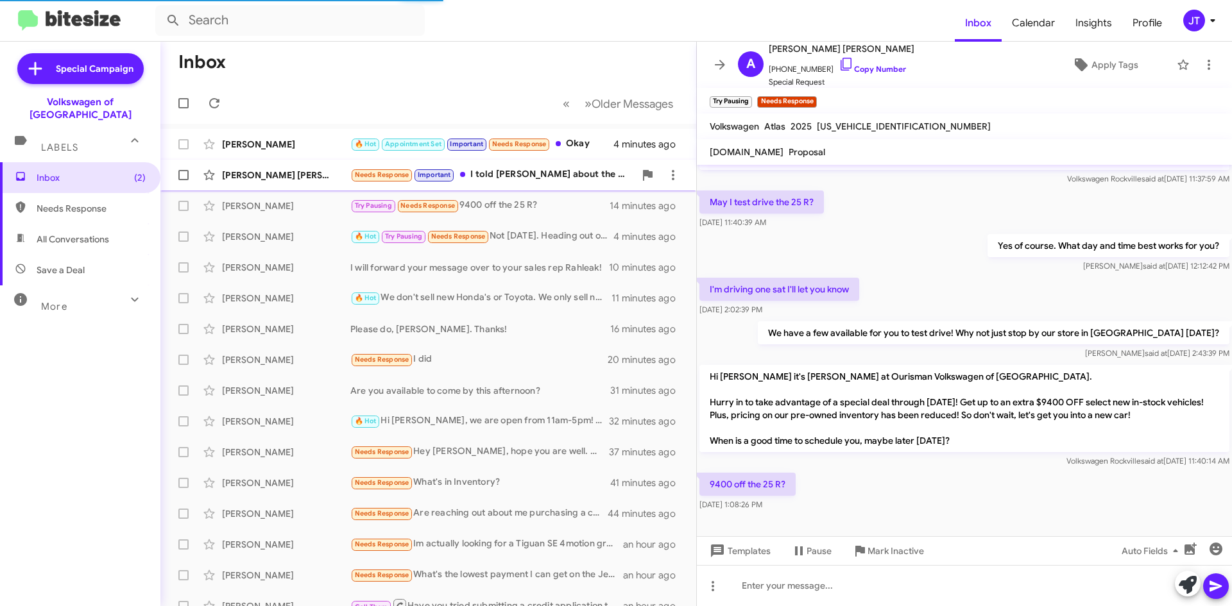
scroll to position [59, 0]
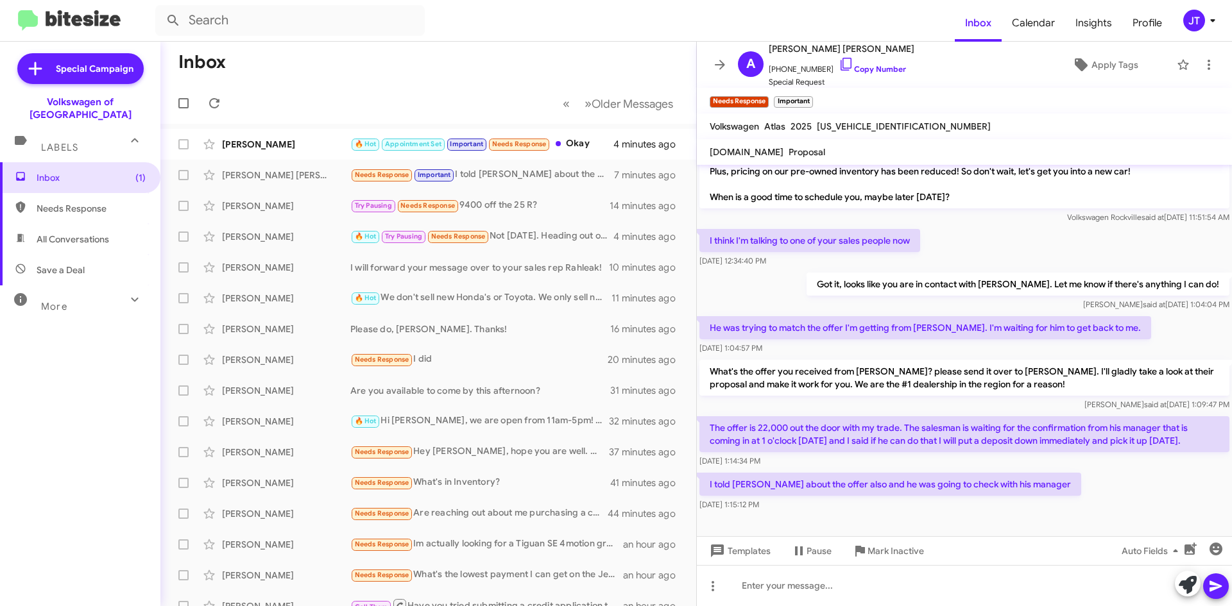
click at [894, 128] on span "1V2FR2CAXSC567395" at bounding box center [904, 127] width 174 height 12
copy span "1V2FR2CAXSC567395"
click at [845, 126] on span "1V2FR2CAXSC567395" at bounding box center [904, 127] width 174 height 12
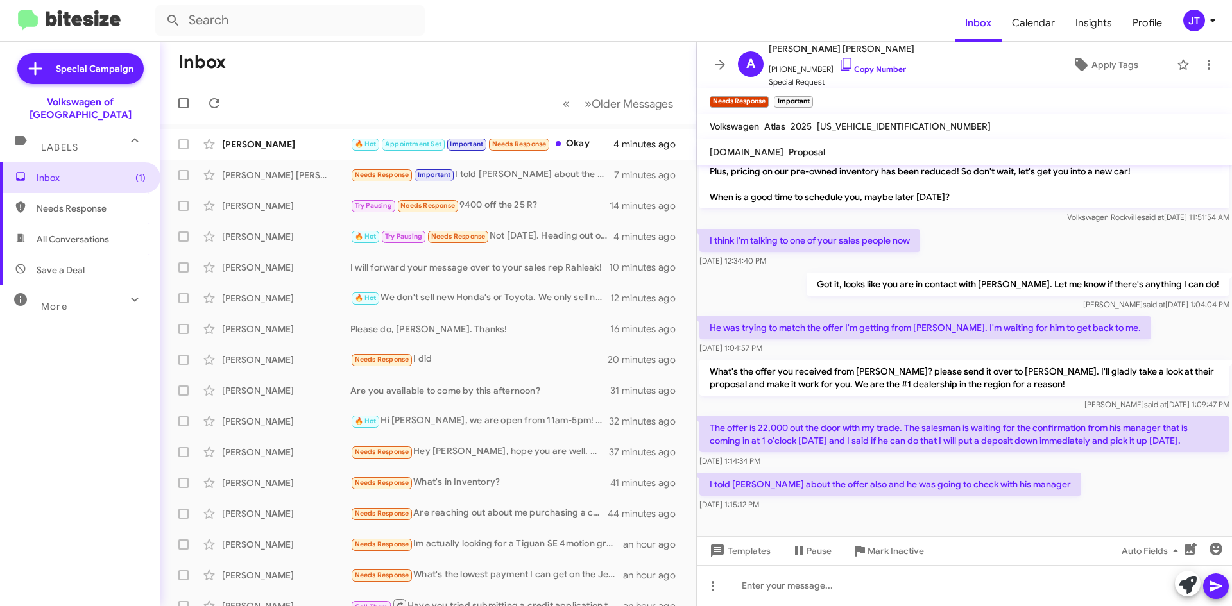
click at [848, 125] on span "1V2FR2CAXSC567395" at bounding box center [904, 127] width 174 height 12
copy span "1V2FR2CAXSC567395"
click at [1005, 134] on mat-toolbar "Volkswagen Atlas 2025 1V2FR2CAXSC567395" at bounding box center [964, 127] width 535 height 26
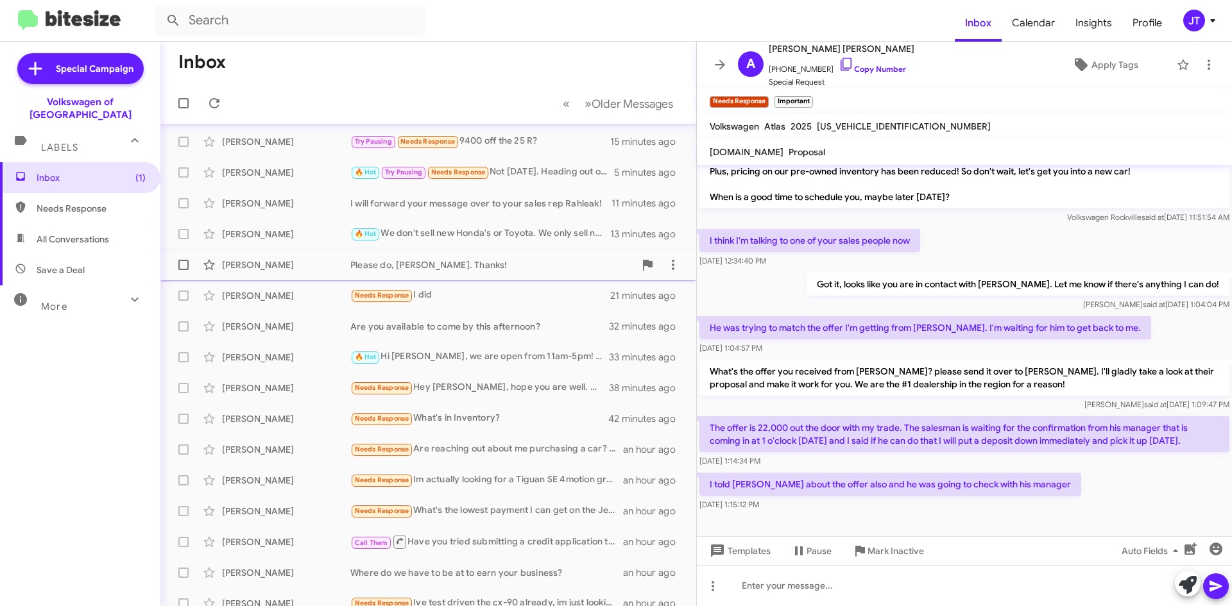
scroll to position [0, 0]
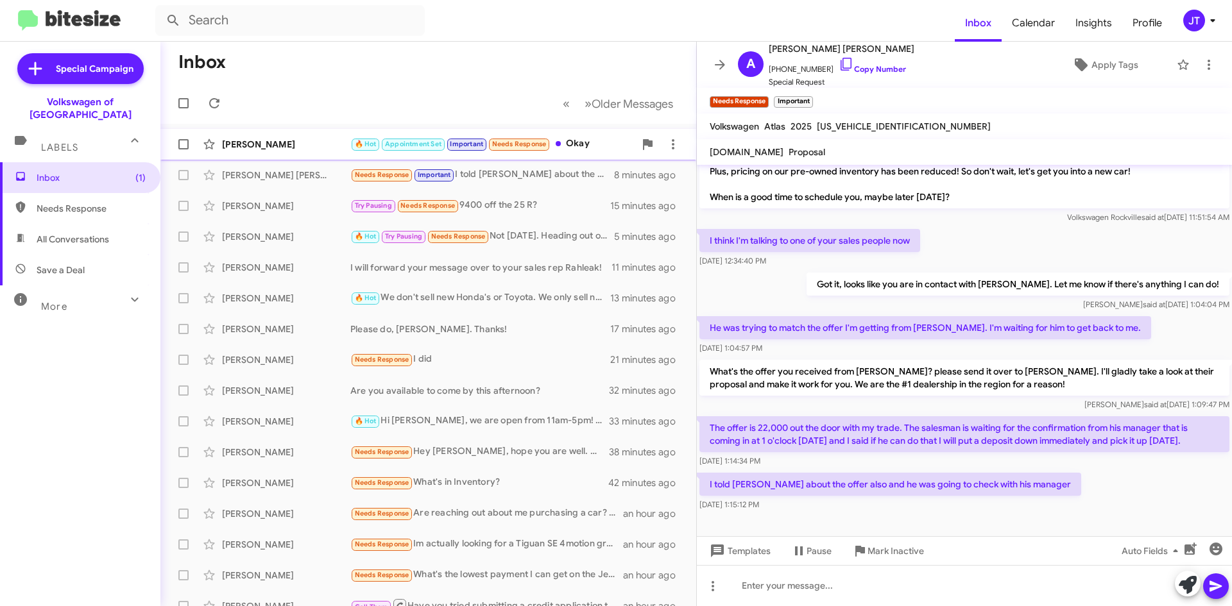
click at [319, 155] on div "Nilay Sameer 🔥 Hot Appointment Set Important Needs Response Okay 5 minutes ago" at bounding box center [428, 145] width 515 height 26
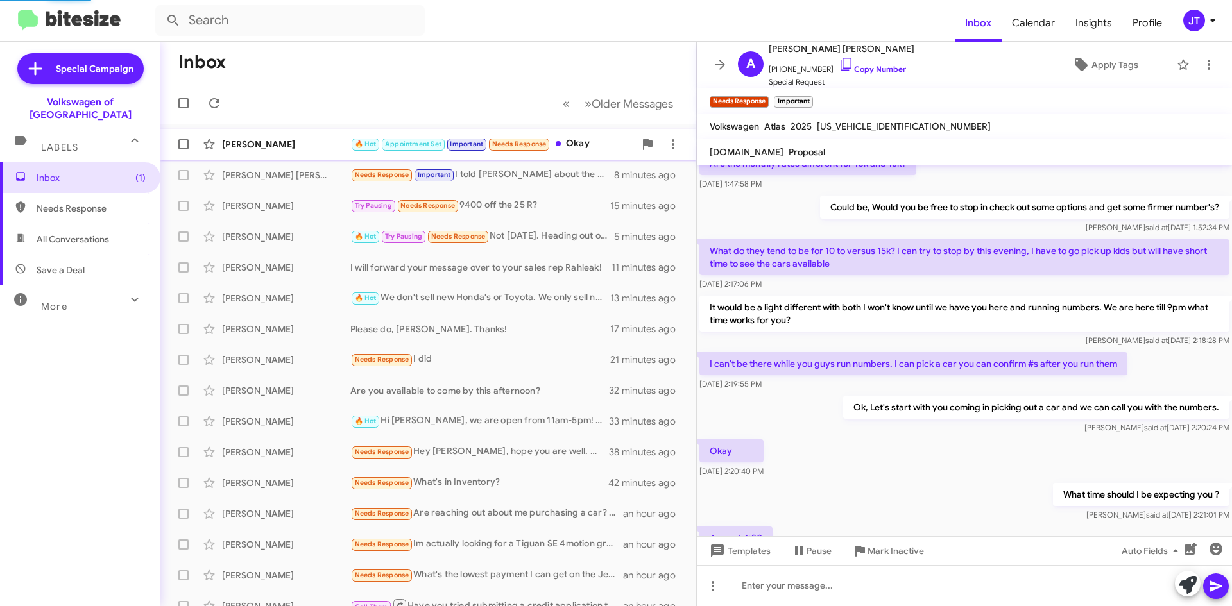
scroll to position [648, 0]
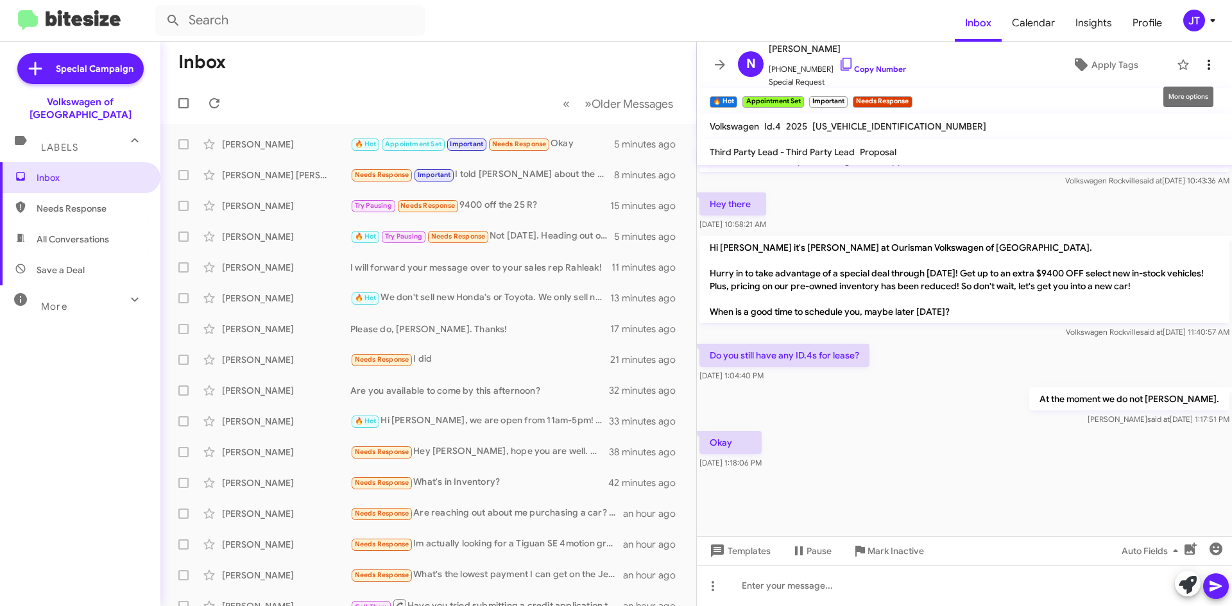
click at [1208, 65] on icon at bounding box center [1209, 65] width 3 height 10
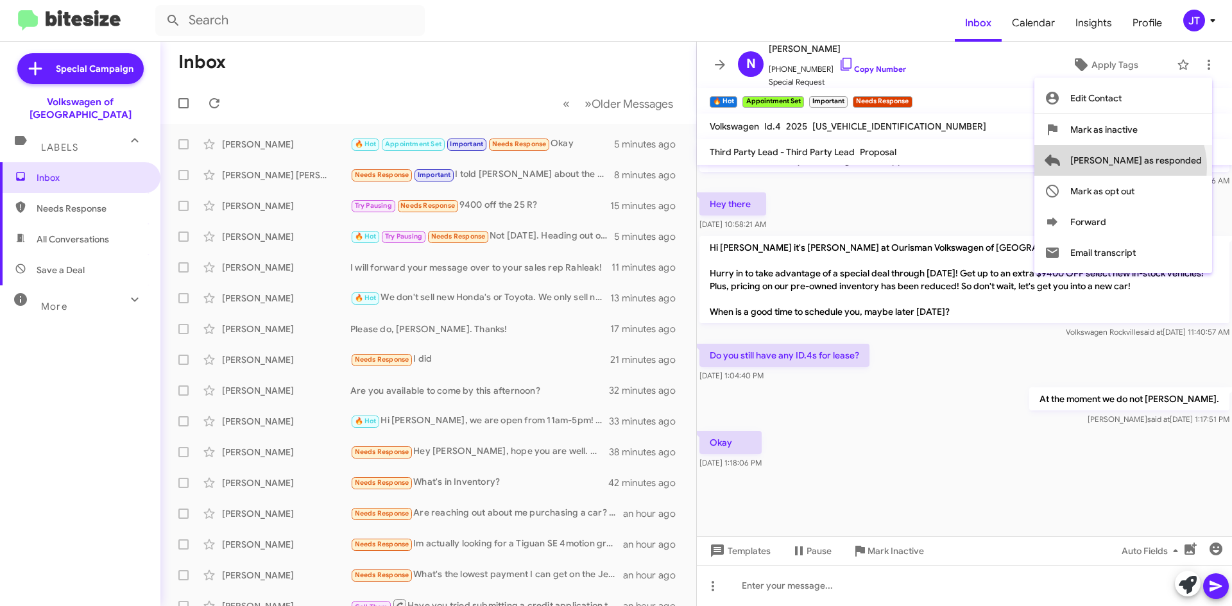
click at [1171, 167] on span "Mark as responded" at bounding box center [1136, 160] width 132 height 31
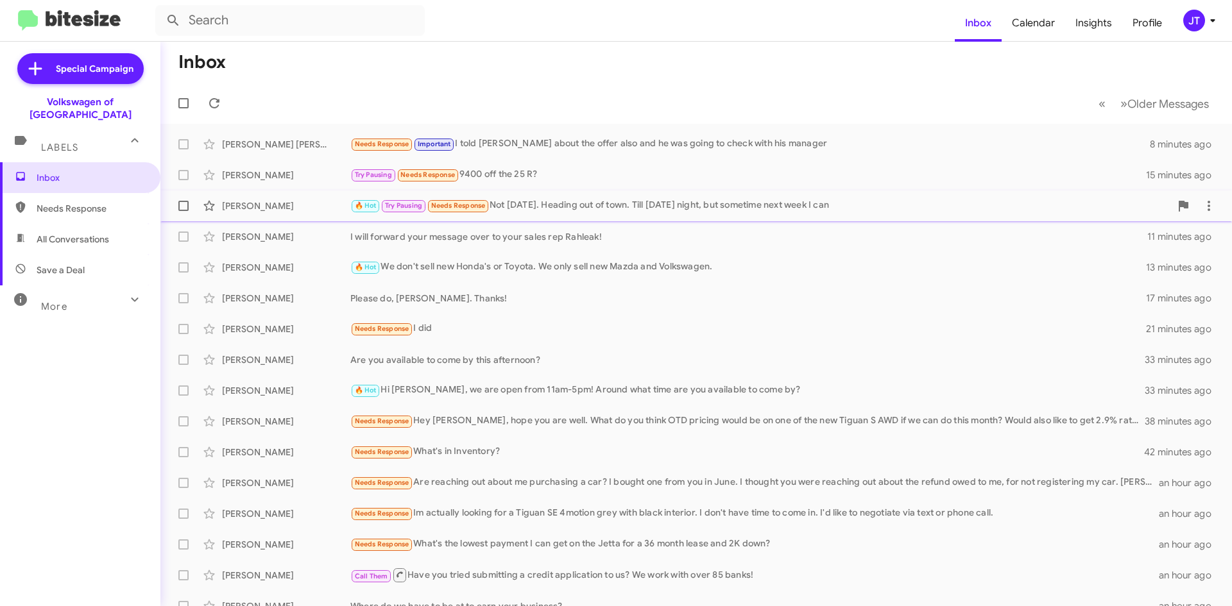
click at [641, 205] on div "🔥 Hot Try Pausing Needs Response Not today. Heading out of town. Till Sunday ni…" at bounding box center [760, 205] width 820 height 15
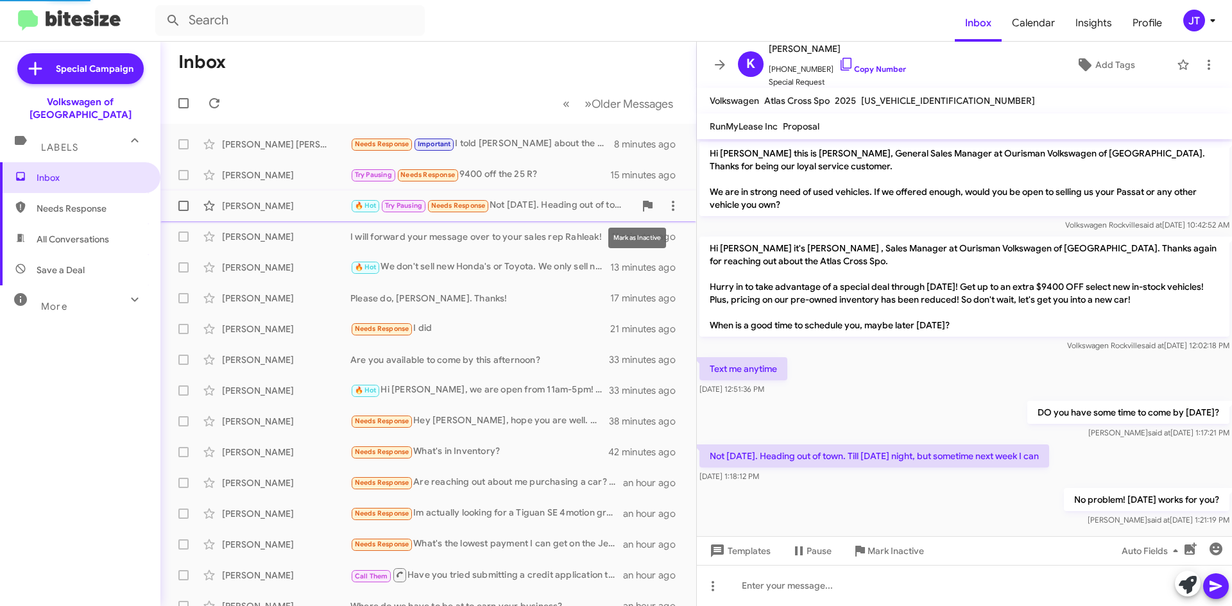
scroll to position [12, 0]
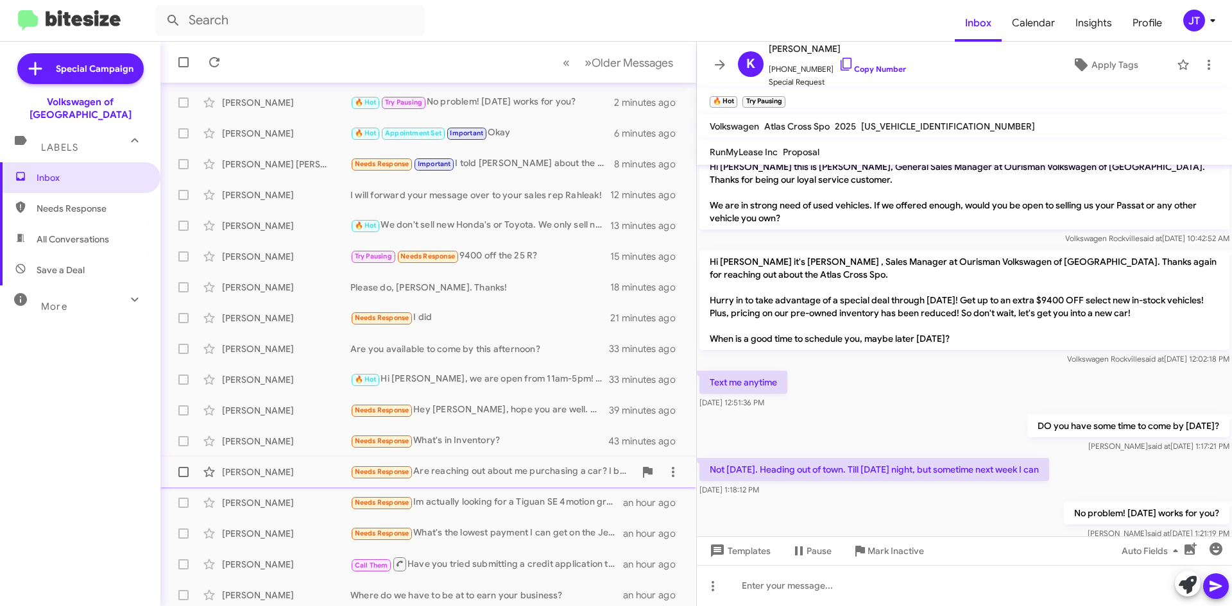
scroll to position [128, 0]
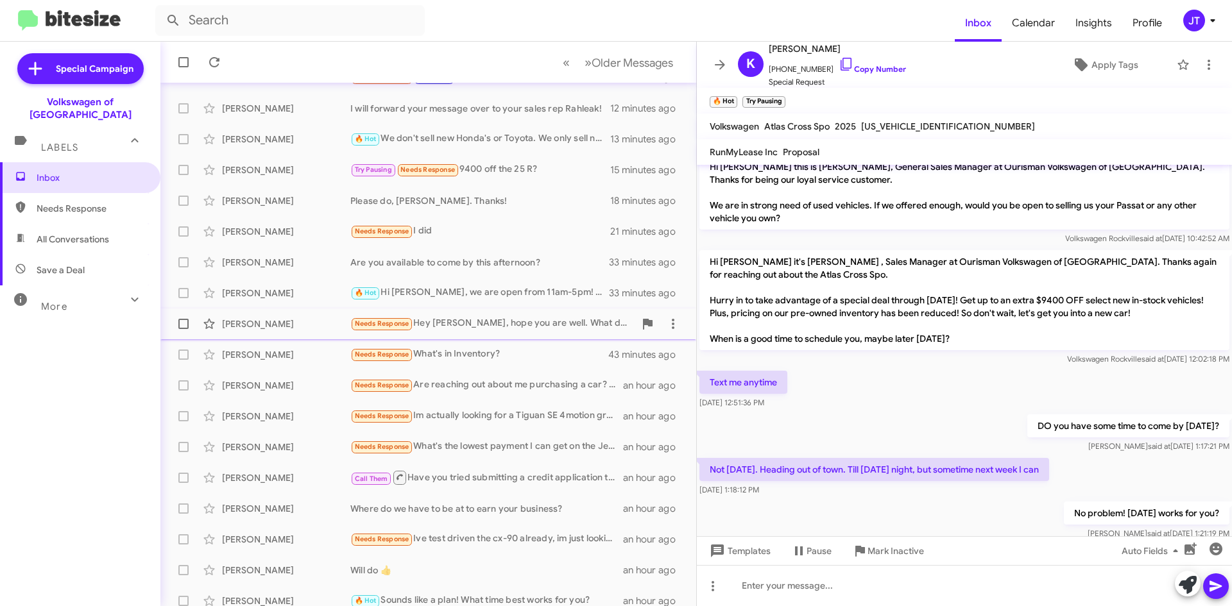
click at [529, 327] on div "Needs Response Hey [PERSON_NAME], hope you are well. What do you think OTD pric…" at bounding box center [492, 323] width 284 height 15
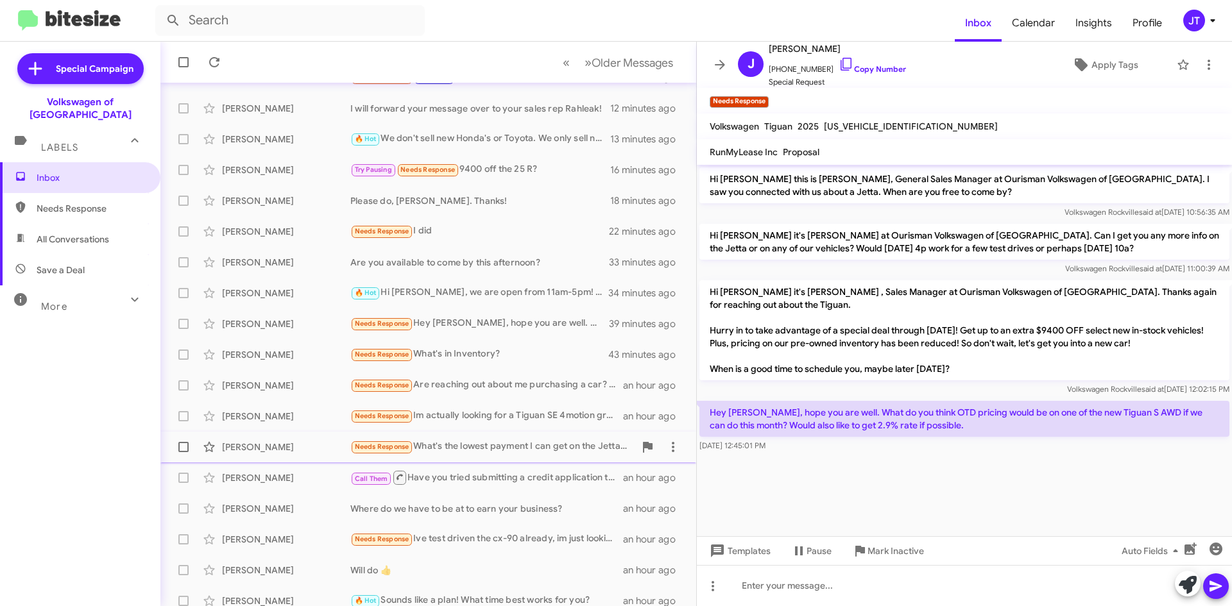
click at [500, 451] on div "Needs Response What's the lowest payment I can get on the Jetta for a 36 month …" at bounding box center [492, 447] width 284 height 15
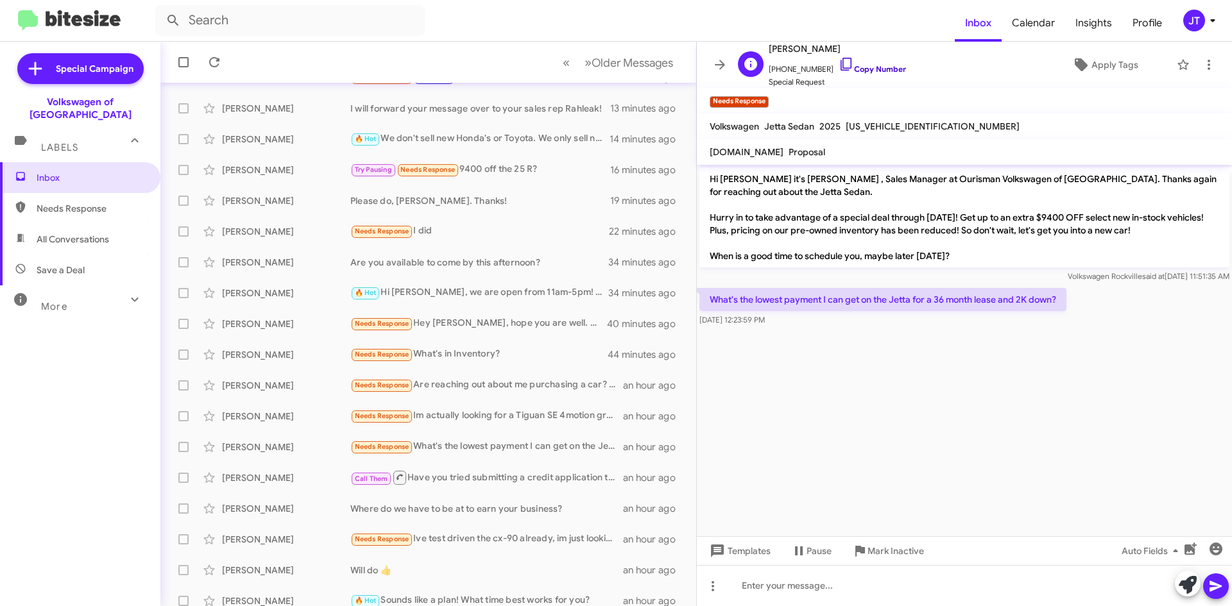
click at [873, 66] on link "Copy Number" at bounding box center [872, 69] width 67 height 10
drag, startPoint x: 1061, startPoint y: 301, endPoint x: 713, endPoint y: 304, distance: 347.8
click at [713, 304] on p "What's the lowest payment I can get on the Jetta for a 36 month lease and 2K do…" at bounding box center [882, 299] width 367 height 23
copy p "What's the lowest payment I can get on the Jetta for a 36 month lease and 2K do…"
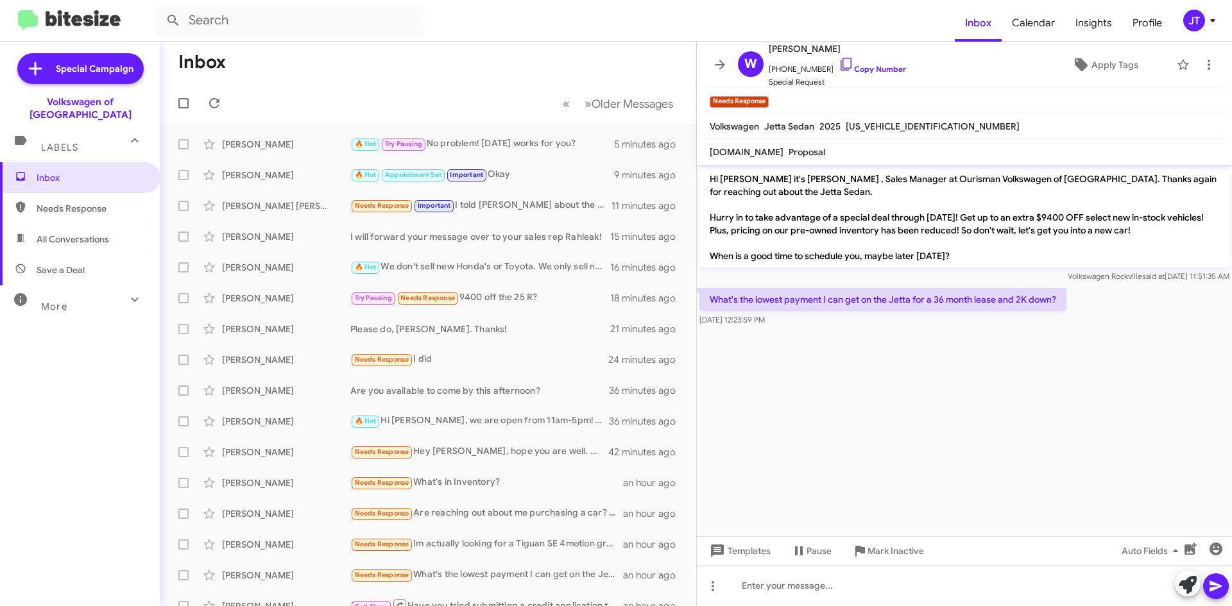
click at [902, 374] on cdk-virtual-scroll-viewport "Hi [PERSON_NAME] it's [PERSON_NAME] , Sales Manager at Ourisman Volkswagen of […" at bounding box center [964, 351] width 535 height 372
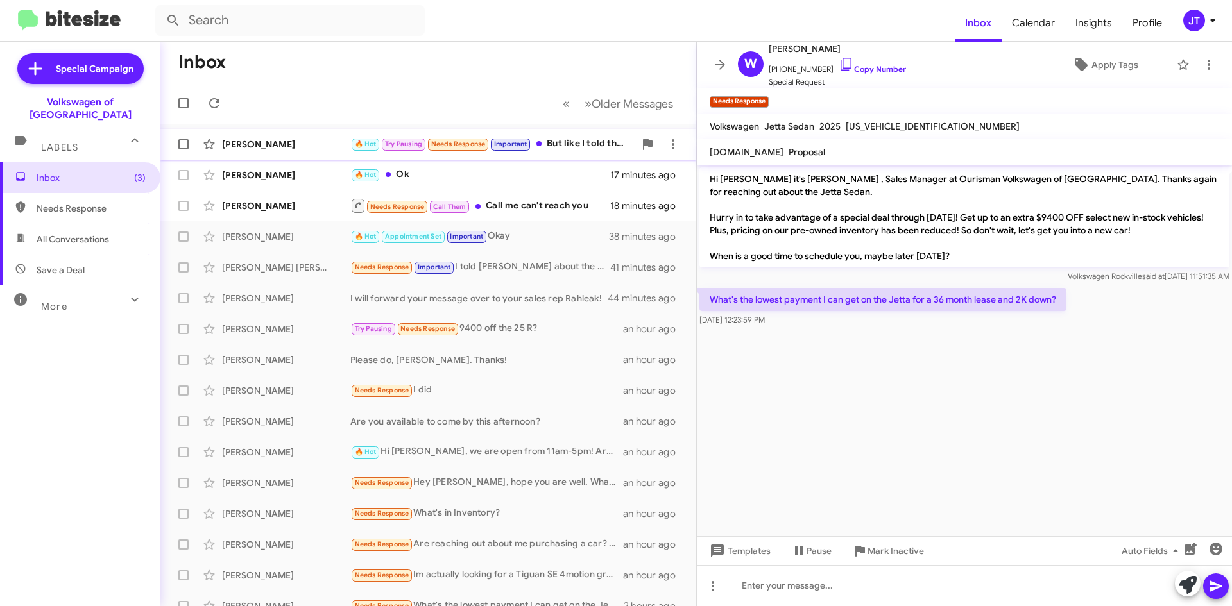
click at [570, 143] on div "🔥 Hot Try Pausing Needs Response Important But like I told the guy I talked to …" at bounding box center [492, 144] width 284 height 15
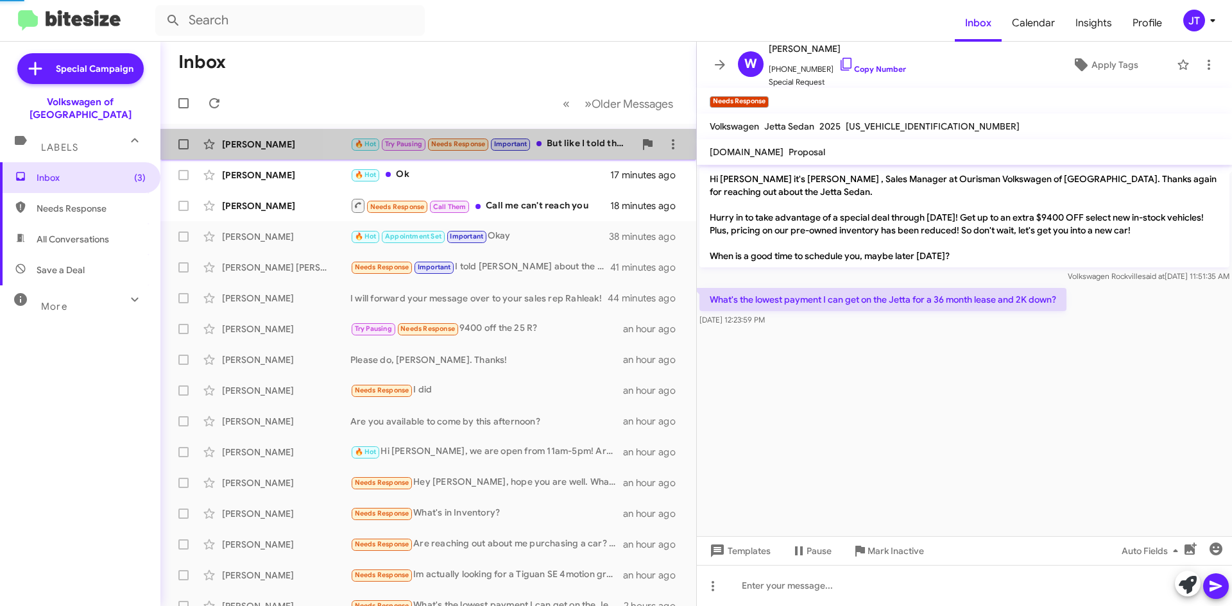
scroll to position [144, 0]
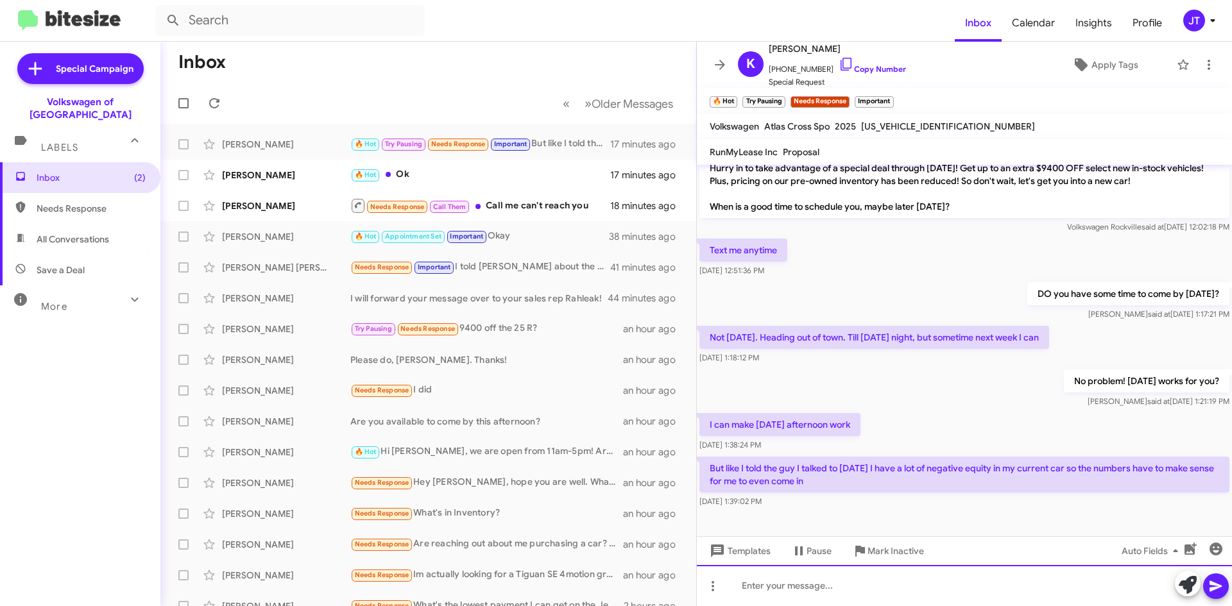
click at [761, 586] on div at bounding box center [964, 585] width 535 height 41
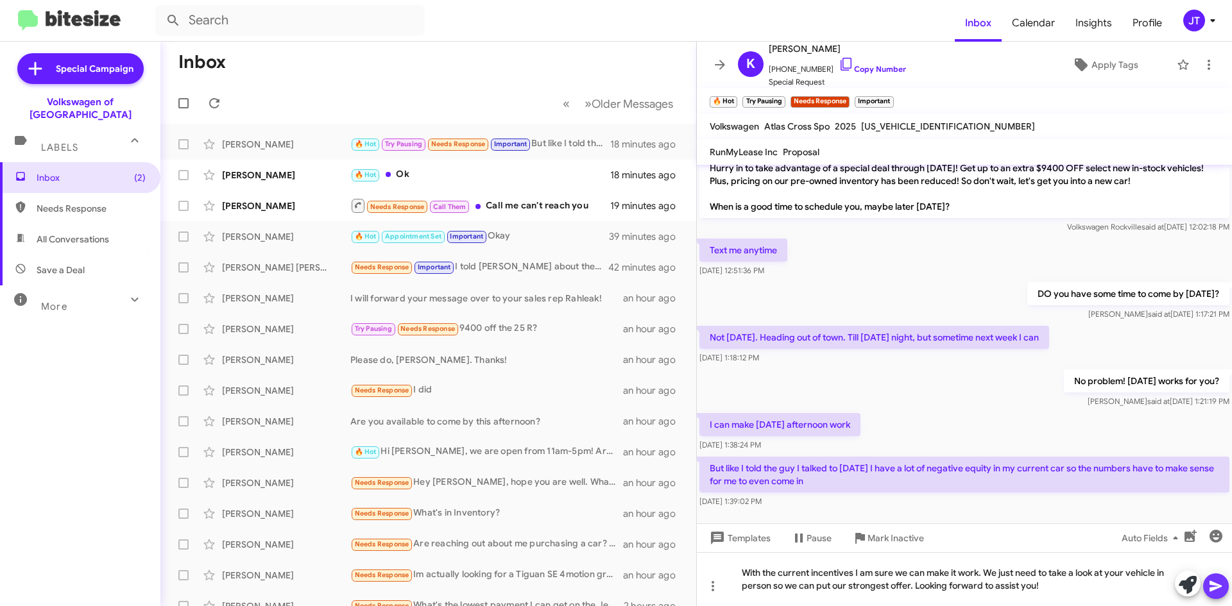
click at [1218, 581] on icon at bounding box center [1215, 586] width 15 height 15
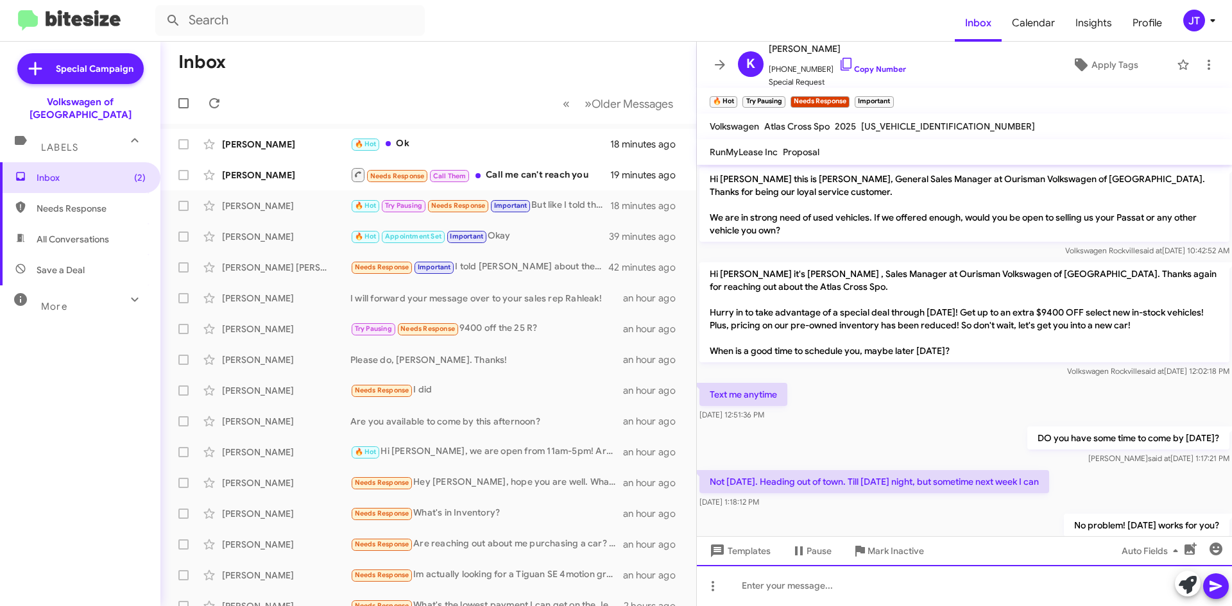
scroll to position [204, 0]
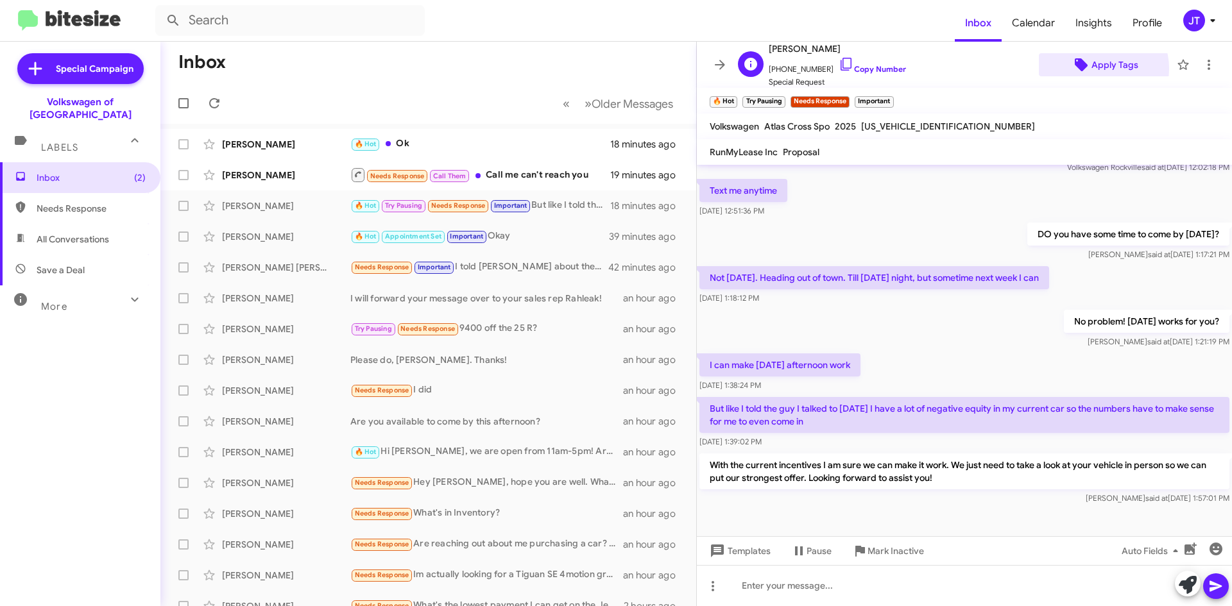
click at [1093, 69] on span "Apply Tags" at bounding box center [1114, 64] width 47 height 23
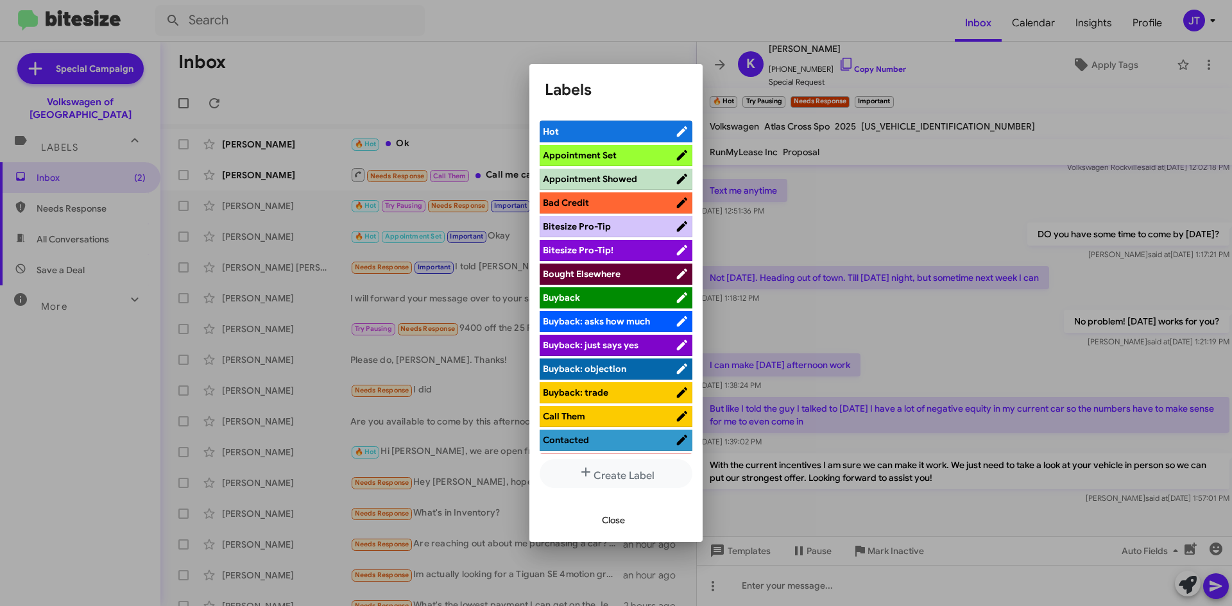
click at [589, 150] on span "Appointment Set" at bounding box center [580, 156] width 74 height 12
click at [617, 517] on span "Close" at bounding box center [613, 520] width 23 height 23
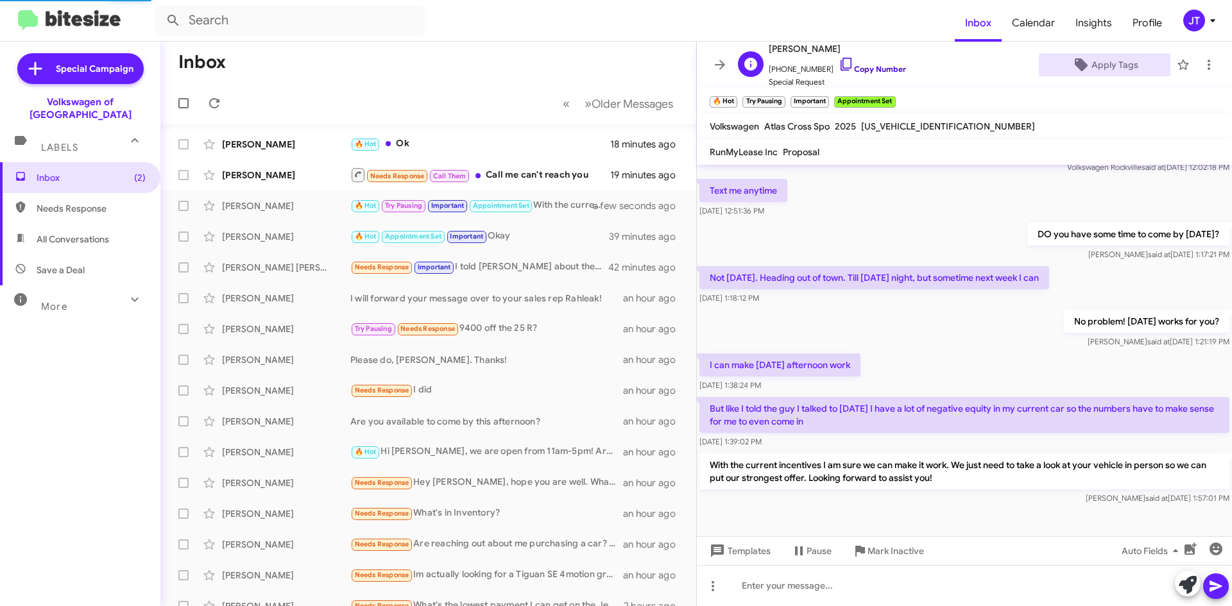
click at [865, 65] on link "Copy Number" at bounding box center [872, 69] width 67 height 10
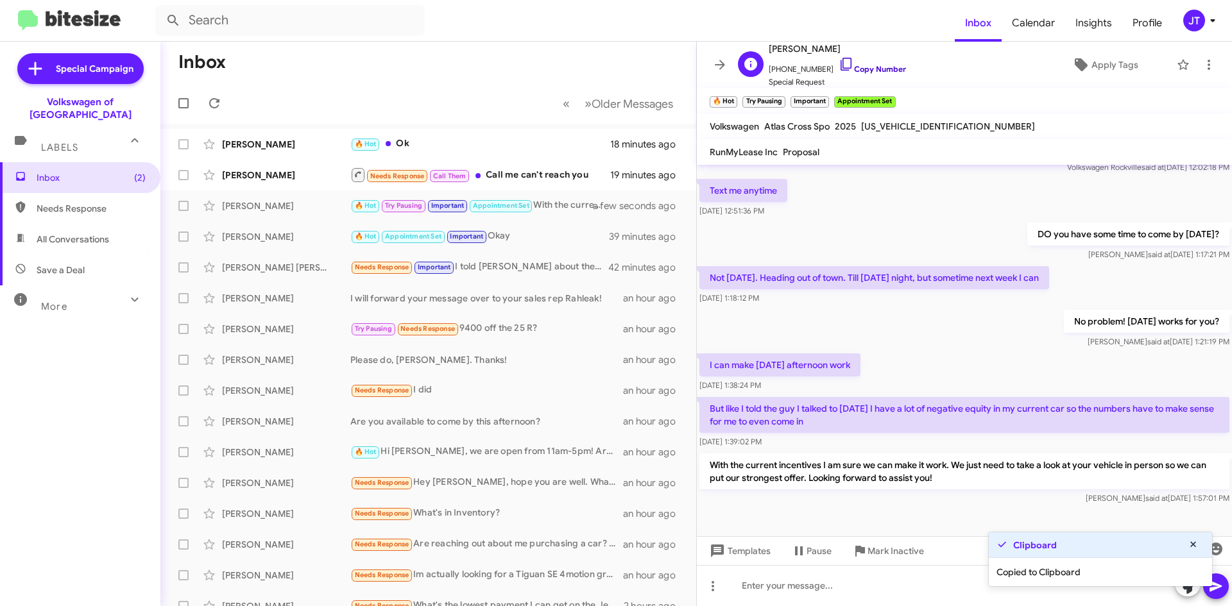
click at [865, 65] on link "Copy Number" at bounding box center [872, 69] width 67 height 10
click at [539, 174] on div "Needs Response Call Them Call me can't reach you" at bounding box center [492, 175] width 284 height 16
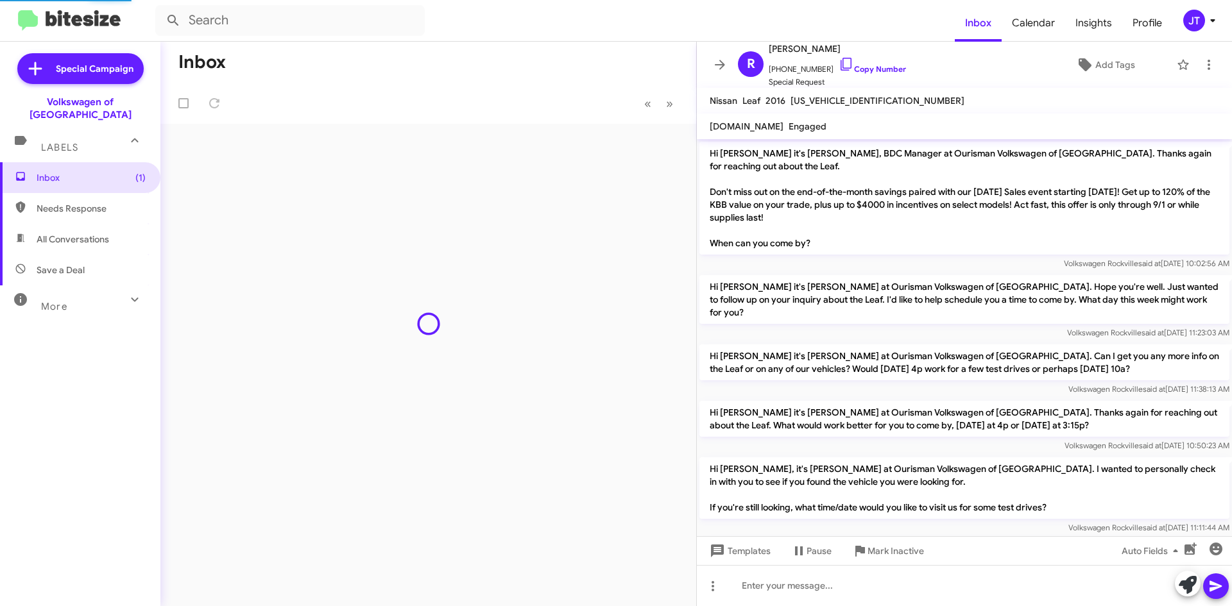
scroll to position [329, 0]
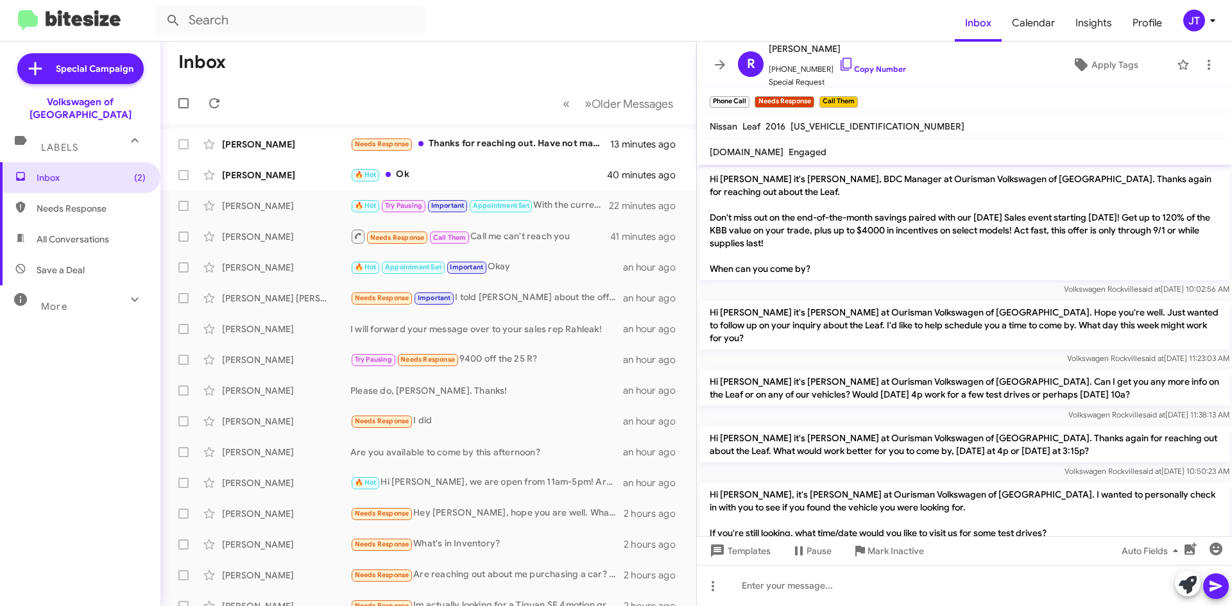
scroll to position [329, 0]
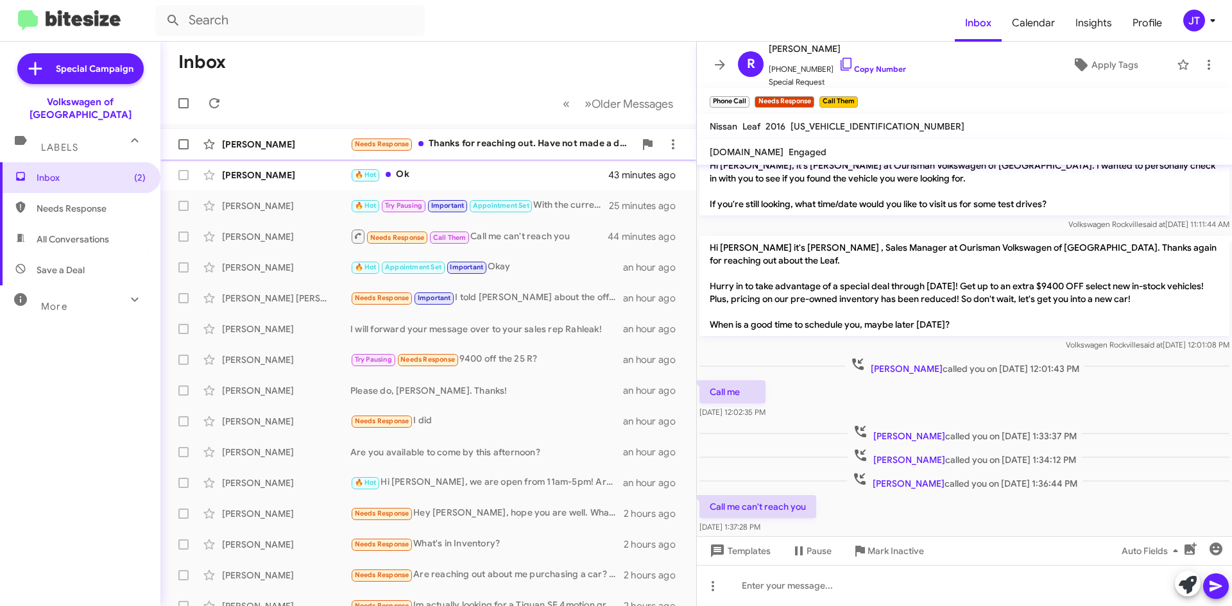
click at [531, 151] on div "Needs Response Thanks for reaching out. Have not made a decision yet. Still int…" at bounding box center [492, 144] width 284 height 15
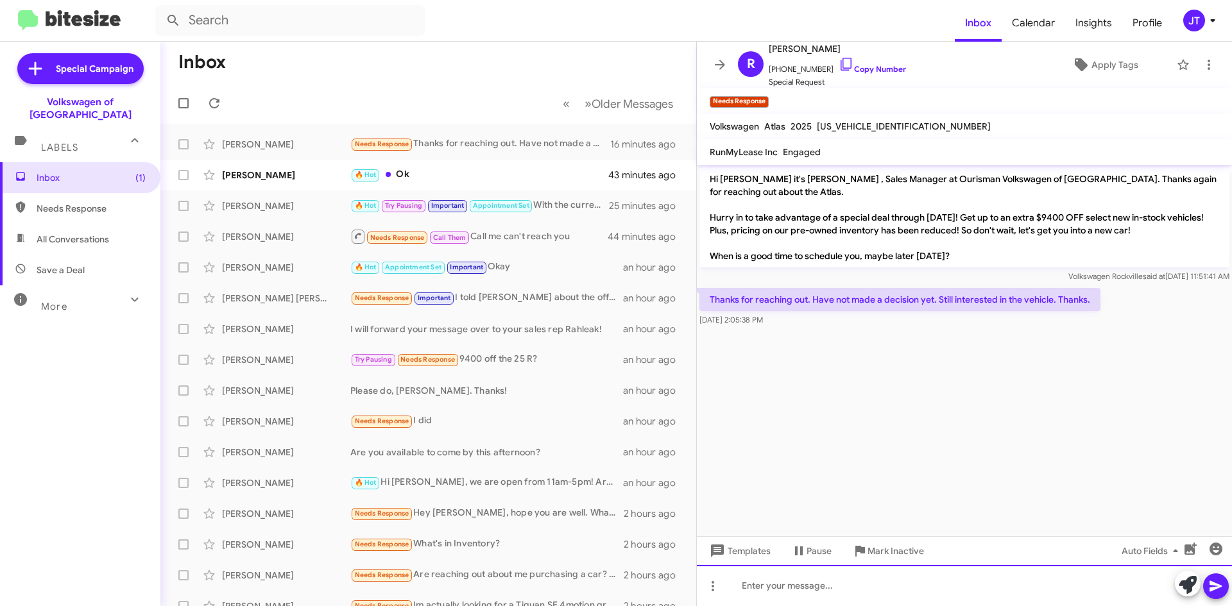
click at [795, 590] on div at bounding box center [964, 585] width 535 height 41
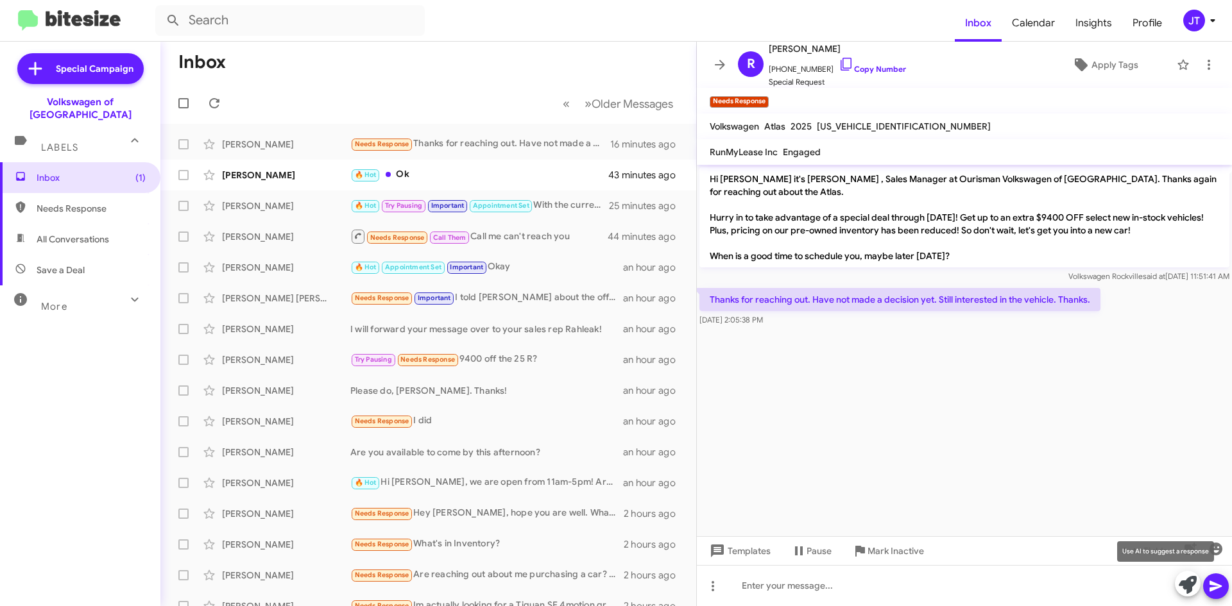
click at [1192, 588] on icon at bounding box center [1188, 585] width 18 height 18
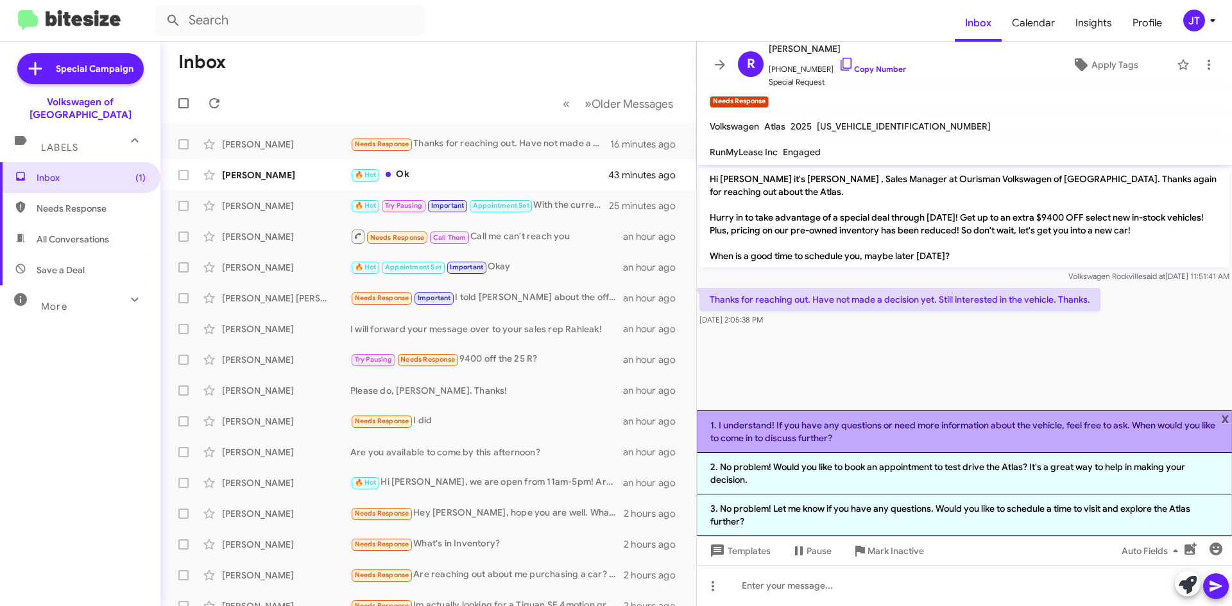
click at [920, 434] on li "1. I understand! If you have any questions or need more information about the v…" at bounding box center [964, 432] width 535 height 42
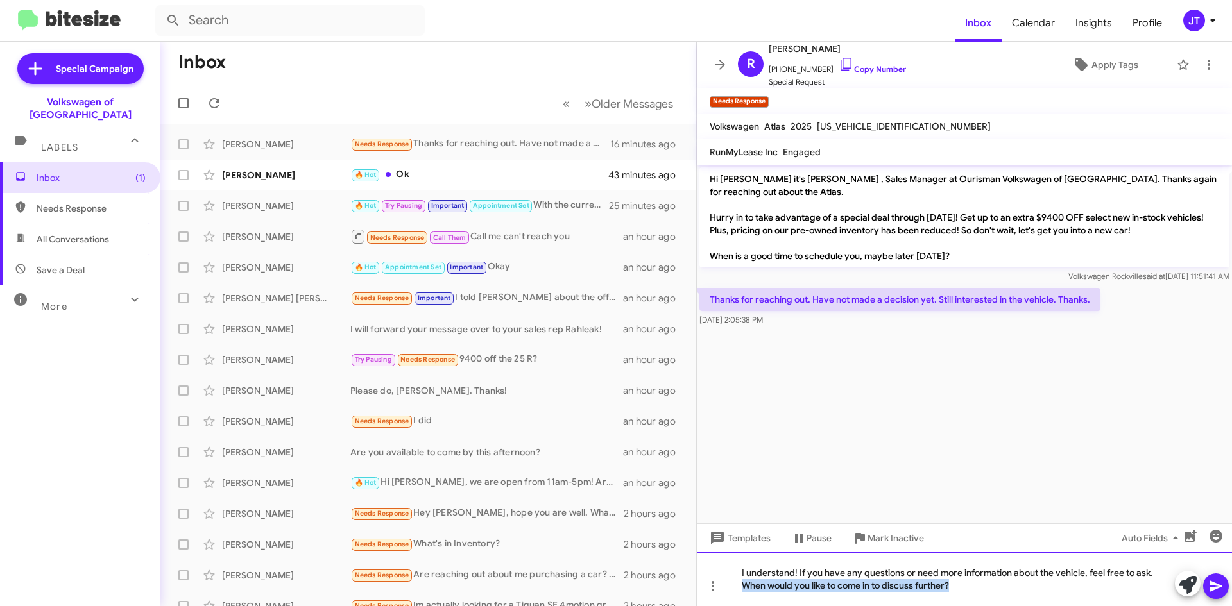
drag, startPoint x: 959, startPoint y: 585, endPoint x: 728, endPoint y: 590, distance: 231.1
click at [728, 590] on div "I understand! If you have any questions or need more information about the vehi…" at bounding box center [964, 579] width 535 height 54
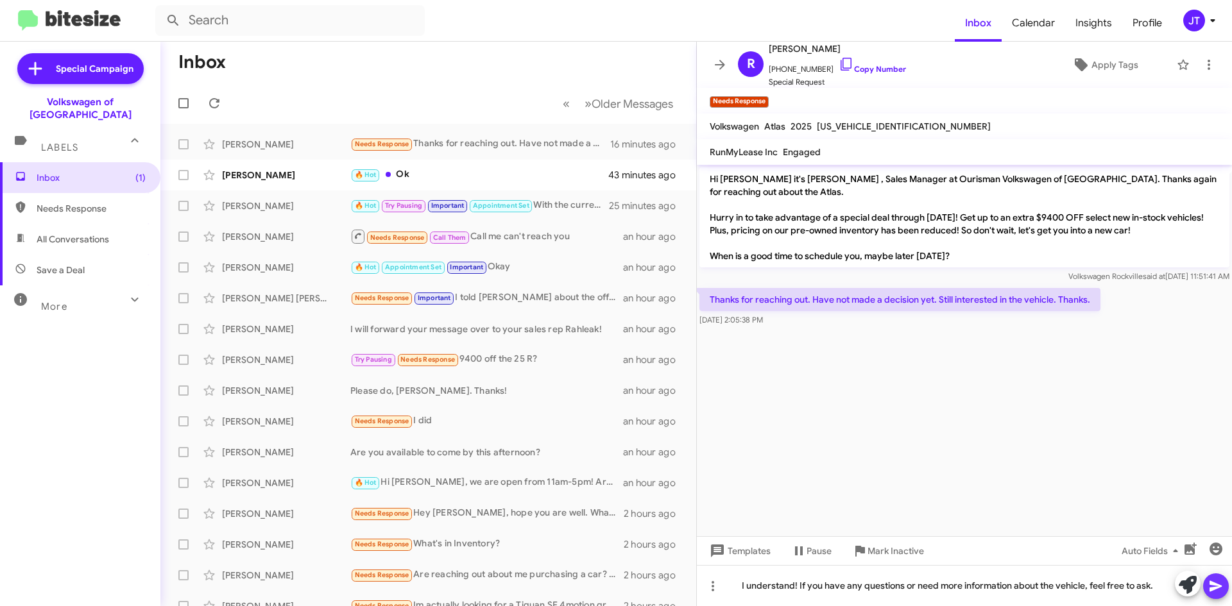
click at [1220, 588] on icon at bounding box center [1215, 586] width 15 height 15
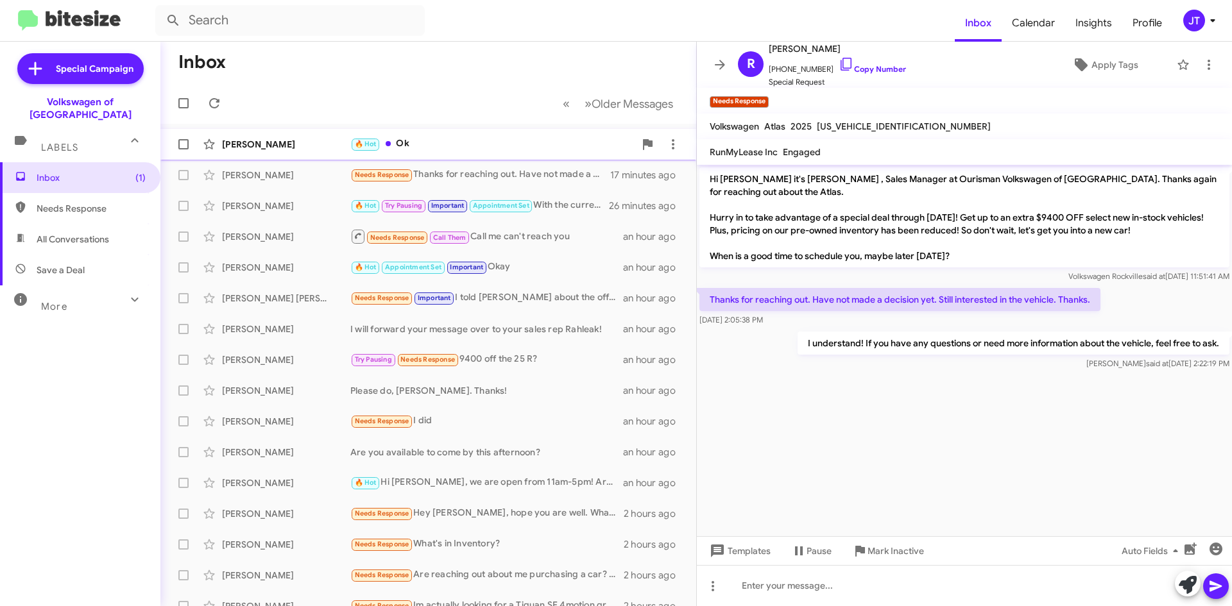
click at [418, 134] on div "[PERSON_NAME] 🔥 Hot Ok 44 minutes ago" at bounding box center [428, 145] width 515 height 26
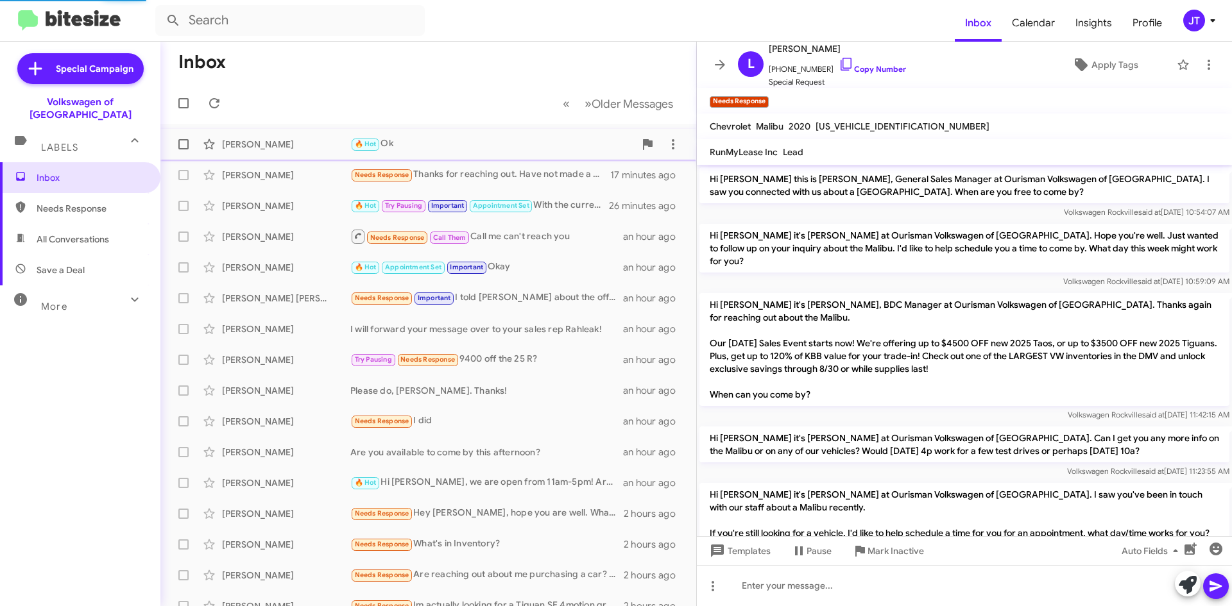
scroll to position [912, 0]
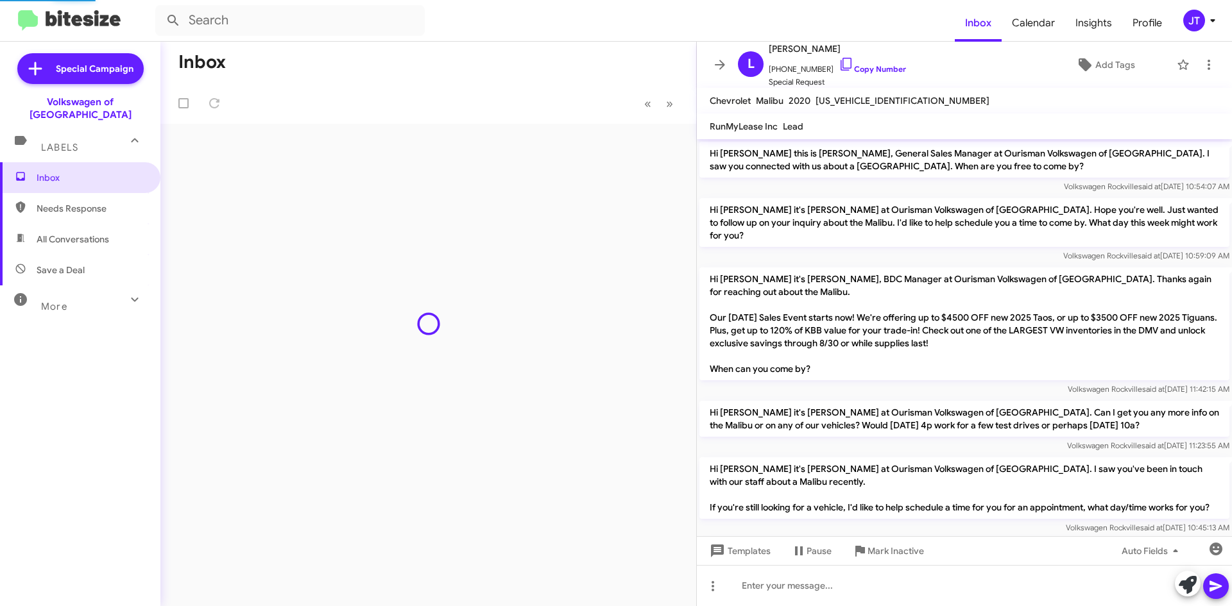
scroll to position [887, 0]
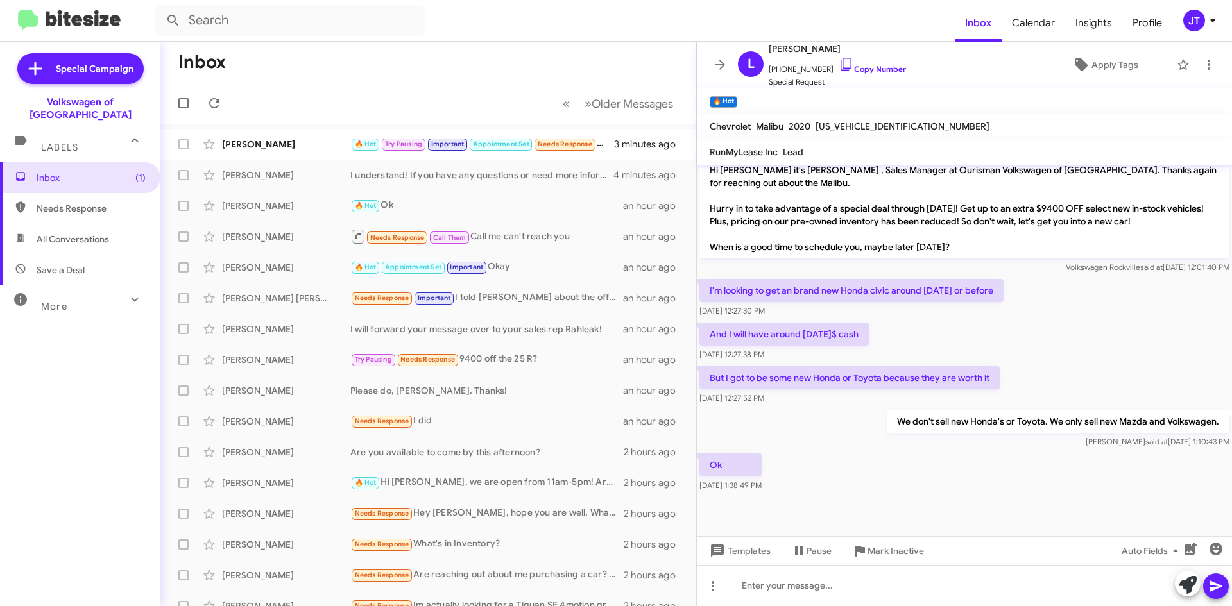
click at [66, 26] on img at bounding box center [69, 20] width 103 height 21
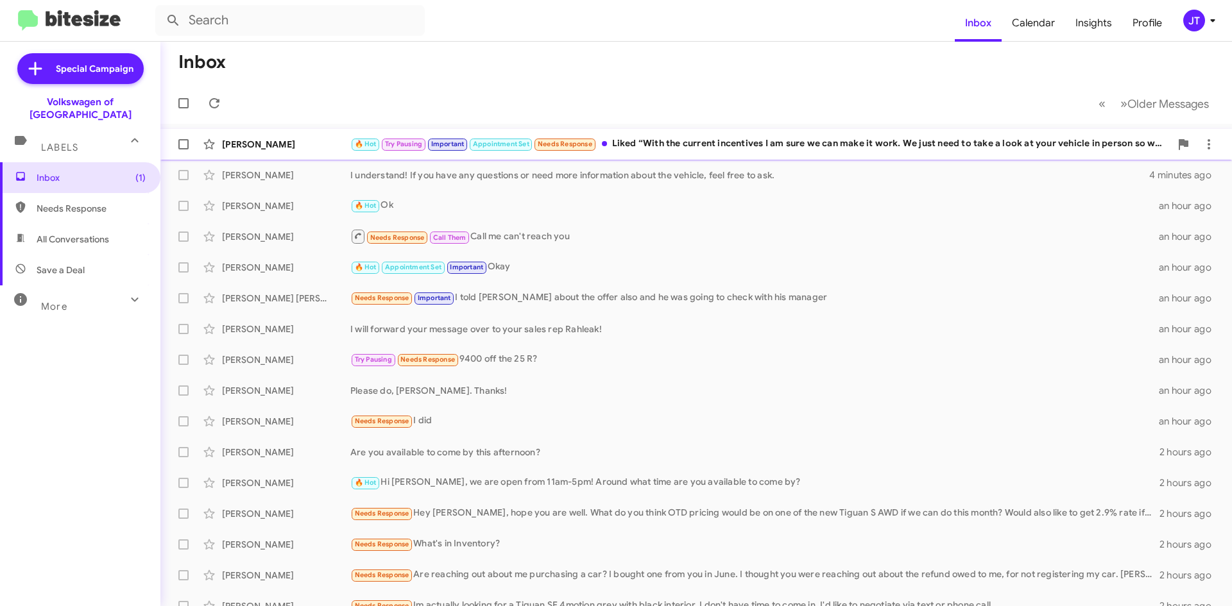
click at [801, 147] on div "🔥 Hot Try Pausing Important Appointment Set Needs Response Liked “With the curr…" at bounding box center [760, 144] width 820 height 15
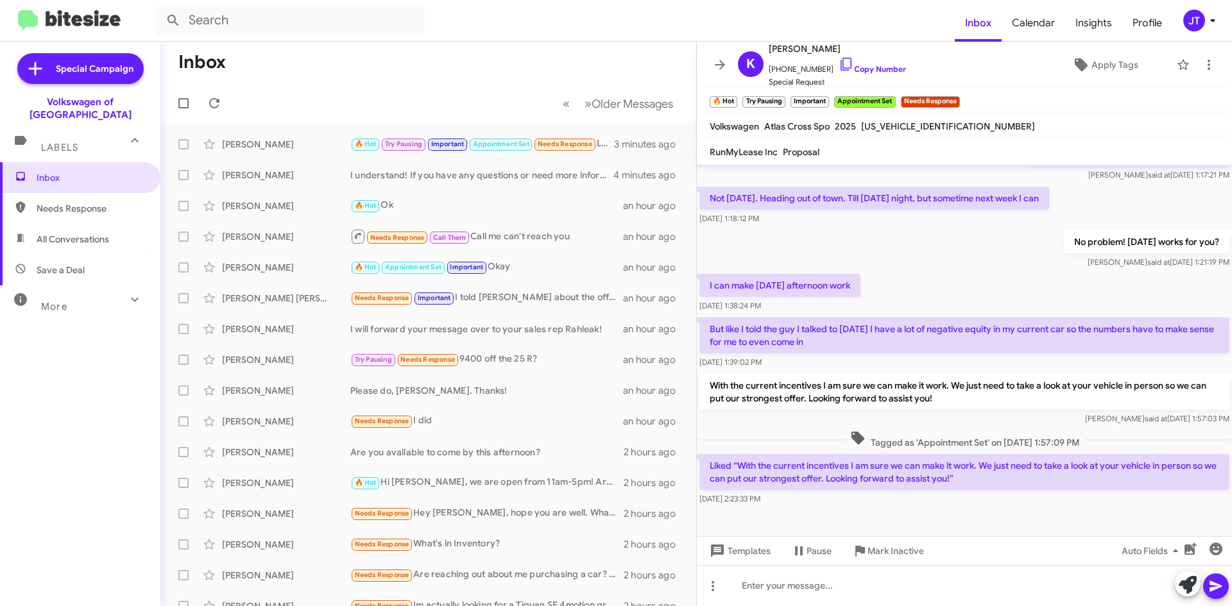
scroll to position [291, 0]
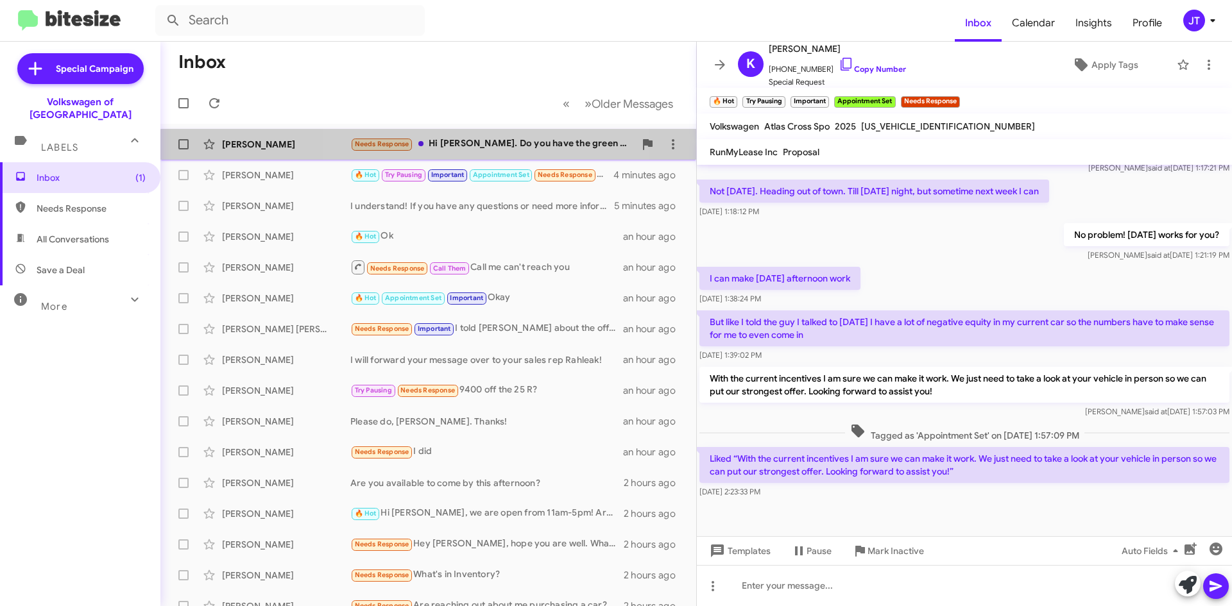
click at [475, 150] on div "Needs Response Hi [PERSON_NAME]. Do you have the green color with brown interio…" at bounding box center [492, 144] width 284 height 15
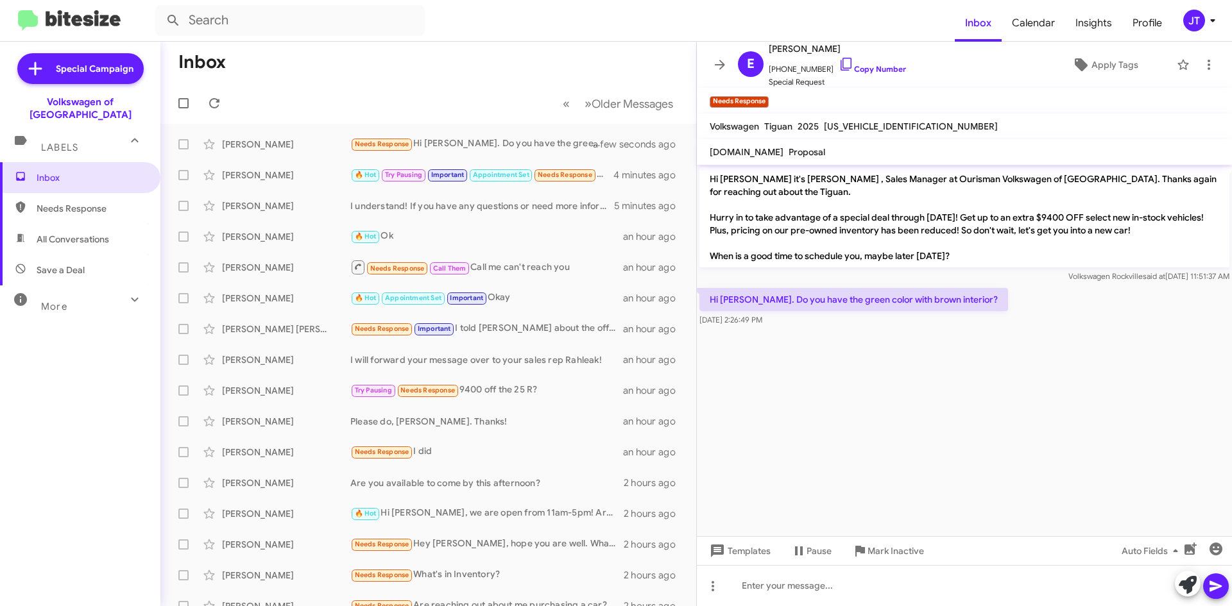
click at [890, 126] on span "[US_VEHICLE_IDENTIFICATION_NUMBER]" at bounding box center [911, 127] width 174 height 12
copy span "[US_VEHICLE_IDENTIFICATION_NUMBER]"
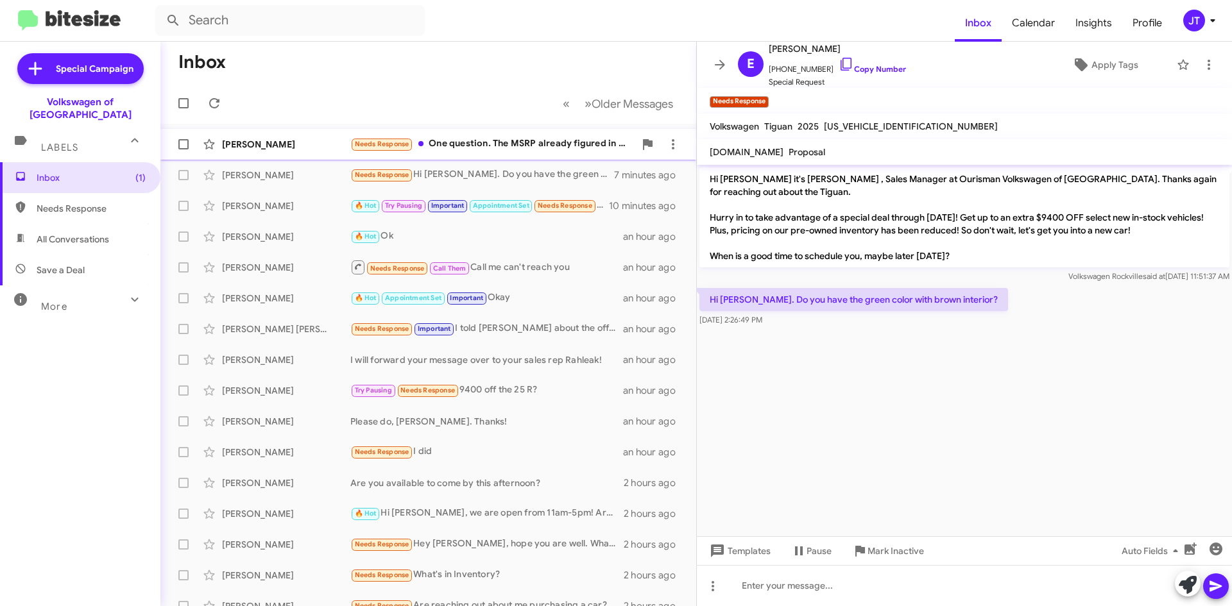
click at [520, 144] on div "Needs Response One question. The MSRP already figured in the 1425 destination f…" at bounding box center [492, 144] width 284 height 15
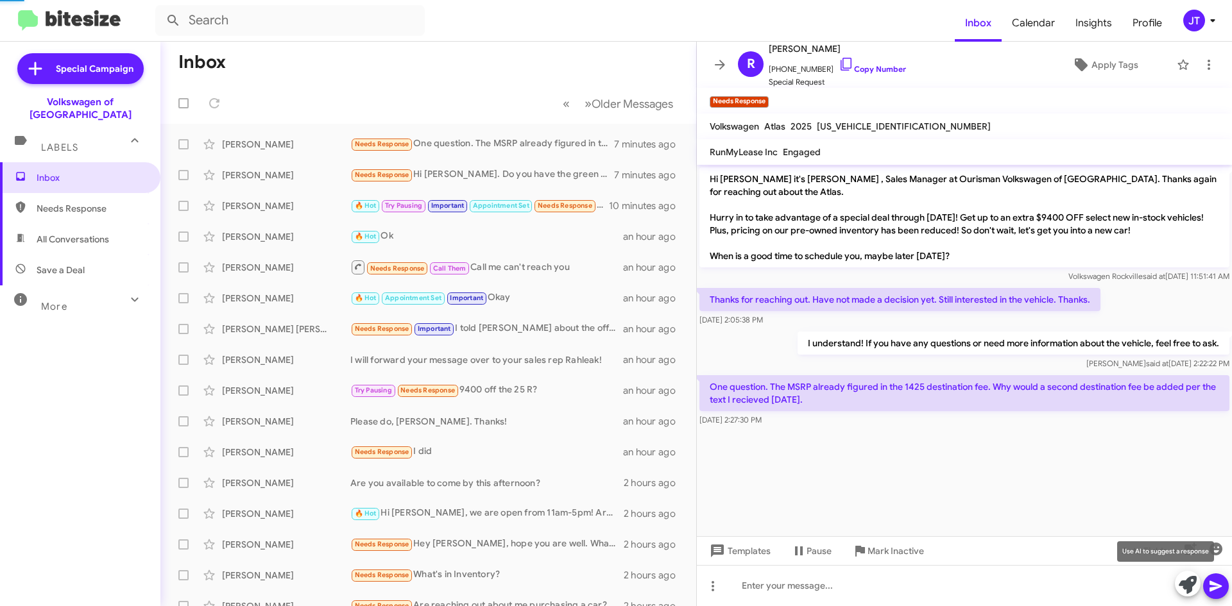
click at [1187, 595] on span at bounding box center [1188, 585] width 18 height 28
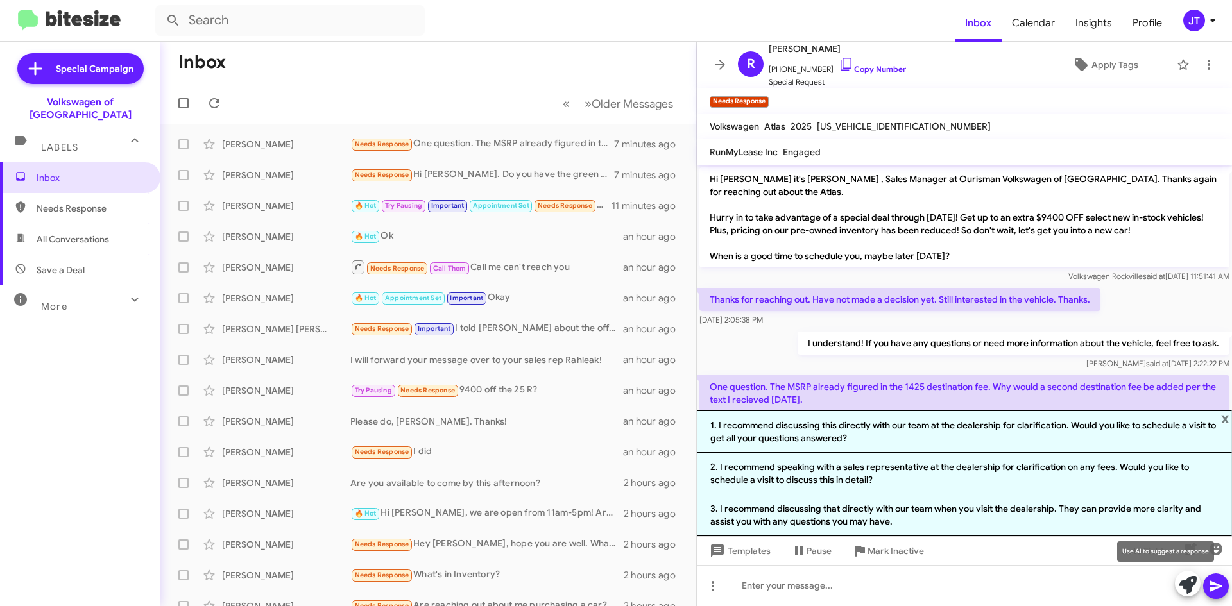
click at [1179, 582] on icon at bounding box center [1188, 585] width 18 height 18
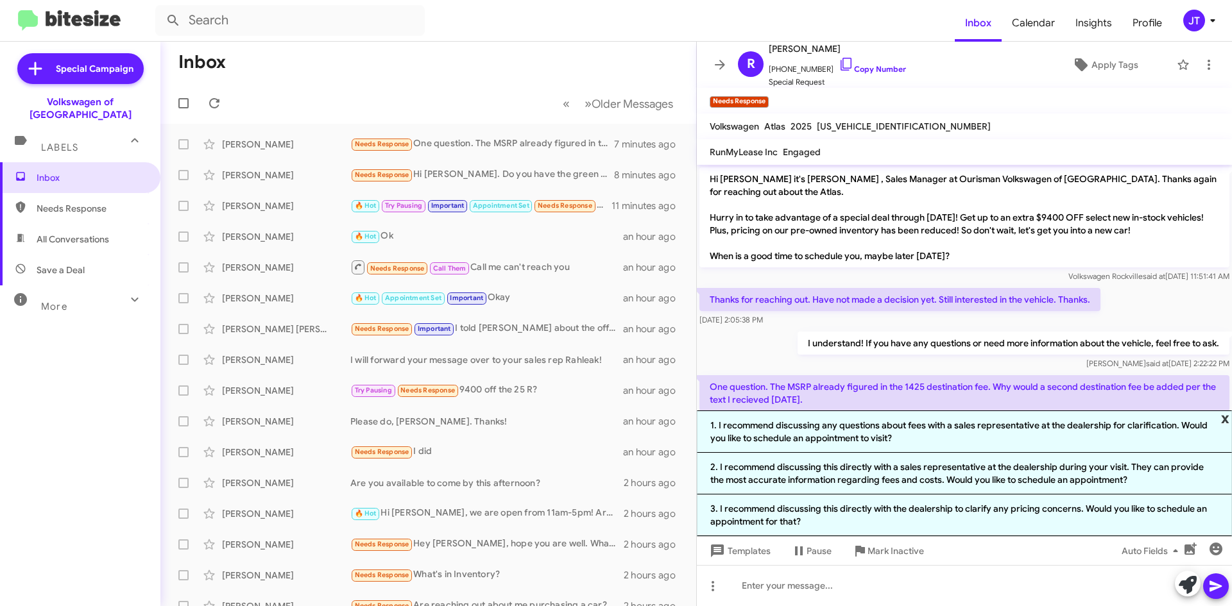
click at [1224, 420] on span "x" at bounding box center [1225, 418] width 8 height 15
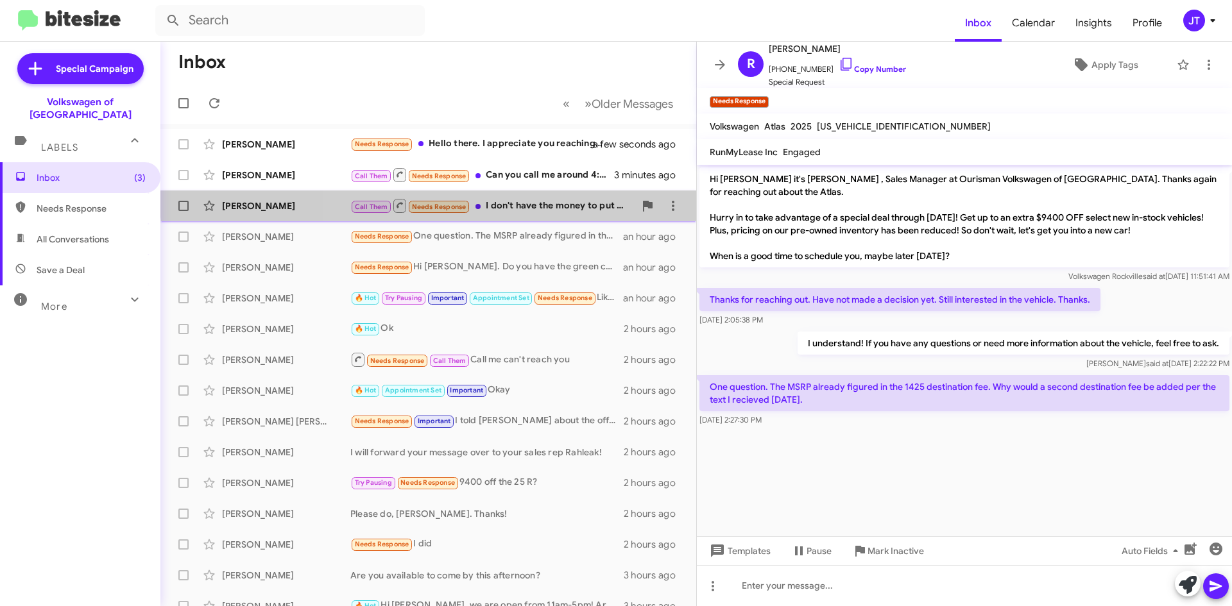
click at [553, 196] on div "[PERSON_NAME] Call Them Needs Response I don't have the money to put down as do…" at bounding box center [428, 206] width 515 height 26
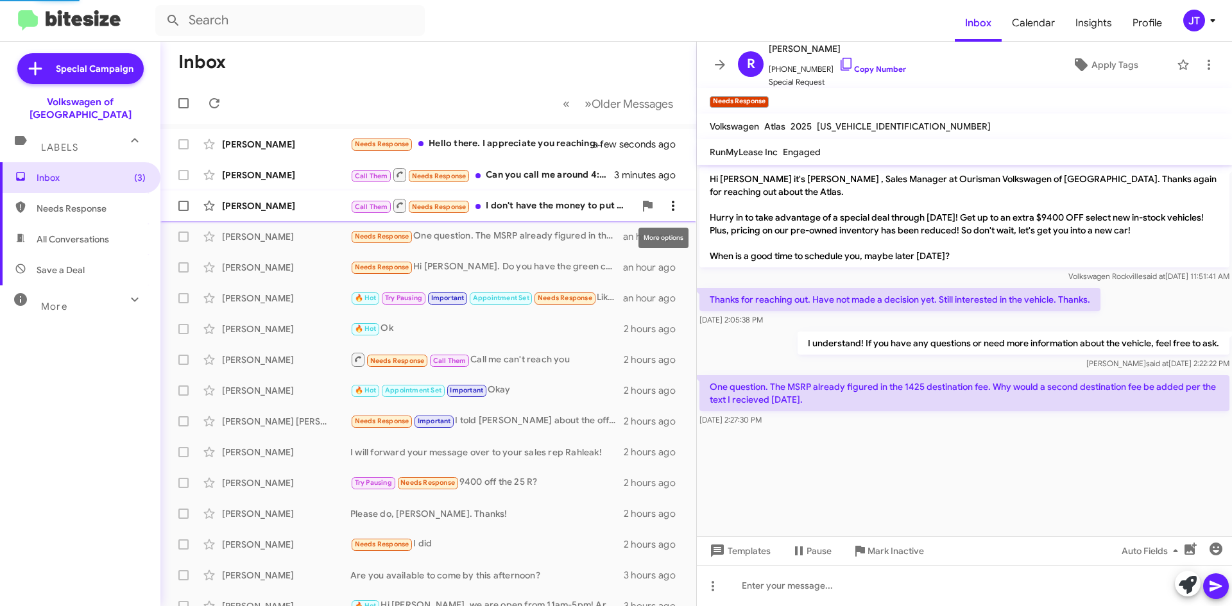
scroll to position [850, 0]
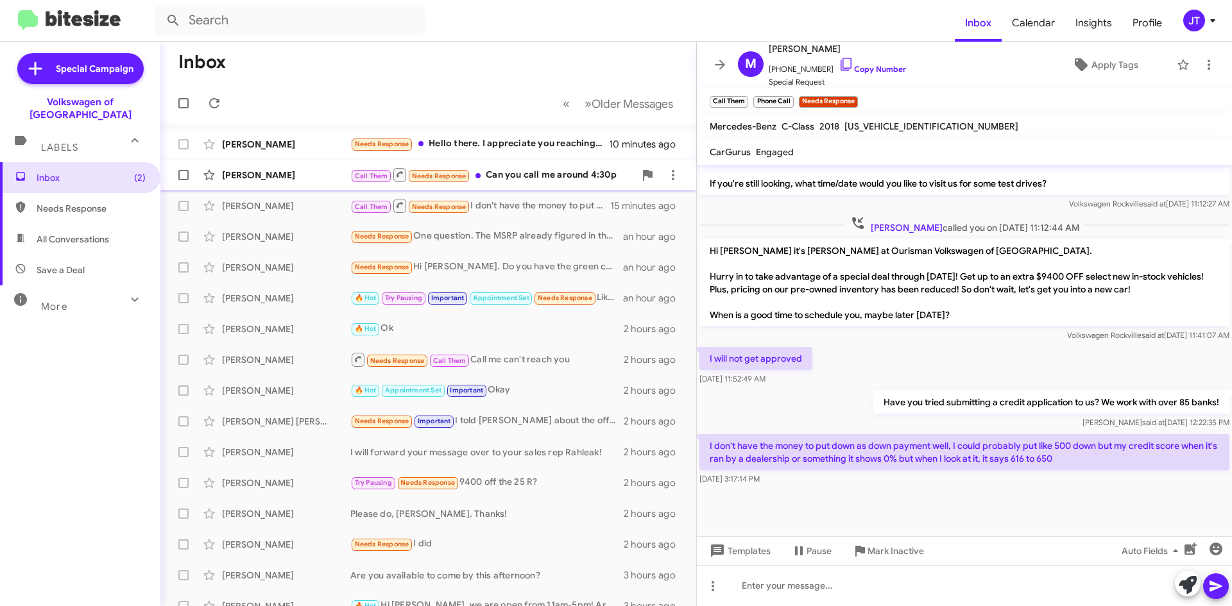
click at [286, 182] on div "[PERSON_NAME] Call Them Needs Response Can you call me around 4:30p 12 minutes …" at bounding box center [428, 175] width 515 height 26
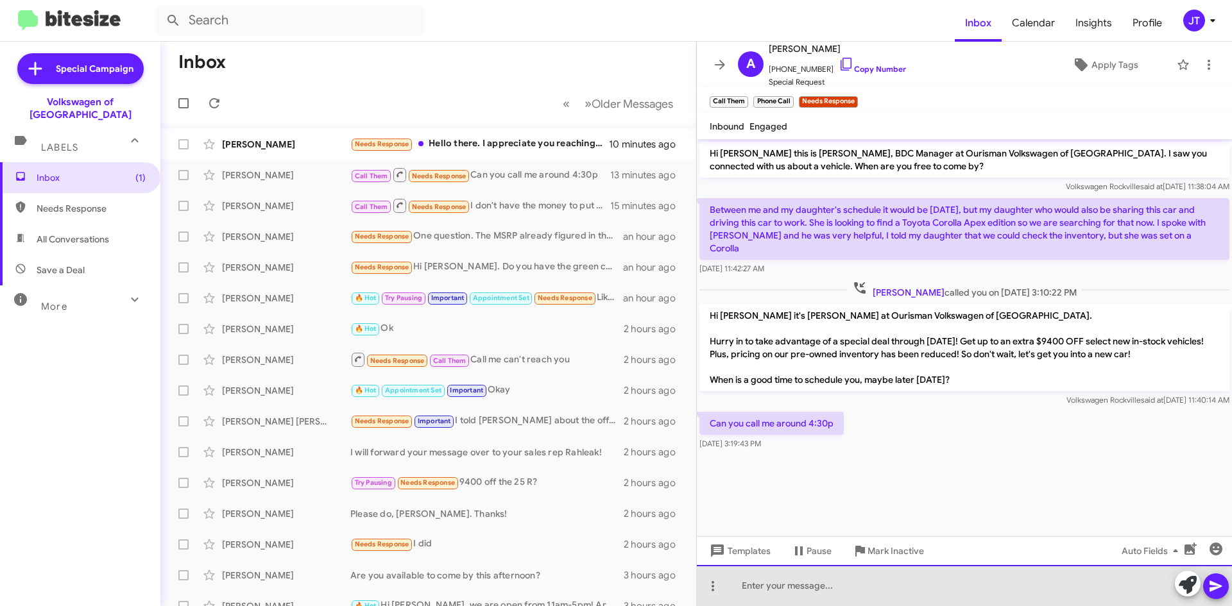
click at [801, 574] on div at bounding box center [964, 585] width 535 height 41
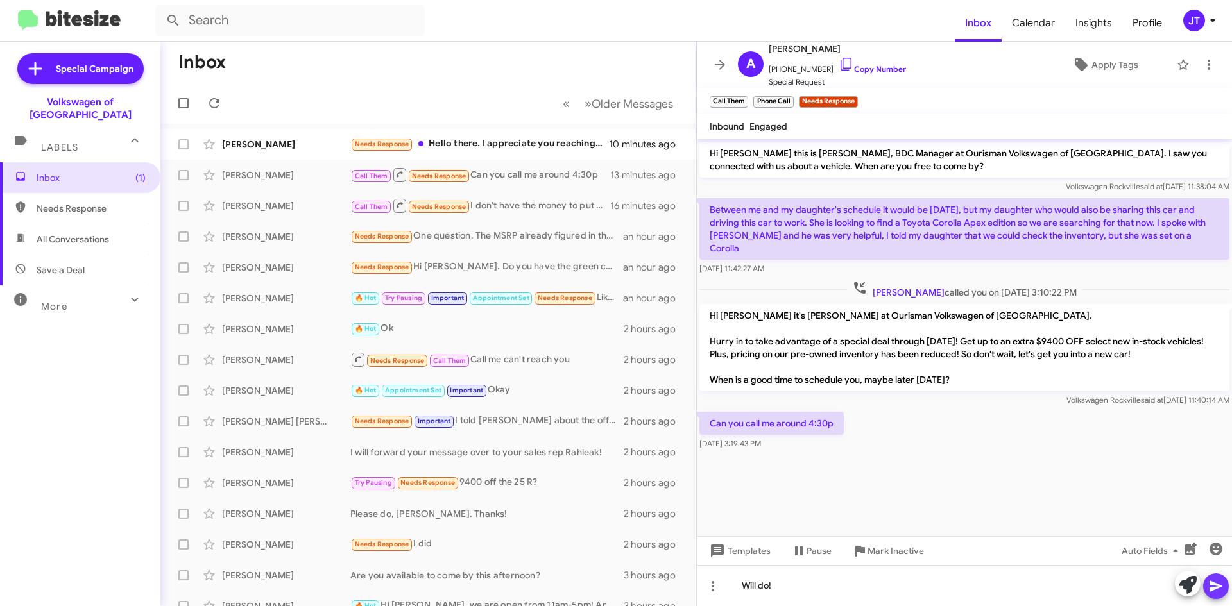
click at [1216, 589] on icon at bounding box center [1216, 586] width 12 height 11
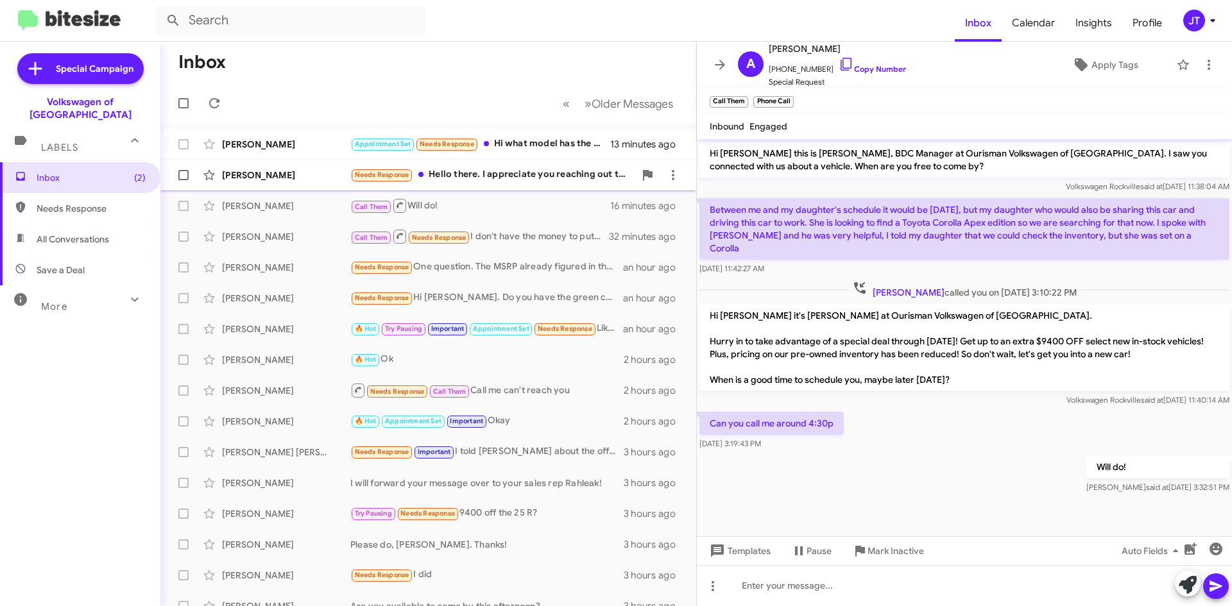
click at [493, 176] on div "Needs Response Hello there. I appreciate you reaching out to me, but your sales…" at bounding box center [492, 174] width 284 height 15
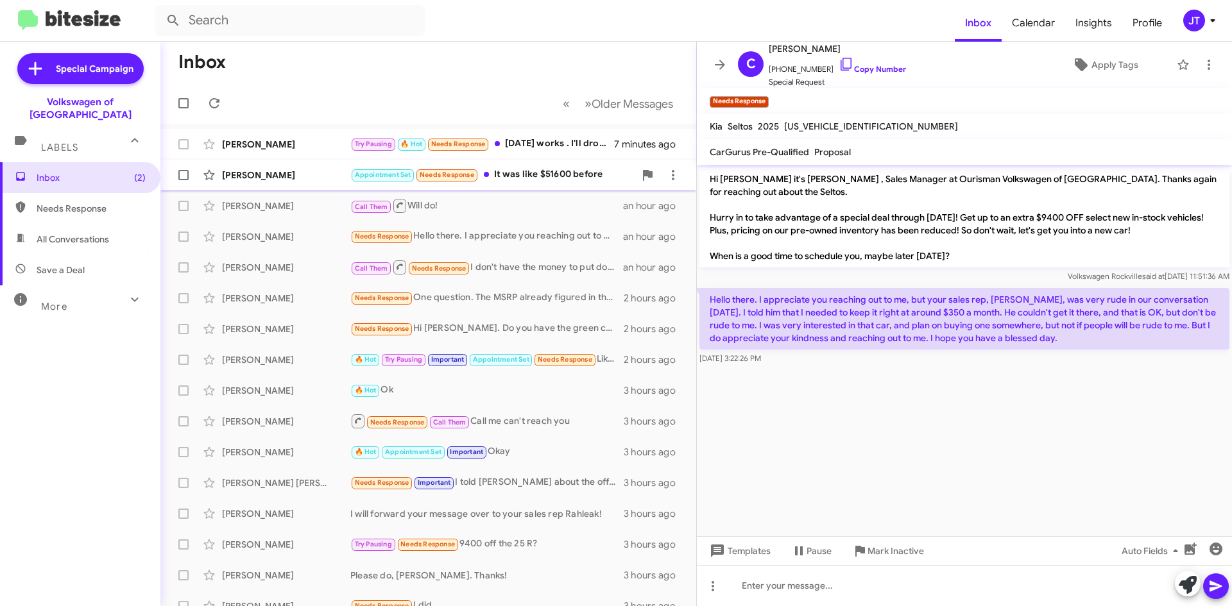
drag, startPoint x: 0, startPoint y: 0, endPoint x: 526, endPoint y: 174, distance: 553.5
click at [526, 174] on div "Appointment Set Needs Response It was like $51600 before" at bounding box center [492, 174] width 284 height 15
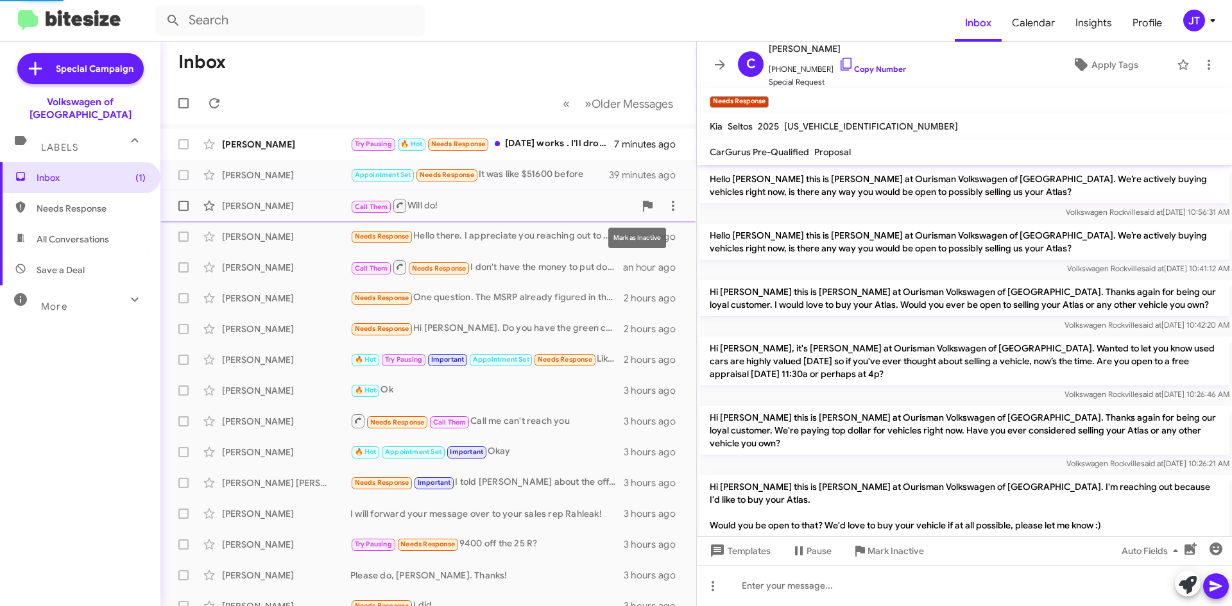
scroll to position [1084, 0]
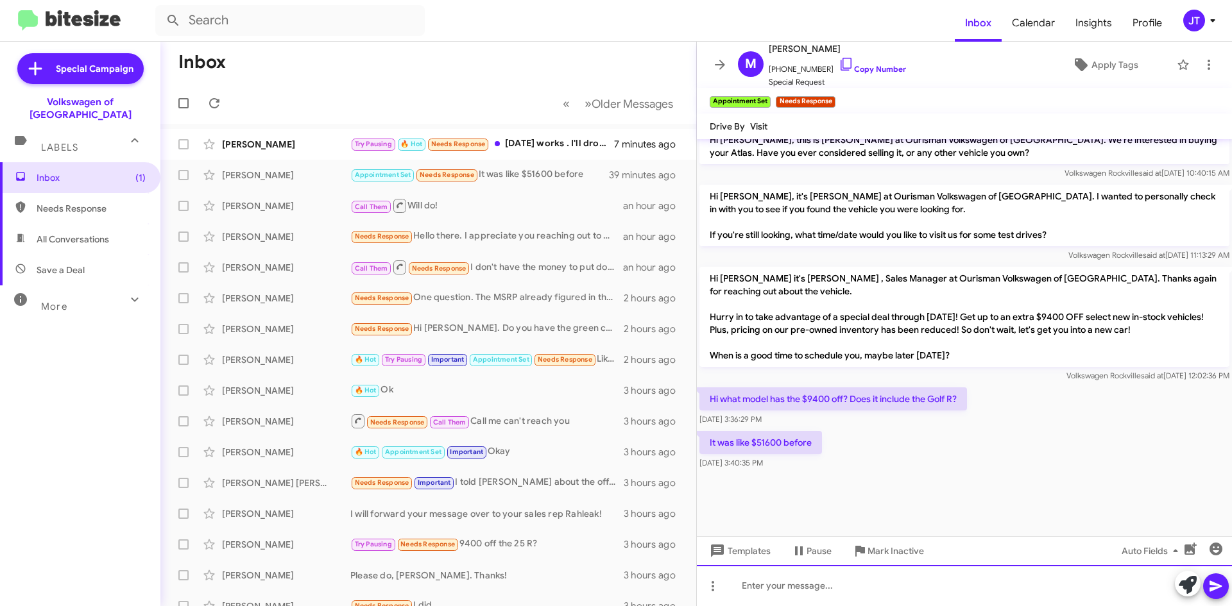
click at [792, 596] on div at bounding box center [964, 585] width 535 height 41
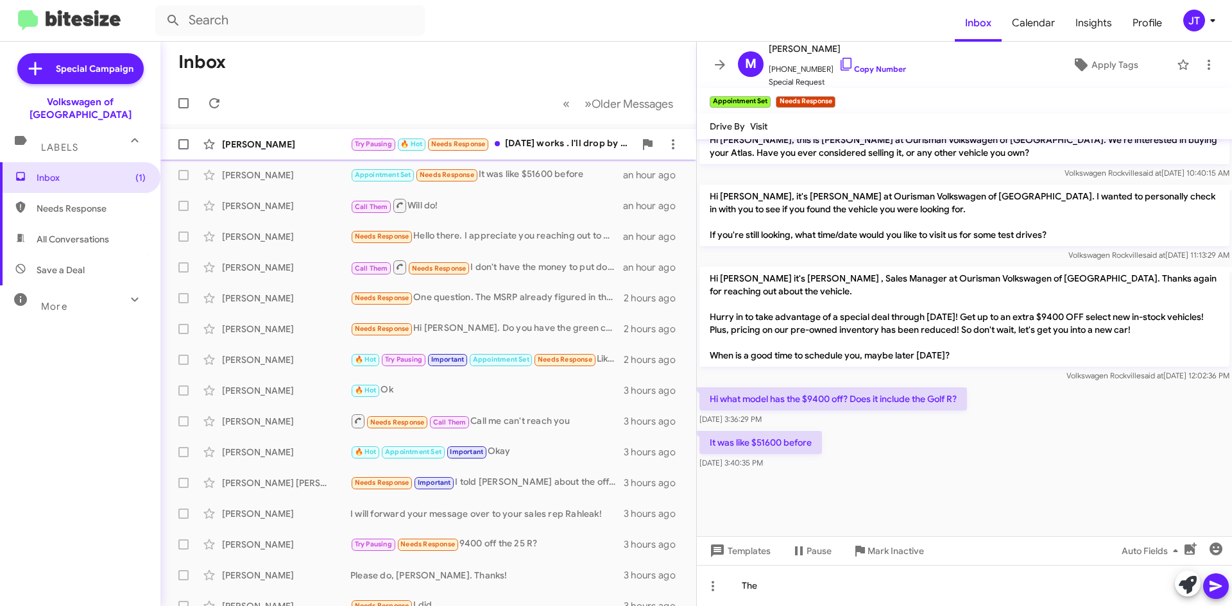
click at [572, 142] on div "Try Pausing 🔥 Hot Needs Response Tuesday works . I'll drop by around noon" at bounding box center [492, 144] width 284 height 15
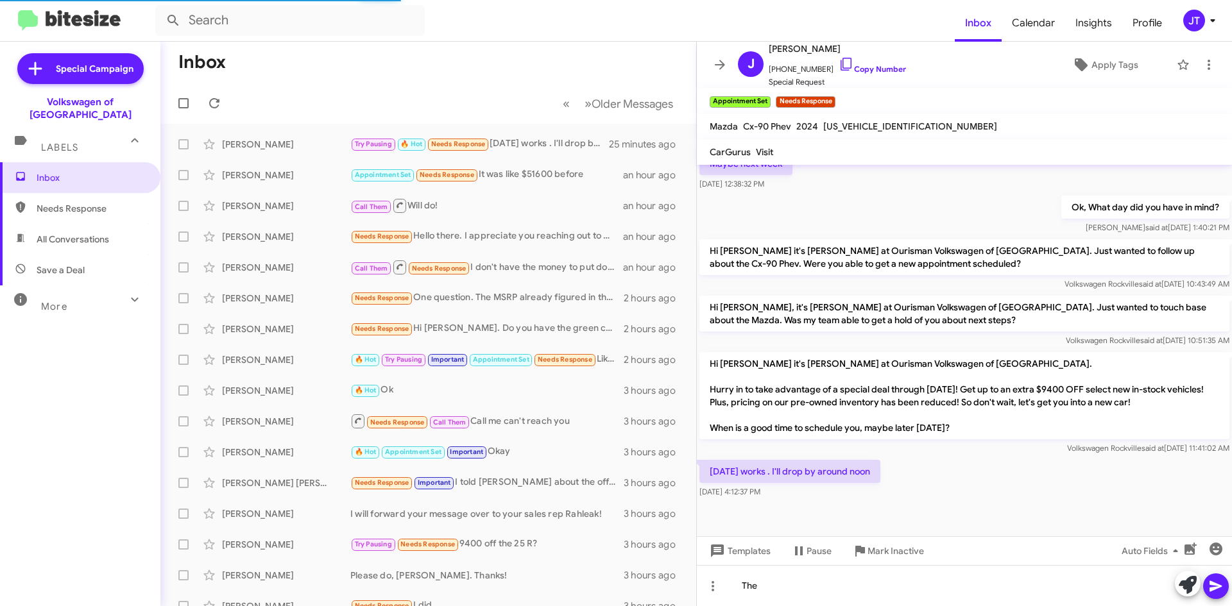
scroll to position [490, 0]
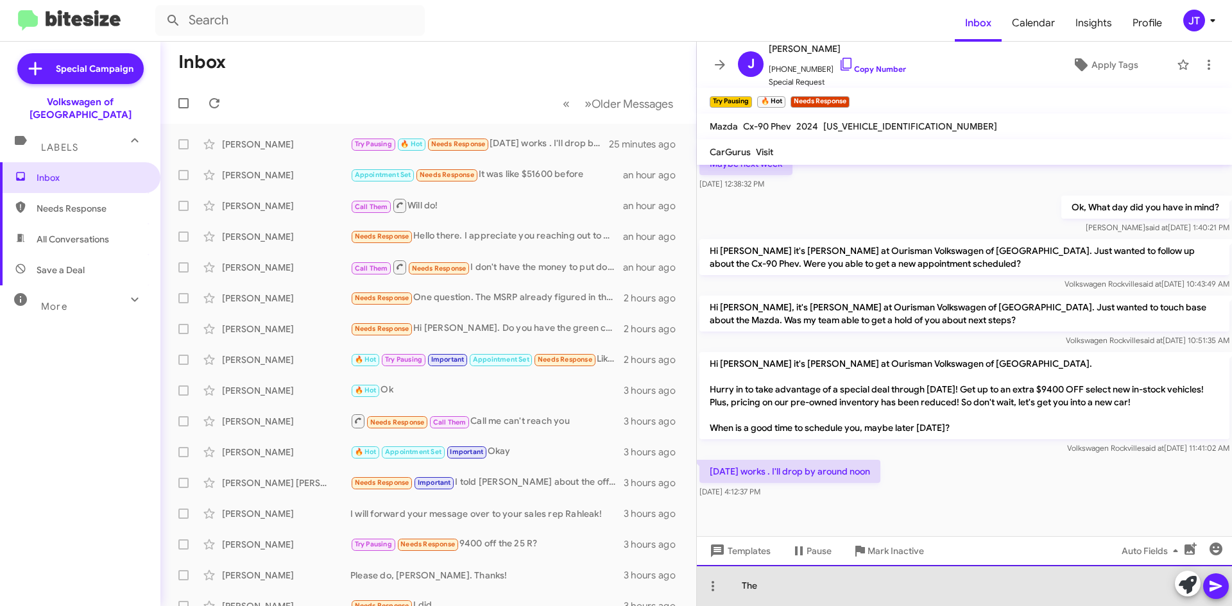
click at [795, 588] on div "The" at bounding box center [964, 585] width 535 height 41
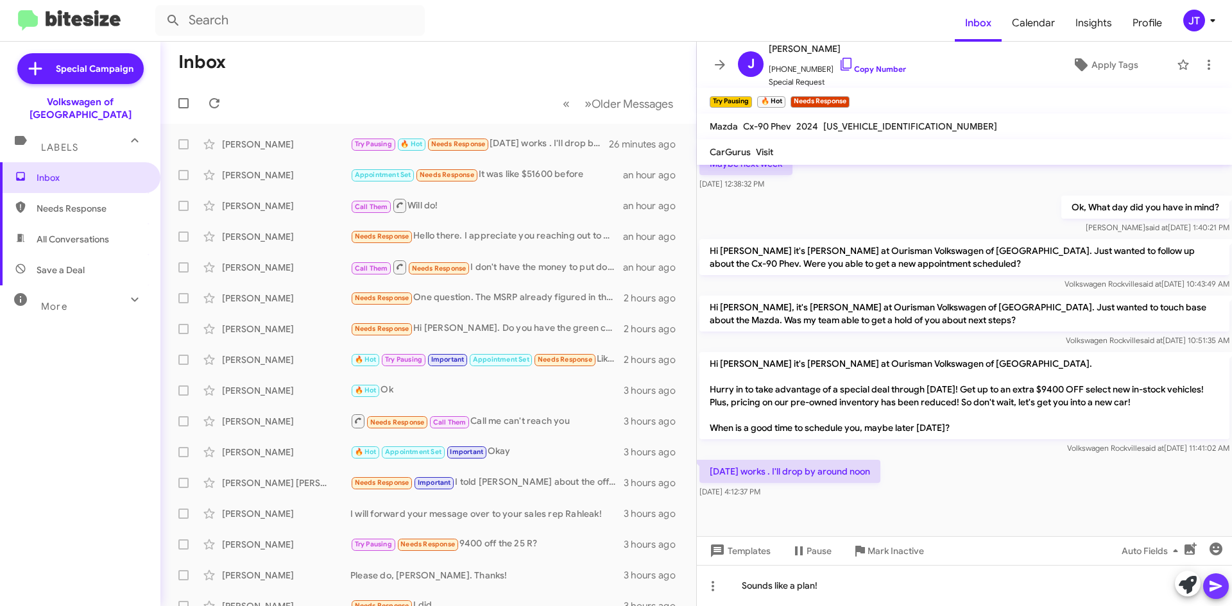
click at [1220, 592] on icon at bounding box center [1215, 586] width 15 height 15
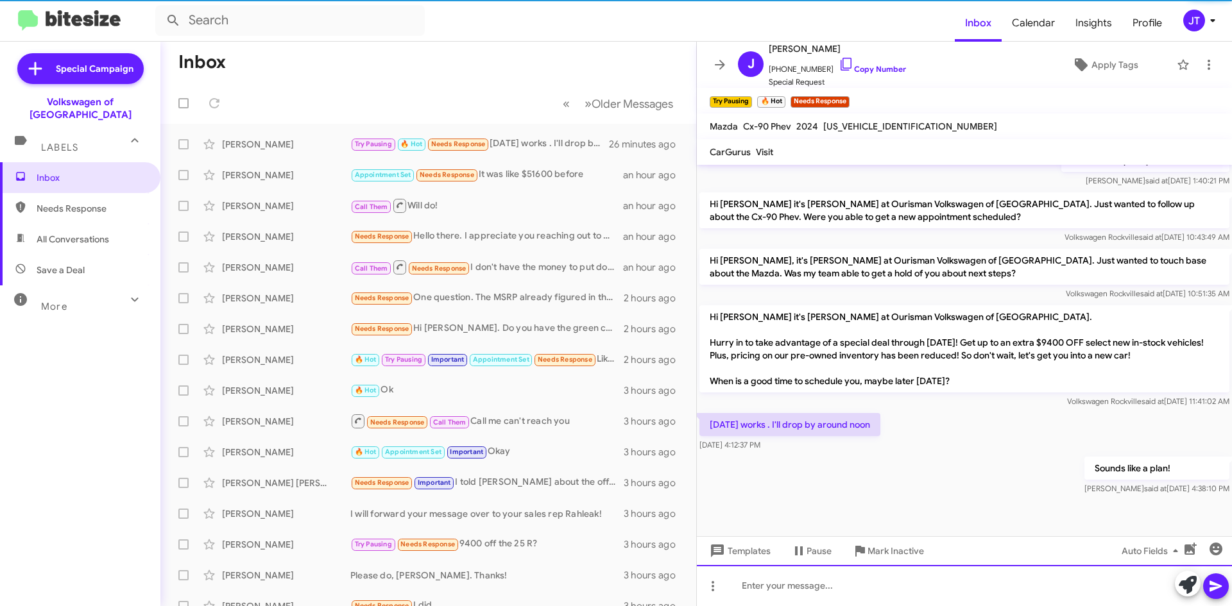
scroll to position [537, 0]
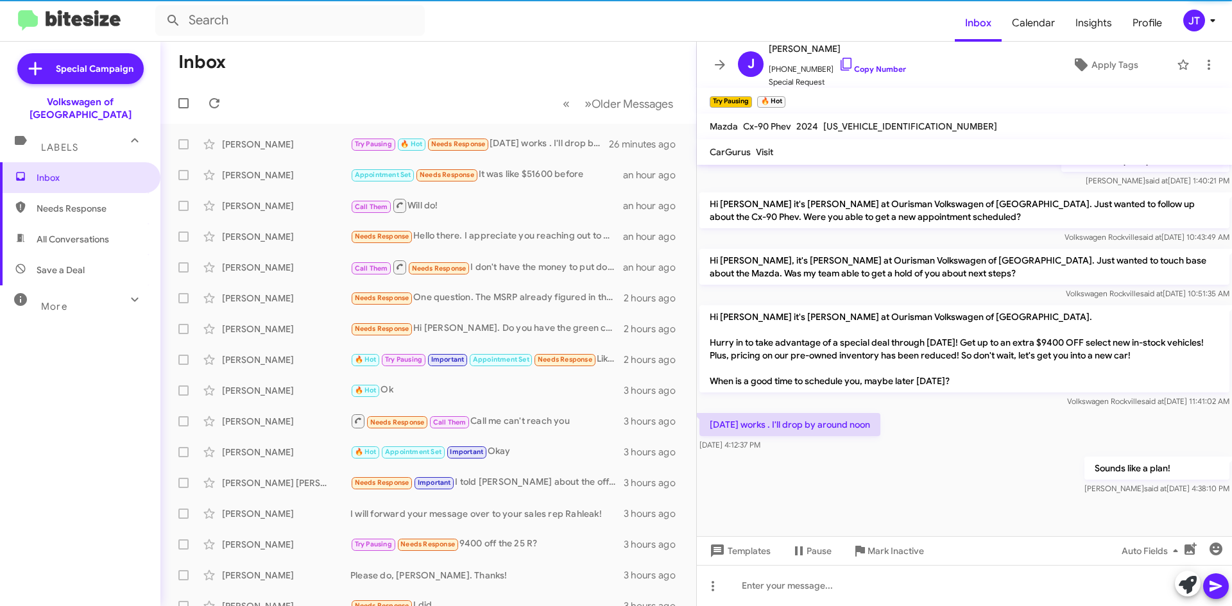
click at [882, 124] on span "[US_VEHICLE_IDENTIFICATION_NUMBER]" at bounding box center [910, 127] width 174 height 12
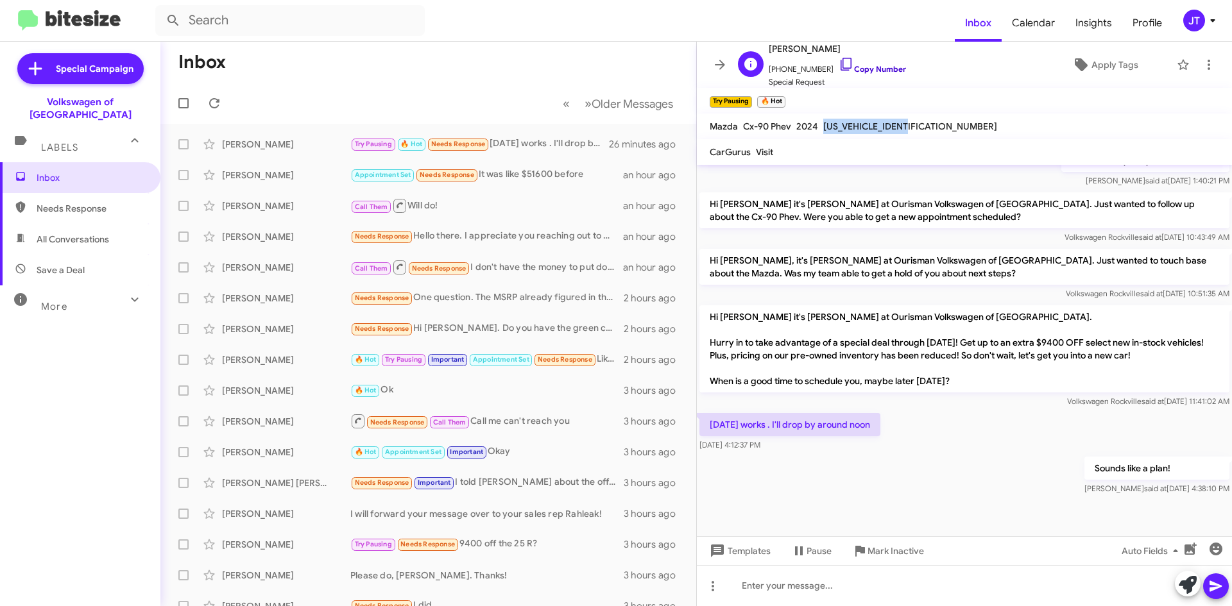
click at [853, 70] on link "Copy Number" at bounding box center [872, 69] width 67 height 10
copy span "[US_VEHICLE_IDENTIFICATION_NUMBER]"
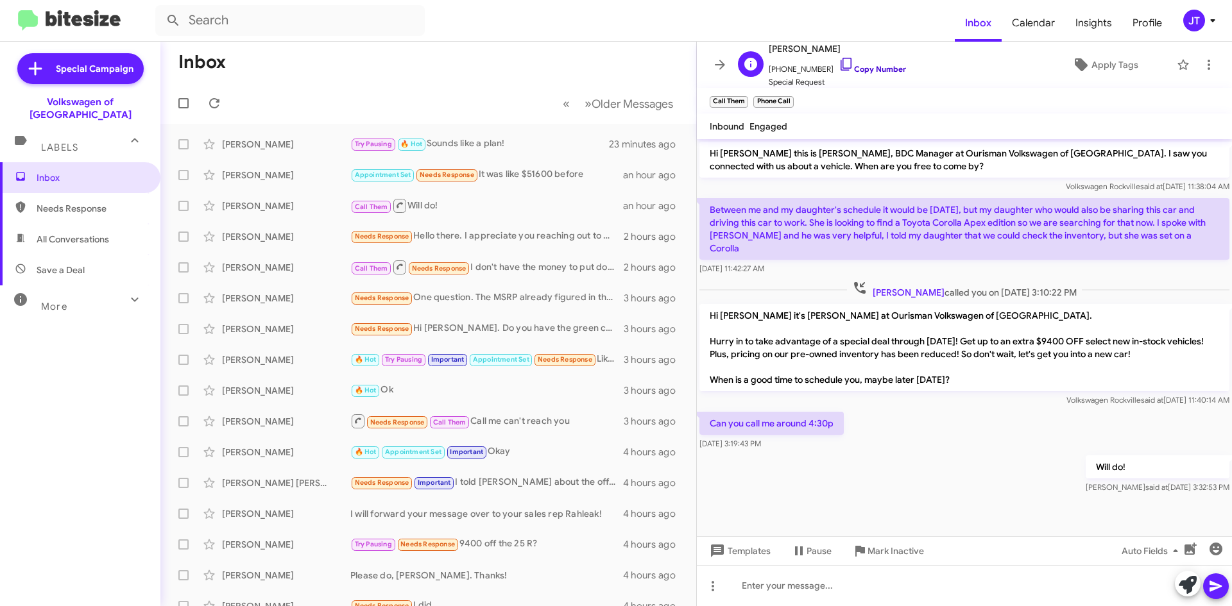
click at [870, 71] on link "Copy Number" at bounding box center [872, 69] width 67 height 10
click at [472, 144] on div "Try Pausing 🔥 Hot Sounds like a plan!" at bounding box center [492, 144] width 284 height 15
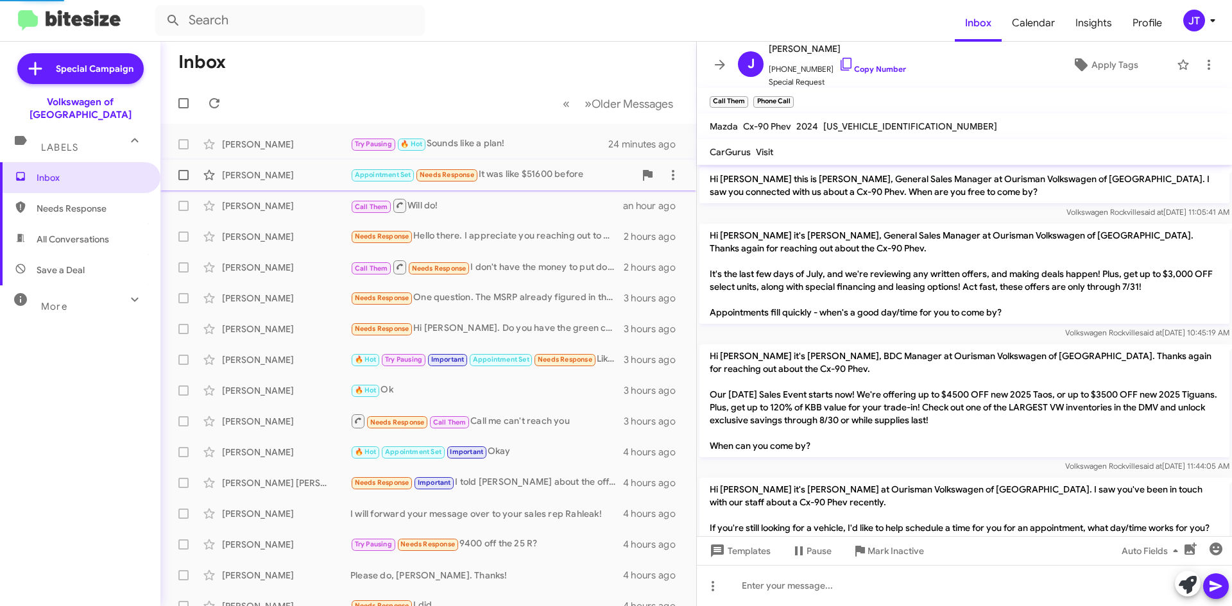
scroll to position [511, 0]
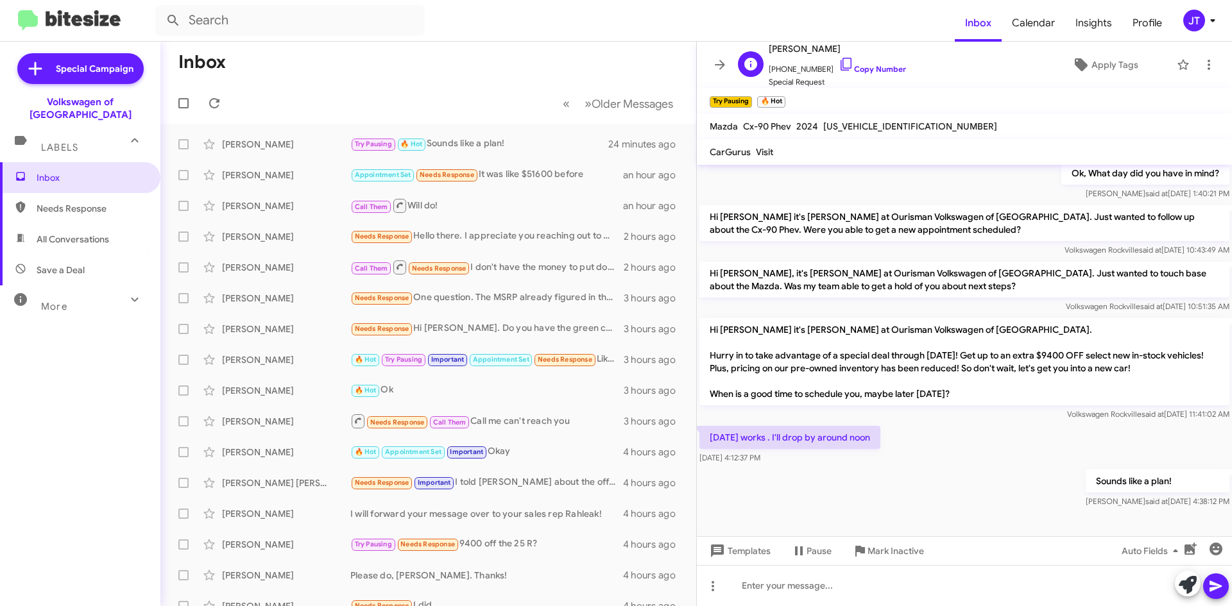
click at [874, 74] on span "+12403810638 Copy Number" at bounding box center [837, 65] width 137 height 19
click at [884, 62] on span "+12403810638 Copy Number" at bounding box center [837, 65] width 137 height 19
click at [878, 67] on link "Copy Number" at bounding box center [872, 69] width 67 height 10
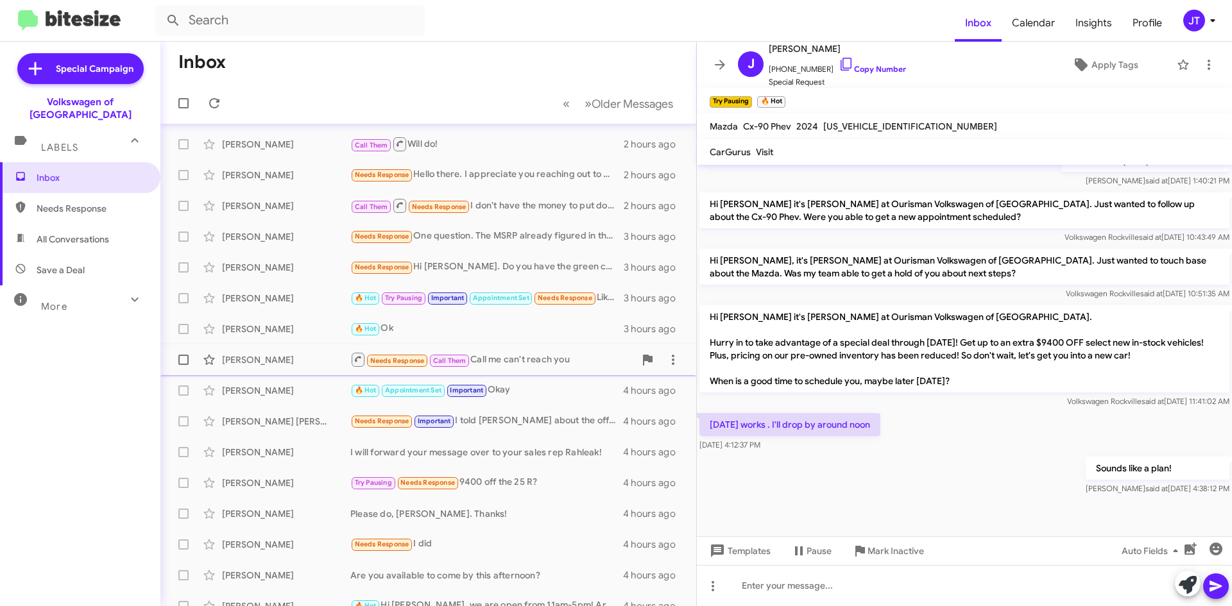
scroll to position [0, 0]
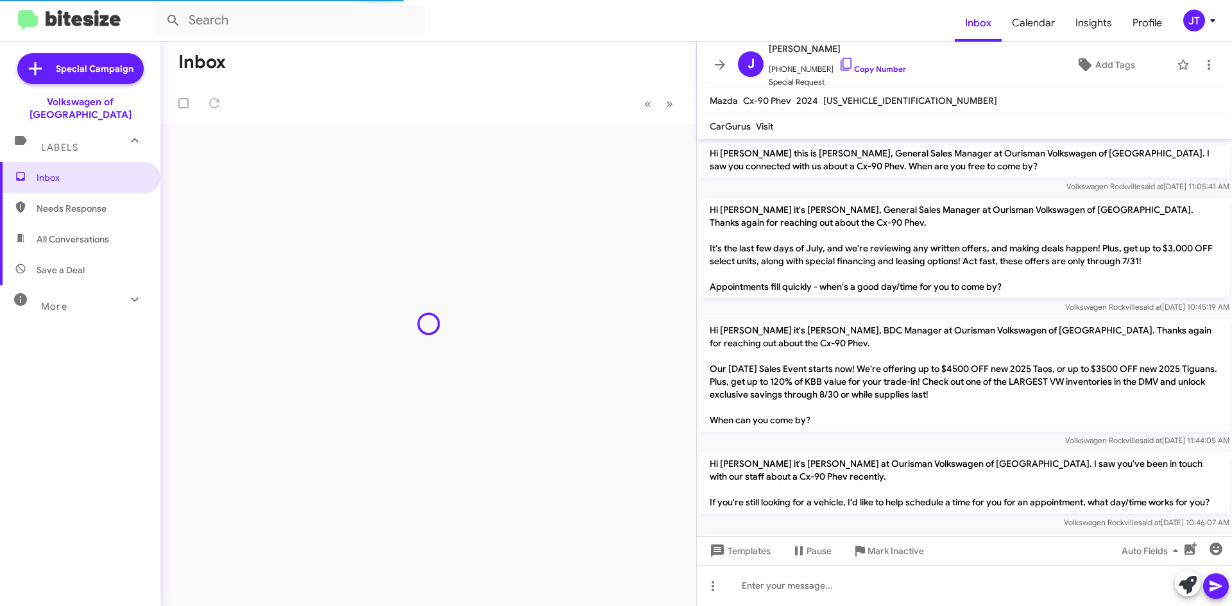
scroll to position [460, 0]
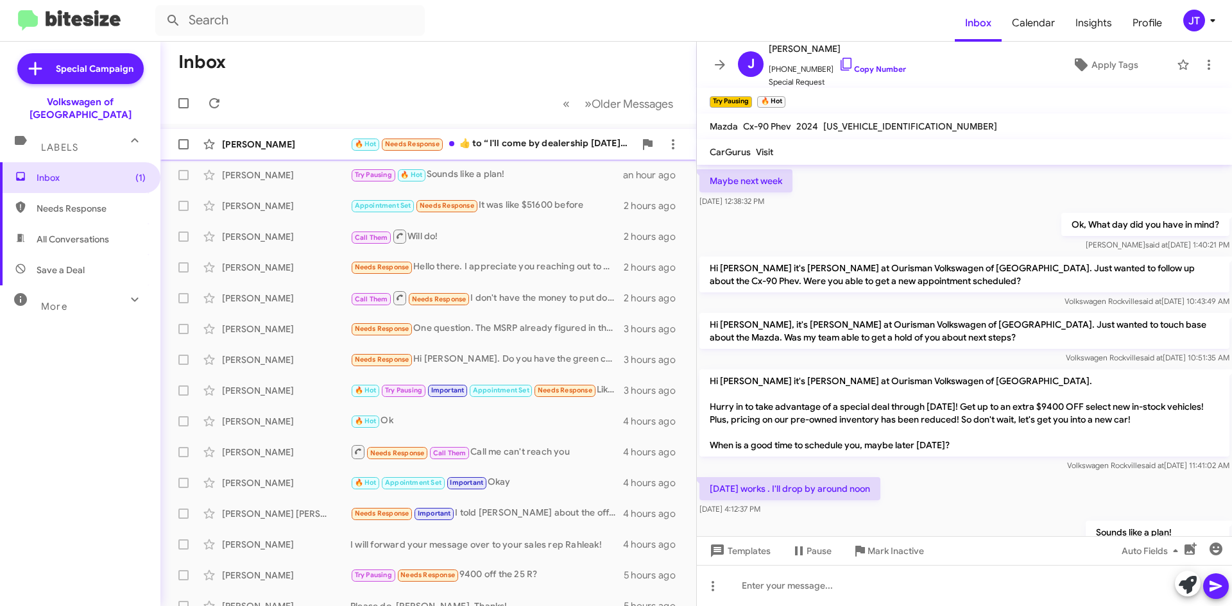
click at [526, 151] on div "🔥 Hot Needs Response ​👍​ to “ I'll come by dealership [DATE]... Thx. ”" at bounding box center [492, 144] width 284 height 15
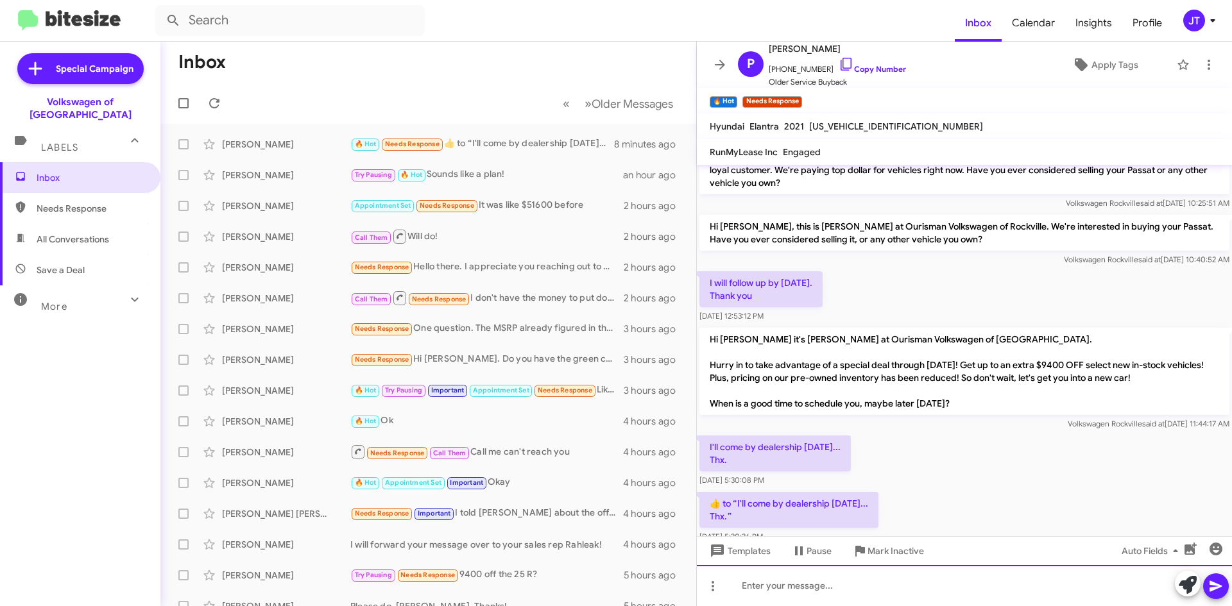
click at [773, 578] on div at bounding box center [964, 585] width 535 height 41
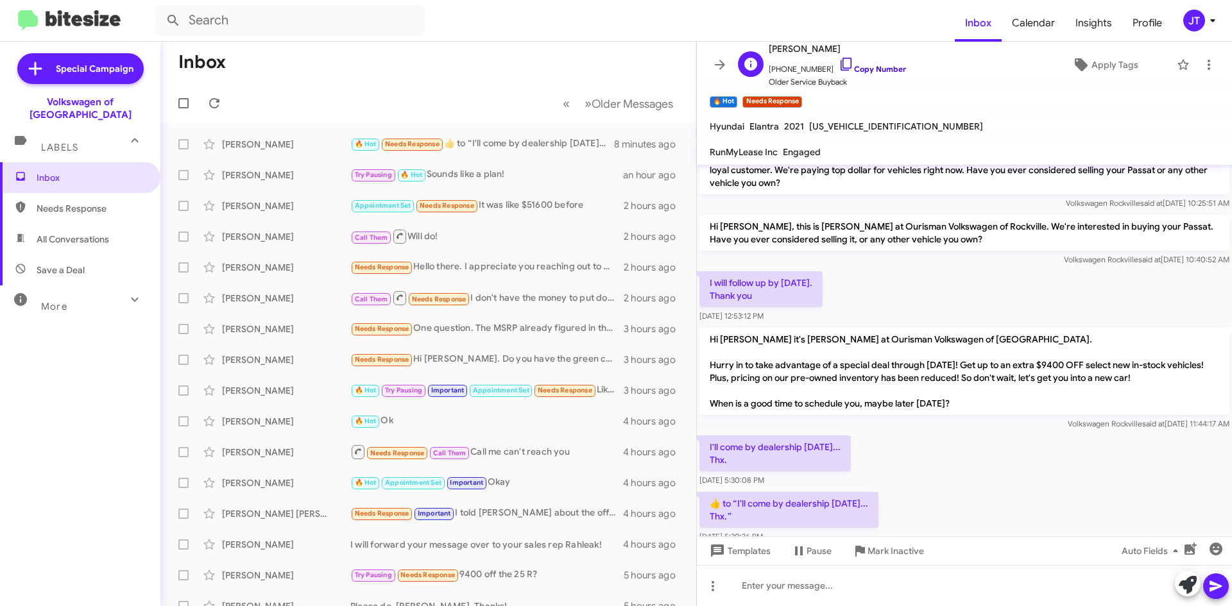
click at [886, 69] on link "Copy Number" at bounding box center [872, 69] width 67 height 10
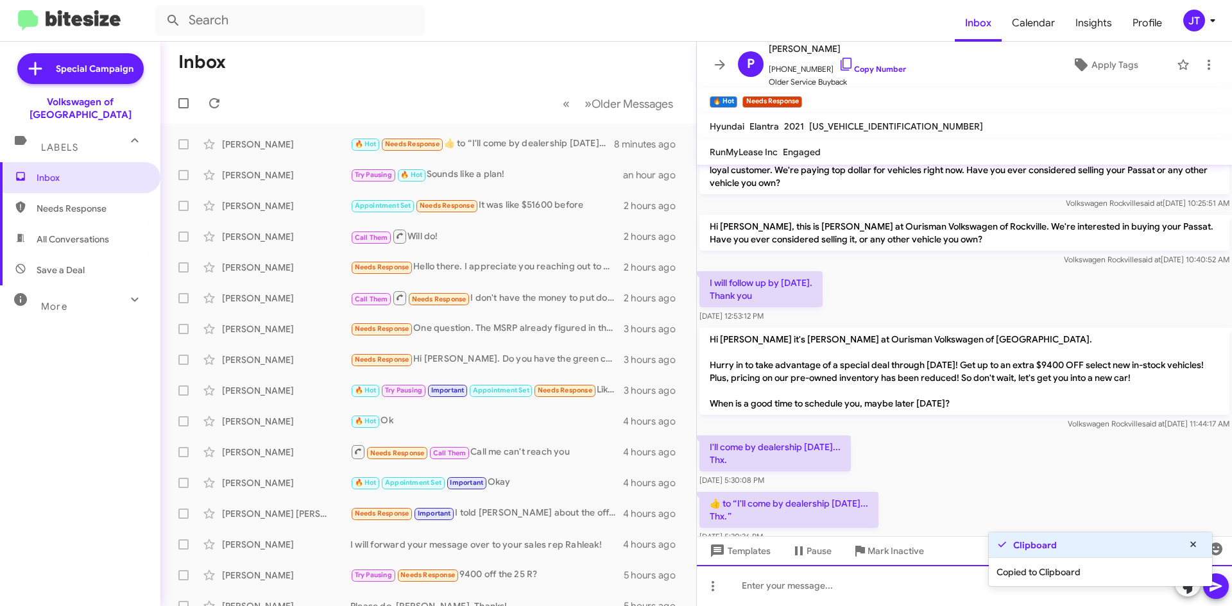
click at [780, 579] on div at bounding box center [964, 585] width 535 height 41
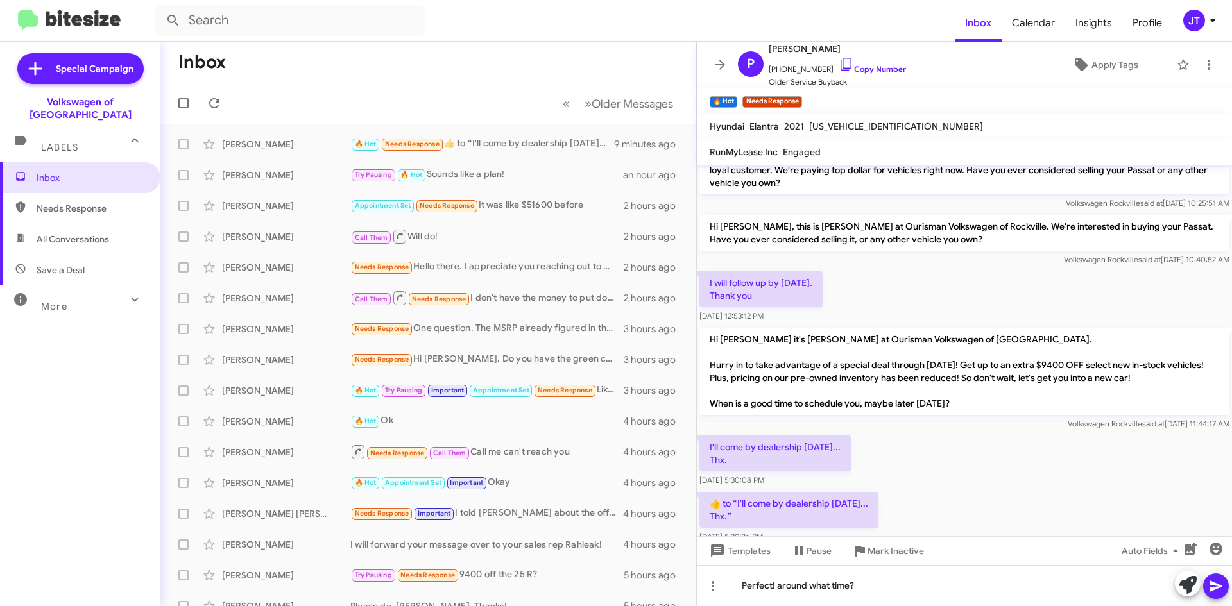
click at [1214, 578] on span at bounding box center [1215, 587] width 15 height 26
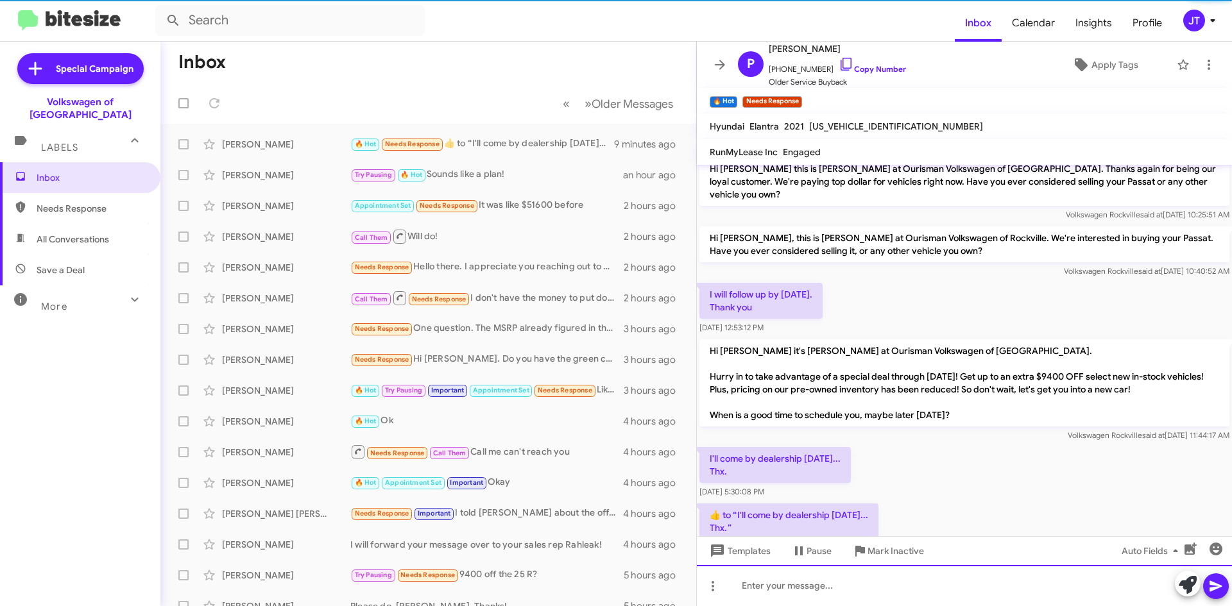
scroll to position [592, 0]
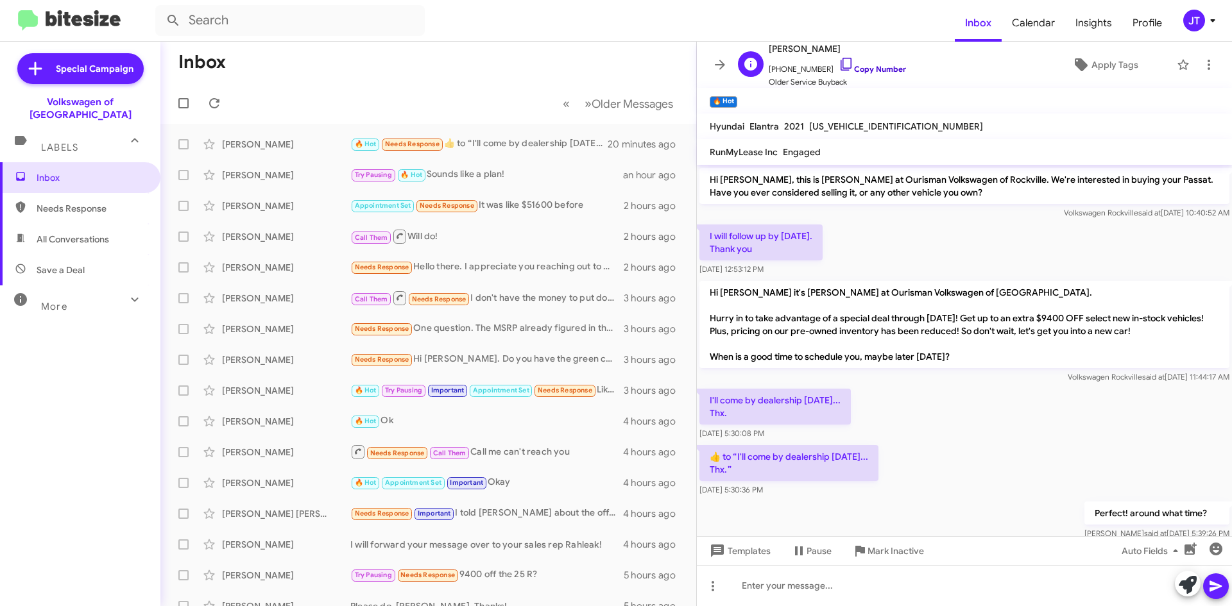
click at [851, 65] on link "Copy Number" at bounding box center [872, 69] width 67 height 10
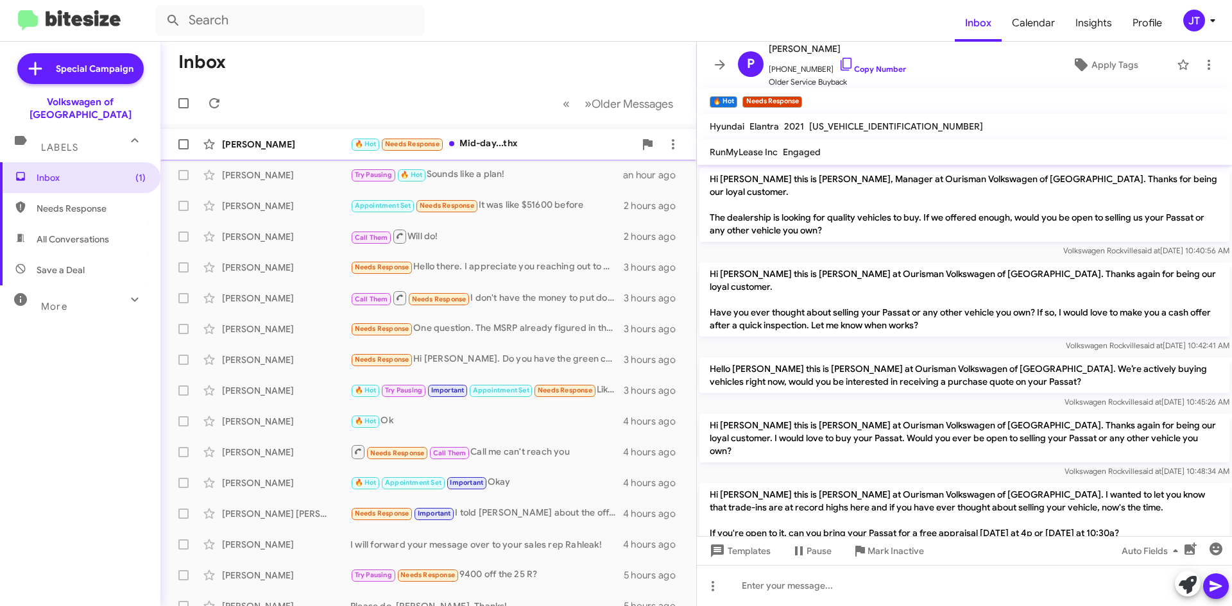
click at [478, 152] on div "[PERSON_NAME] 🔥 Hot Needs Response Mid-day...thx 2 minutes ago" at bounding box center [428, 145] width 515 height 26
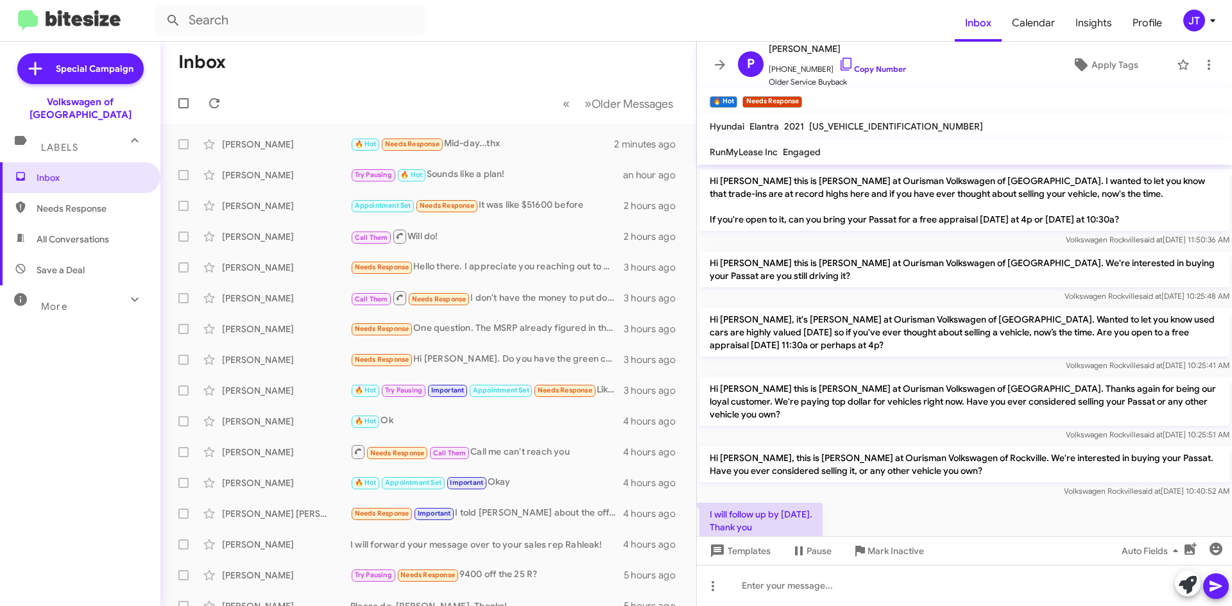
scroll to position [639, 0]
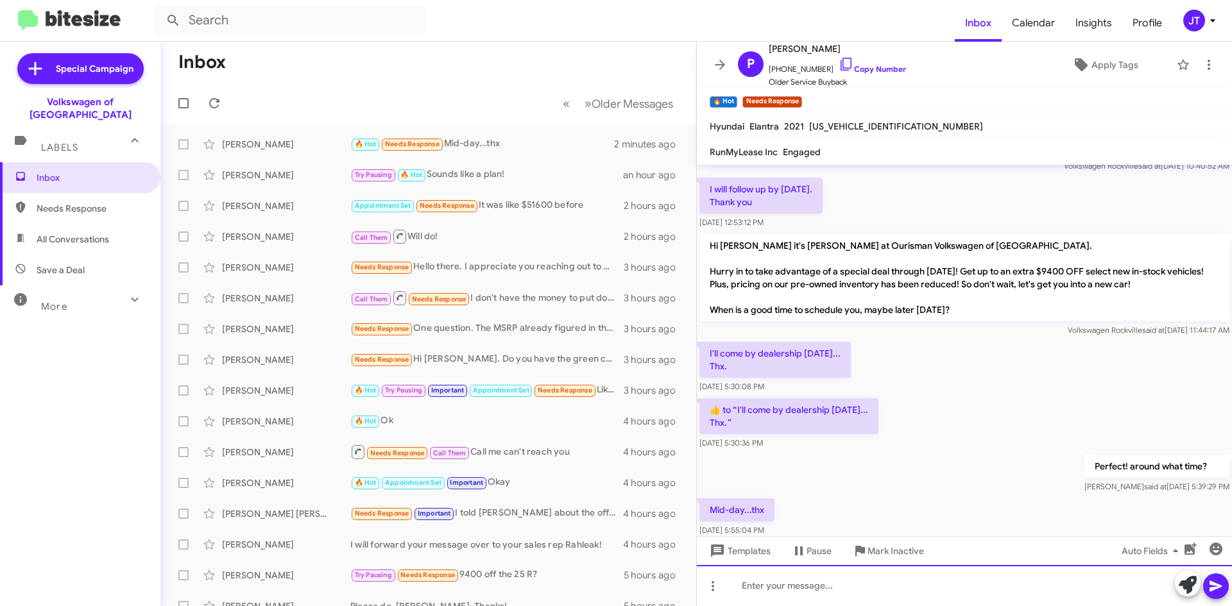
click at [794, 592] on div at bounding box center [964, 585] width 535 height 41
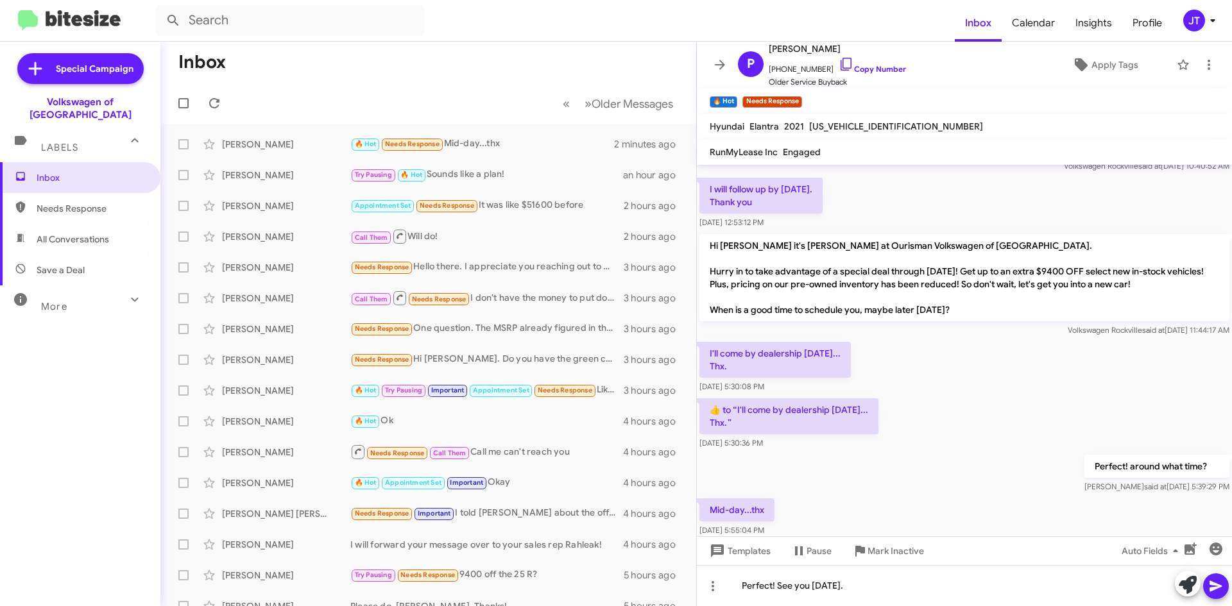
click at [1222, 583] on icon at bounding box center [1215, 586] width 15 height 15
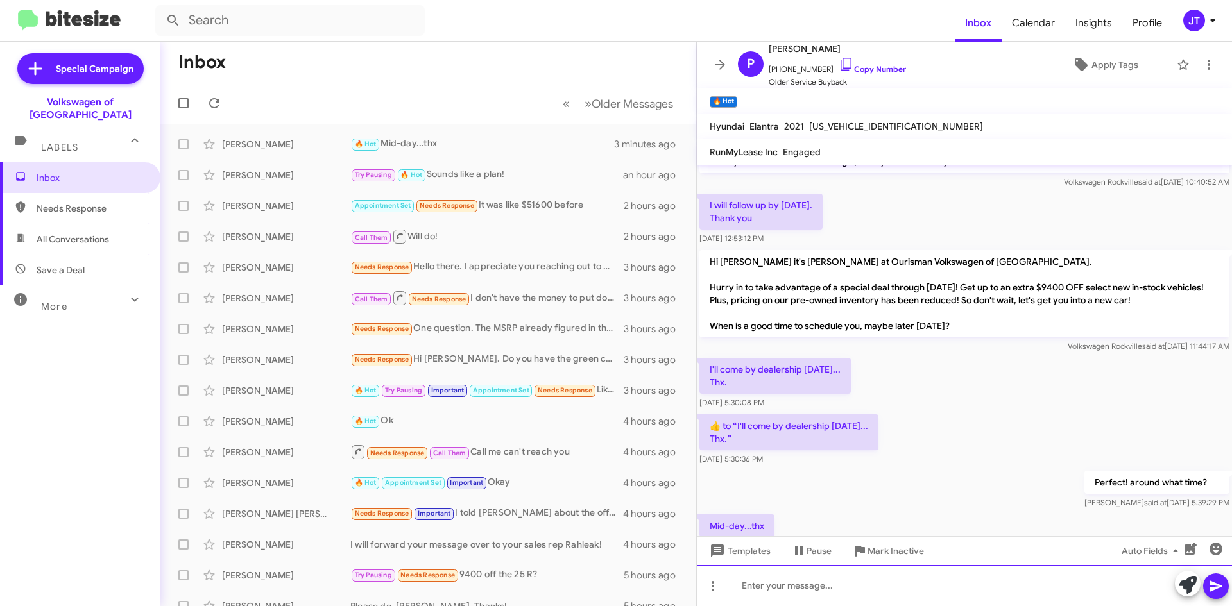
scroll to position [686, 0]
